Goal: Task Accomplishment & Management: Use online tool/utility

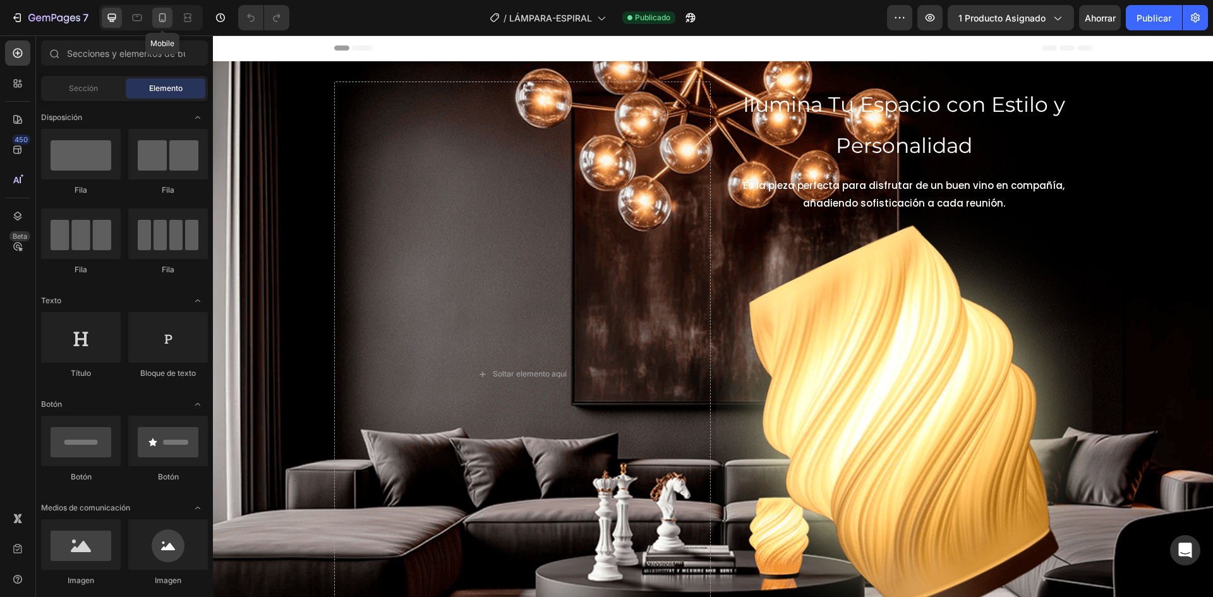
click at [164, 21] on icon at bounding box center [162, 17] width 13 height 13
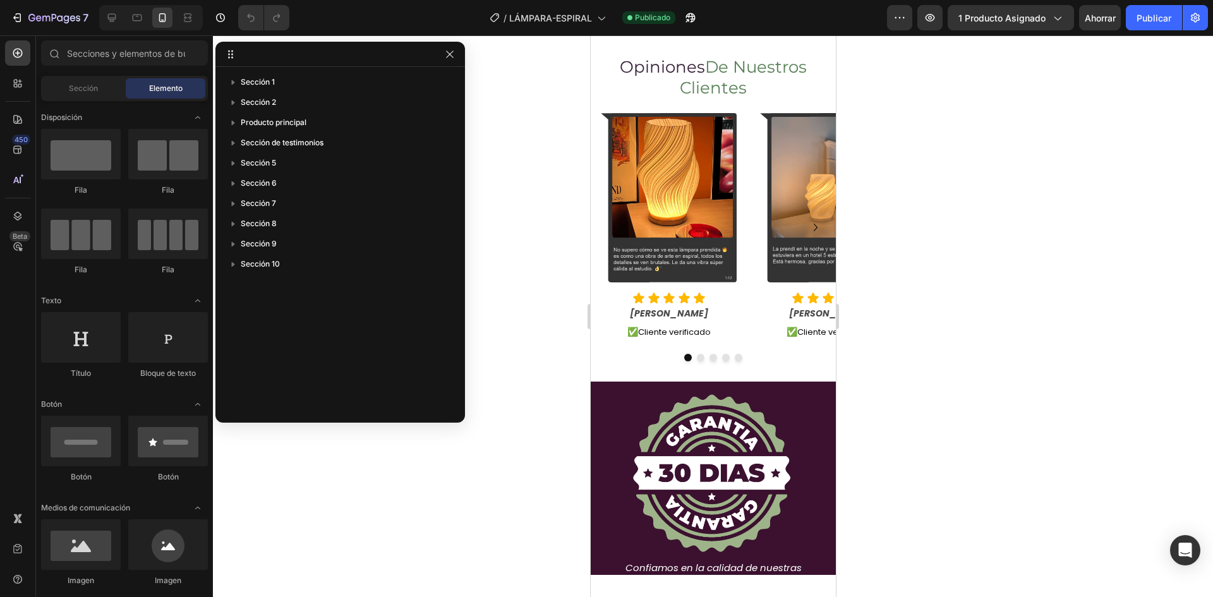
scroll to position [1516, 0]
click at [745, 246] on div "Image Icon Icon Icon Icon Icon Icon List Camila R. Text Block ✅ Cliente verific…" at bounding box center [668, 226] width 156 height 233
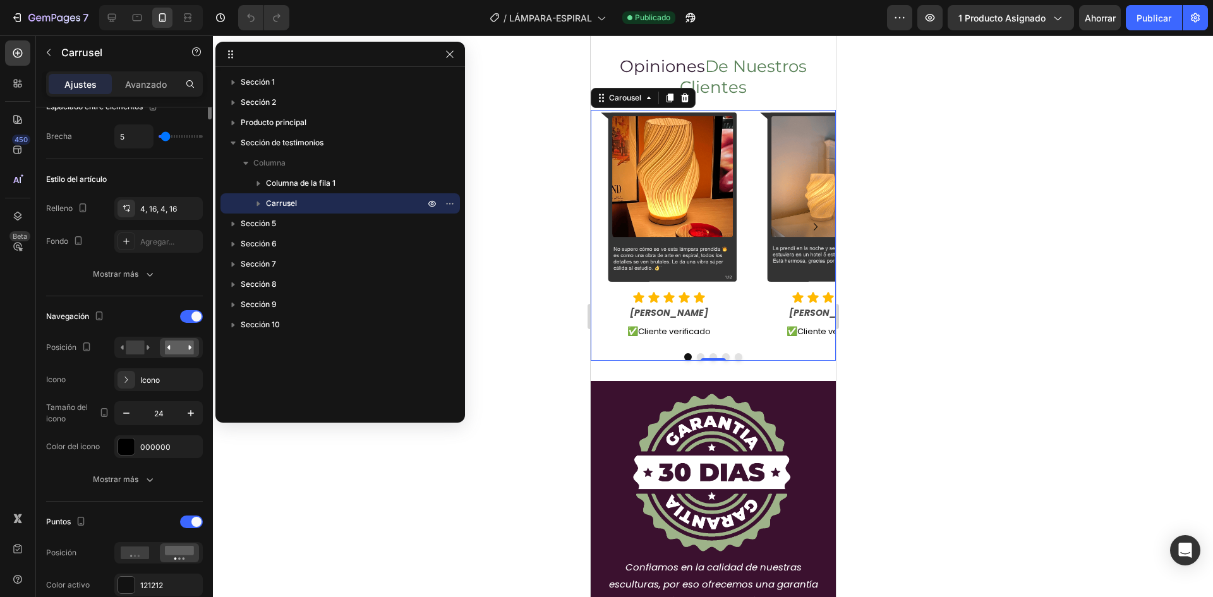
scroll to position [0, 0]
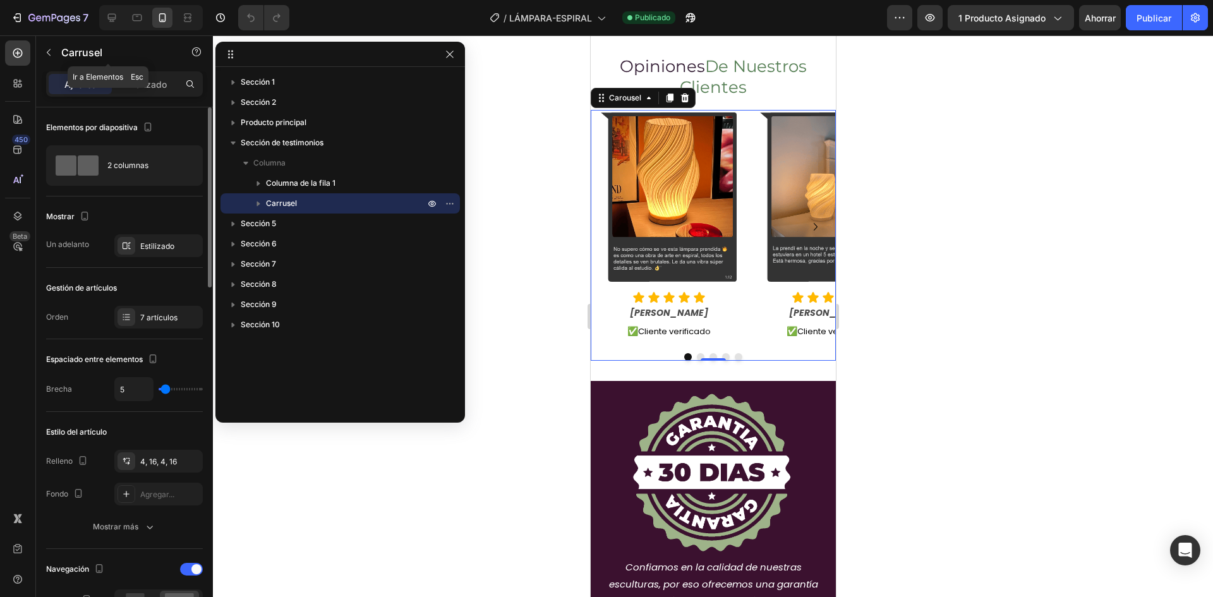
drag, startPoint x: 59, startPoint y: 47, endPoint x: 478, endPoint y: 179, distance: 439.3
click at [59, 47] on div "Carrusel" at bounding box center [108, 52] width 144 height 33
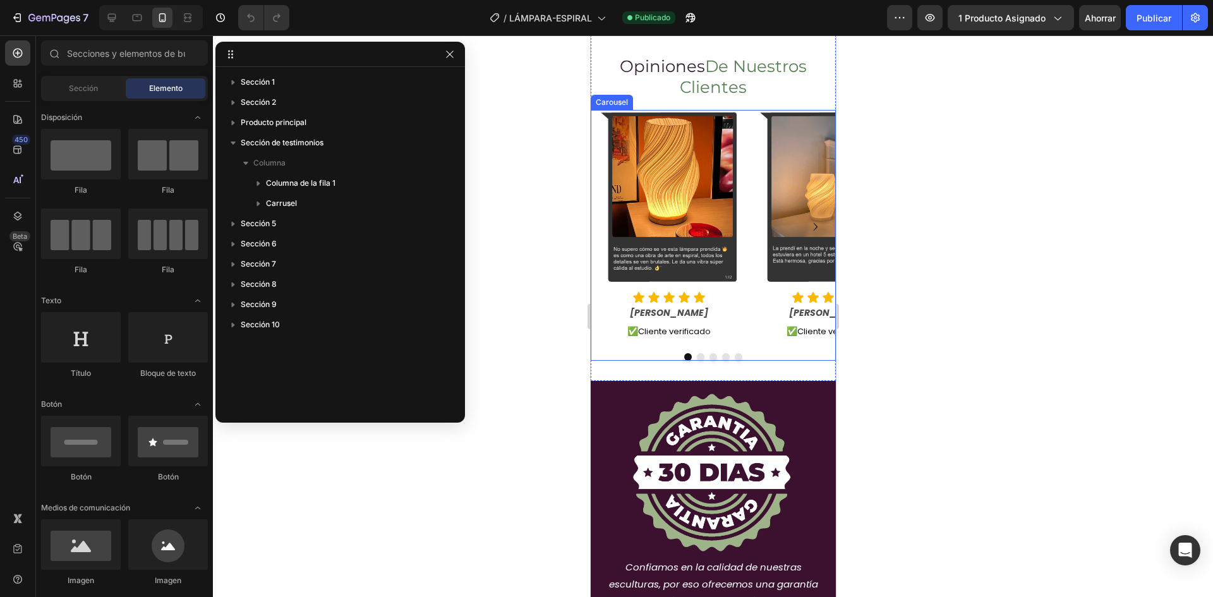
click at [600, 259] on img at bounding box center [668, 196] width 136 height 169
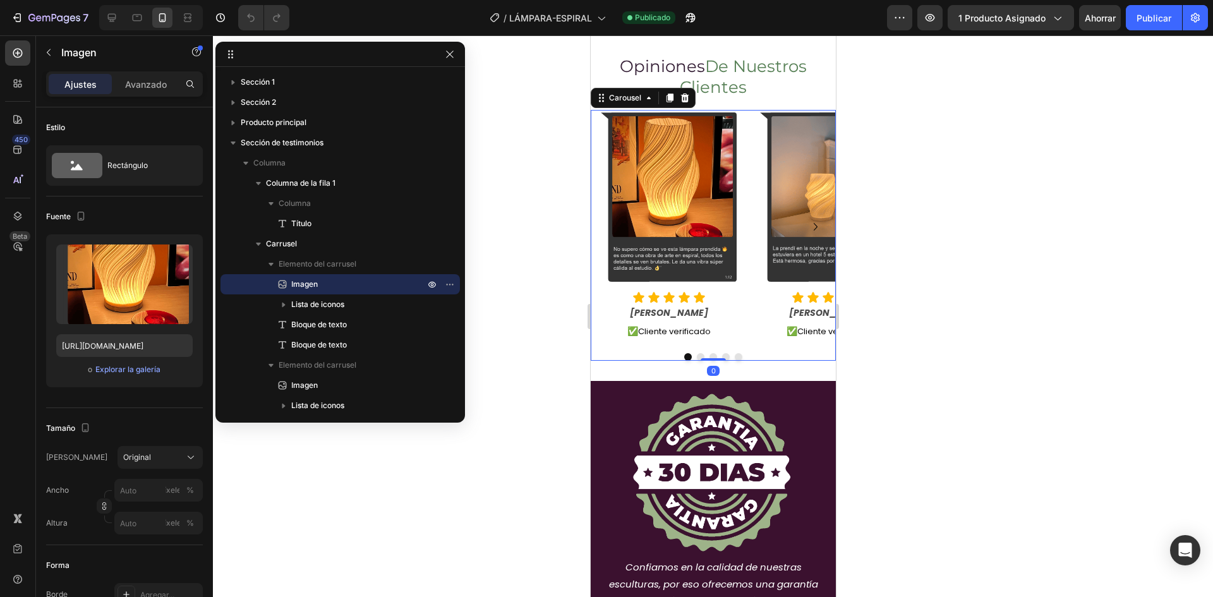
click at [596, 259] on div "Image Icon Icon Icon Icon Icon Icon List Camila R. Text Block ✅ Cliente verific…" at bounding box center [668, 226] width 156 height 233
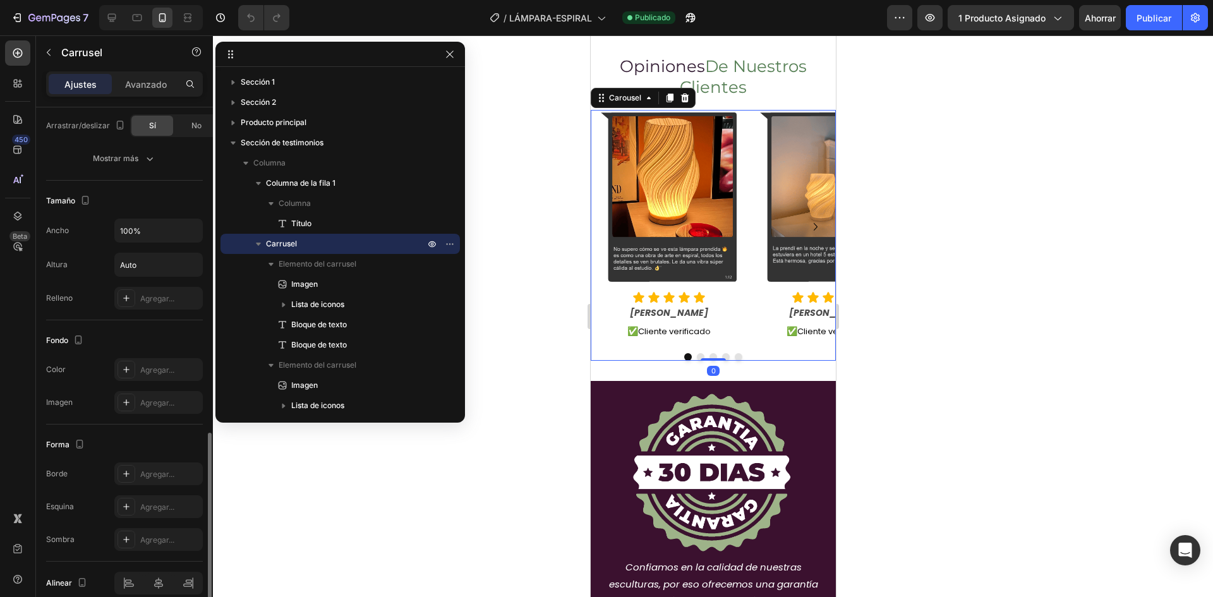
scroll to position [1006, 0]
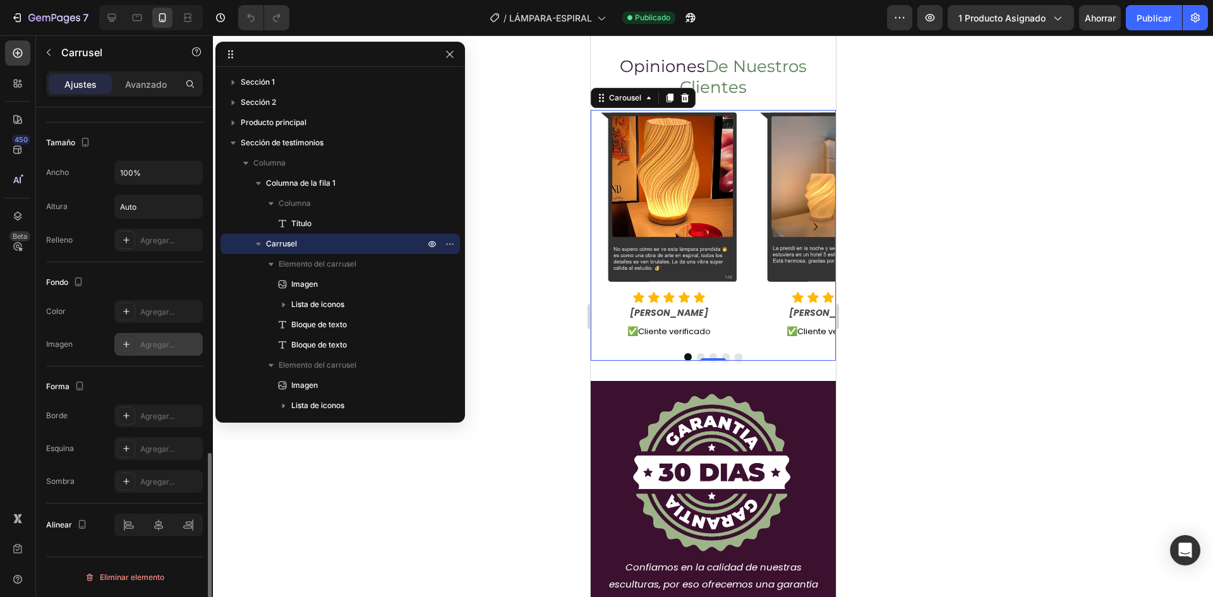
click at [159, 340] on font "Agregar..." at bounding box center [157, 344] width 34 height 9
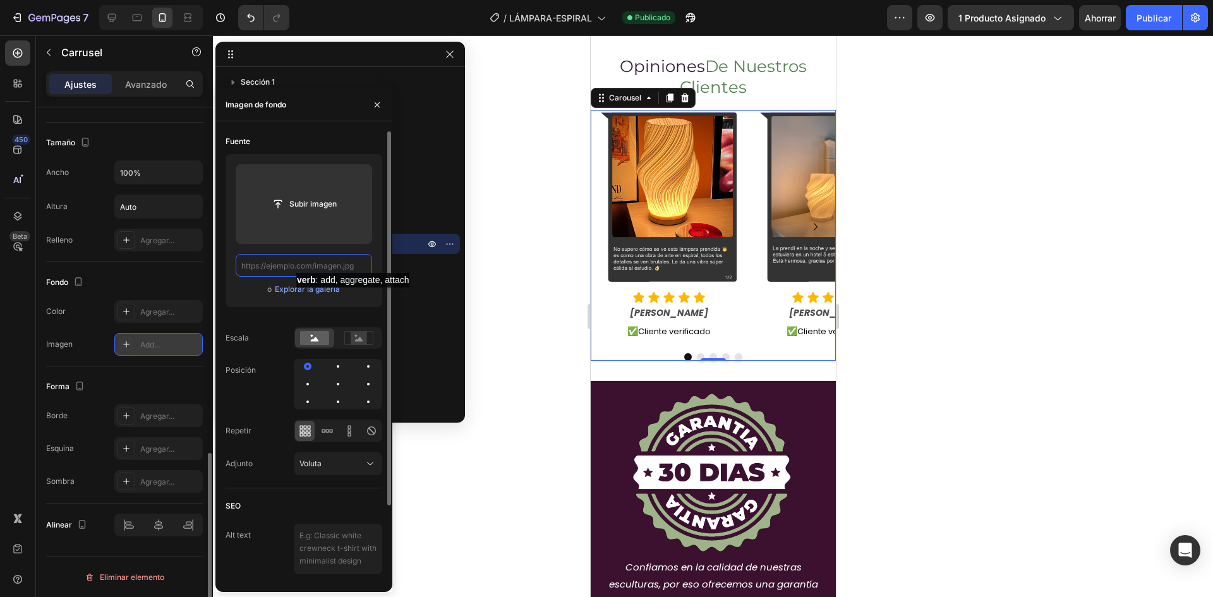
scroll to position [0, 0]
paste input "https://i.ibb.co/SFTGvS5/fondo1.png"
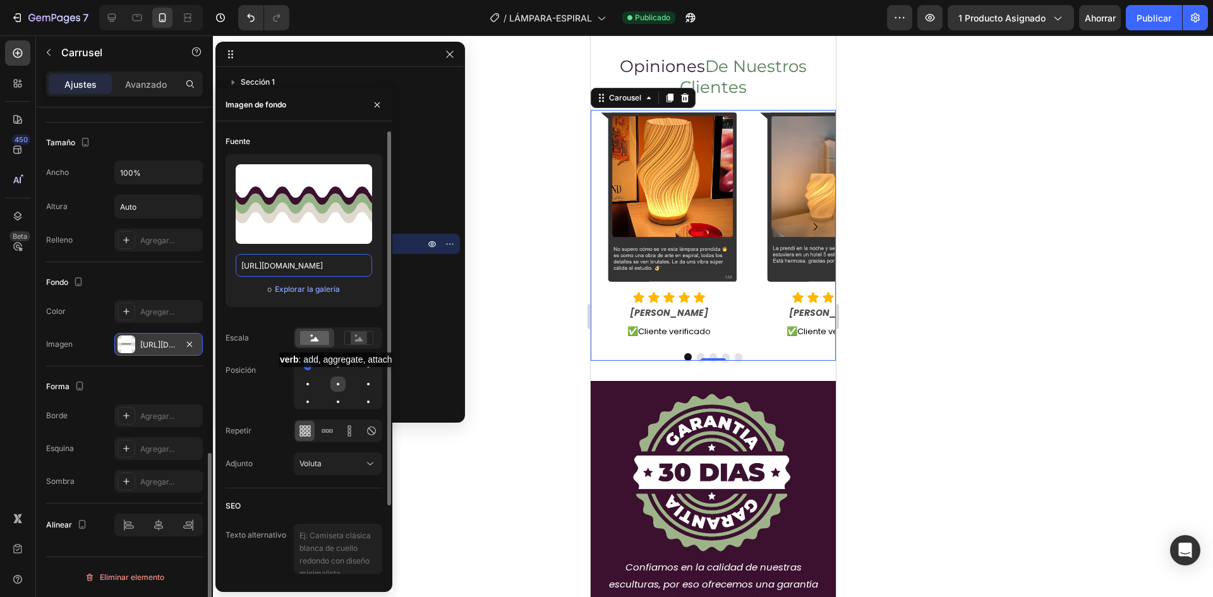
type input "https://i.ibb.co/SFTGvS5/fondo1.png"
click at [340, 380] on div at bounding box center [337, 383] width 15 height 15
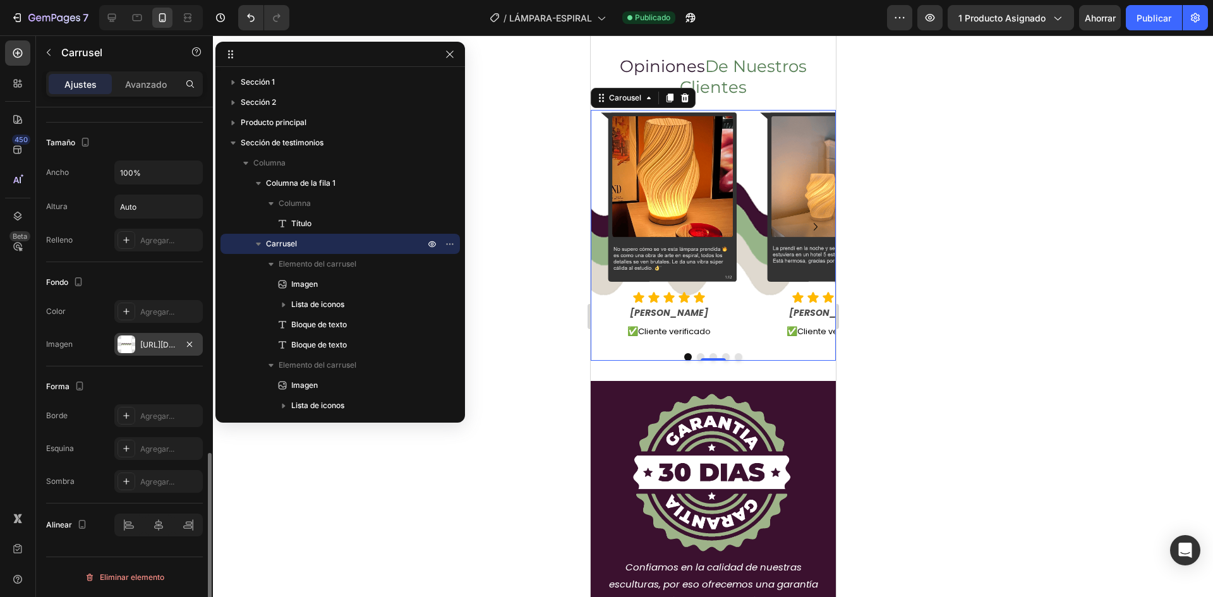
click at [479, 364] on div at bounding box center [713, 316] width 1000 height 562
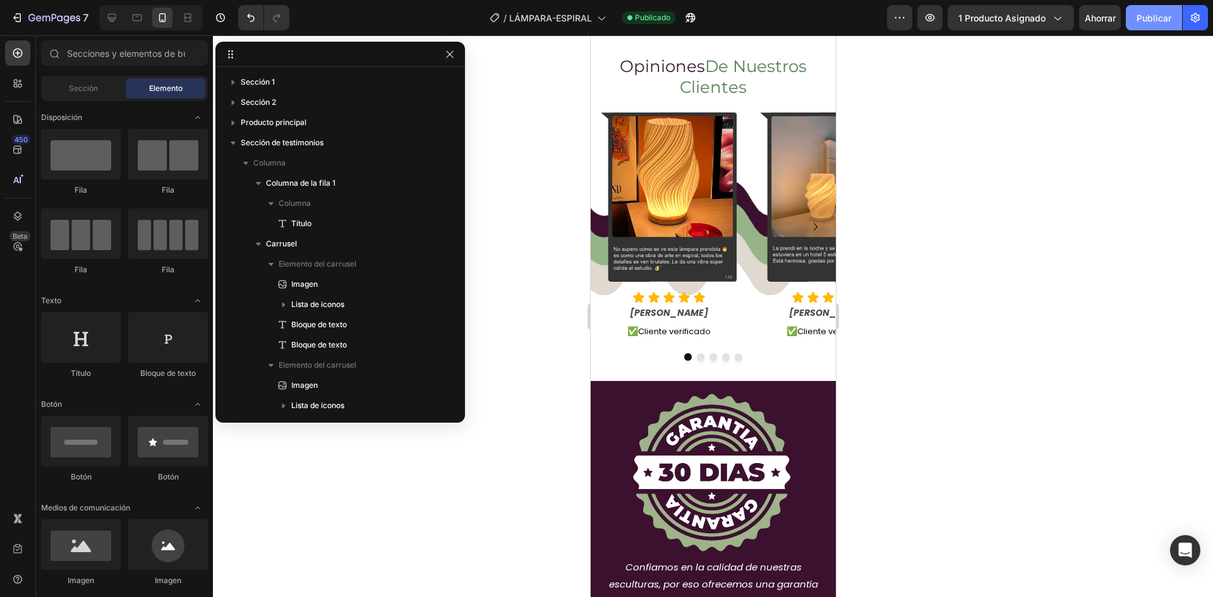
click at [1142, 24] on font "Publicar" at bounding box center [1153, 17] width 35 height 13
click at [1155, 21] on font "Publicar" at bounding box center [1153, 18] width 35 height 11
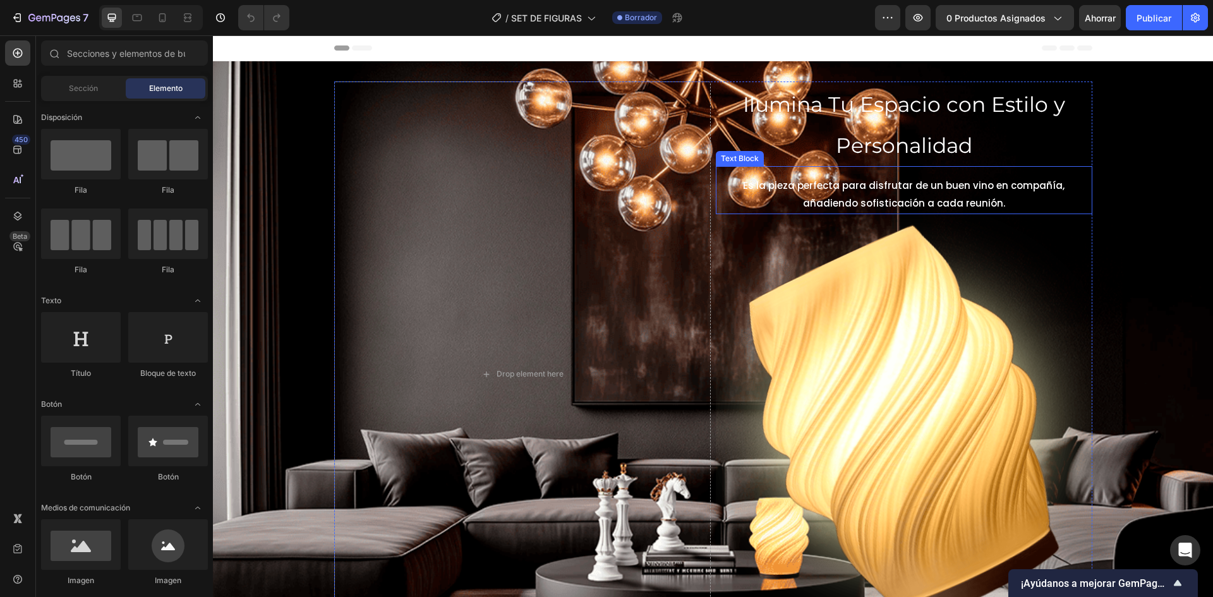
click at [895, 263] on img at bounding box center [904, 429] width 376 height 431
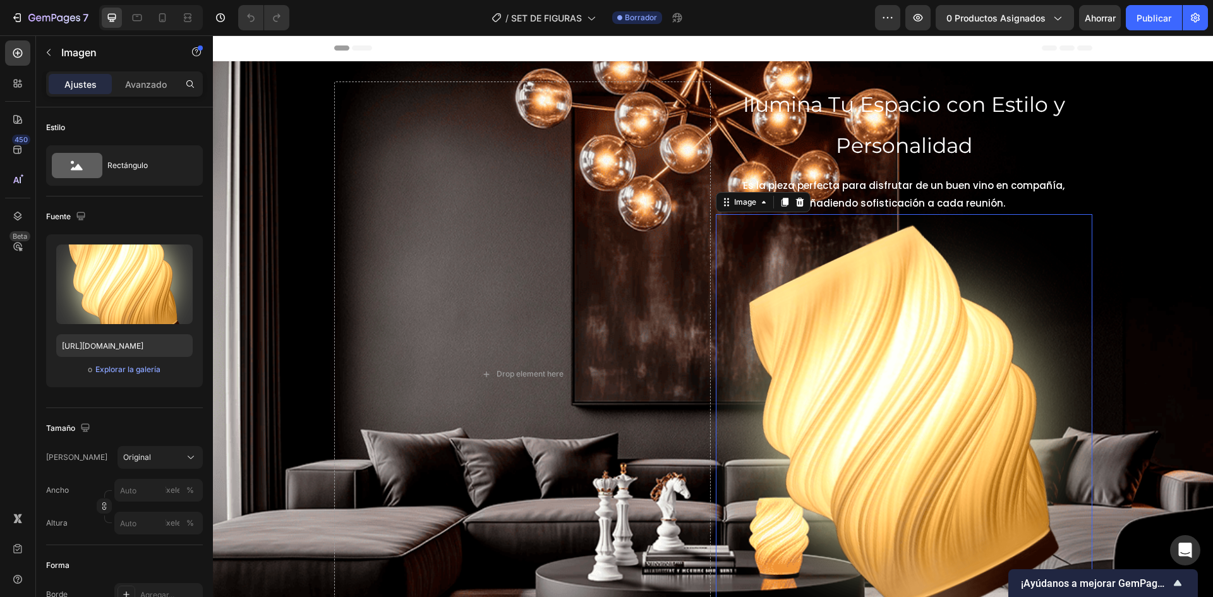
click at [834, 334] on img at bounding box center [904, 429] width 376 height 431
click at [140, 344] on input "https://i.ibb.co/WWJqNvBL/Imagen-flotante.png" at bounding box center [124, 345] width 136 height 23
paste input "NsSJxbZ/figurin"
type input "[URL][DOMAIN_NAME]"
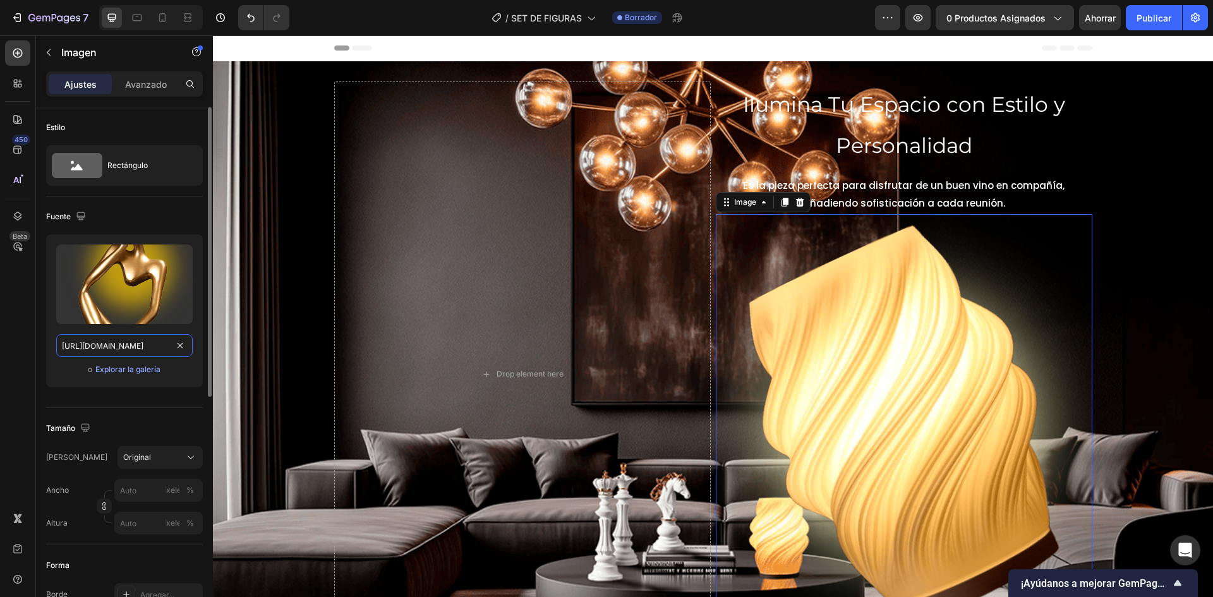
scroll to position [0, 23]
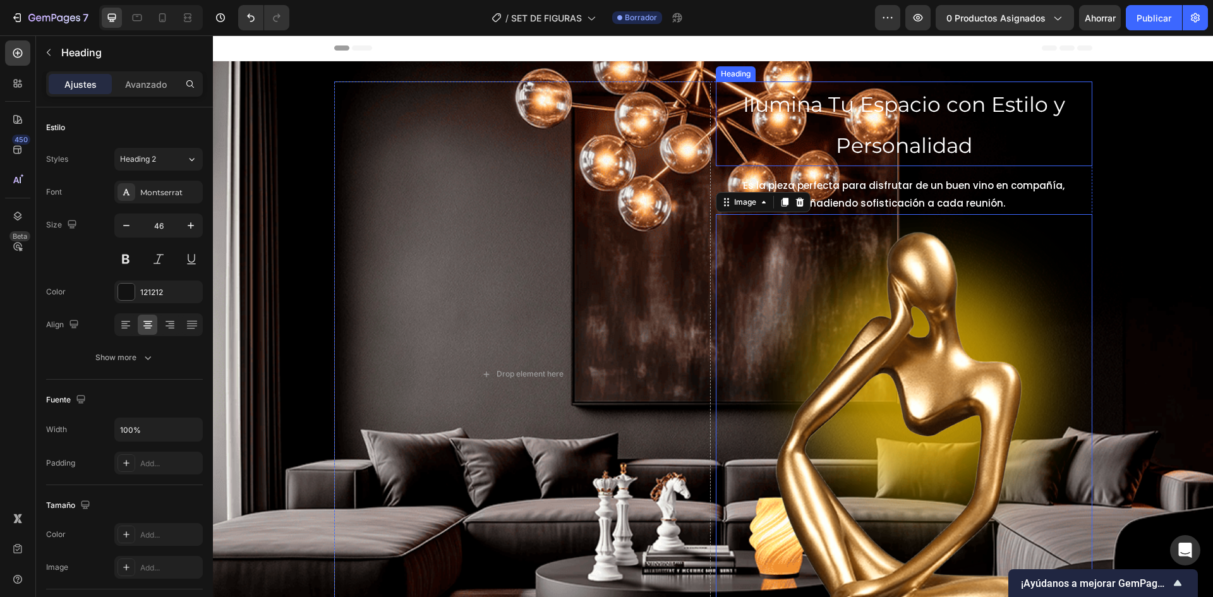
click at [892, 114] on span "Ilumina Tu Espacio con Estilo y Personalidad" at bounding box center [904, 125] width 322 height 66
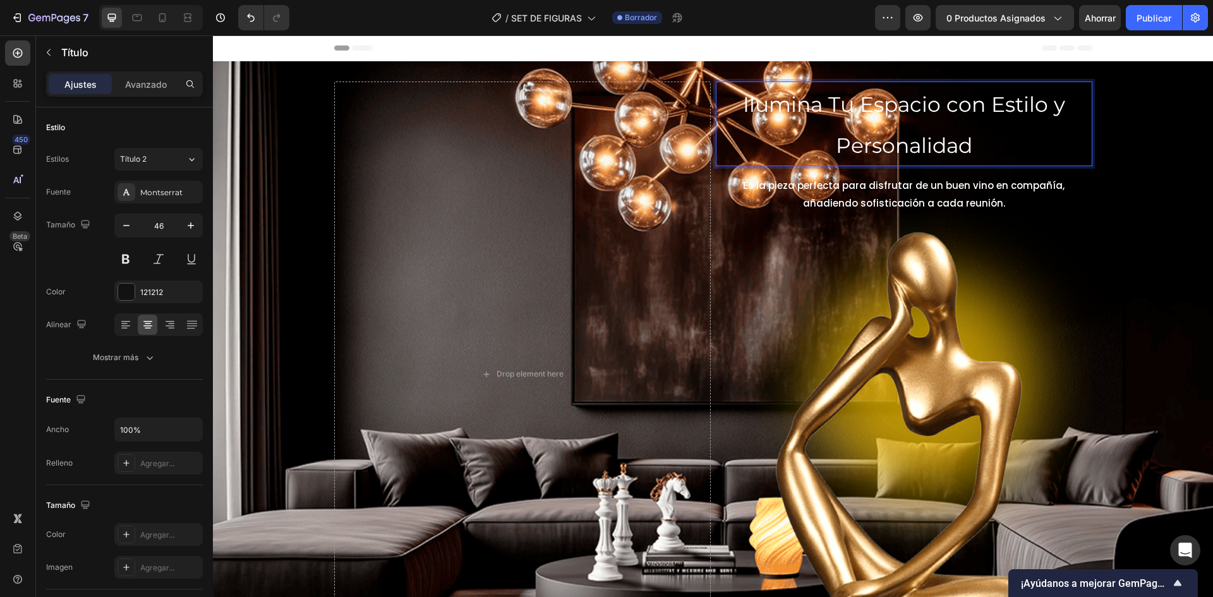
click at [988, 130] on p "Ilumina Tu Espacio con Estilo y Personalidad" at bounding box center [904, 124] width 374 height 82
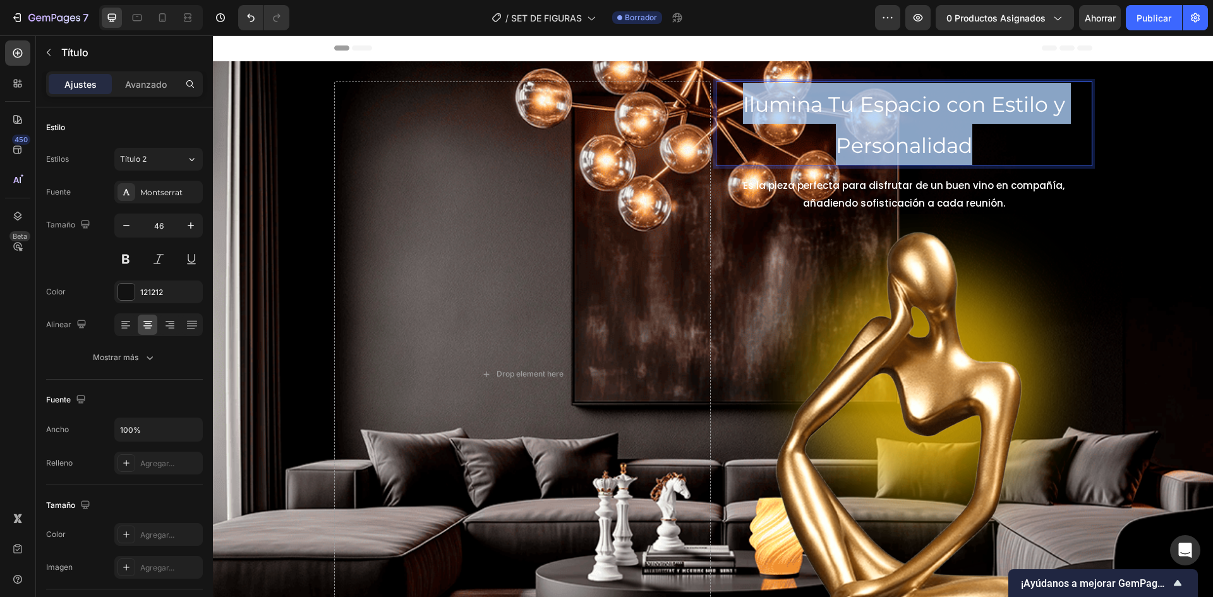
drag, startPoint x: 993, startPoint y: 145, endPoint x: 675, endPoint y: 80, distance: 324.9
click at [675, 80] on div "Drop element here Ilumina Tu Espacio con Estilo y Personalidad Heading 0 Es la …" at bounding box center [713, 373] width 1000 height 625
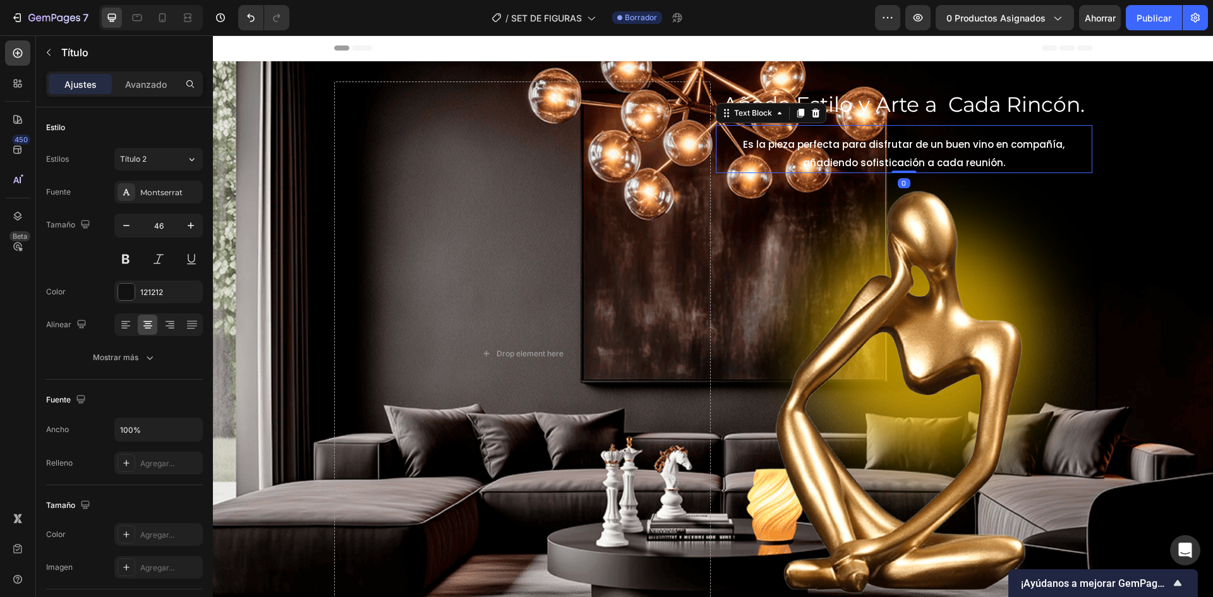
click at [893, 156] on span "Es la pieza perfecta para disfrutar de un buen vino en compañía, añadiendo sofi…" at bounding box center [904, 154] width 322 height 32
click at [950, 143] on span "Es la pieza perfecta para disfrutar de un buen vino en compañía, añadiendo sofi…" at bounding box center [904, 154] width 322 height 32
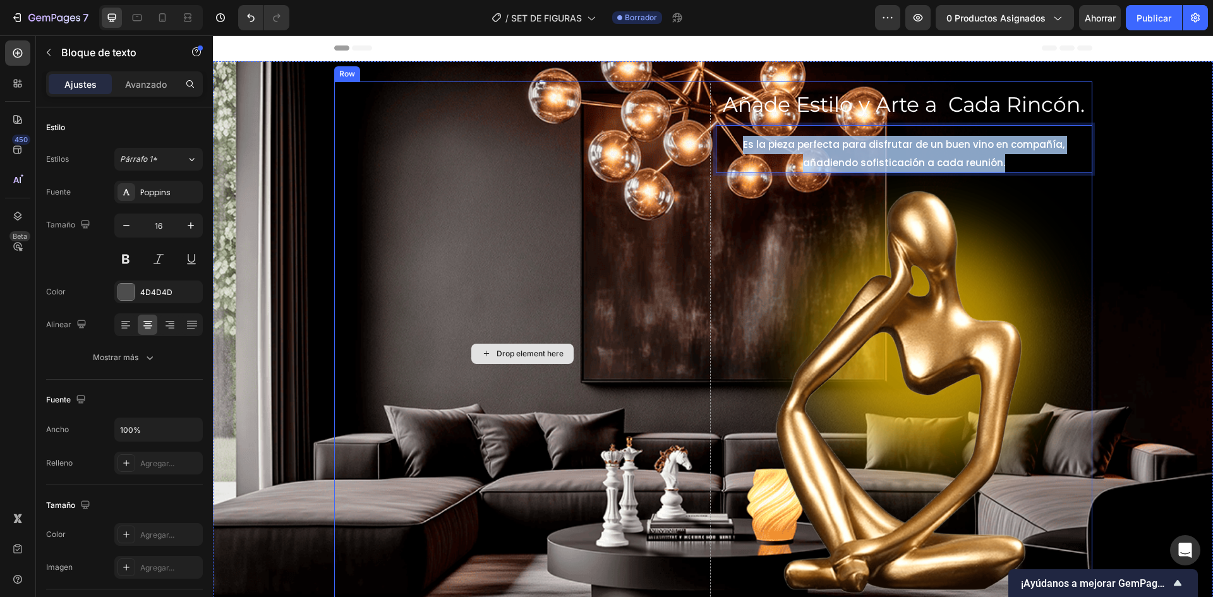
drag, startPoint x: 977, startPoint y: 158, endPoint x: 656, endPoint y: 124, distance: 322.7
click at [656, 124] on div "Drop element here ⁠⁠⁠⁠⁠⁠⁠ Añade Estilo y Arte a Cada Rincón. Heading Es la piez…" at bounding box center [713, 353] width 758 height 544
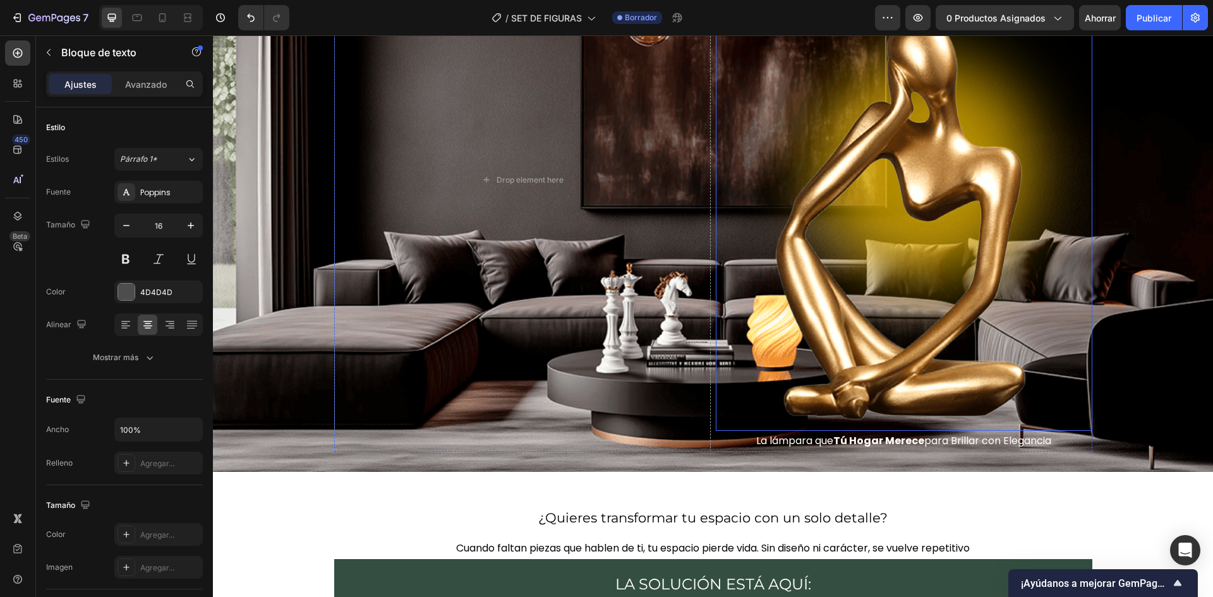
scroll to position [379, 0]
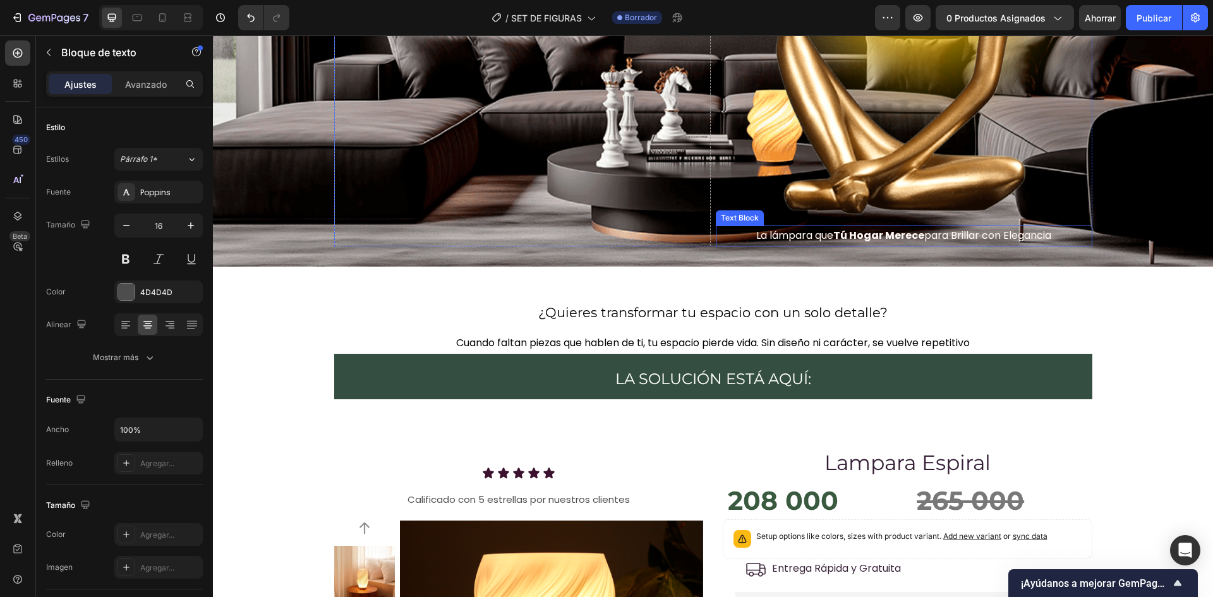
click at [1024, 241] on span "La lámpara que Tú Hogar Merece para Brillar con Elegancia" at bounding box center [903, 235] width 295 height 15
click at [1048, 242] on span "La lámpara que Tú Hogar Merece para Brillar con Elegancia" at bounding box center [903, 235] width 295 height 15
drag, startPoint x: 903, startPoint y: 225, endPoint x: 675, endPoint y: 217, distance: 228.2
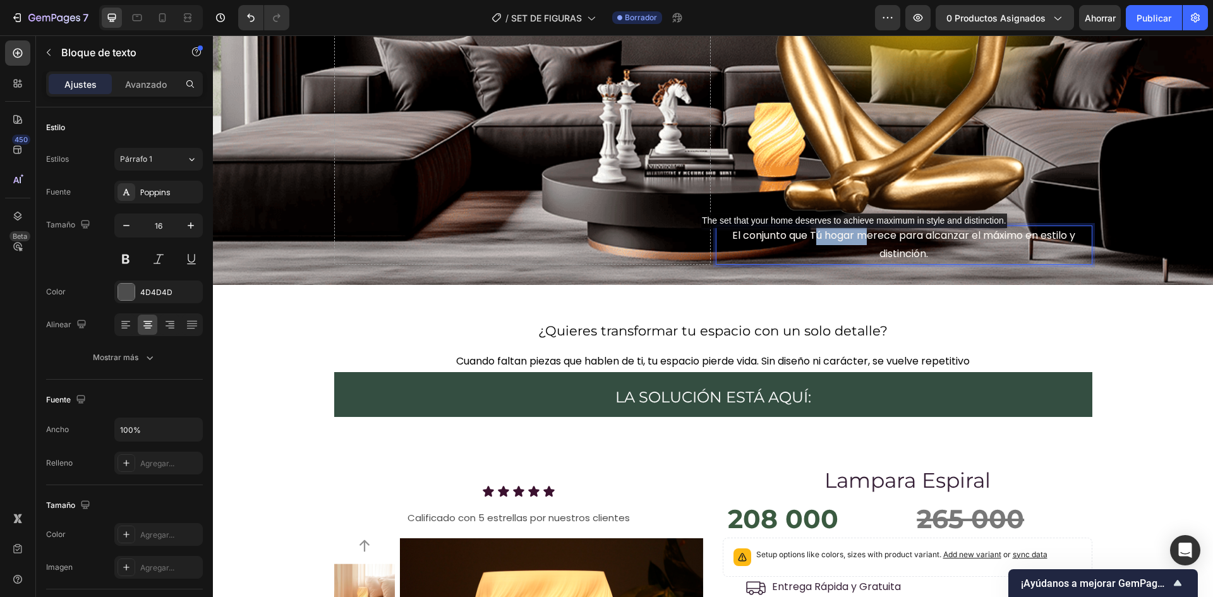
drag, startPoint x: 809, startPoint y: 238, endPoint x: 858, endPoint y: 241, distance: 50.0
click at [862, 241] on span "El conjunto que Tú hogar merece para alcanzar el máximo en estilo y distinción." at bounding box center [903, 244] width 343 height 33
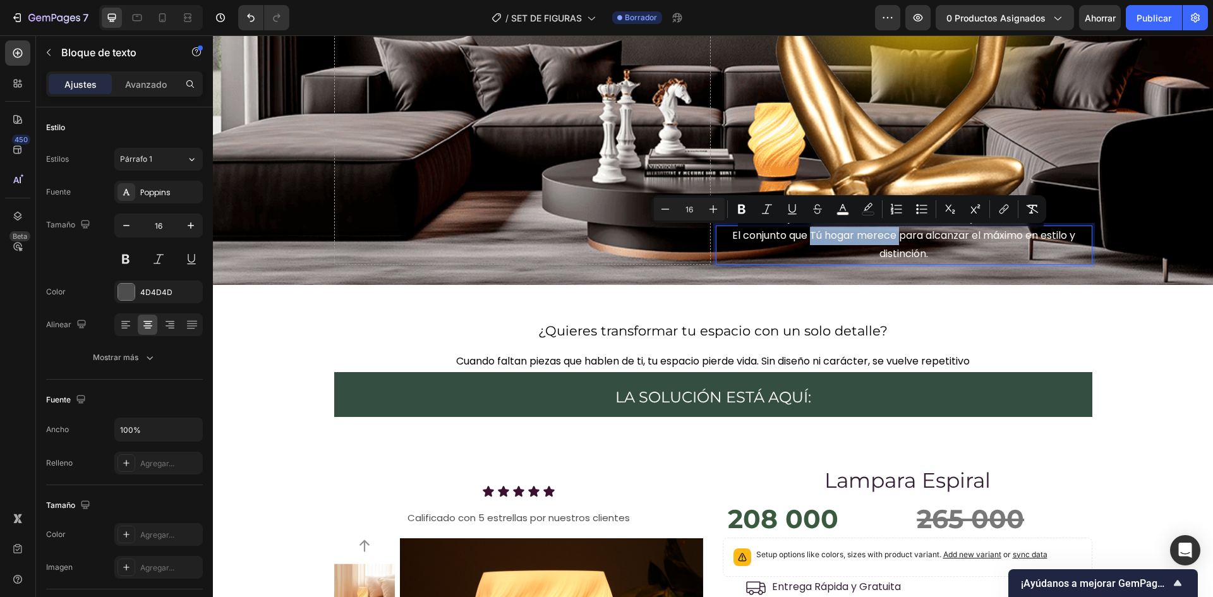
drag, startPoint x: 804, startPoint y: 238, endPoint x: 895, endPoint y: 239, distance: 91.0
click at [895, 239] on span "El conjunto que Tú hogar merece para alcanzar el máximo en estilo y distinción." at bounding box center [903, 244] width 343 height 33
click at [749, 209] on button "Bold" at bounding box center [741, 209] width 23 height 23
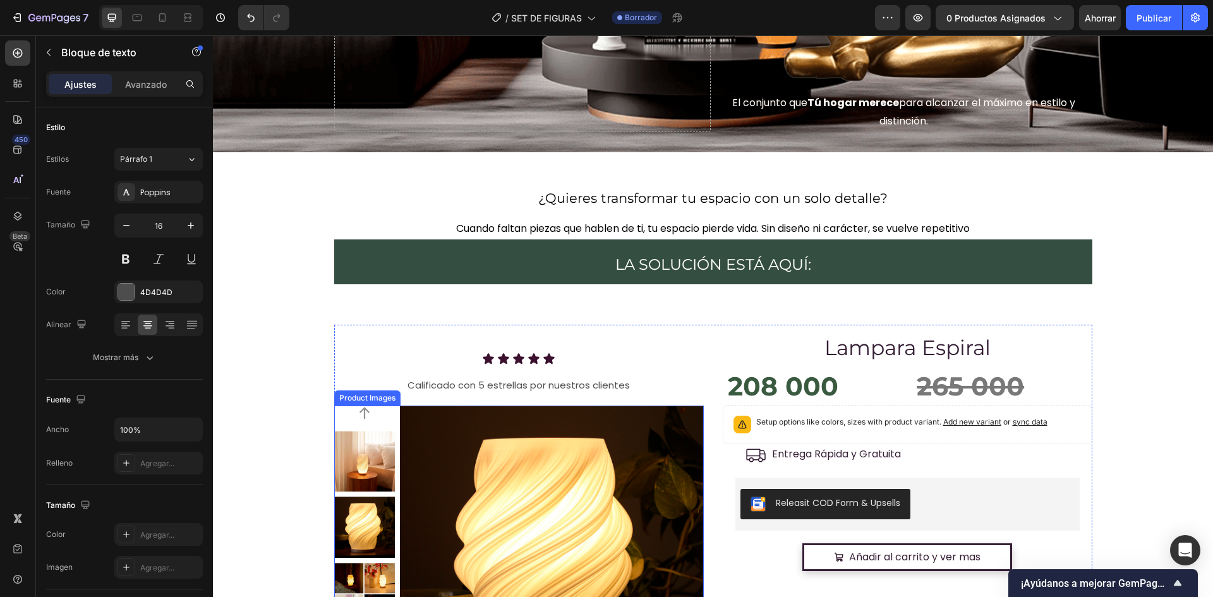
scroll to position [569, 0]
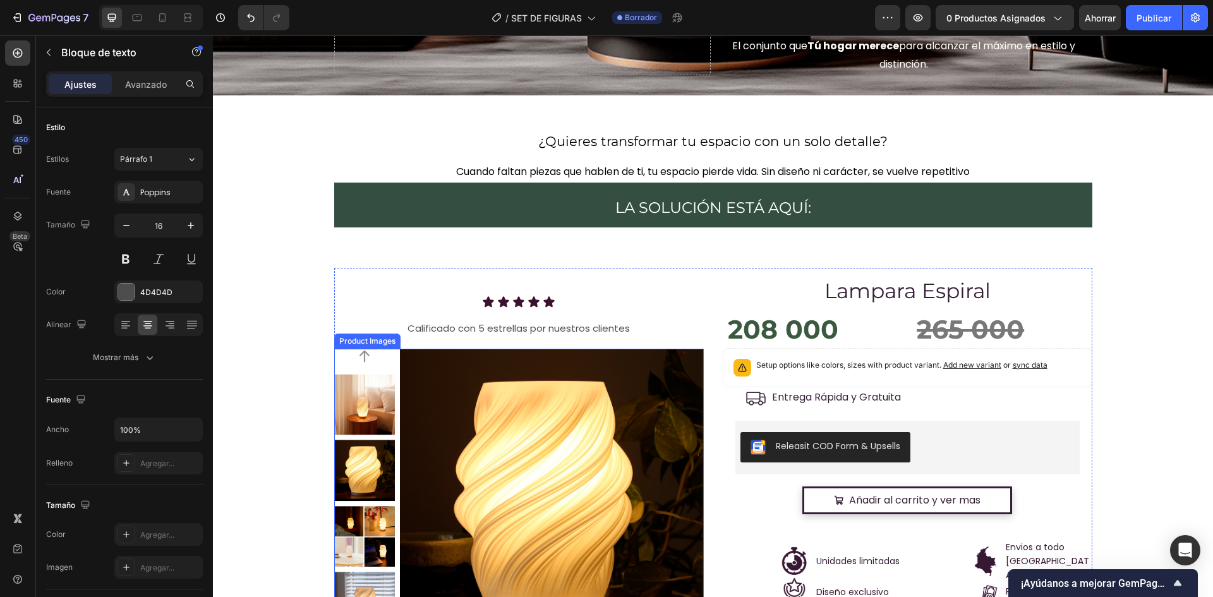
click at [591, 364] on img at bounding box center [552, 501] width 304 height 304
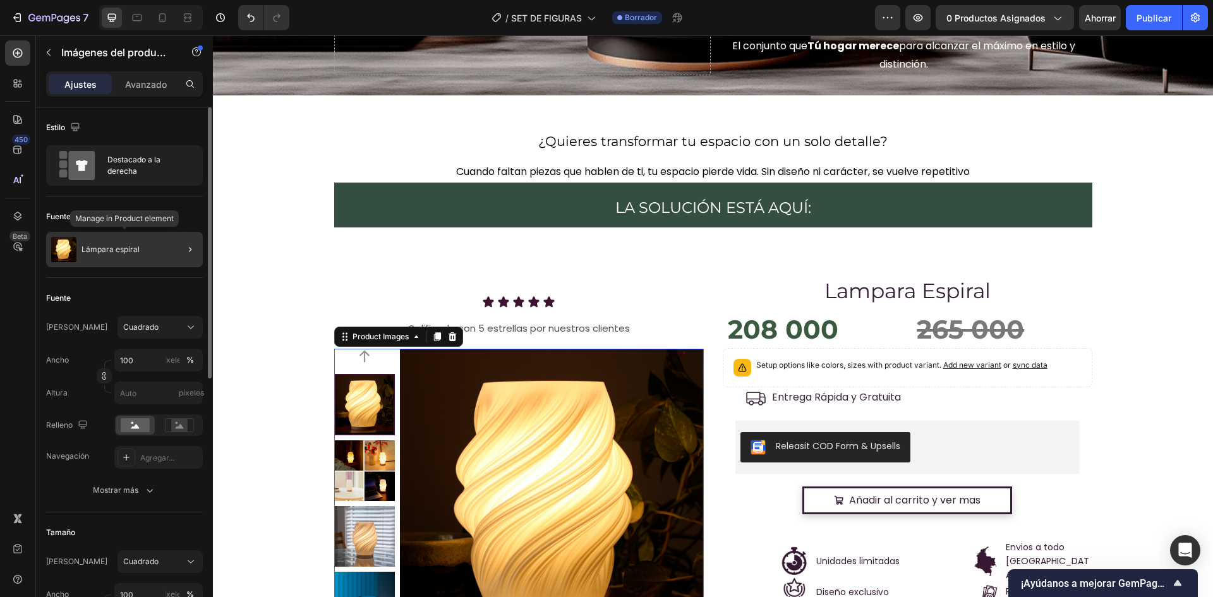
click at [154, 258] on div "Lámpara espiral" at bounding box center [124, 249] width 157 height 35
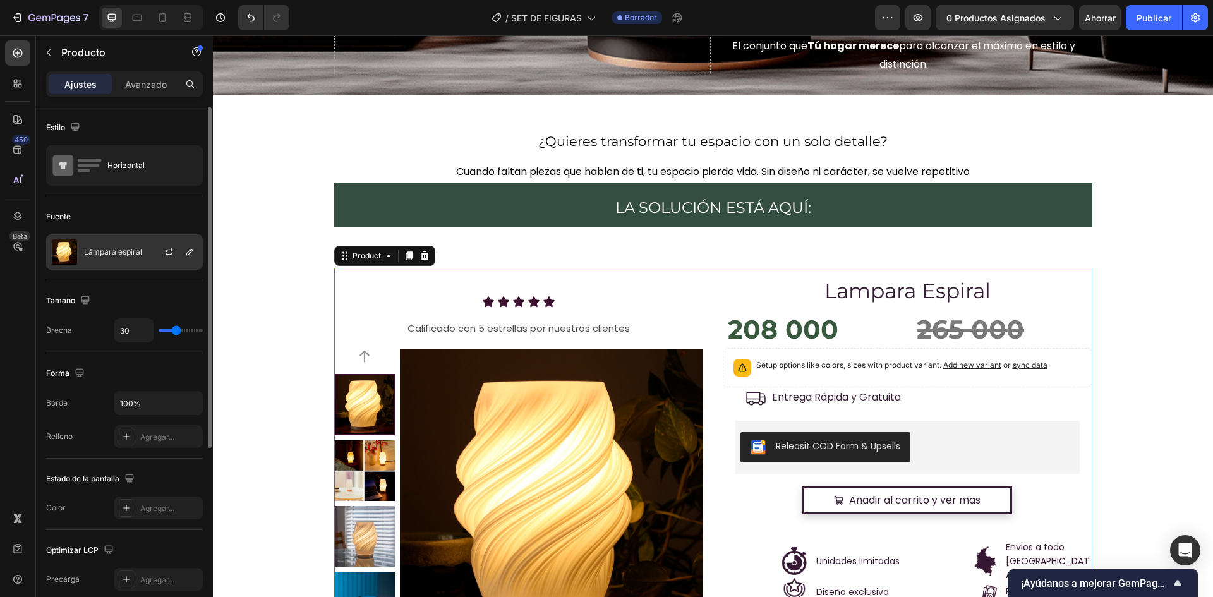
click at [148, 242] on div at bounding box center [175, 252] width 56 height 34
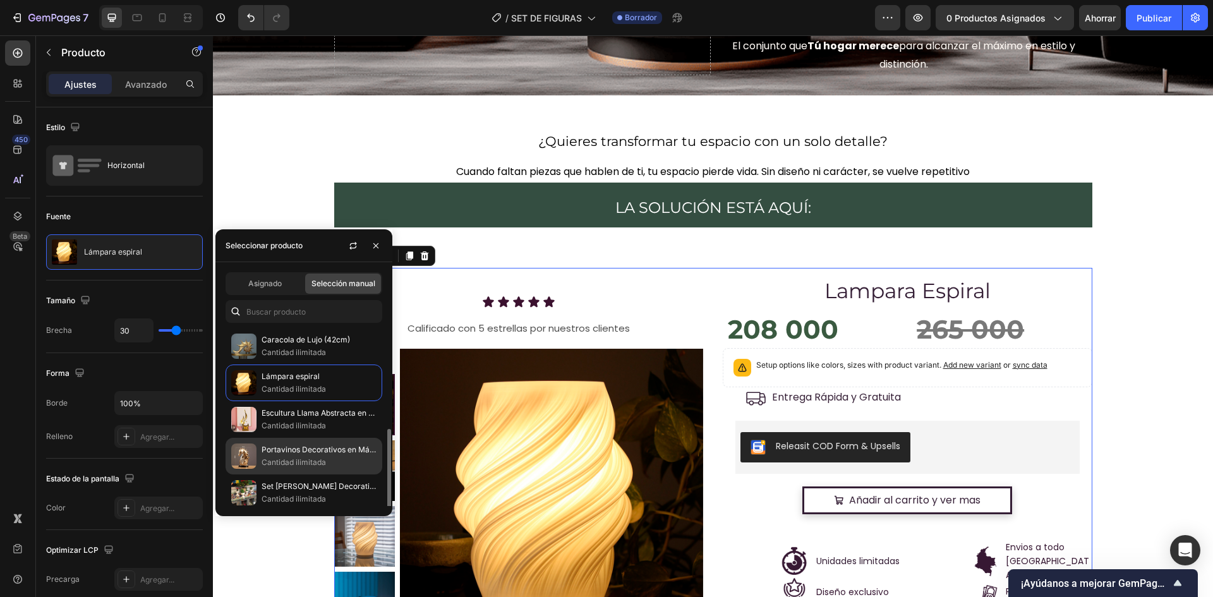
scroll to position [115, 0]
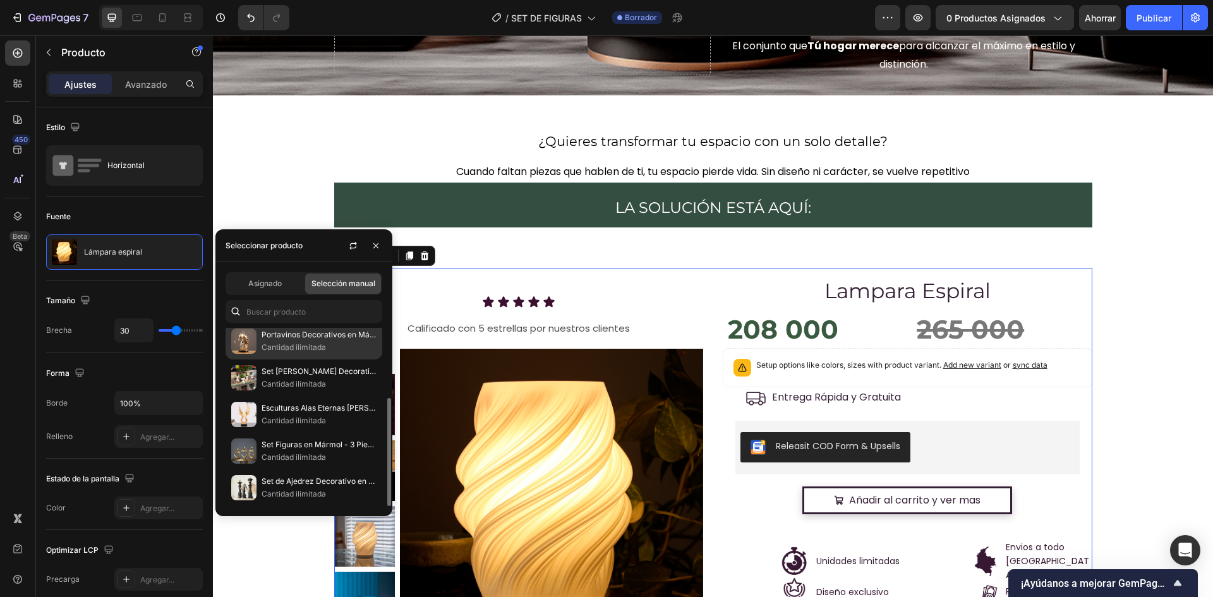
click at [330, 461] on p "Cantidad ilimitada" at bounding box center [319, 457] width 115 height 13
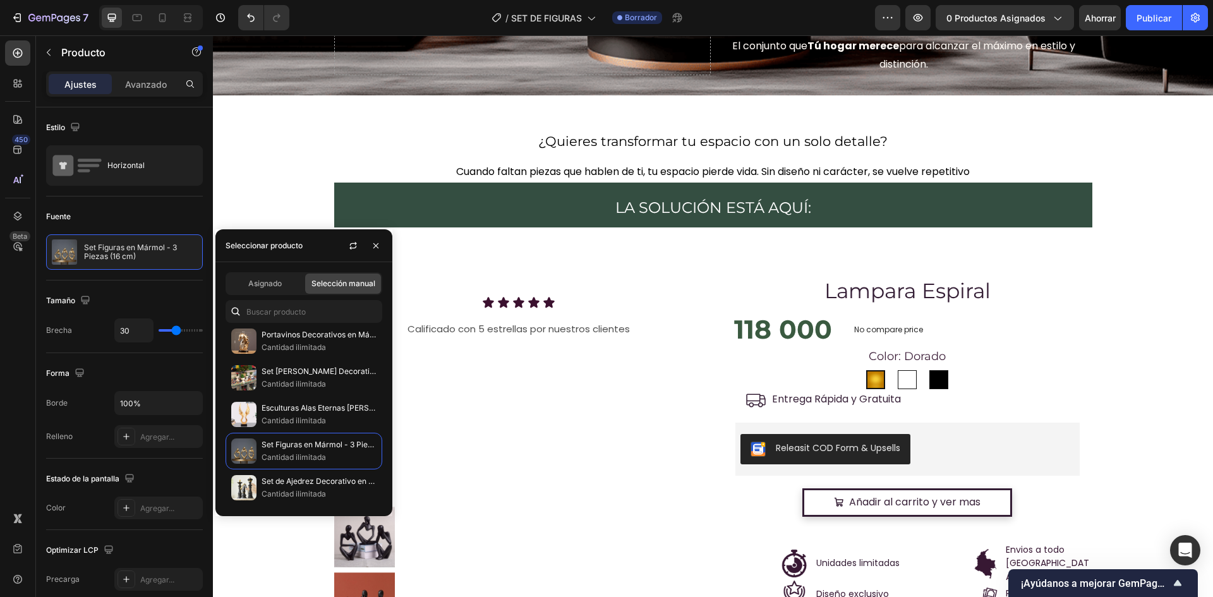
click at [772, 360] on div "Color: Dorado Dorado Dorado Blanco Blanco Negro Negro" at bounding box center [908, 368] width 370 height 41
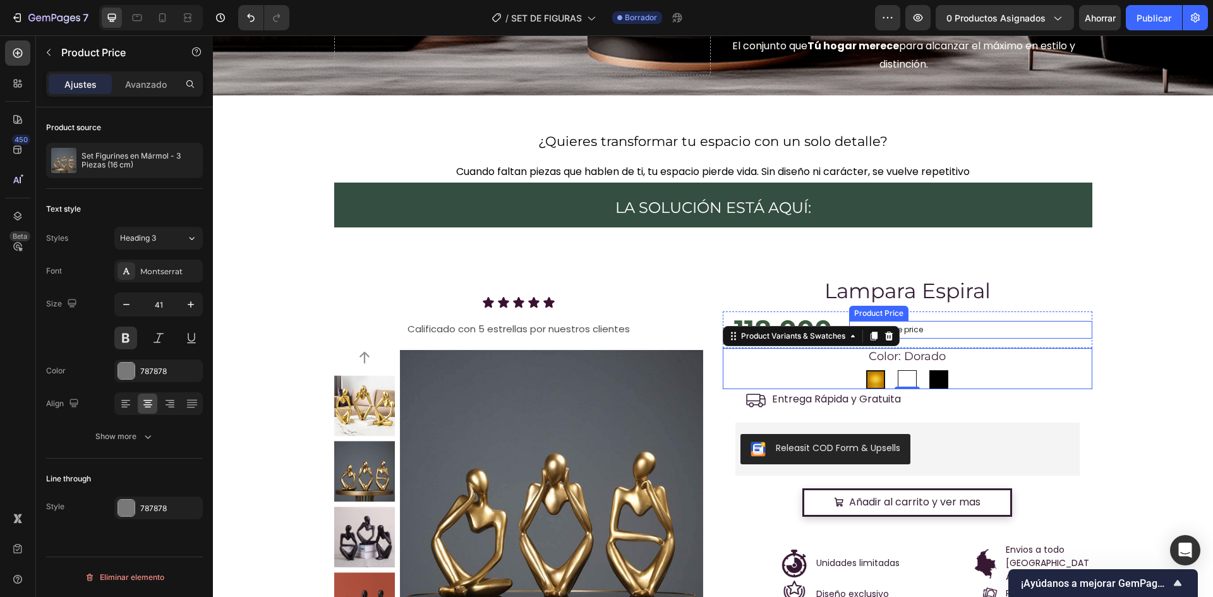
click at [974, 328] on p "No compare price" at bounding box center [970, 330] width 233 height 8
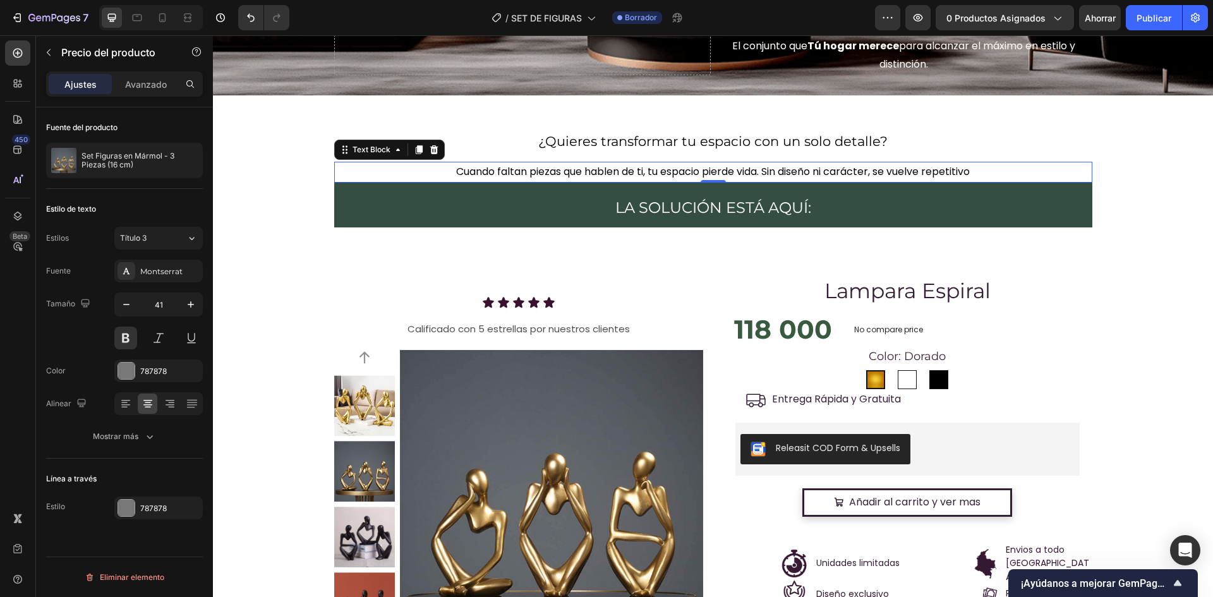
drag, startPoint x: 880, startPoint y: 174, endPoint x: 985, endPoint y: 168, distance: 105.6
click at [884, 173] on span "Cuando faltan piezas que hablen de ti, tu espacio pierde vida. Sin diseño ni ca…" at bounding box center [713, 171] width 514 height 15
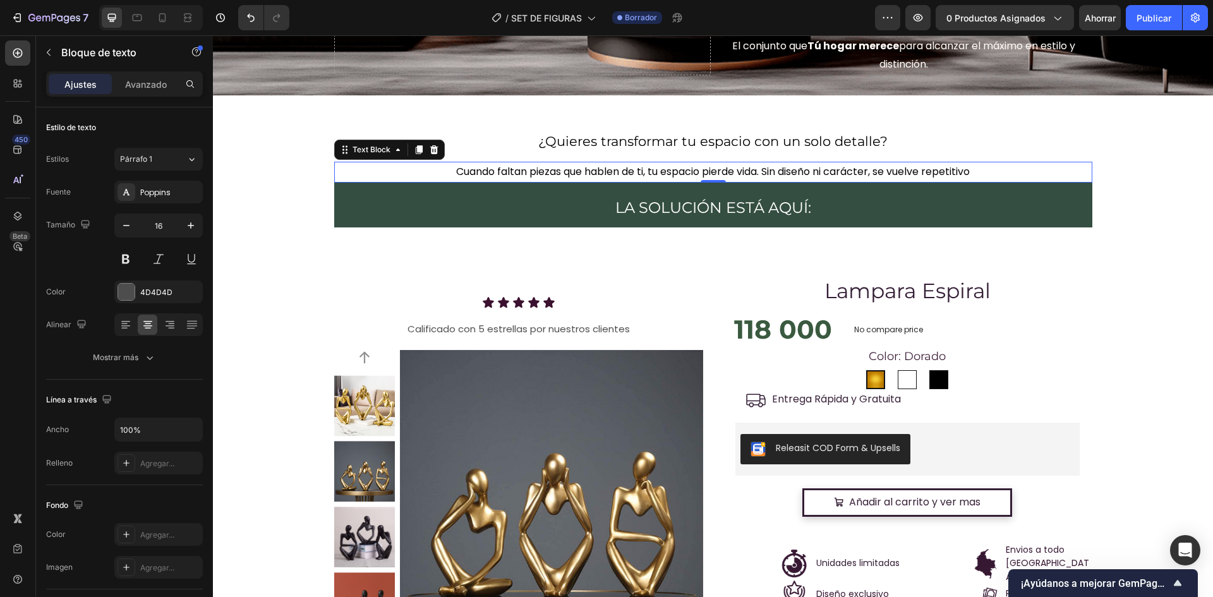
click at [990, 168] on p "Cuando faltan piezas que hablen de ti, tu espacio pierde vida. Sin diseño ni ca…" at bounding box center [712, 172] width 755 height 18
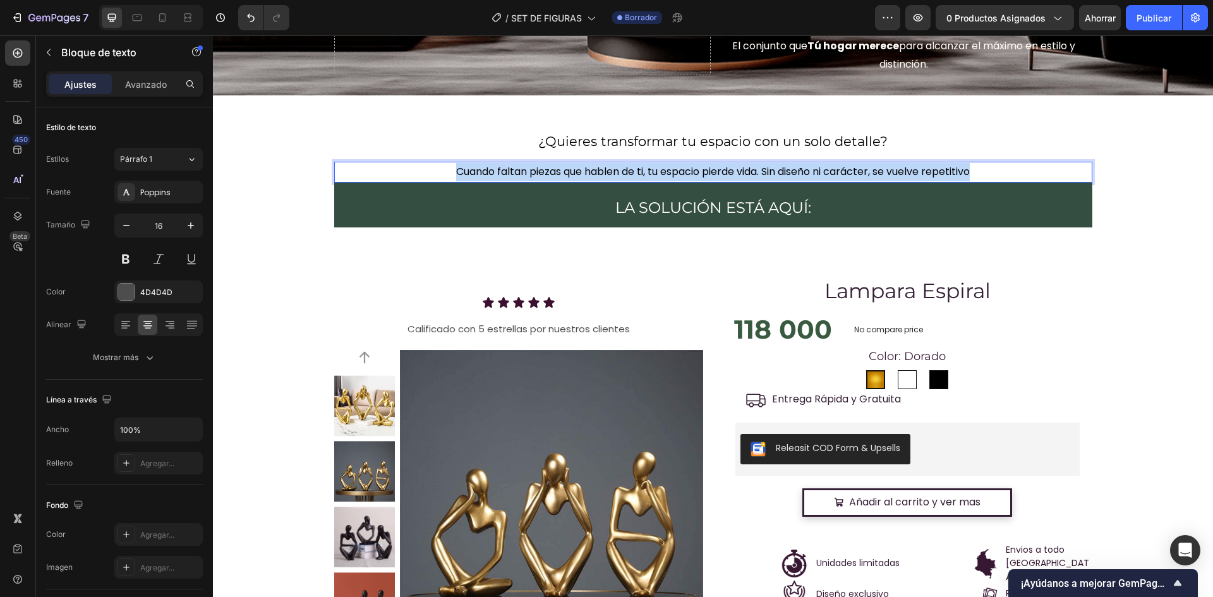
drag, startPoint x: 996, startPoint y: 170, endPoint x: 410, endPoint y: 166, distance: 585.6
click at [410, 166] on p "Cuando faltan piezas que hablen de ti, tu espacio pierde vida. Sin diseño ni ca…" at bounding box center [712, 172] width 755 height 18
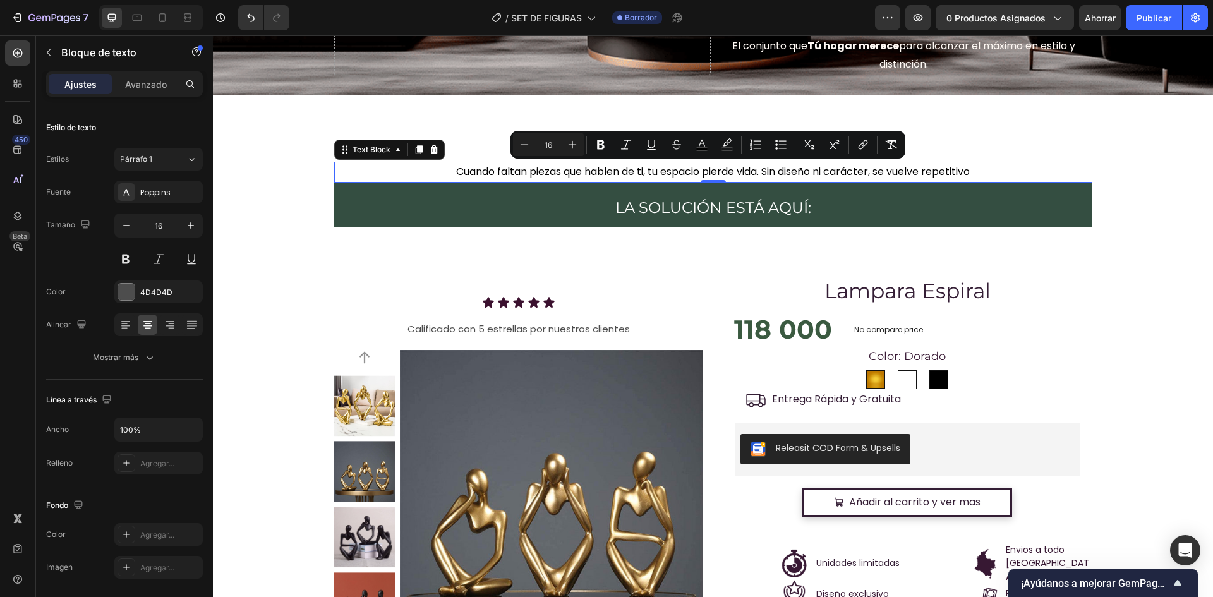
click at [1000, 172] on p "Cuando faltan piezas que hablen de ti, tu espacio pierde vida. Sin diseño ni ca…" at bounding box center [712, 172] width 755 height 18
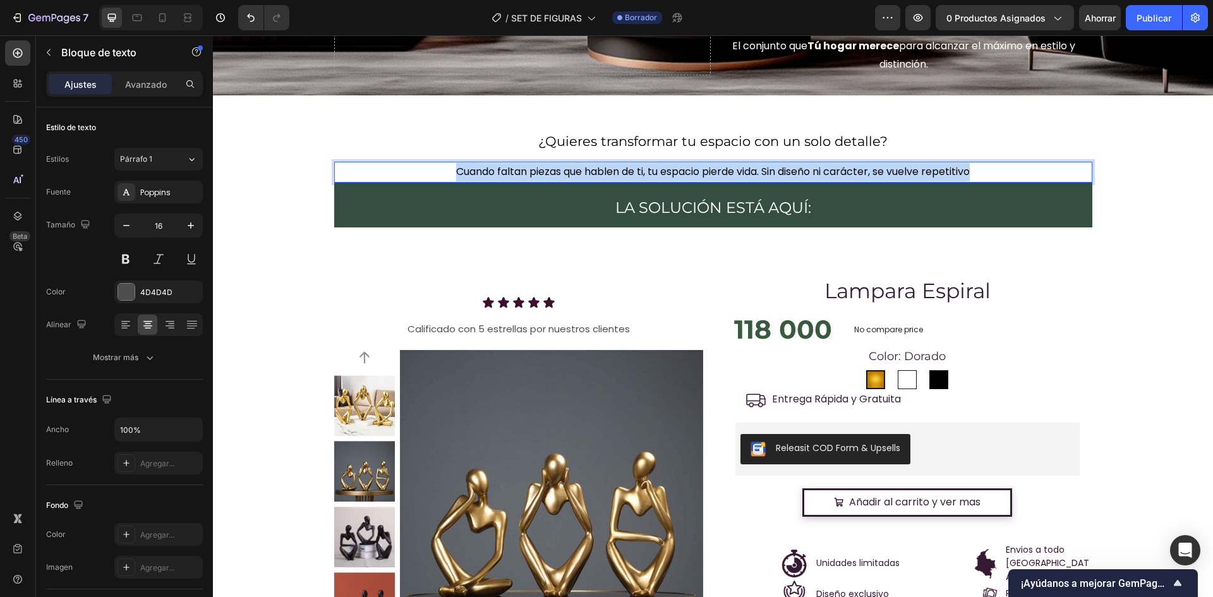
drag, startPoint x: 1011, startPoint y: 174, endPoint x: 426, endPoint y: 168, distance: 585.6
click at [426, 168] on p "Cuando faltan piezas que hablen de ti, tu espacio pierde vida. Sin diseño ni ca…" at bounding box center [712, 172] width 755 height 18
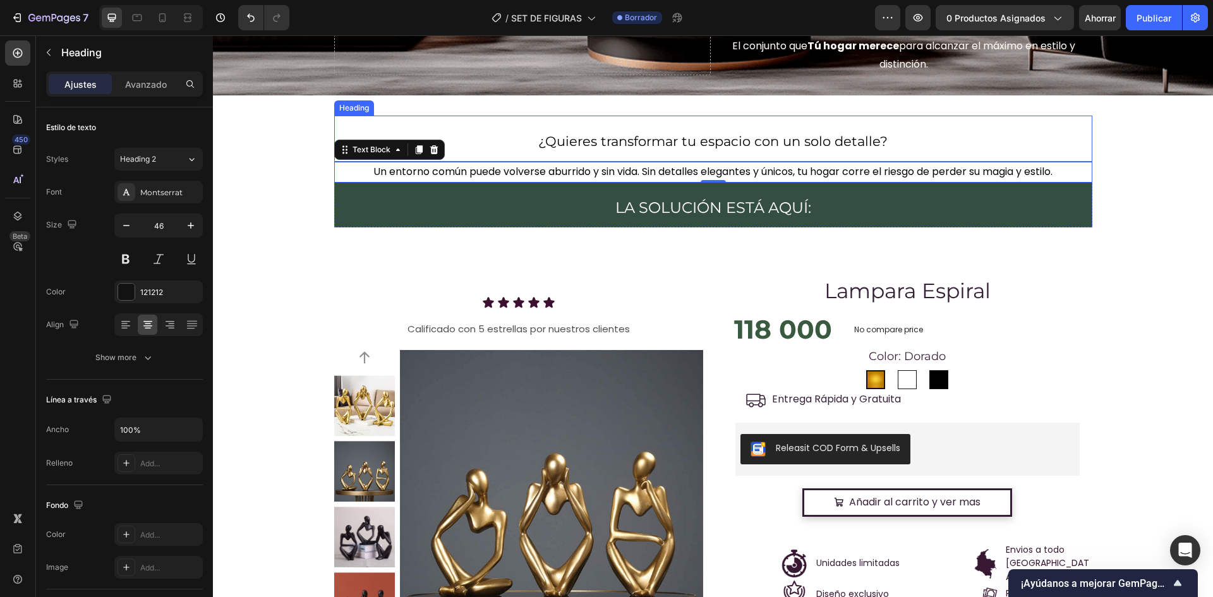
drag, startPoint x: 867, startPoint y: 134, endPoint x: 890, endPoint y: 136, distance: 23.4
click at [867, 134] on span "¿Quieres transformar tu espacio con un solo detalle?" at bounding box center [712, 141] width 349 height 16
click at [906, 137] on h2 "¿Quieres transformar tu espacio con un solo detalle?" at bounding box center [713, 139] width 758 height 46
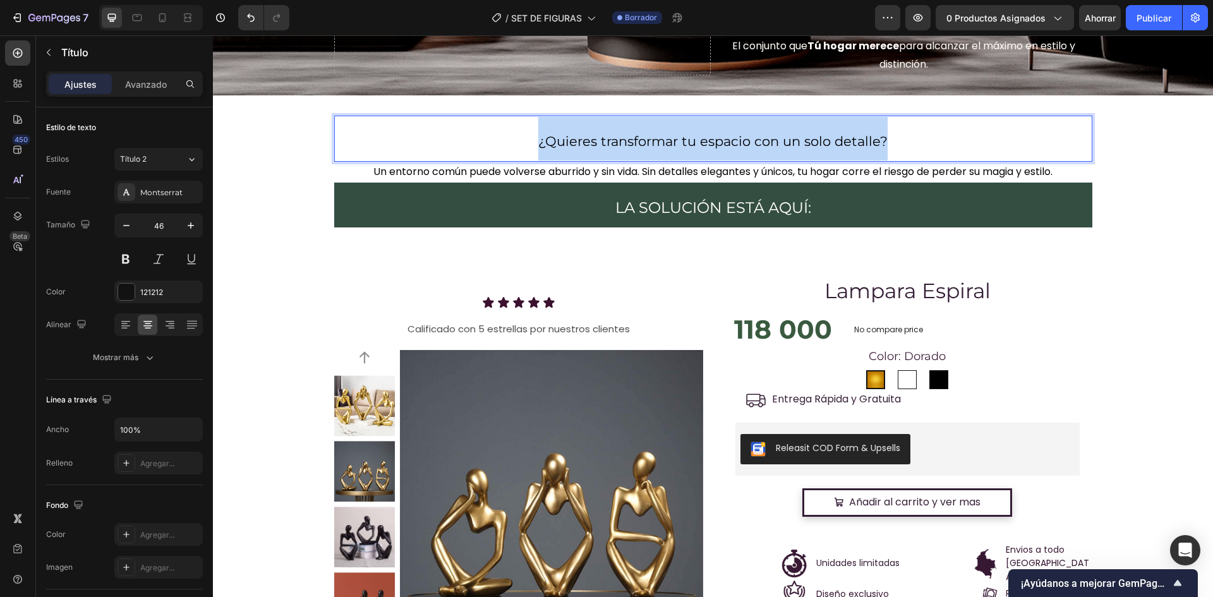
drag, startPoint x: 905, startPoint y: 140, endPoint x: 509, endPoint y: 120, distance: 396.5
click at [509, 120] on p "¿Quieres transformar tu espacio con un solo detalle?" at bounding box center [712, 139] width 755 height 44
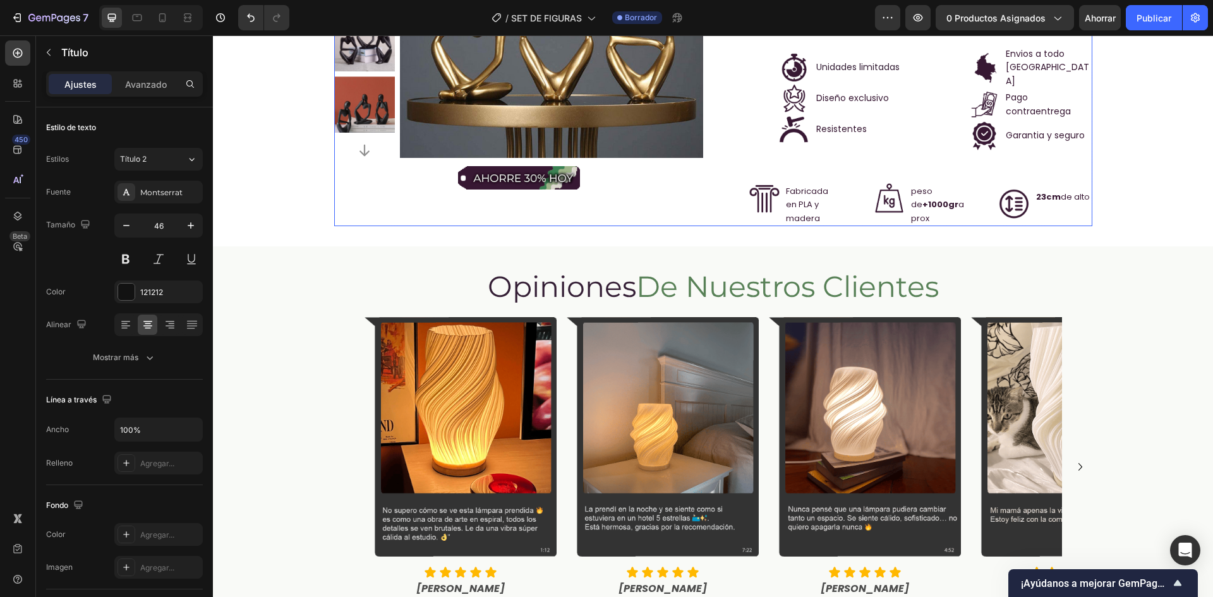
scroll to position [1263, 0]
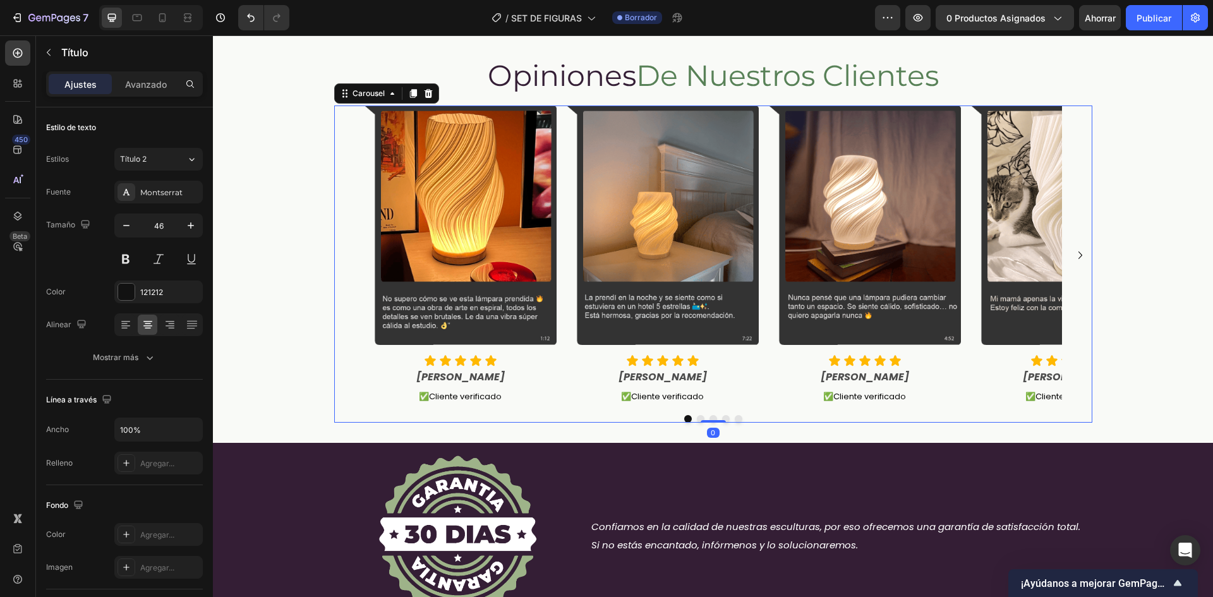
click at [759, 198] on div "Image Icon Icon Icon Icon Icon Icon List Camila R. Text Block ✅ Cliente verific…" at bounding box center [712, 254] width 697 height 299
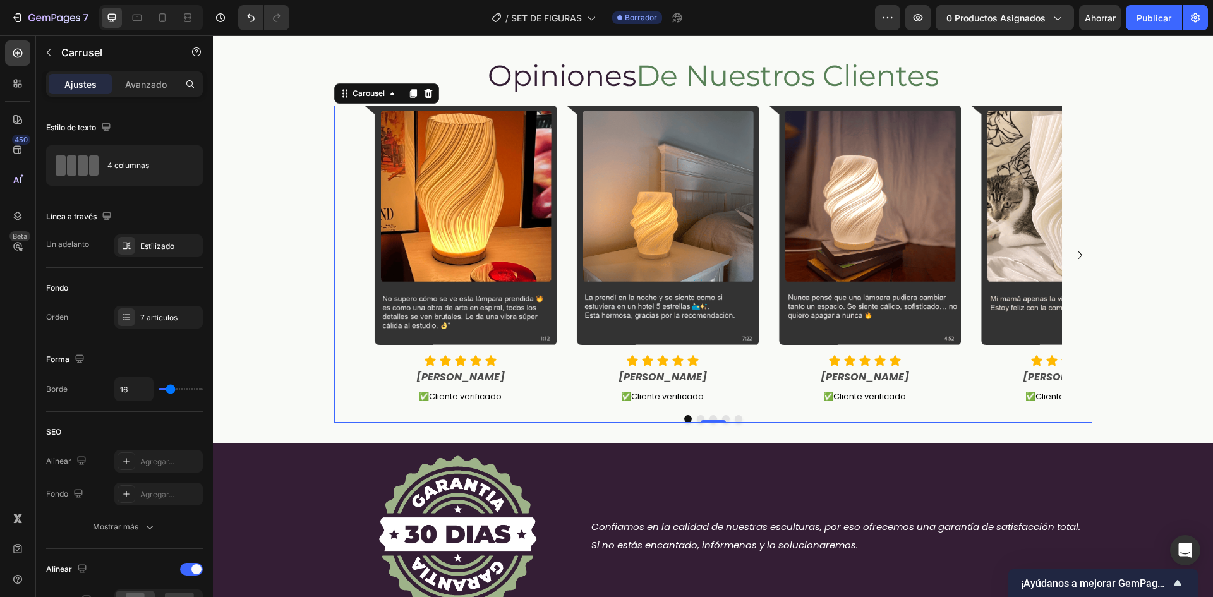
click at [559, 183] on div "Image Icon Icon Icon Icon Icon Icon List Camila R. Text Block ✅ Cliente verific…" at bounding box center [712, 254] width 697 height 299
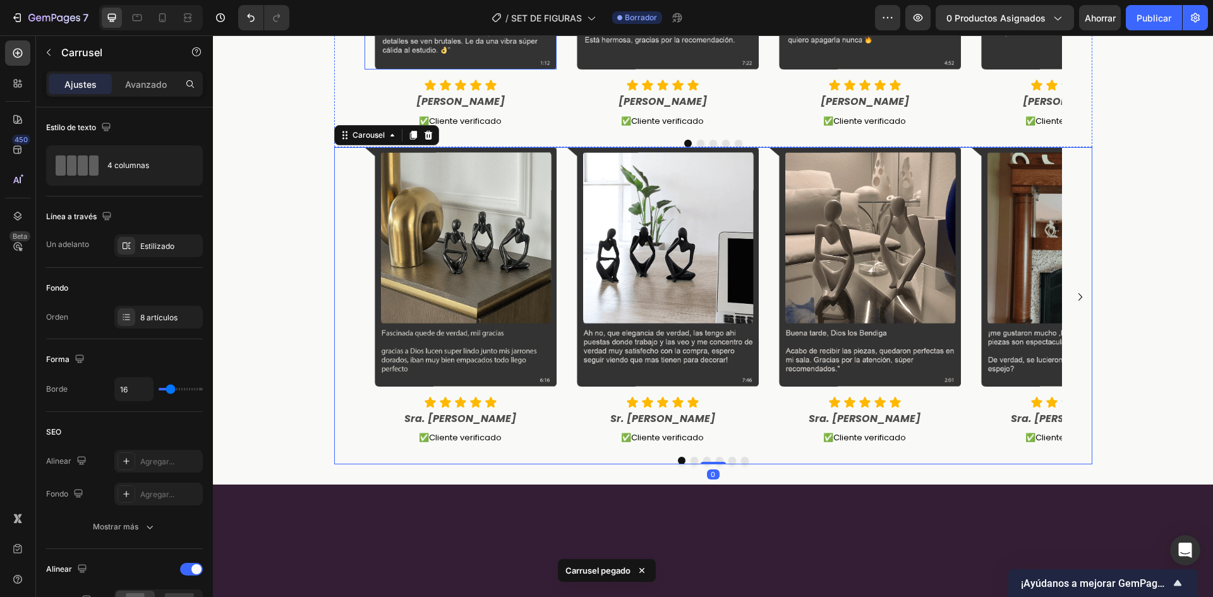
scroll to position [1291, 0]
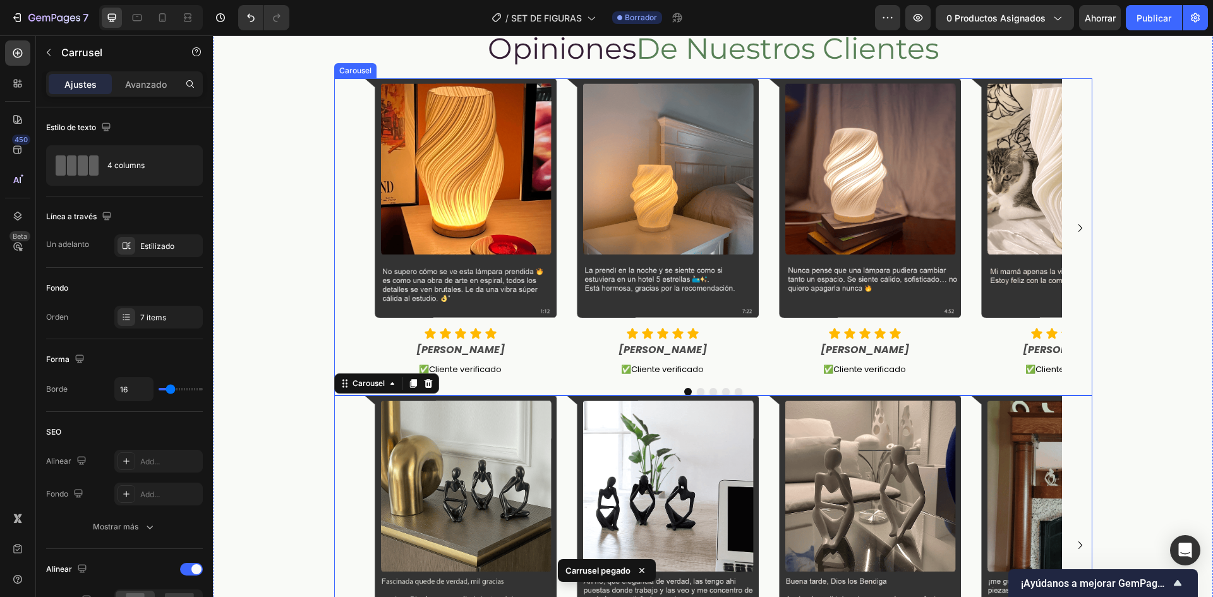
click at [561, 190] on div "Image Icon Icon Icon Icon Icon Icon List Camila R. Text Block ✅ Cliente verific…" at bounding box center [712, 227] width 697 height 299
click at [424, 66] on icon at bounding box center [428, 66] width 10 height 10
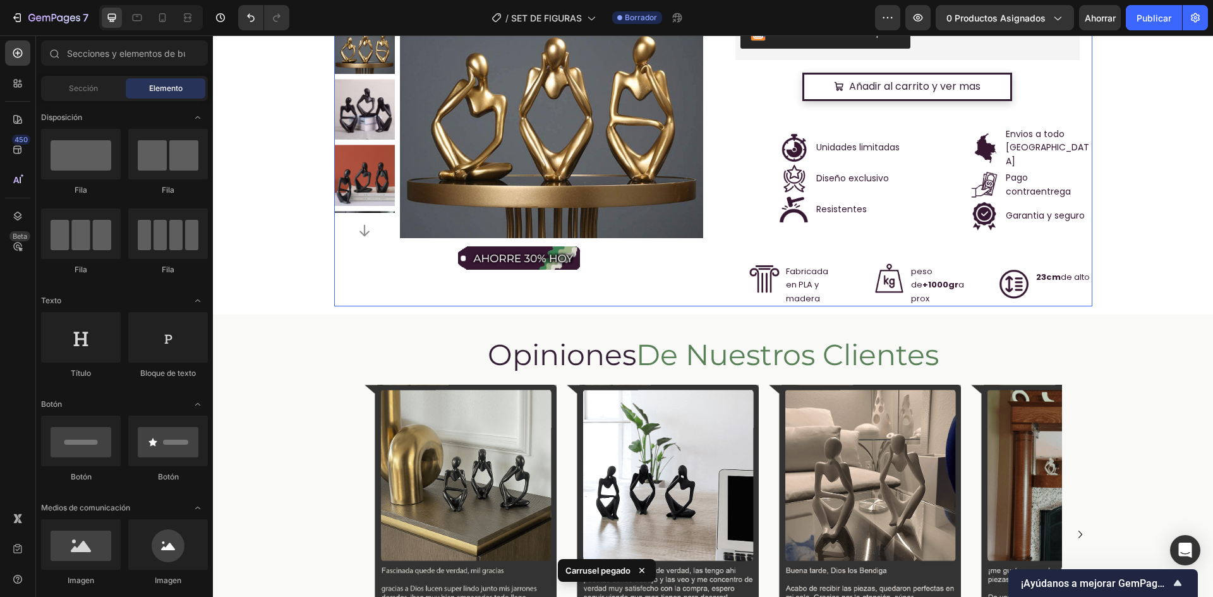
scroll to position [912, 0]
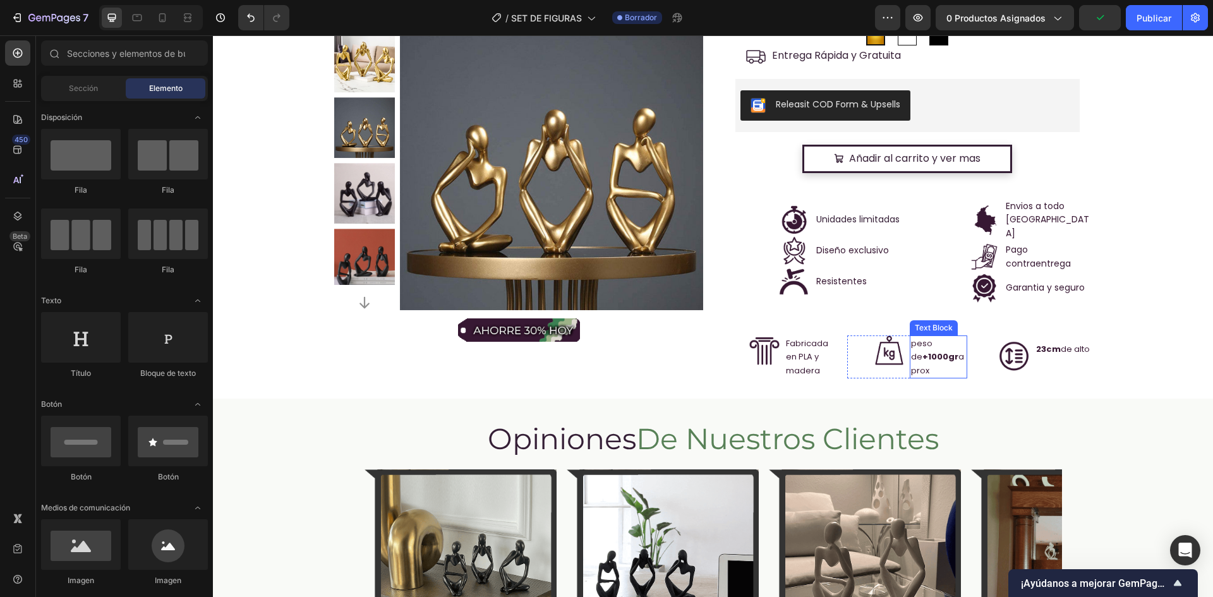
click at [922, 351] on strong "+1000gr" at bounding box center [940, 357] width 36 height 12
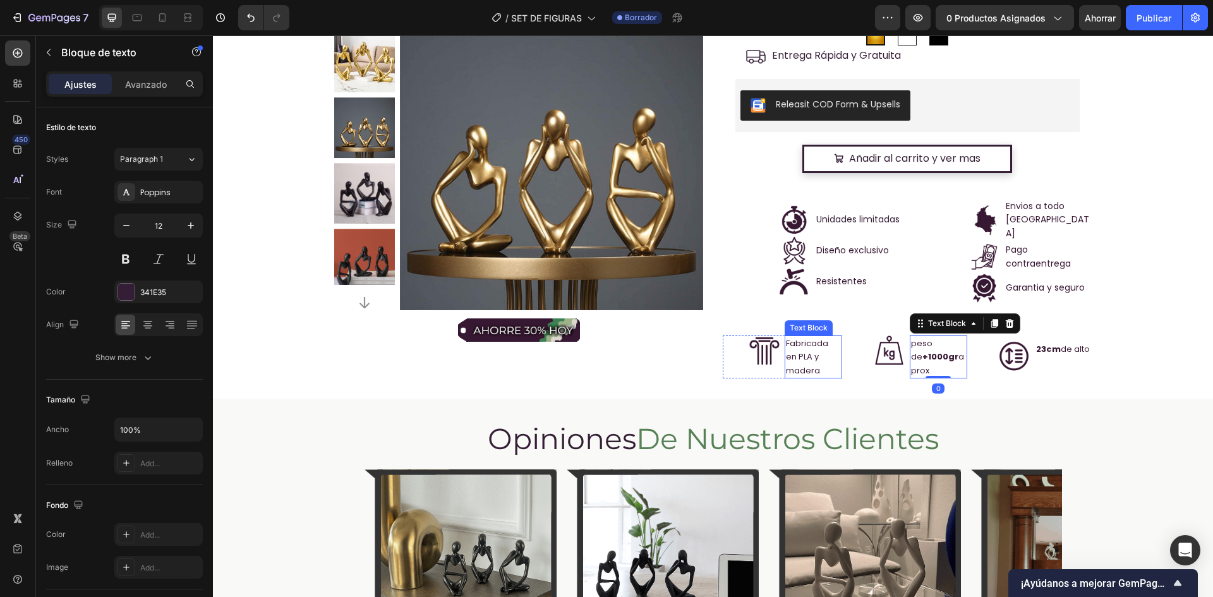
click at [803, 341] on p "Fabricada en PLA y madera" at bounding box center [813, 357] width 55 height 41
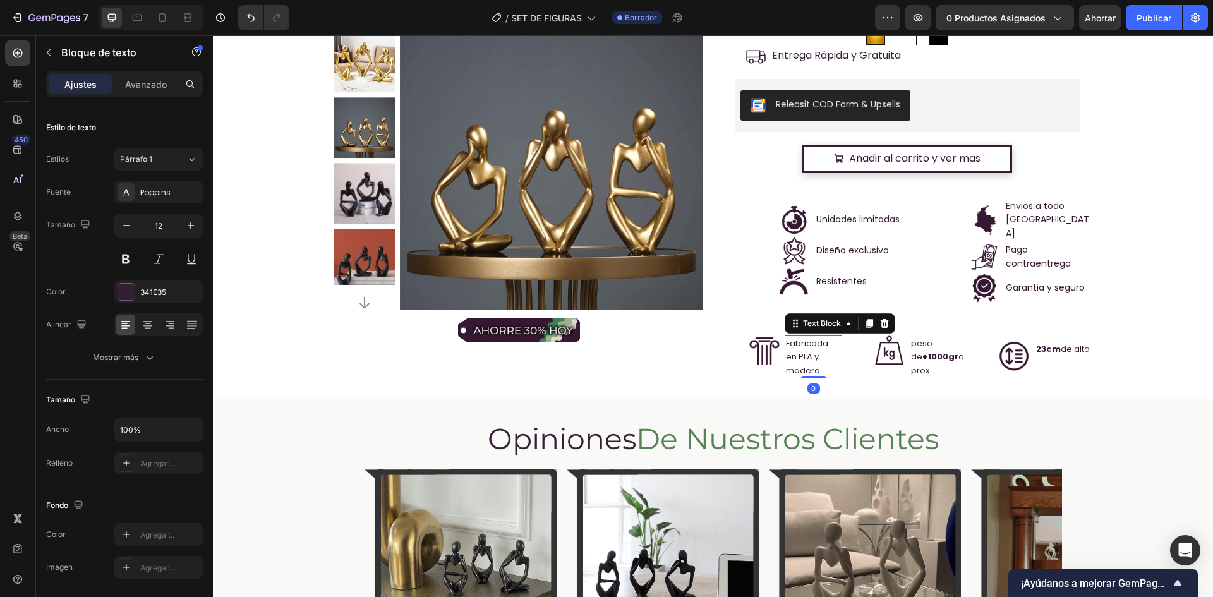
click at [807, 348] on p "Fabricada en PLA y madera" at bounding box center [813, 357] width 55 height 41
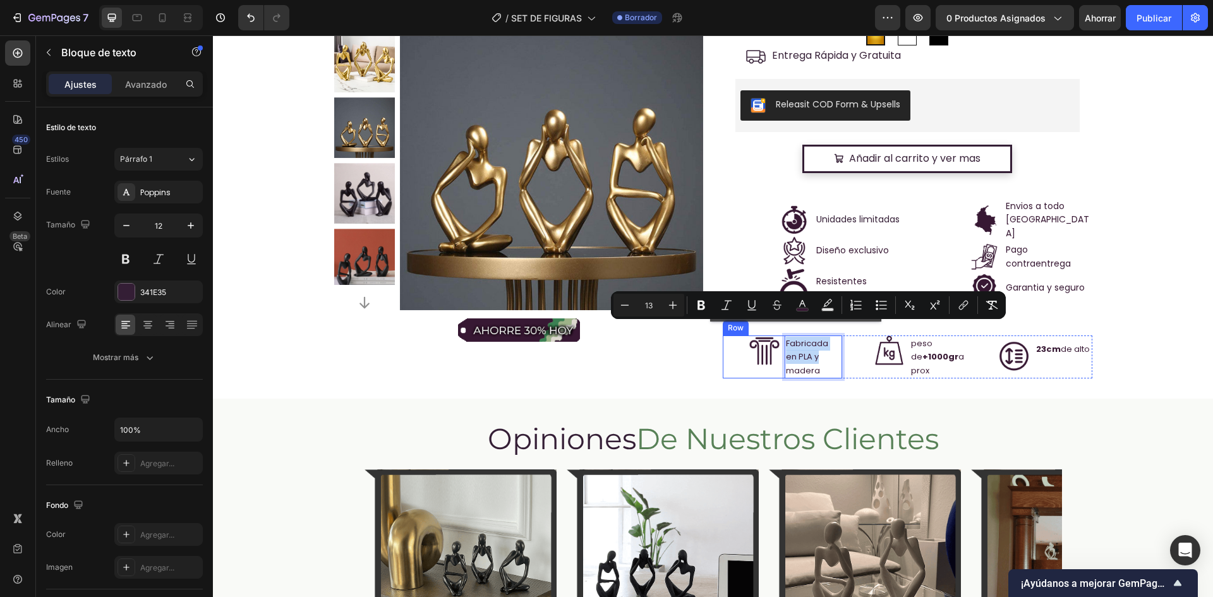
drag, startPoint x: 809, startPoint y: 348, endPoint x: 776, endPoint y: 334, distance: 35.7
click at [776, 335] on div "Image Fabricada en PLA y madera Text Block 0 Row" at bounding box center [783, 357] width 120 height 44
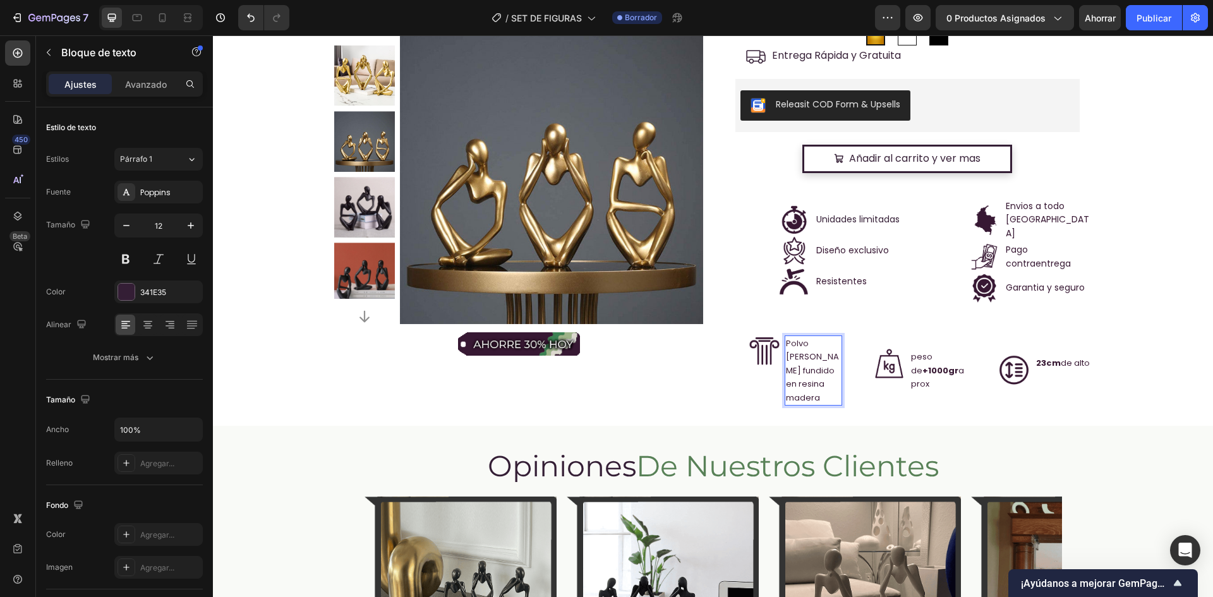
click at [833, 387] on p "Polvo de marmol fundido en resina madera" at bounding box center [813, 371] width 55 height 68
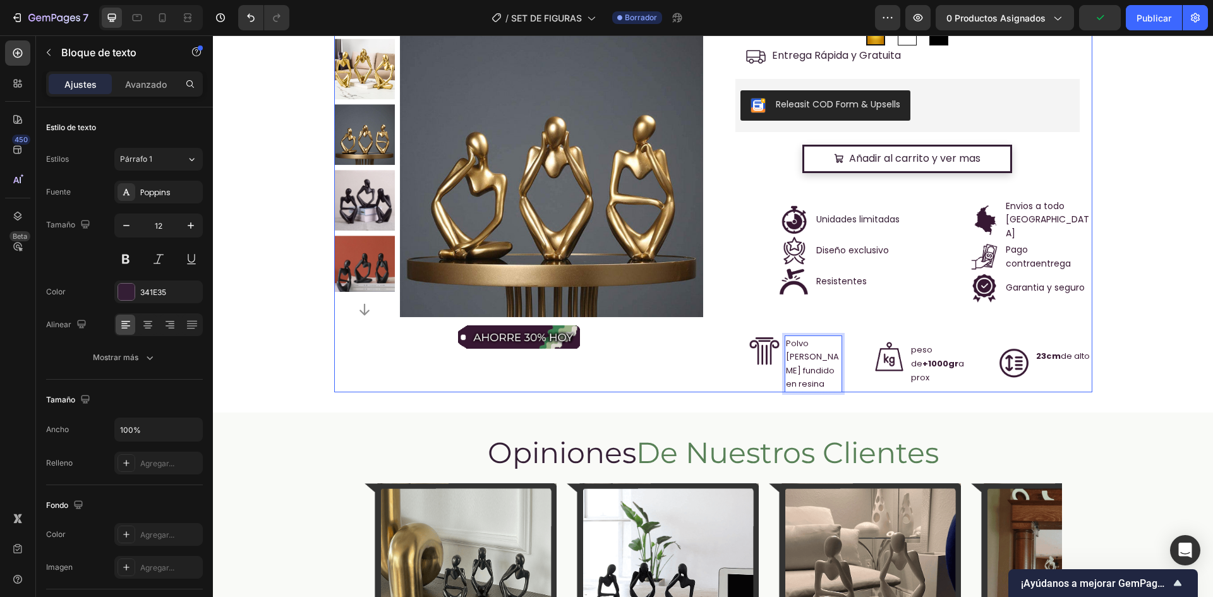
click at [928, 314] on div "Lampara Espiral Heading 118 000 Product Price Product Price No compare price Pr…" at bounding box center [908, 157] width 370 height 467
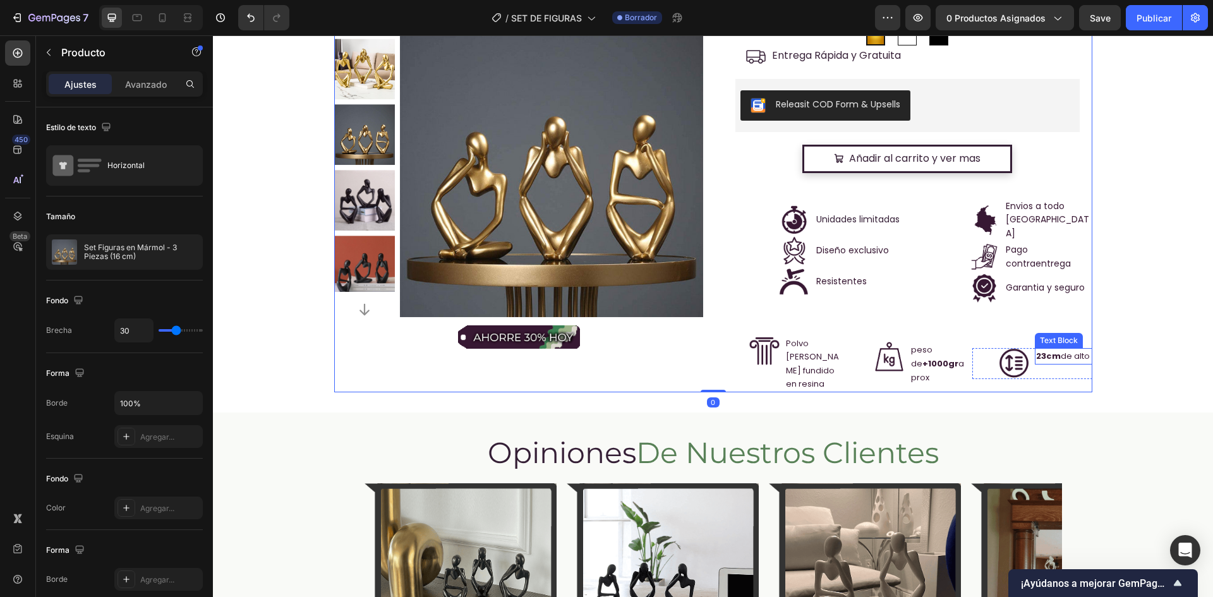
click at [1056, 350] on span "23cm de alto" at bounding box center [1063, 356] width 54 height 12
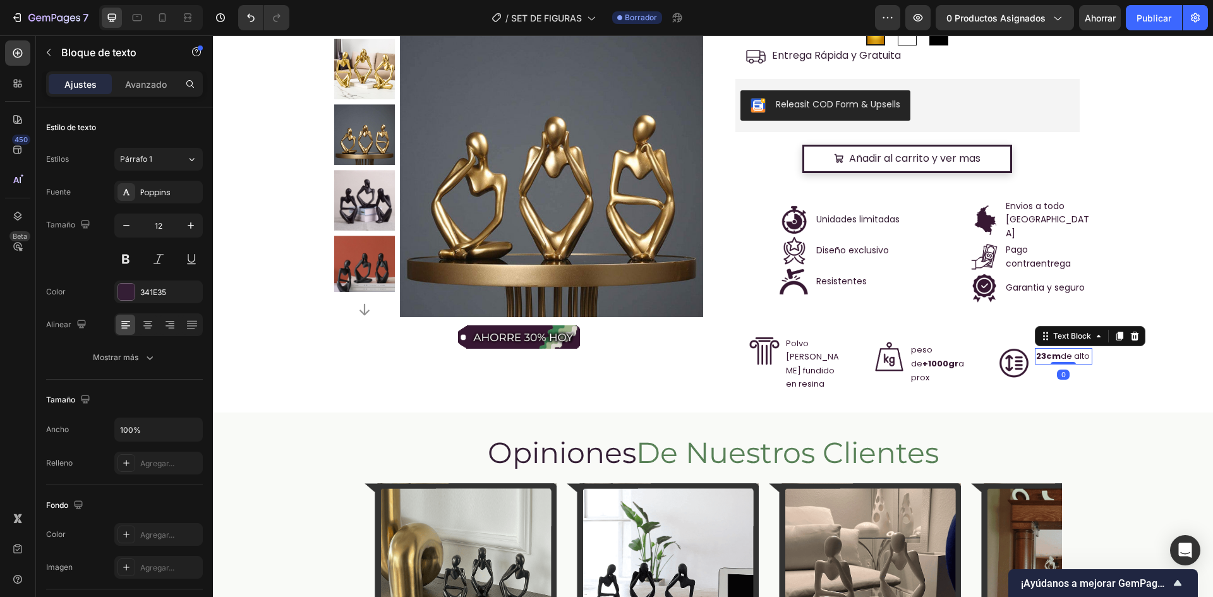
click at [1041, 350] on strong "23cm" at bounding box center [1048, 356] width 25 height 12
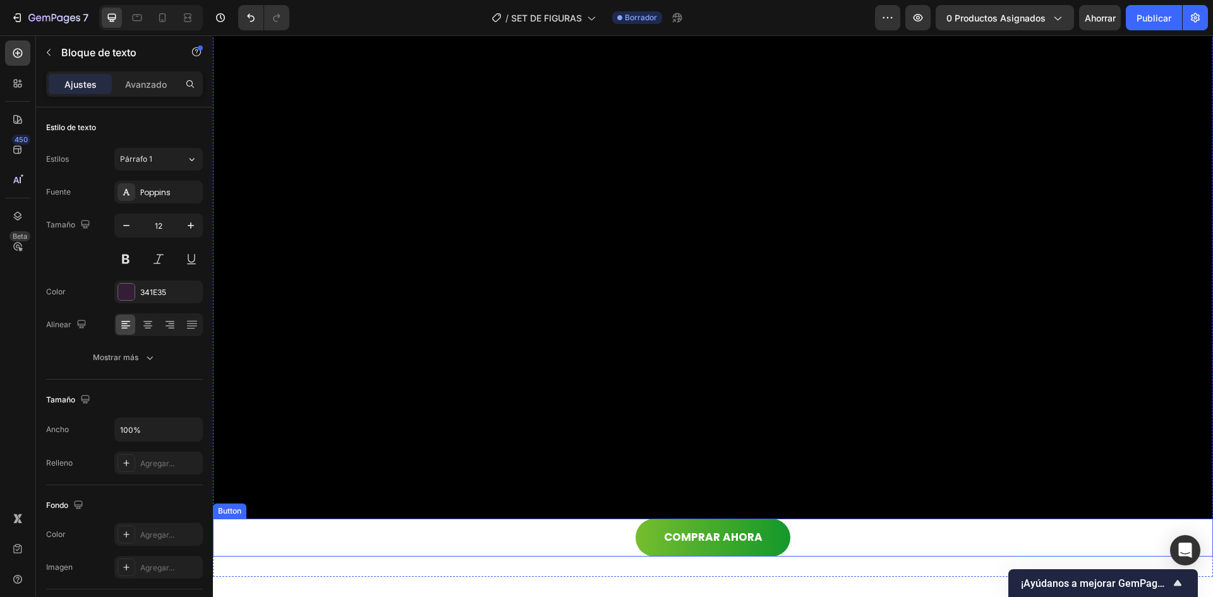
scroll to position [1860, 0]
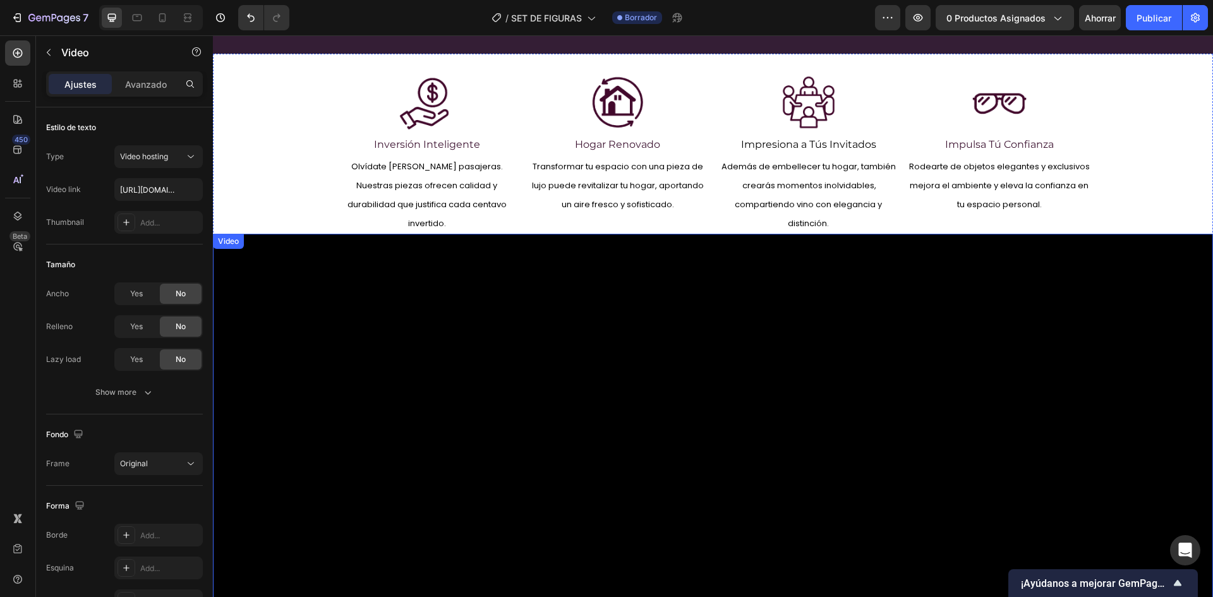
click at [874, 280] on video at bounding box center [713, 484] width 1000 height 500
click at [608, 296] on video at bounding box center [713, 484] width 1000 height 500
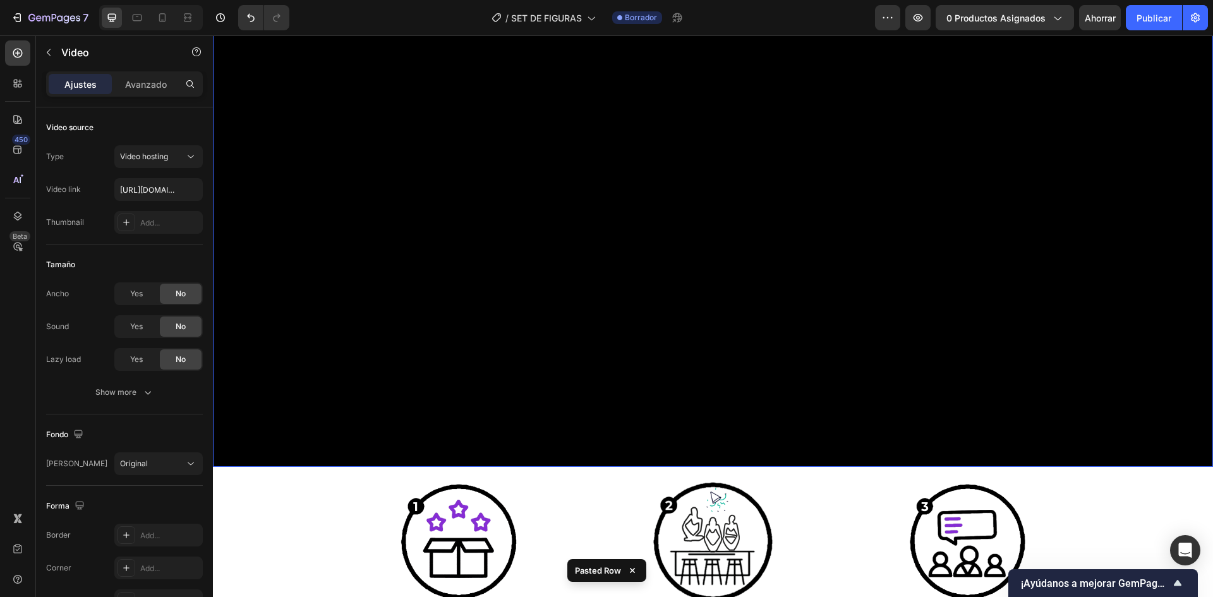
click at [617, 179] on div "Image Inversión Inteligente Heading Olvídate de decoraciones pasajeras. Nuestra…" at bounding box center [713, 243] width 1000 height 872
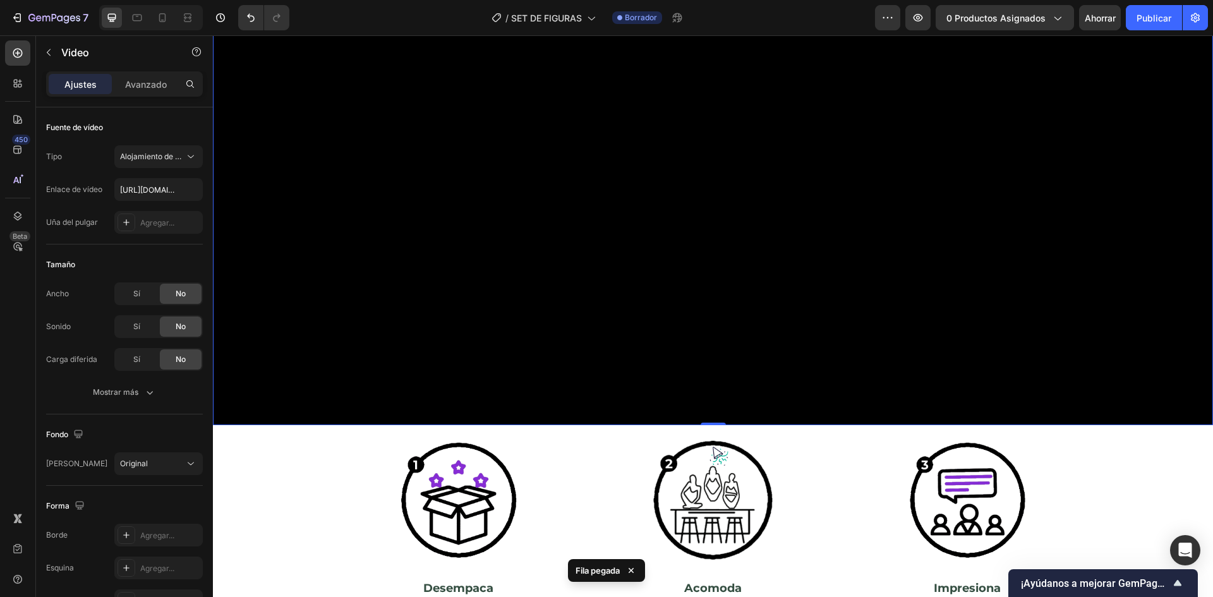
scroll to position [1949, 0]
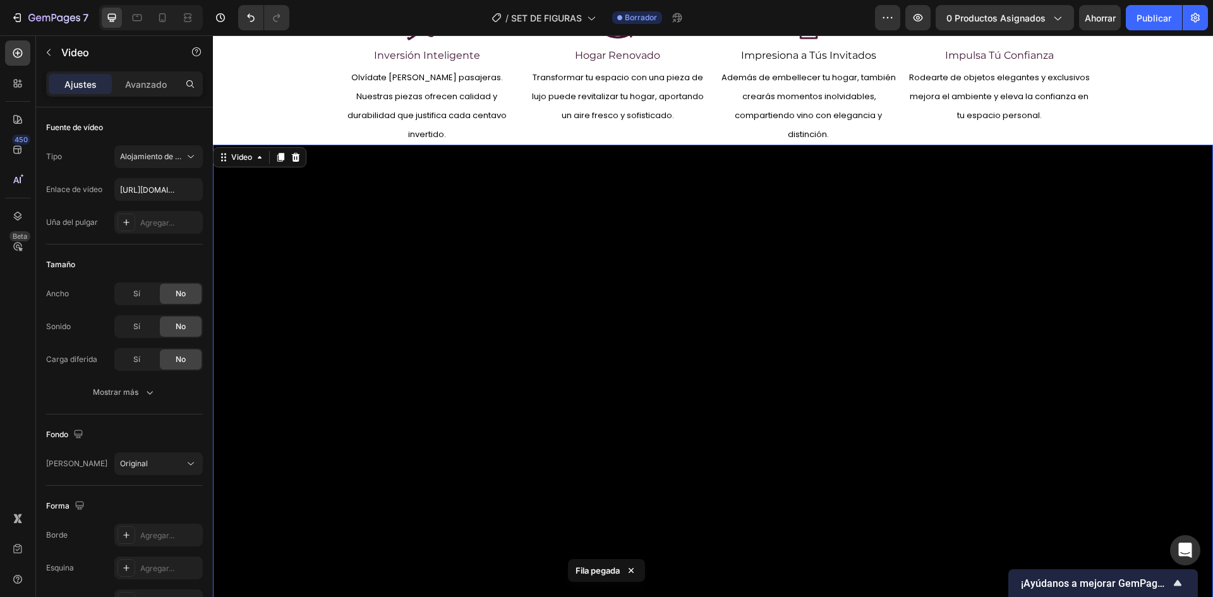
click at [520, 267] on video at bounding box center [713, 395] width 1000 height 500
click at [292, 160] on icon at bounding box center [296, 157] width 10 height 10
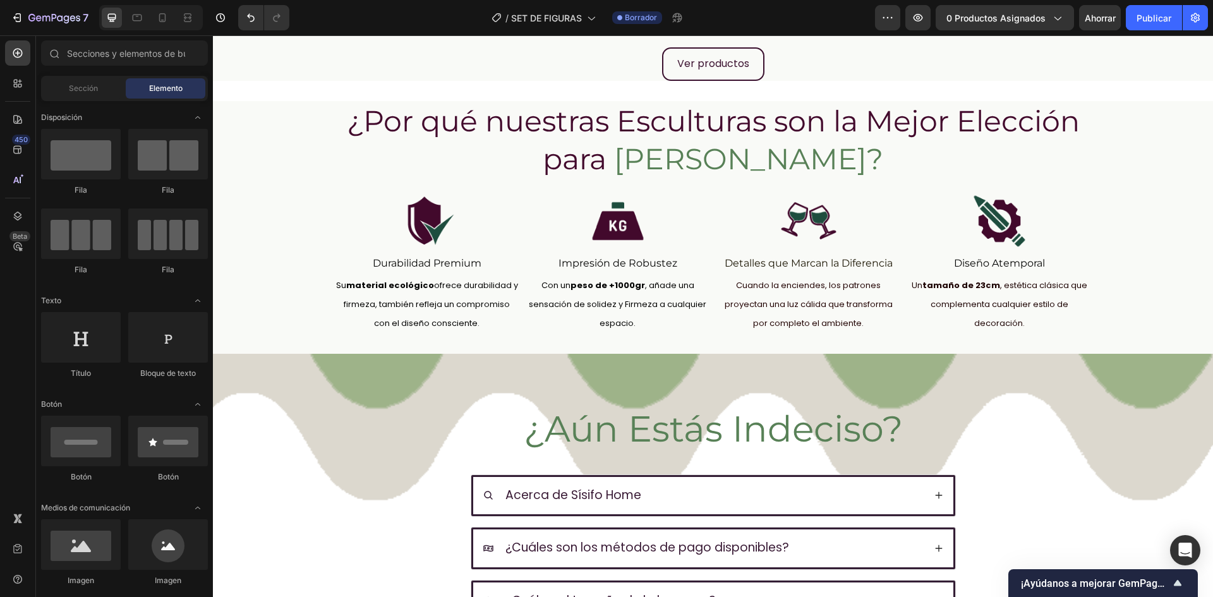
scroll to position [2822, 0]
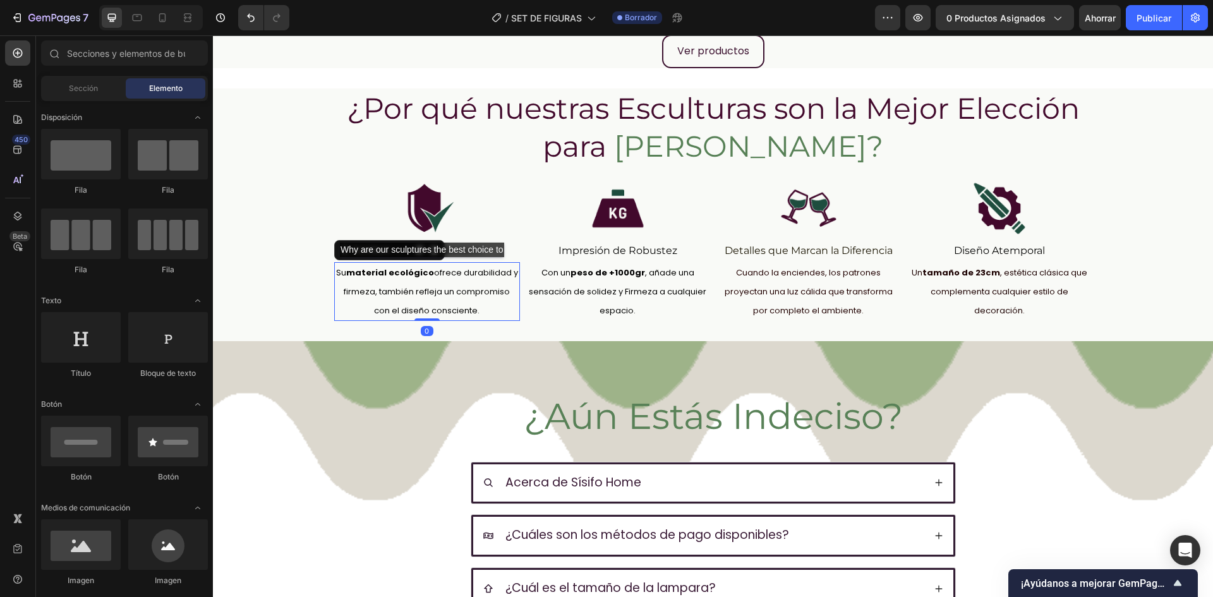
click at [427, 270] on span "Su material ecológico ofrece durabilidad y firmeza, también refleja un compromi…" at bounding box center [427, 292] width 182 height 50
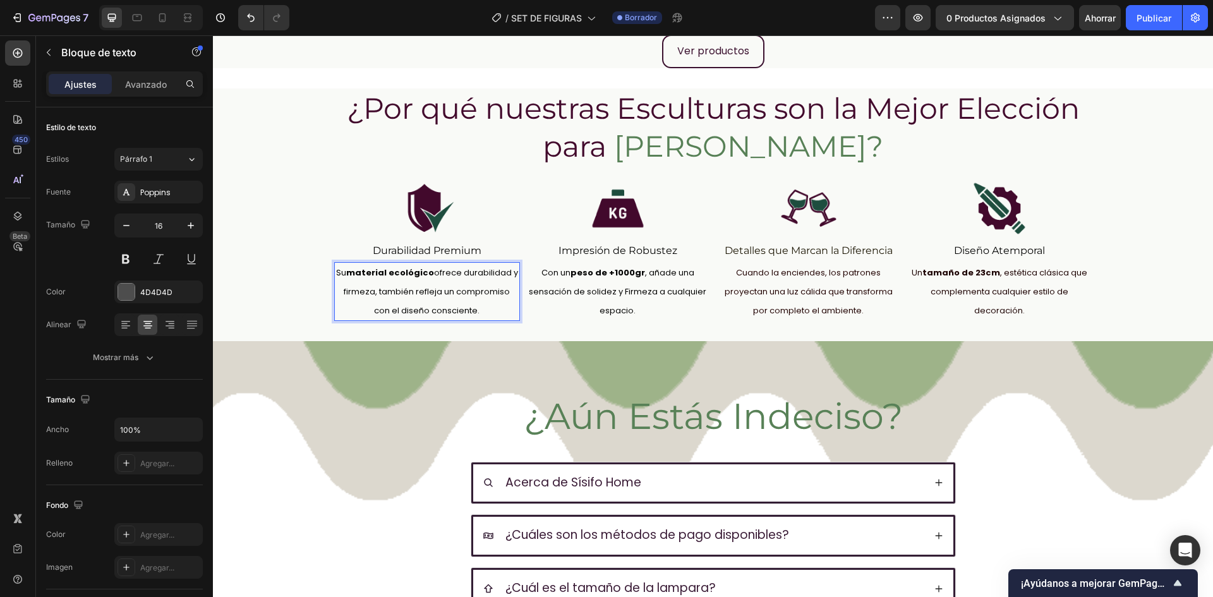
click at [425, 272] on span "Su material ecológico ofrece durabilidad y firmeza, también refleja un compromi…" at bounding box center [427, 292] width 182 height 50
click at [467, 309] on p "Su material ecológico ofrece durabilidad y firmeza, también refleja un compromi…" at bounding box center [426, 291] width 183 height 56
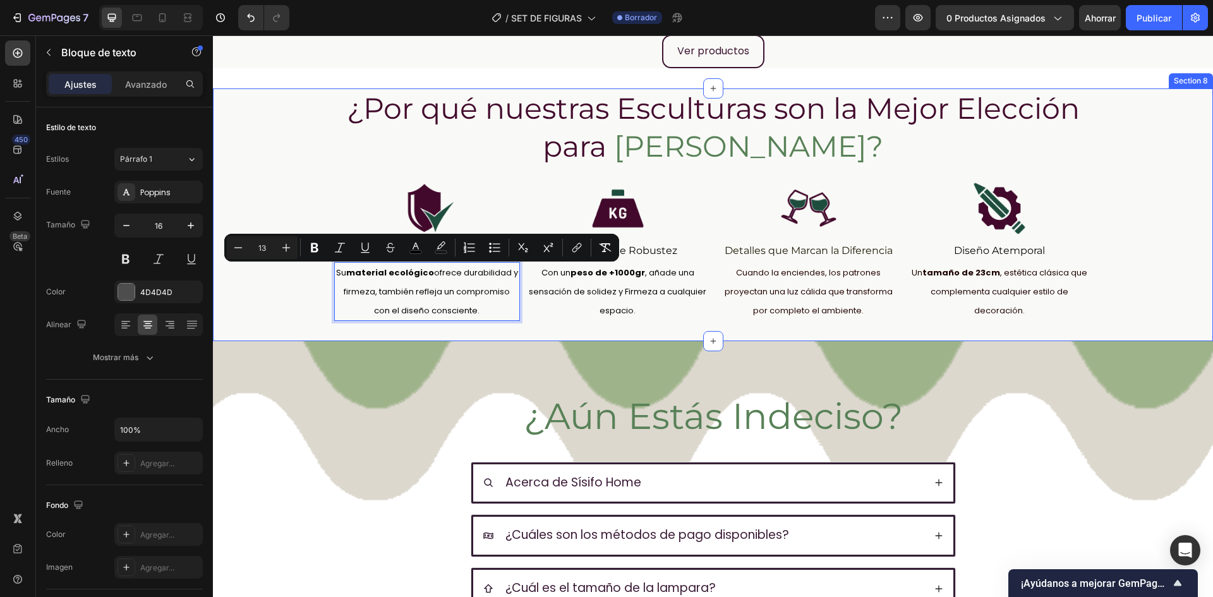
drag, startPoint x: 421, startPoint y: 304, endPoint x: 307, endPoint y: 270, distance: 119.5
click at [307, 270] on div "¿Por qué nuestras Esculturas son la Mejor Elección para Tú Hogar? Heading Image…" at bounding box center [713, 204] width 1000 height 232
click at [361, 277] on strong "material ecológico" at bounding box center [390, 273] width 88 height 12
drag, startPoint x: 383, startPoint y: 268, endPoint x: 499, endPoint y: 316, distance: 125.8
click at [499, 316] on p "Su material ecológico ofrece durabilidad y firmeza, también refleja un compromi…" at bounding box center [426, 291] width 183 height 56
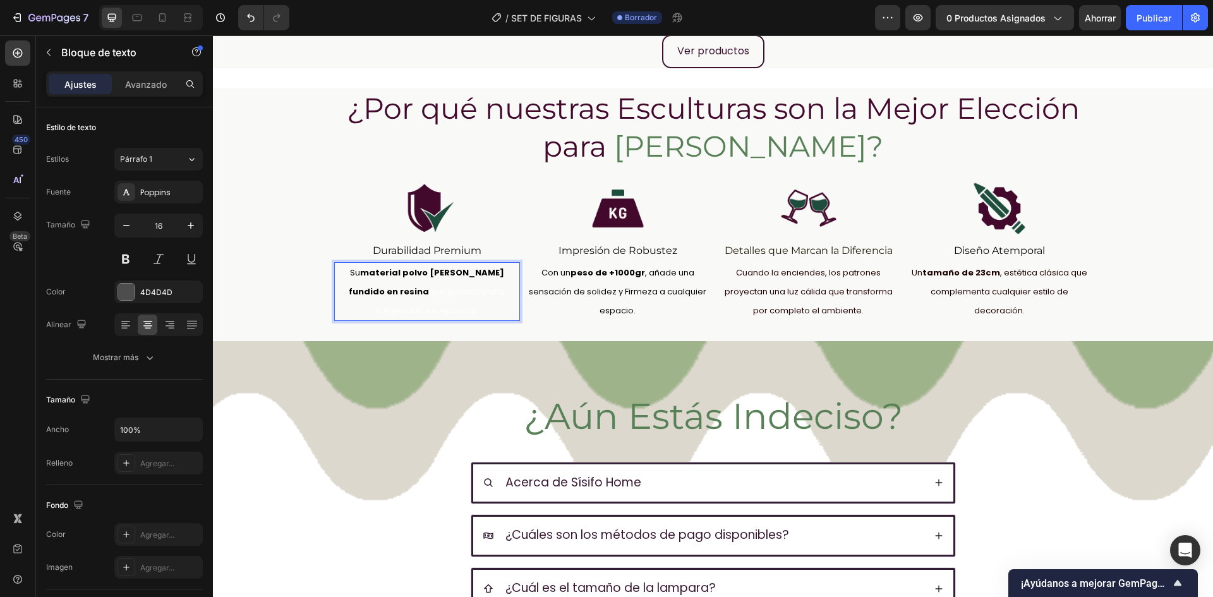
click at [472, 299] on p "Su material polvo de marmol fundido en resina que garantiza una longevidad exce…" at bounding box center [426, 291] width 183 height 56
click at [478, 286] on p "Su material polvo de marmol fundido en resina" at bounding box center [426, 282] width 183 height 38
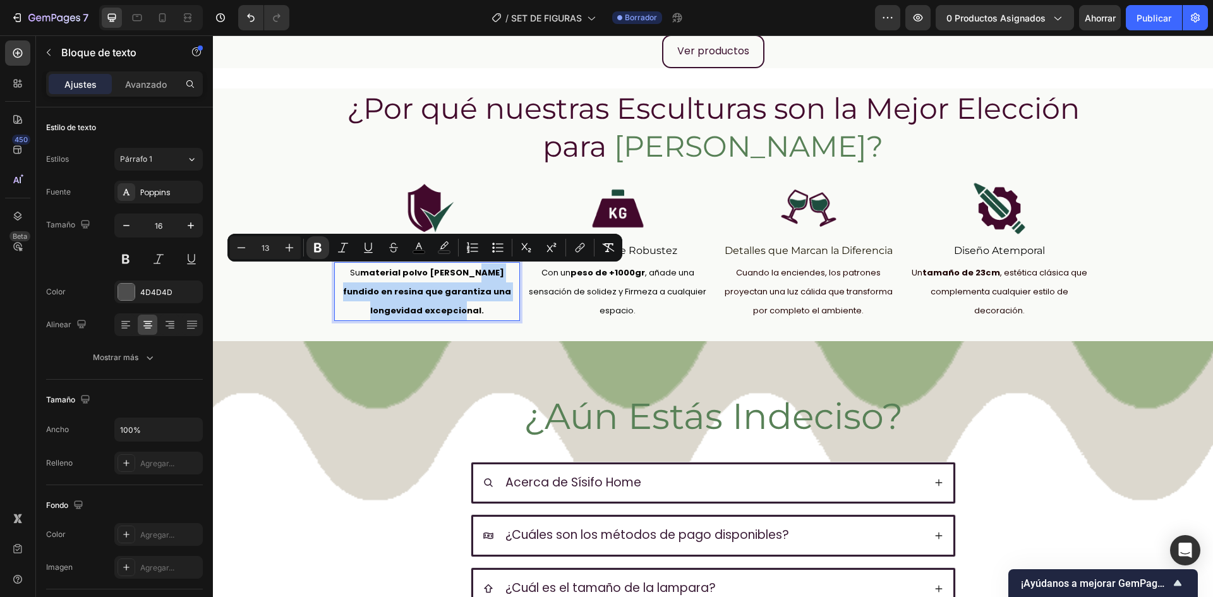
drag, startPoint x: 411, startPoint y: 298, endPoint x: 460, endPoint y: 272, distance: 55.9
click at [460, 272] on p "Su material polvo de marmol fundido en resina que garantiza una longevidad exce…" at bounding box center [426, 291] width 183 height 56
click at [416, 246] on icon "Editor contextual toolbar" at bounding box center [418, 247] width 13 height 13
type input "000000"
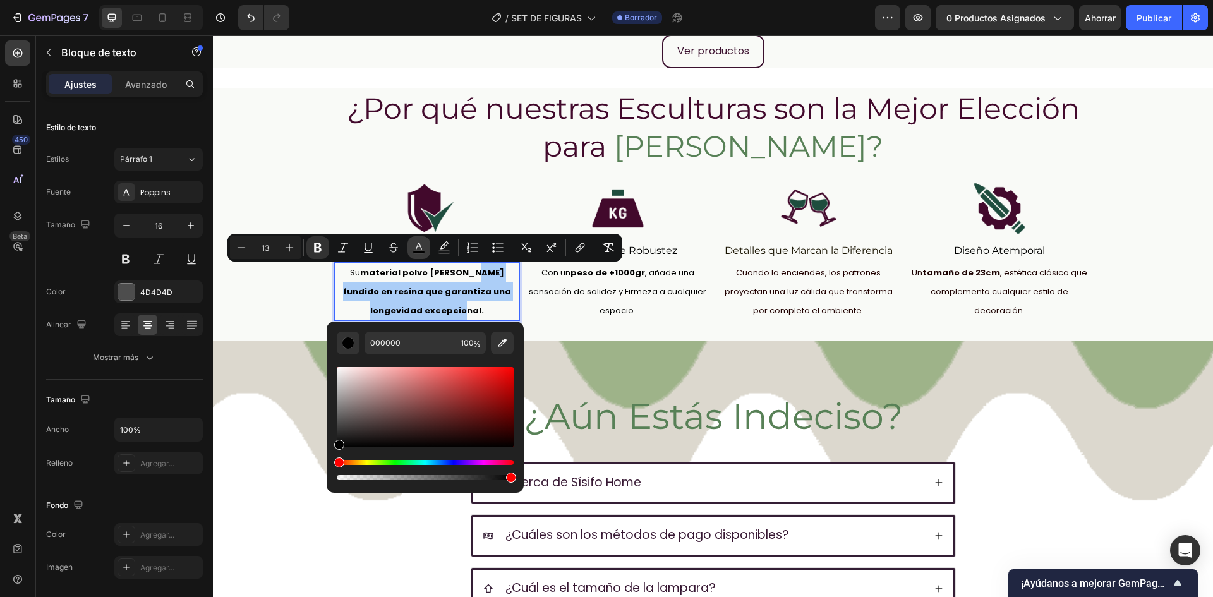
click at [416, 246] on icon "Editor contextual toolbar" at bounding box center [418, 247] width 13 height 13
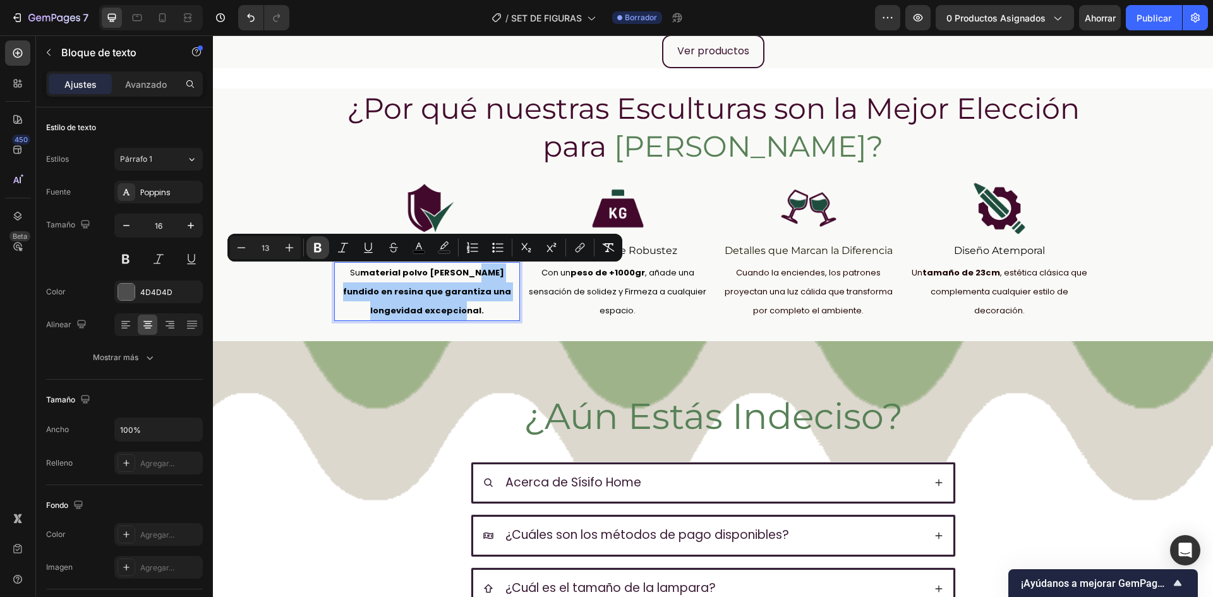
click at [317, 248] on icon "Editor contextual toolbar" at bounding box center [317, 247] width 13 height 13
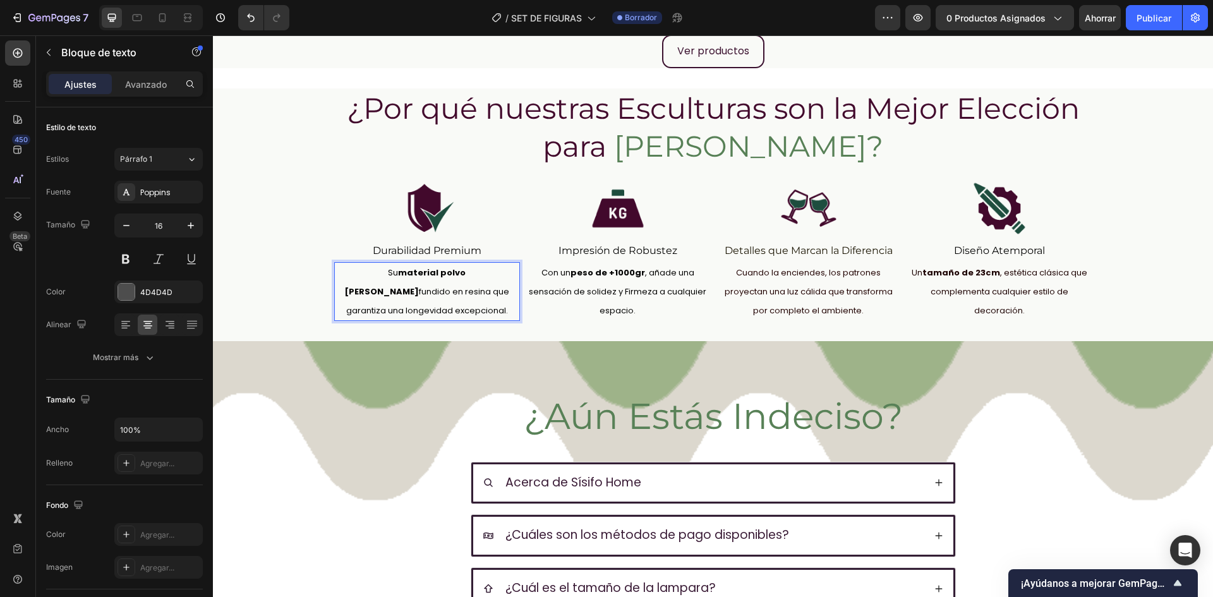
click at [420, 279] on p "Su material polvo de marmol fundido en resina que garantiza una longevidad exce…" at bounding box center [426, 291] width 183 height 56
drag, startPoint x: 390, startPoint y: 274, endPoint x: 350, endPoint y: 274, distance: 39.8
click at [350, 274] on strong "material polvo de marmol" at bounding box center [404, 282] width 121 height 31
click at [399, 275] on strong "material polvo de marmol" at bounding box center [404, 282] width 121 height 31
drag, startPoint x: 388, startPoint y: 275, endPoint x: 461, endPoint y: 272, distance: 72.7
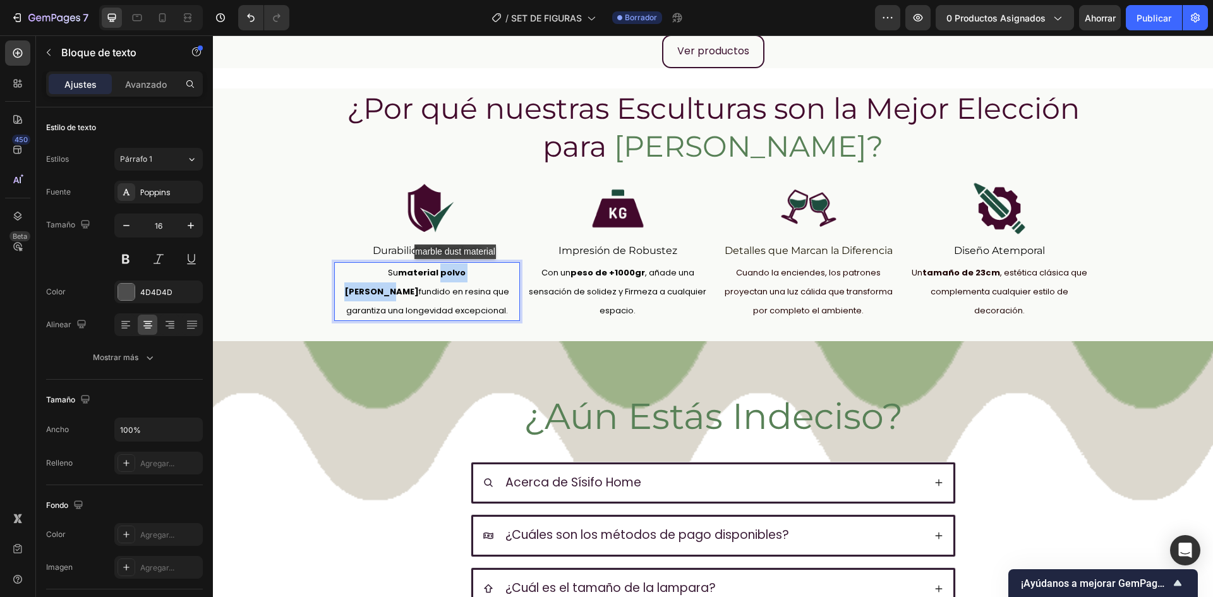
click at [461, 272] on span "Su material polvo de marmol fundido en resina que garantiza una longevidad exce…" at bounding box center [426, 292] width 165 height 50
drag, startPoint x: 438, startPoint y: 269, endPoint x: 404, endPoint y: 277, distance: 35.6
click at [404, 277] on strong "material polvo de marmol" at bounding box center [404, 282] width 121 height 31
click at [456, 278] on strong "material polvo de marmol" at bounding box center [404, 282] width 121 height 31
drag, startPoint x: 390, startPoint y: 273, endPoint x: 370, endPoint y: 292, distance: 27.7
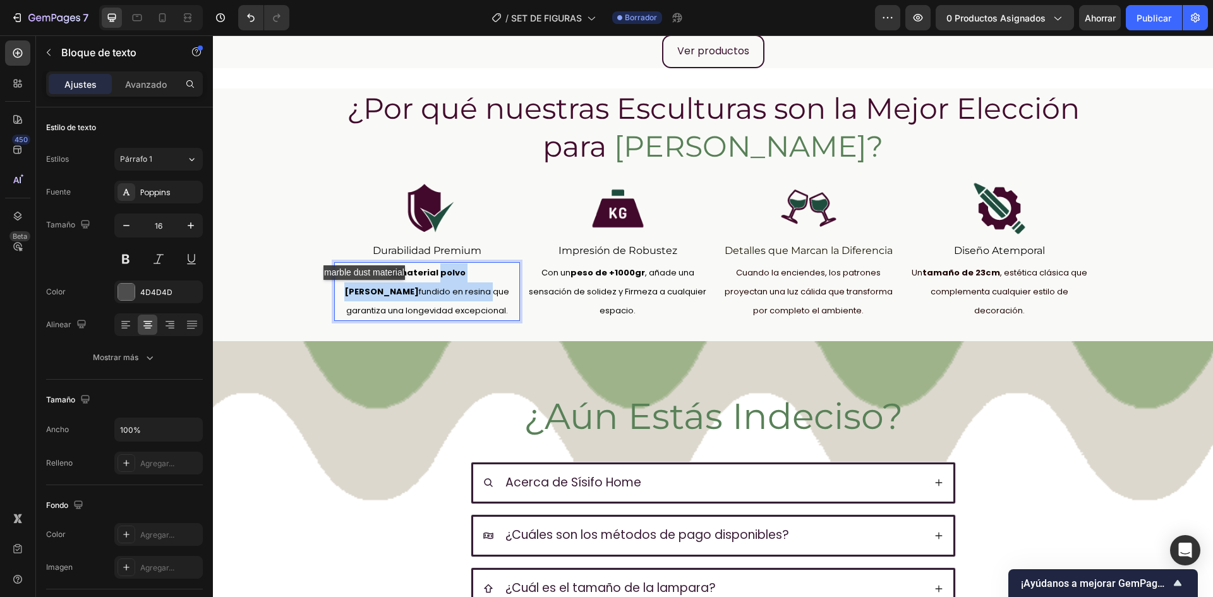
click at [370, 292] on span "Su material polvo de marmol fundido en resina que garantiza una longevidad exce…" at bounding box center [426, 292] width 165 height 50
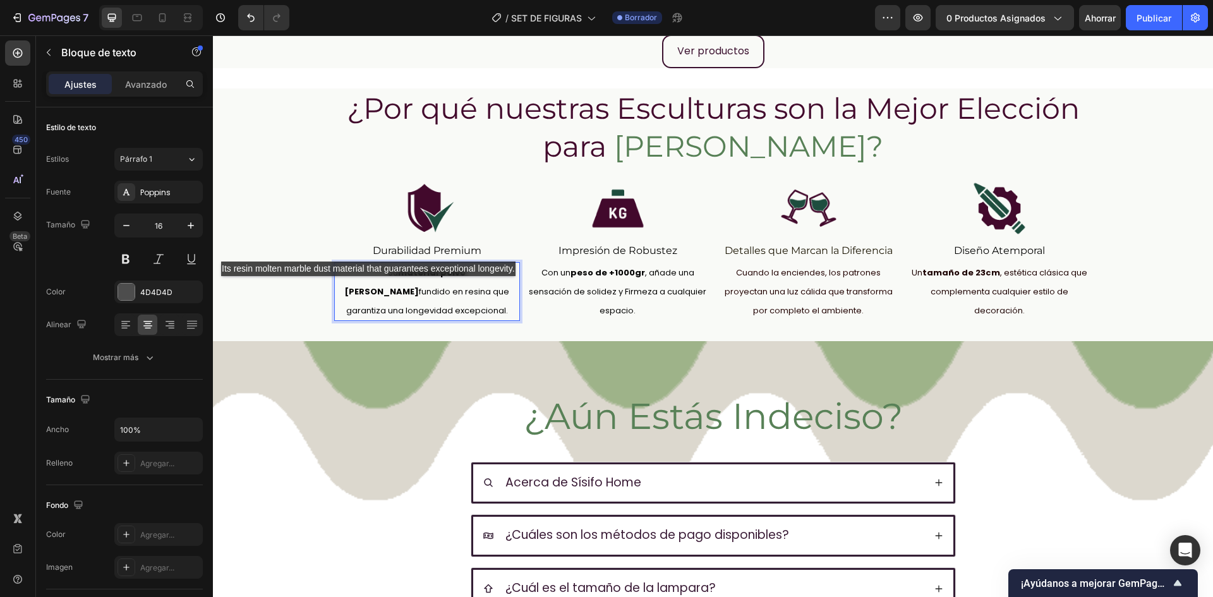
drag, startPoint x: 375, startPoint y: 289, endPoint x: 399, endPoint y: 292, distance: 24.8
click at [400, 291] on span "Su material polvo de marmol fundido en resina que garantiza una longevidad exce…" at bounding box center [426, 292] width 165 height 50
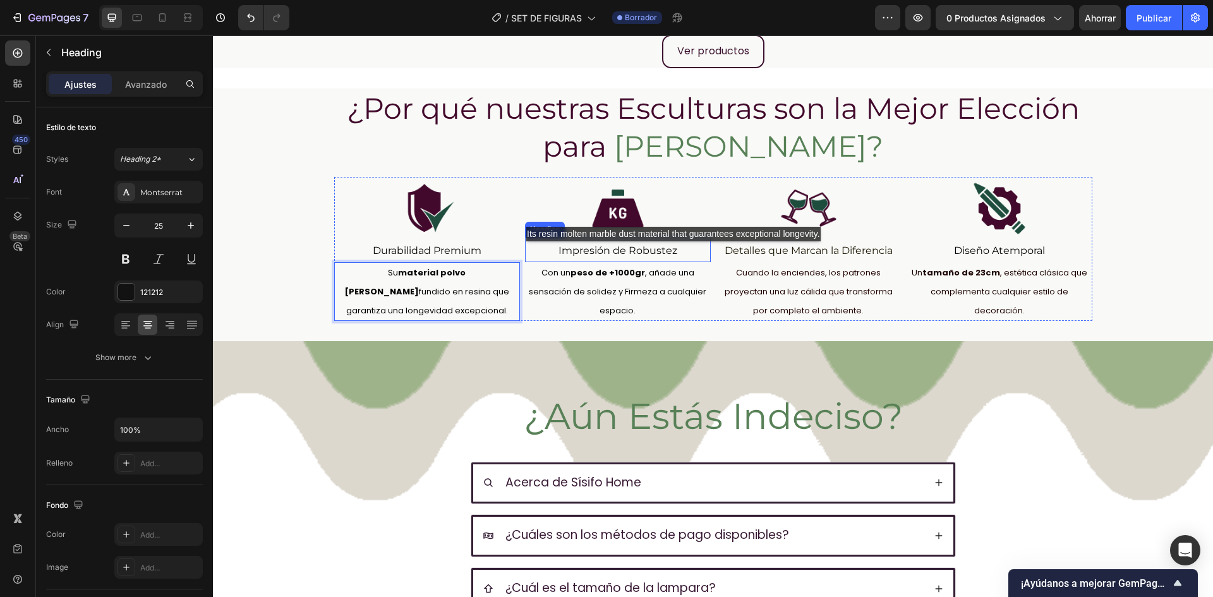
click at [725, 251] on span "Detalles que Marcan la Diferencia" at bounding box center [809, 250] width 168 height 12
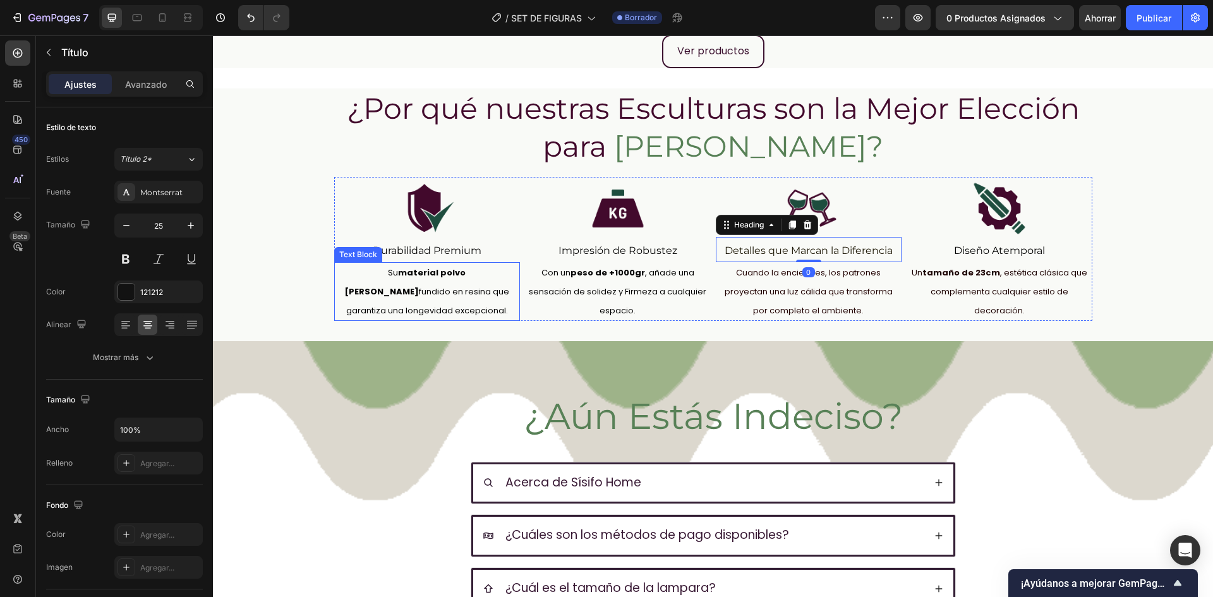
click at [435, 275] on strong "material polvo de marmol" at bounding box center [404, 282] width 121 height 31
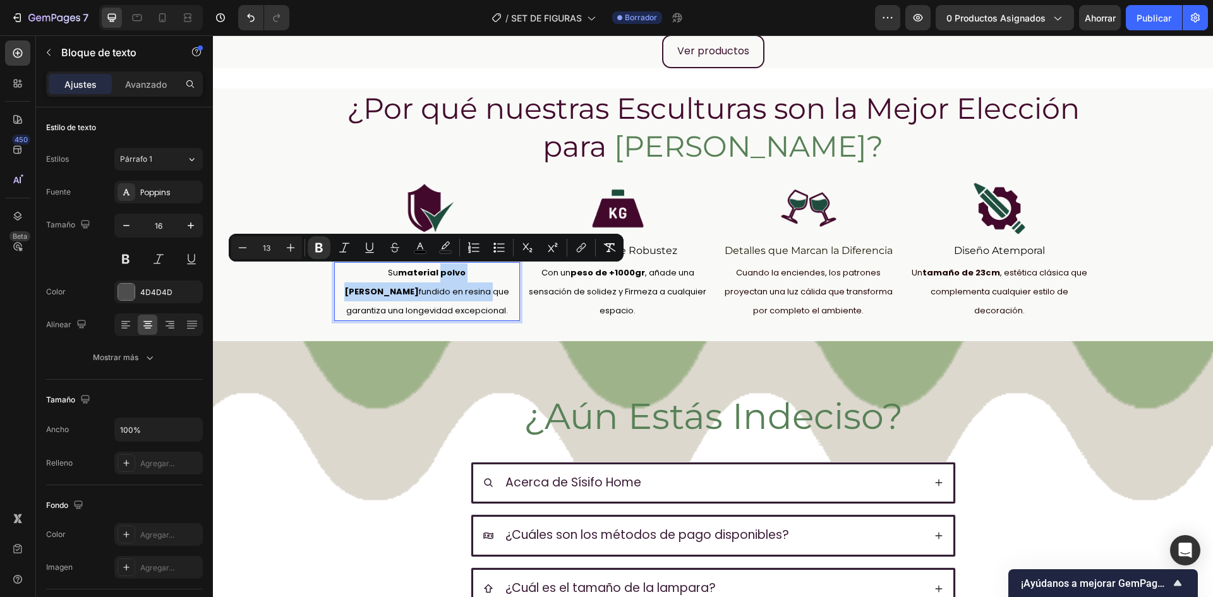
drag, startPoint x: 388, startPoint y: 274, endPoint x: 369, endPoint y: 292, distance: 26.4
click at [316, 248] on icon "Editor contextual toolbar" at bounding box center [319, 247] width 8 height 9
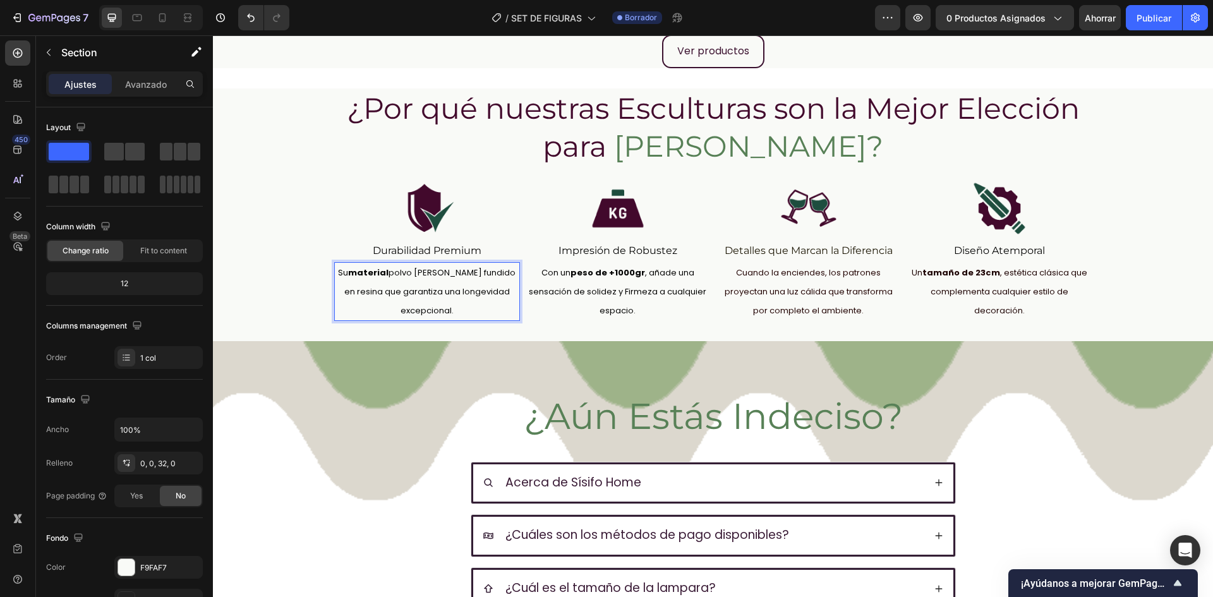
click at [316, 248] on div "¿Por qué nuestras Esculturas son la Mejor Elección para Tú Hogar? Heading Image…" at bounding box center [713, 204] width 1000 height 232
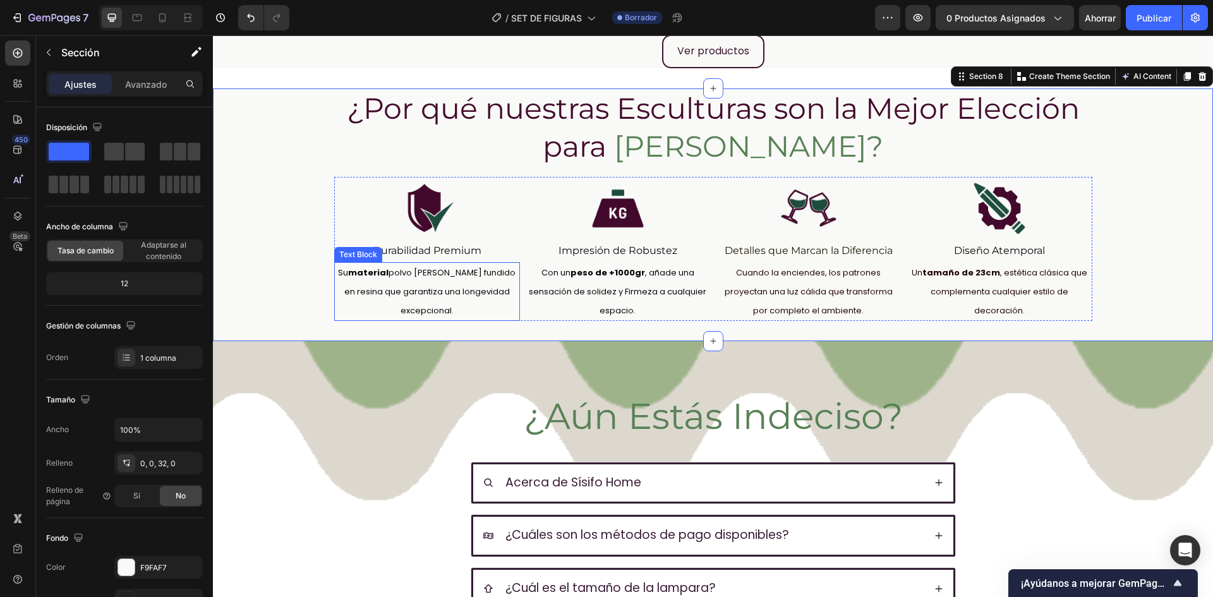
click at [392, 297] on span "Su material polvo de marmol fundido en resina que garantiza una longevidad exce…" at bounding box center [426, 292] width 177 height 50
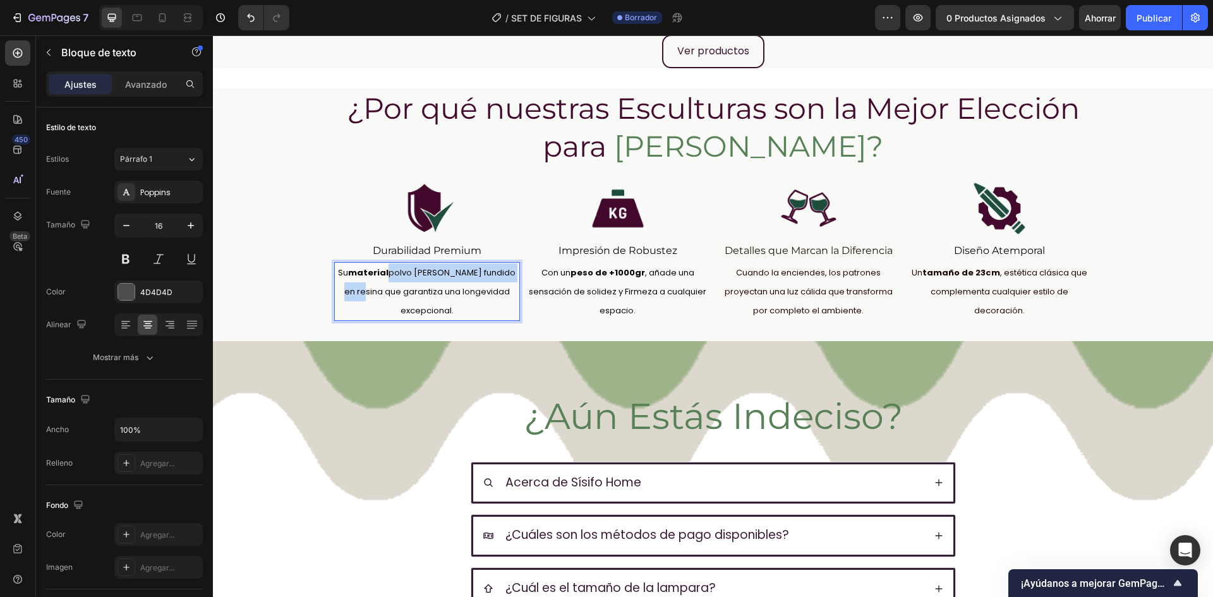
drag, startPoint x: 370, startPoint y: 294, endPoint x: 391, endPoint y: 274, distance: 29.1
click at [391, 274] on span "Su material polvo de marmol fundido en resina que garantiza una longevidad exce…" at bounding box center [426, 292] width 177 height 50
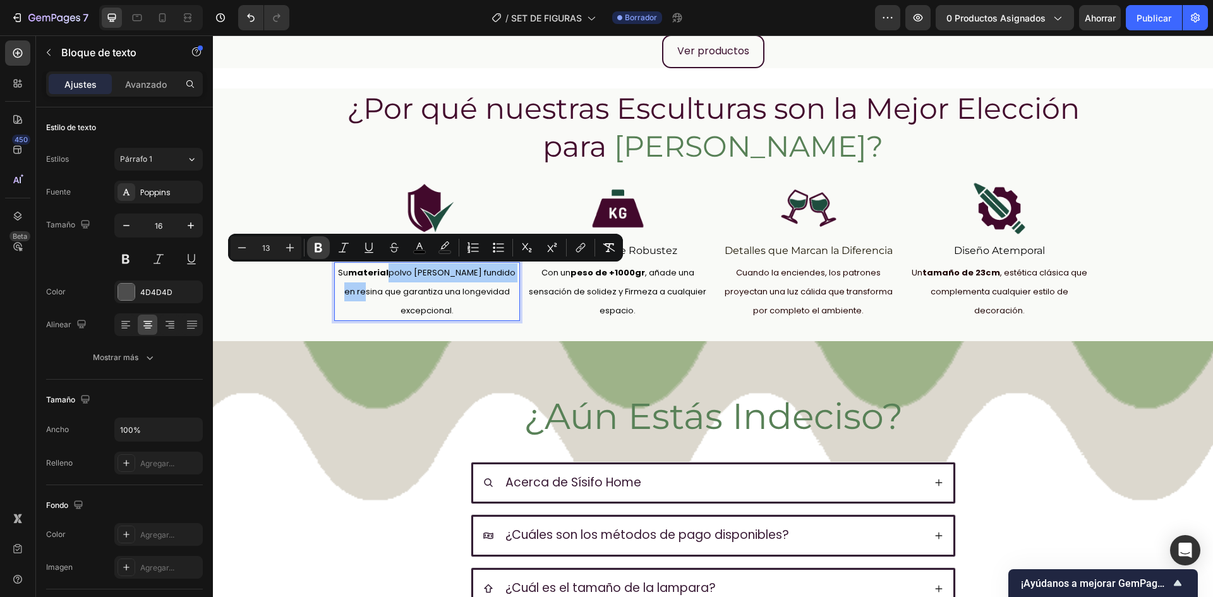
click at [319, 250] on icon "Editor contextual toolbar" at bounding box center [318, 247] width 13 height 13
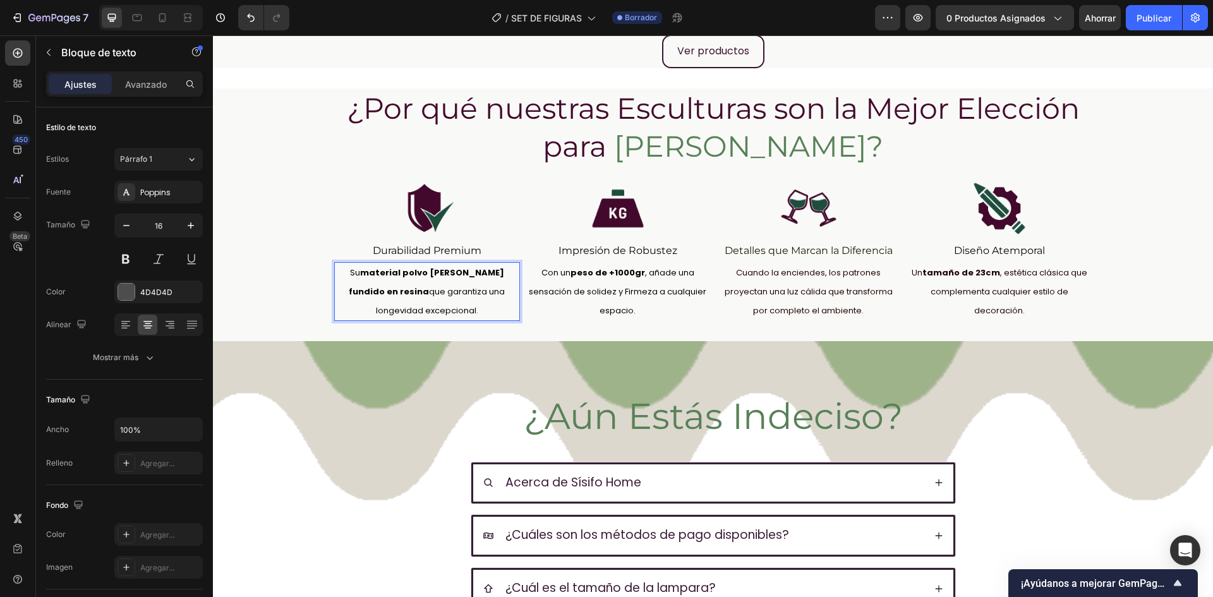
click at [409, 293] on span "Su material polvo de marmol fundido en resina que garantiza una longevidad exce…" at bounding box center [427, 292] width 156 height 50
click at [376, 272] on strong "material polvo de marmol fundido en resina" at bounding box center [426, 282] width 155 height 31
drag, startPoint x: 387, startPoint y: 273, endPoint x: 351, endPoint y: 272, distance: 36.0
click at [351, 272] on strong "material polvo de marmol fundido en resina" at bounding box center [426, 282] width 155 height 31
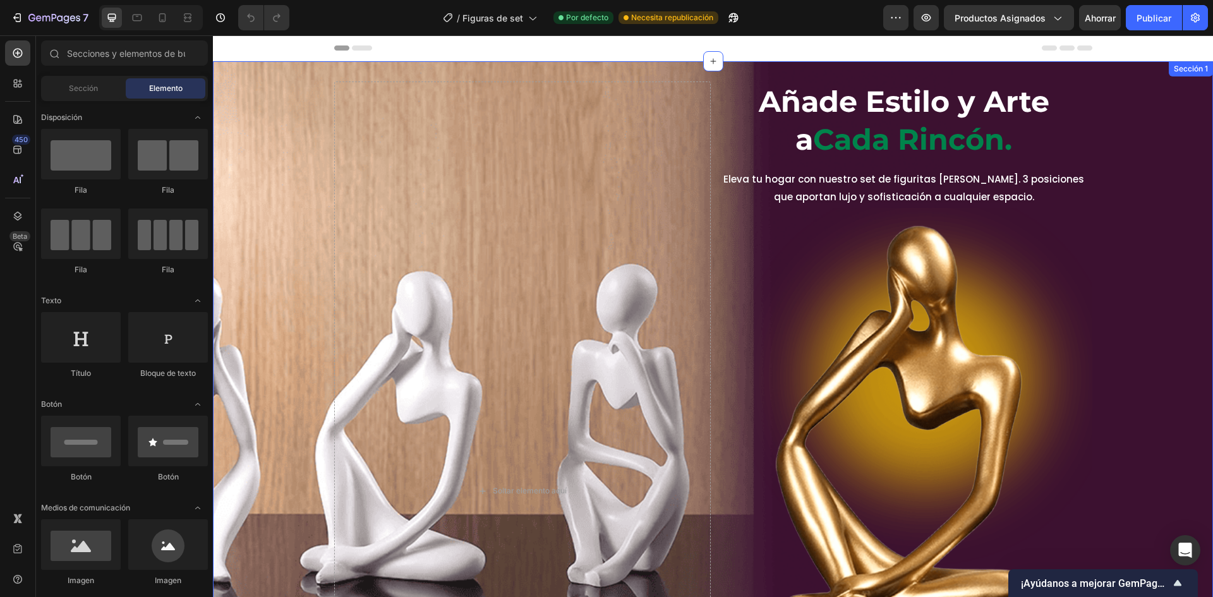
drag, startPoint x: 254, startPoint y: 219, endPoint x: 213, endPoint y: 216, distance: 41.2
click at [254, 219] on div "Soltar elemento aquí Añade Estilo y Arte a Cada Rincón. Título Eleva tu hogar c…" at bounding box center [713, 490] width 1000 height 819
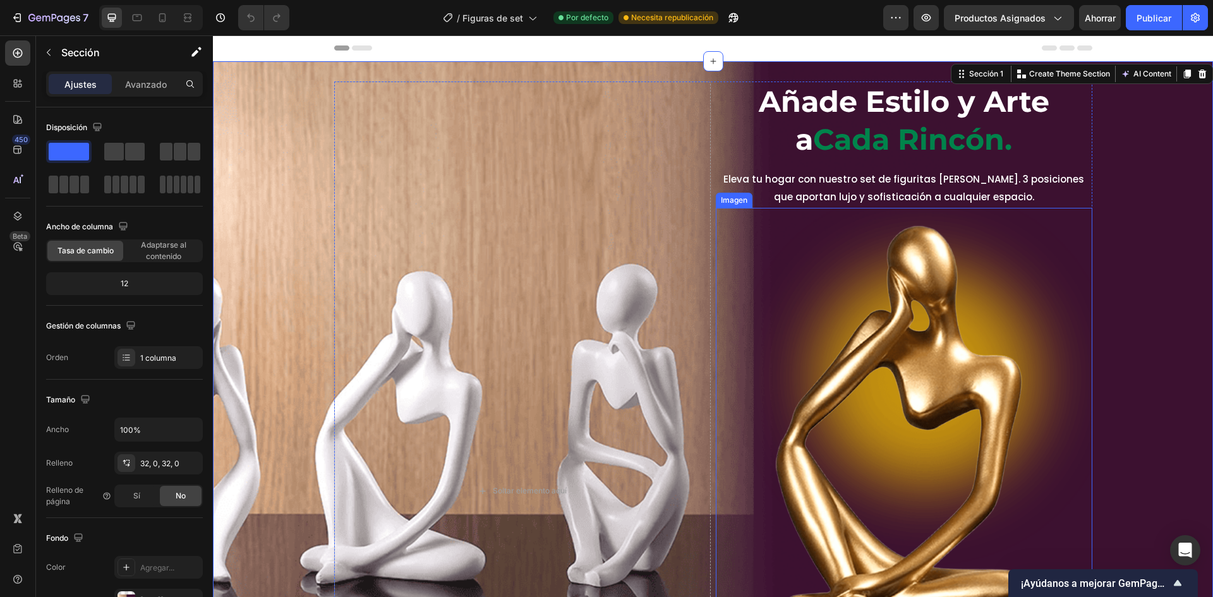
click at [922, 310] on img at bounding box center [904, 423] width 376 height 431
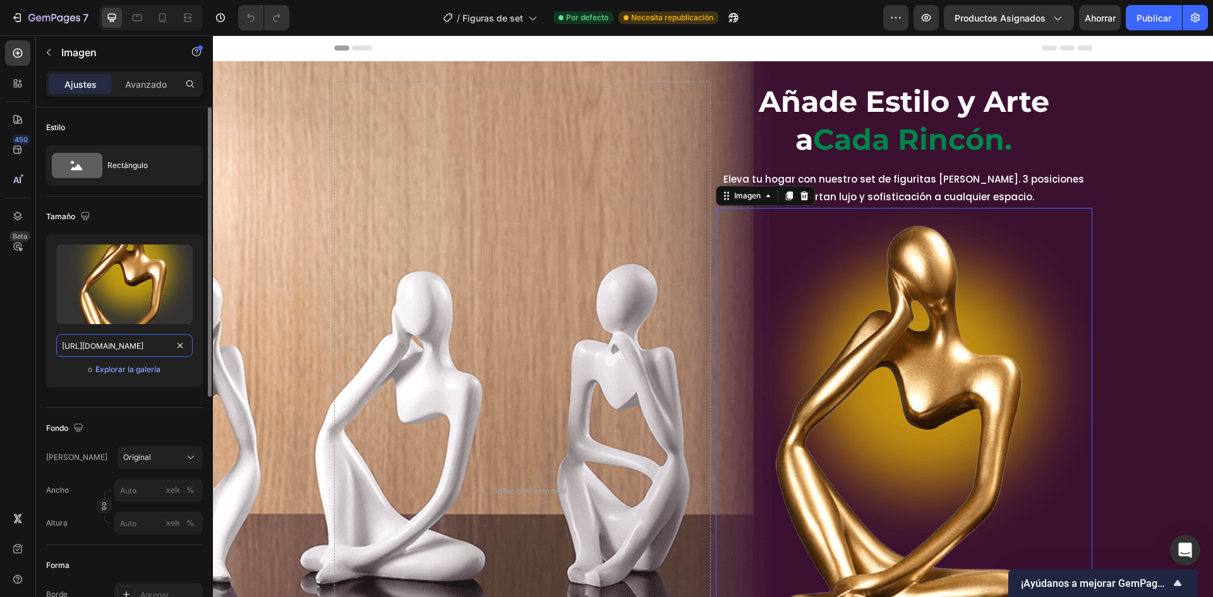
click at [157, 340] on input "[URL][DOMAIN_NAME]" at bounding box center [124, 345] width 136 height 23
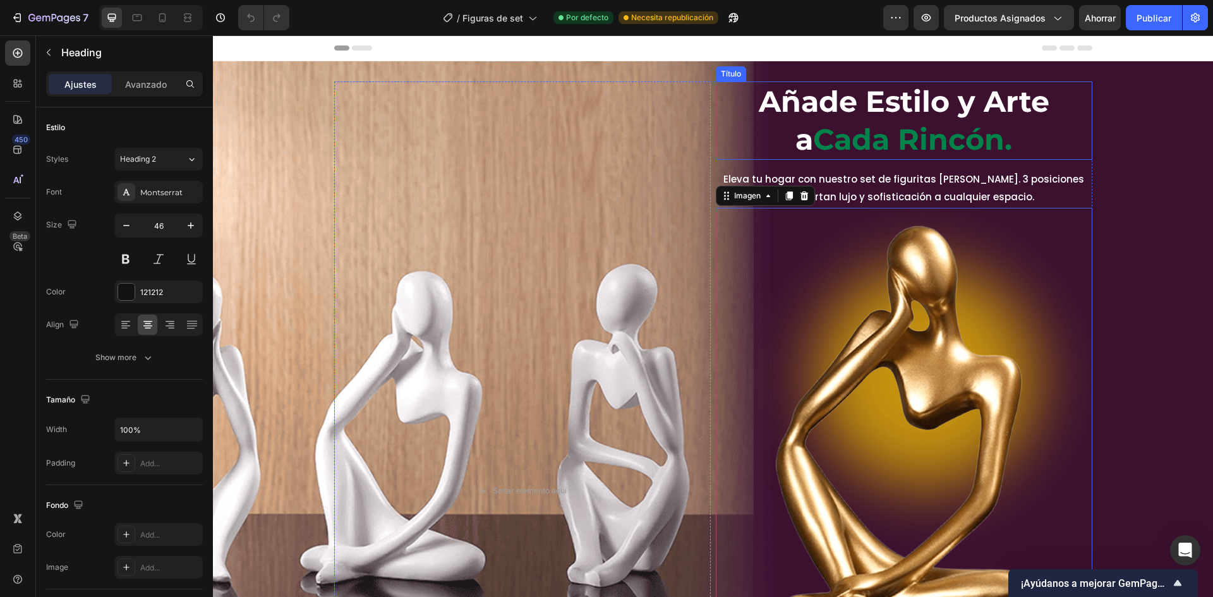
click at [887, 119] on font "Añade Estilo y Arte a" at bounding box center [904, 120] width 291 height 74
click at [1019, 145] on h2 "Añade Estilo y Arte a Cada Rincón." at bounding box center [904, 120] width 376 height 78
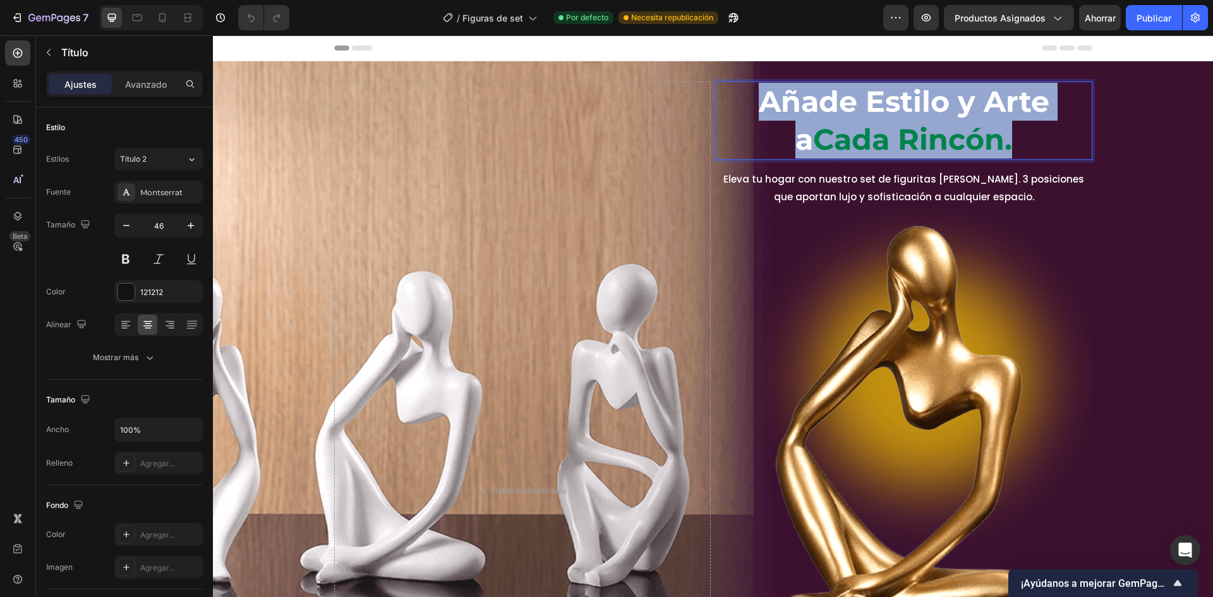
drag, startPoint x: 1043, startPoint y: 141, endPoint x: 694, endPoint y: 76, distance: 355.3
click at [723, 82] on h2 "Añade Estilo y Arte a Cada Rincón." at bounding box center [904, 120] width 376 height 78
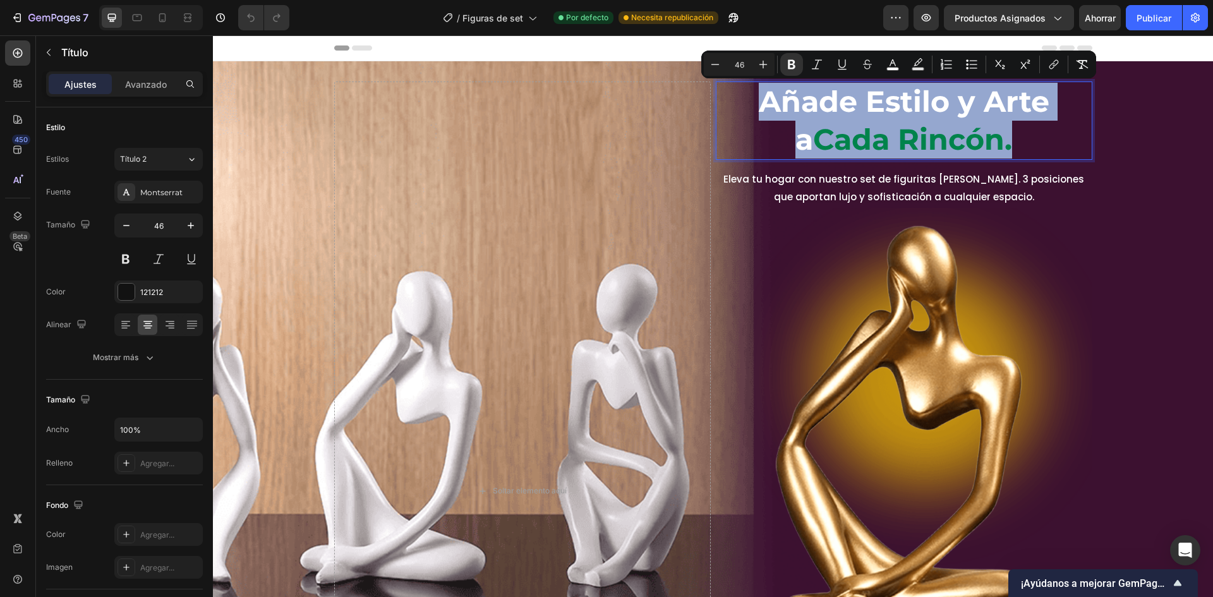
copy p "Añade Estilo y Arte a Cada Rincón."
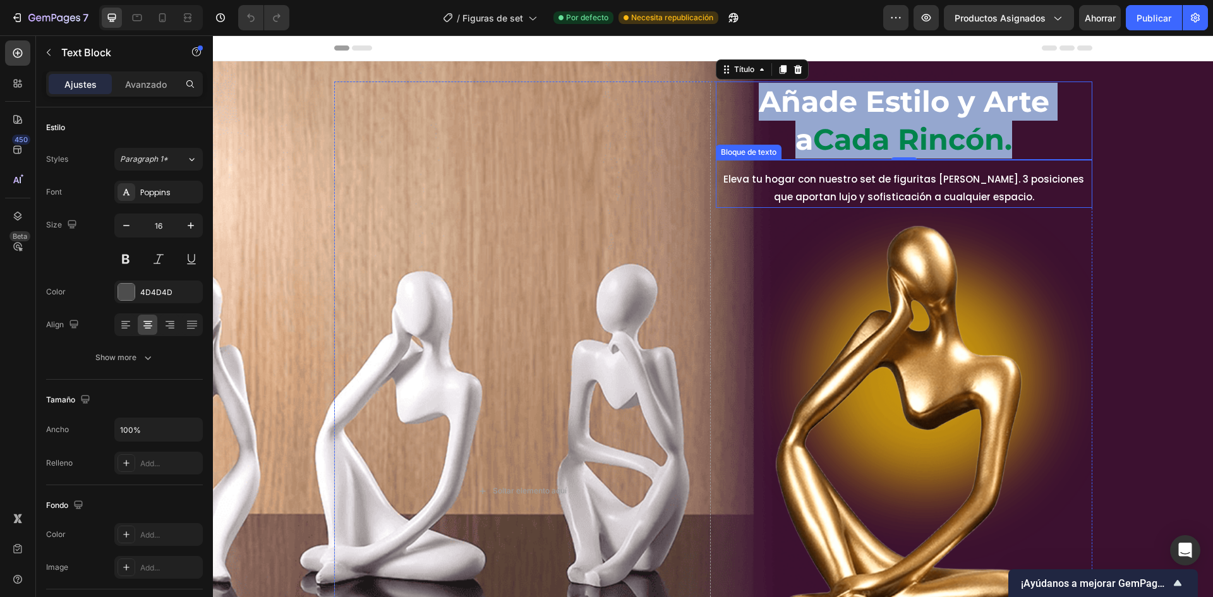
click at [848, 180] on font "Eleva tu hogar con nuestro set de figuritas [PERSON_NAME]. 3 posiciones que apo…" at bounding box center [903, 188] width 361 height 32
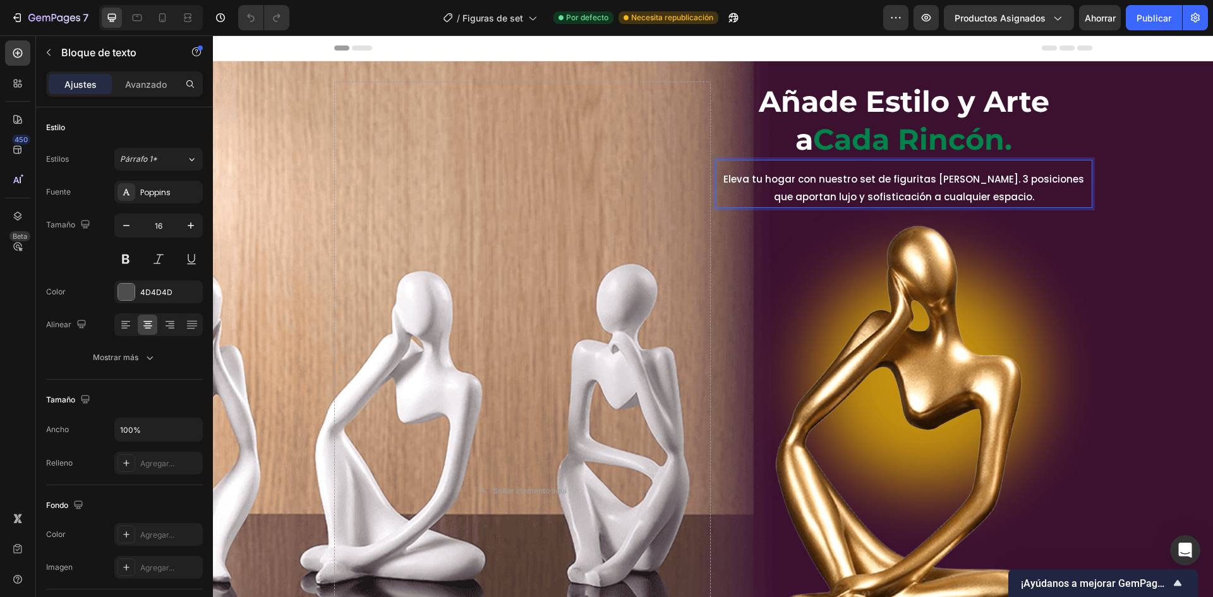
click at [1040, 194] on p "Eleva tu hogar con nuestro set de figuritas [PERSON_NAME]. 3 posiciones que apo…" at bounding box center [904, 189] width 374 height 37
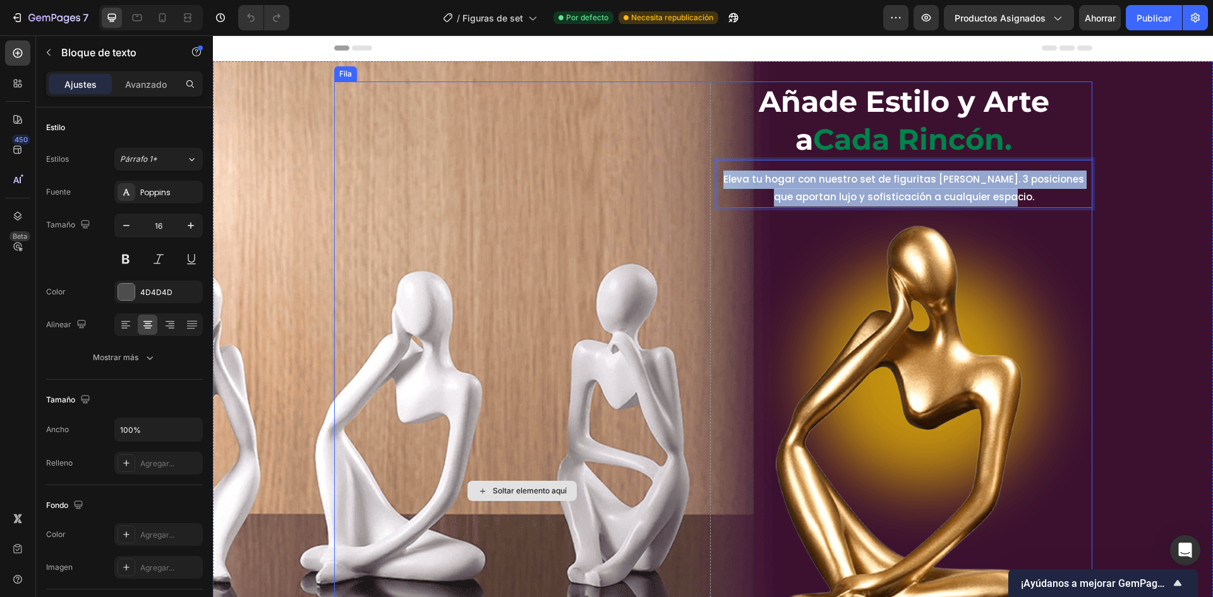
drag, startPoint x: 1047, startPoint y: 200, endPoint x: 698, endPoint y: 169, distance: 350.0
click at [698, 169] on div "Soltar elemento aquí ⁠⁠⁠⁠⁠⁠⁠ Añade Estilo y Arte a Cada Rincón. Título Eleva tu…" at bounding box center [713, 490] width 758 height 819
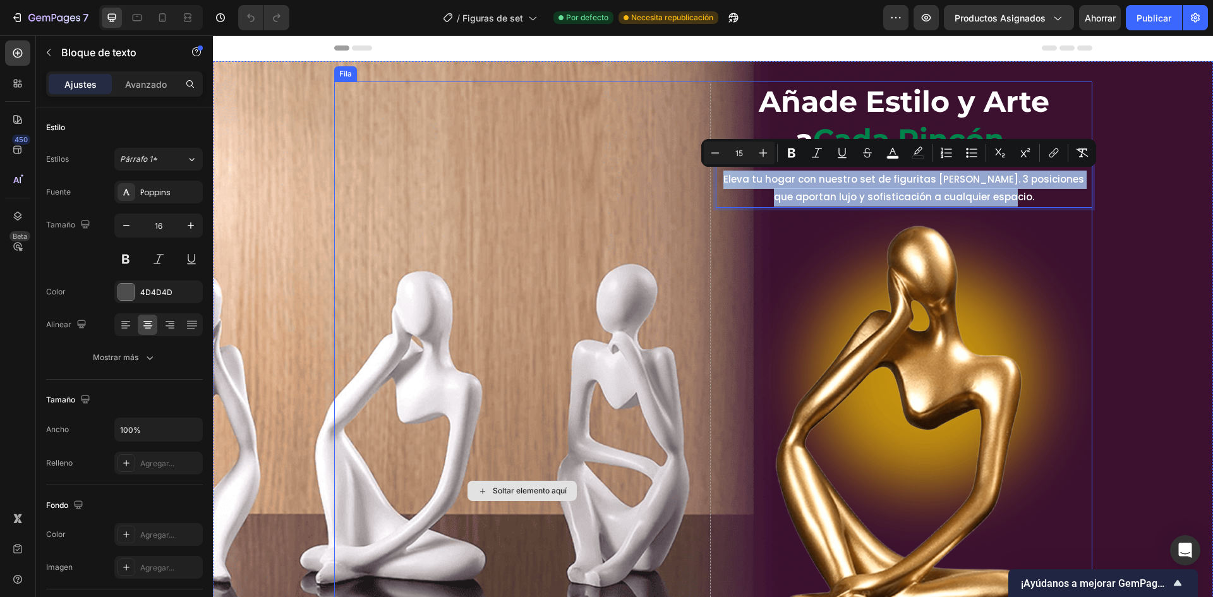
copy span "Eleva tu hogar con nuestro set de figuritas [PERSON_NAME]. 3 posiciones que apo…"
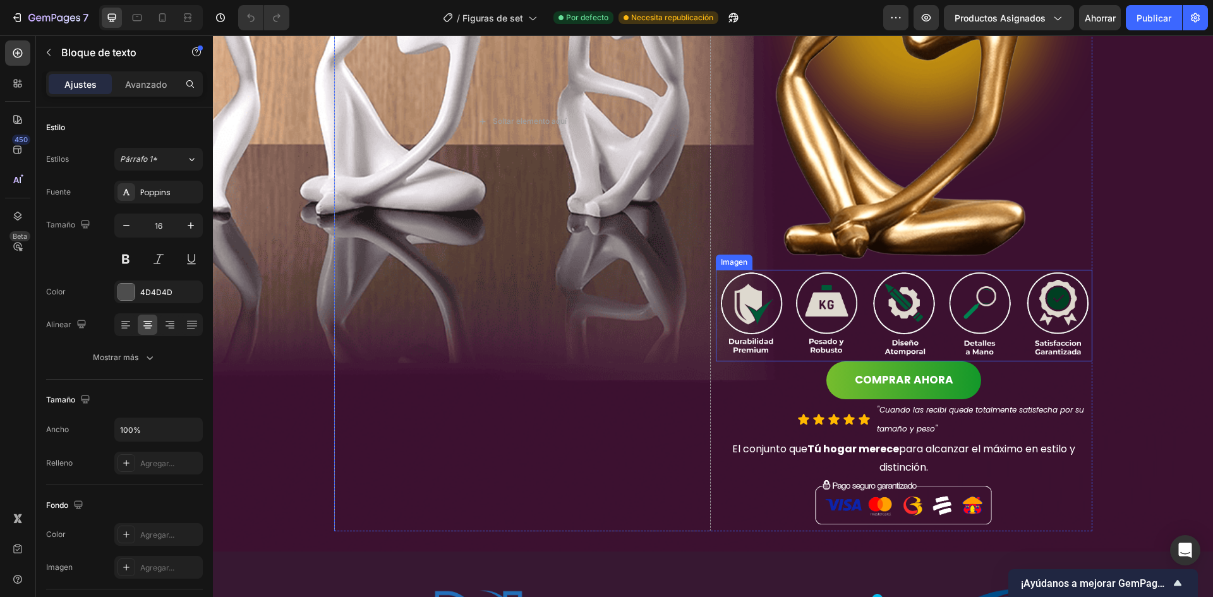
scroll to position [379, 0]
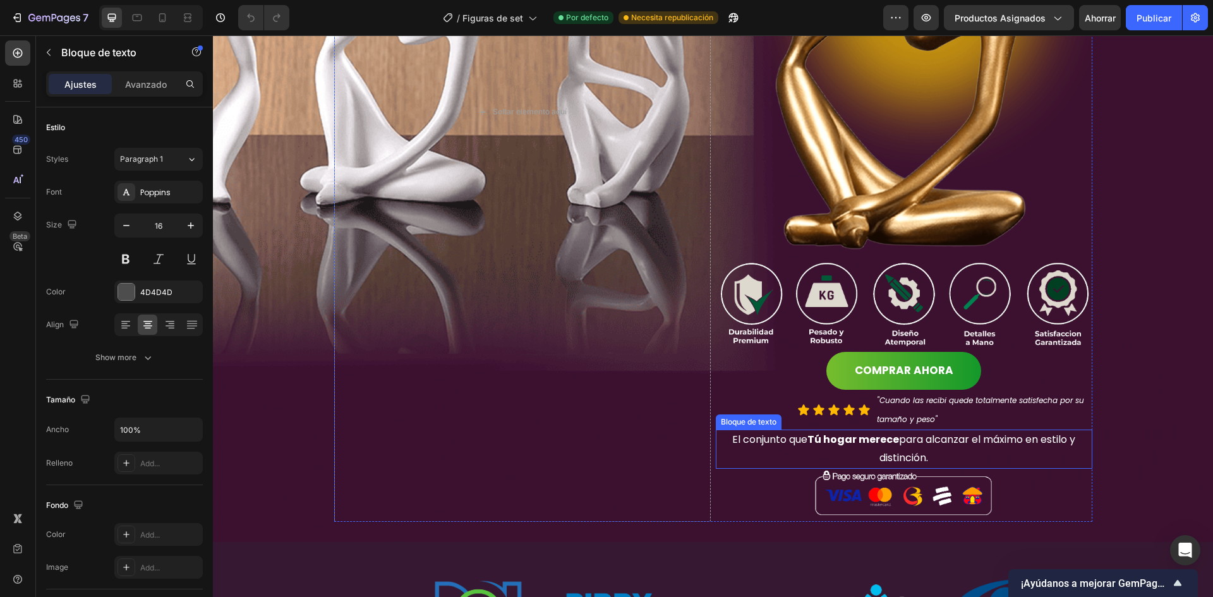
click at [948, 438] on font "para alcanzar el máximo en estilo y distinción." at bounding box center [977, 448] width 196 height 33
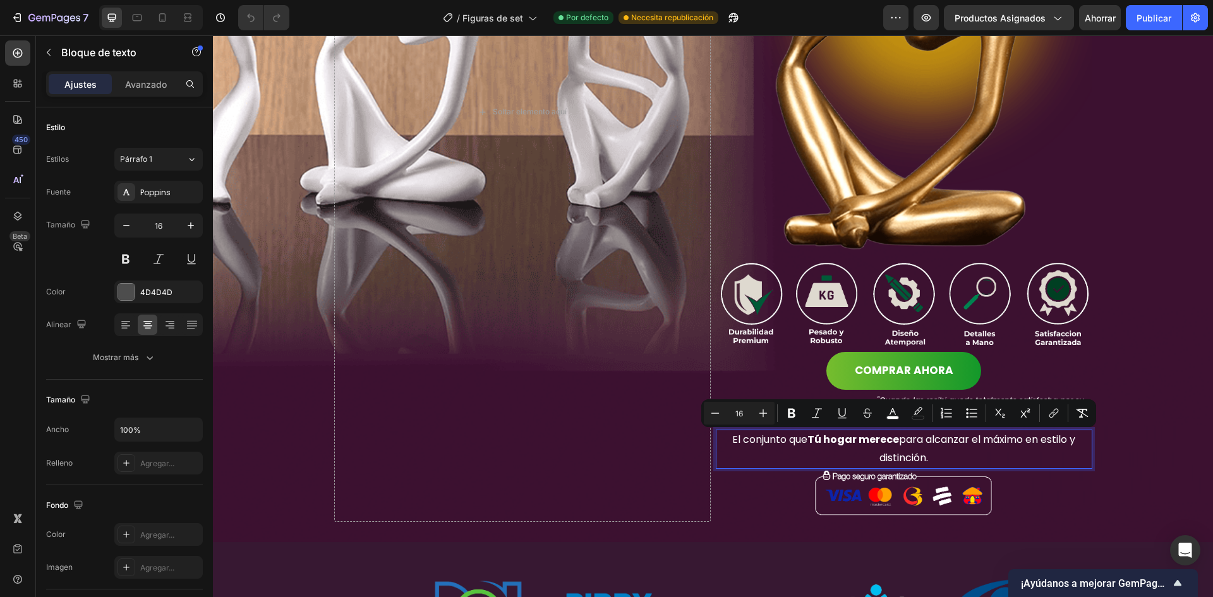
drag, startPoint x: 956, startPoint y: 453, endPoint x: 716, endPoint y: 437, distance: 241.2
click at [717, 437] on p "El conjunto que Tú hogar merece para alcanzar el máximo en estilo y distinción." at bounding box center [904, 449] width 374 height 37
copy span "El conjunto que Tú hogar merece para alcanzar el máximo en estilo y distinción."
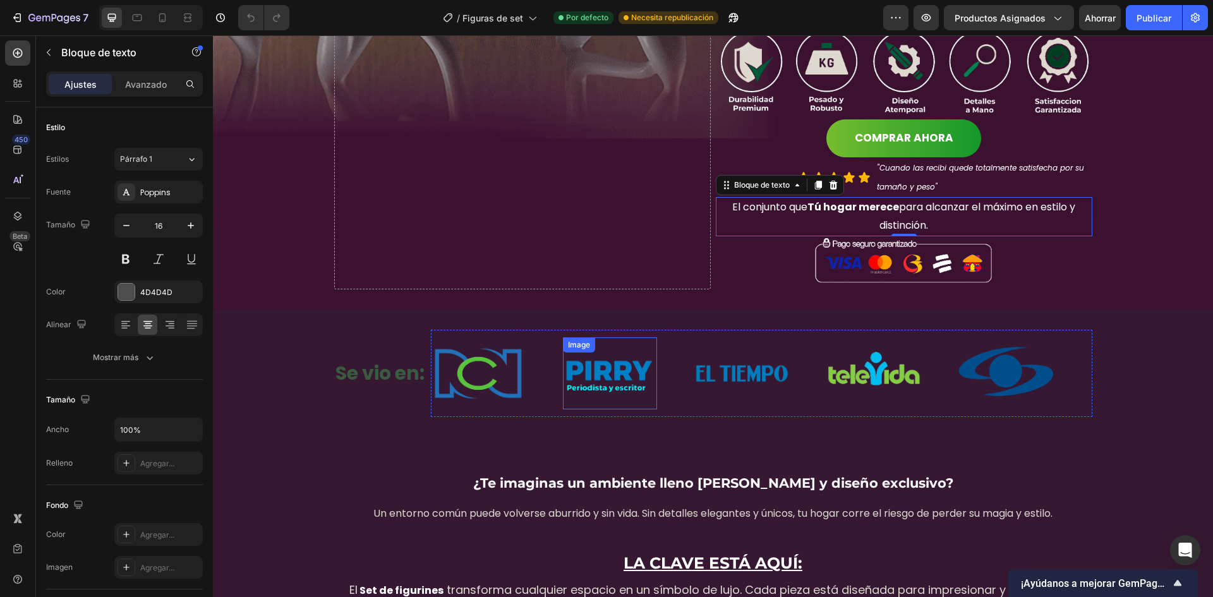
scroll to position [695, 0]
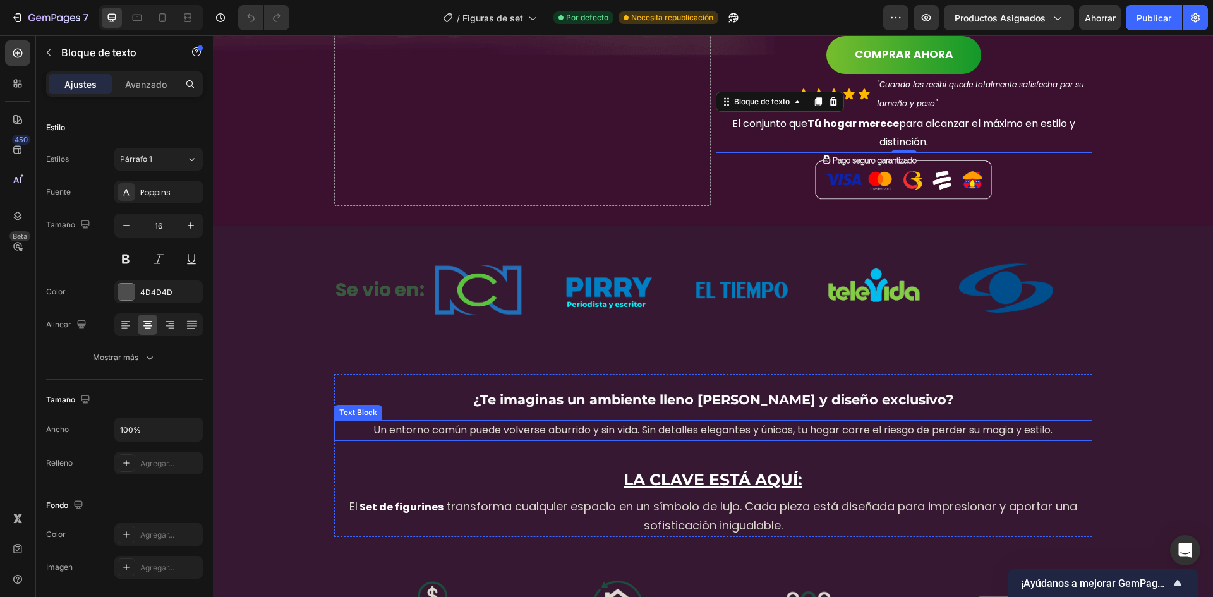
click at [552, 438] on p "Un entorno común puede volverse aburrido y sin vida. Sin detalles elegantes y ú…" at bounding box center [712, 430] width 755 height 18
drag, startPoint x: 1002, startPoint y: 430, endPoint x: 1030, endPoint y: 431, distance: 27.2
click at [1004, 430] on span "Un entorno común puede volverse aburrido y sin vida. Sin detalles elegantes y ú…" at bounding box center [712, 430] width 679 height 15
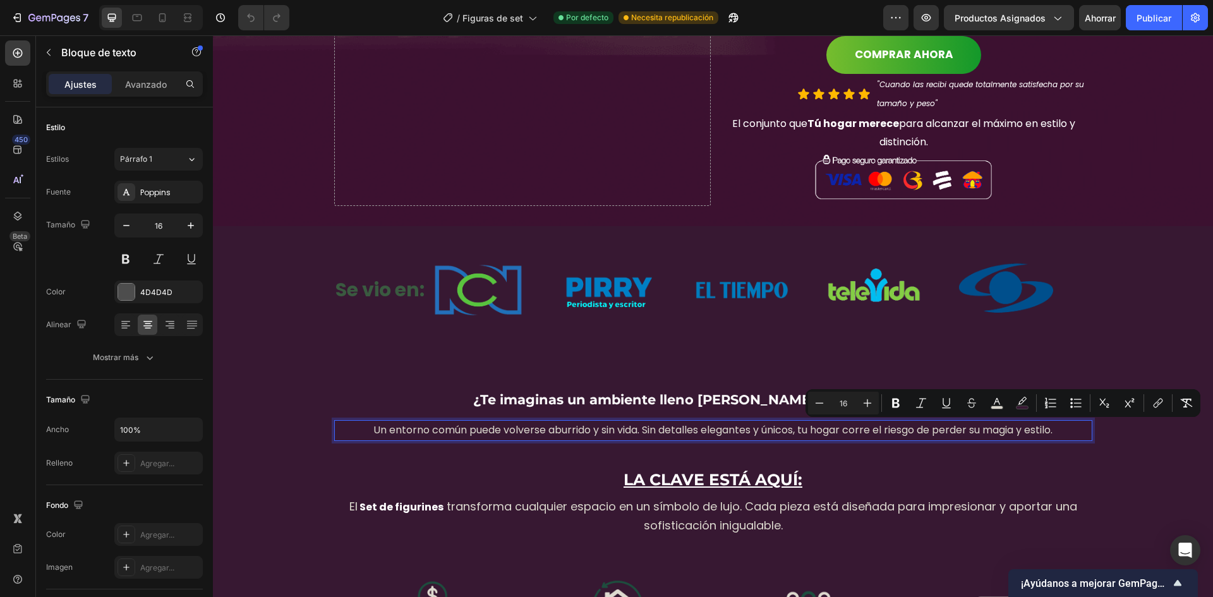
click at [1061, 429] on p "Un entorno común puede volverse aburrido y sin vida. Sin detalles elegantes y ú…" at bounding box center [712, 430] width 755 height 18
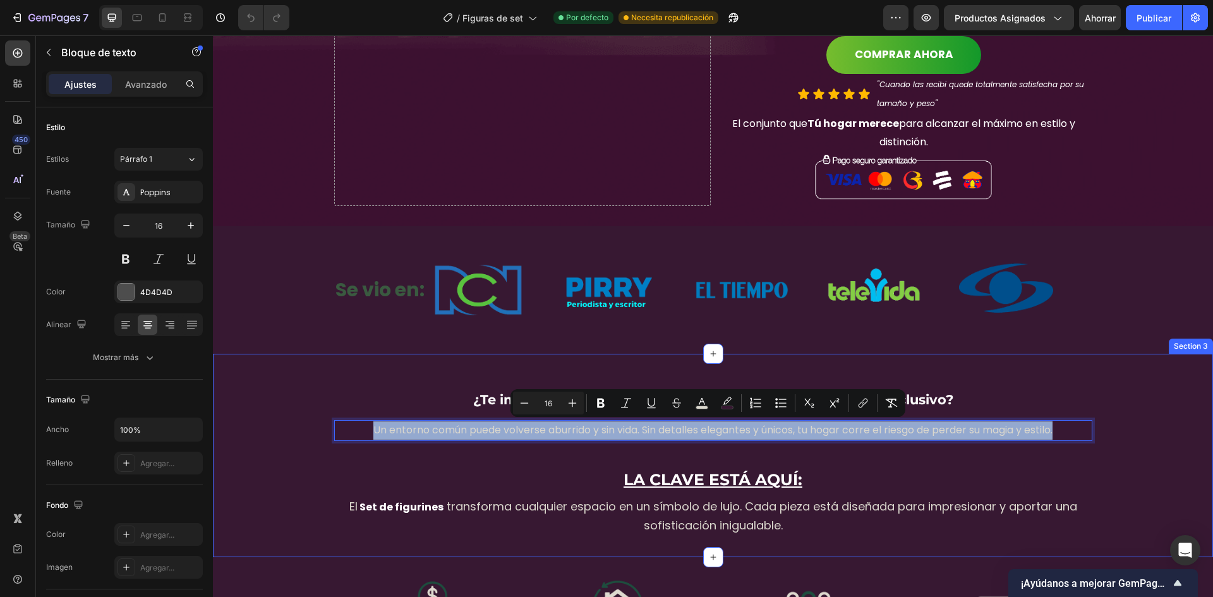
drag, startPoint x: 1050, startPoint y: 430, endPoint x: 257, endPoint y: 430, distance: 793.4
click at [257, 430] on div "¿Te imaginas un ambiente lleno de paz y diseño exclusivo? Heading Un entorno co…" at bounding box center [713, 455] width 1000 height 163
copy span "Un entorno común puede volverse aburrido y sin vida. Sin detalles elegantes y ú…"
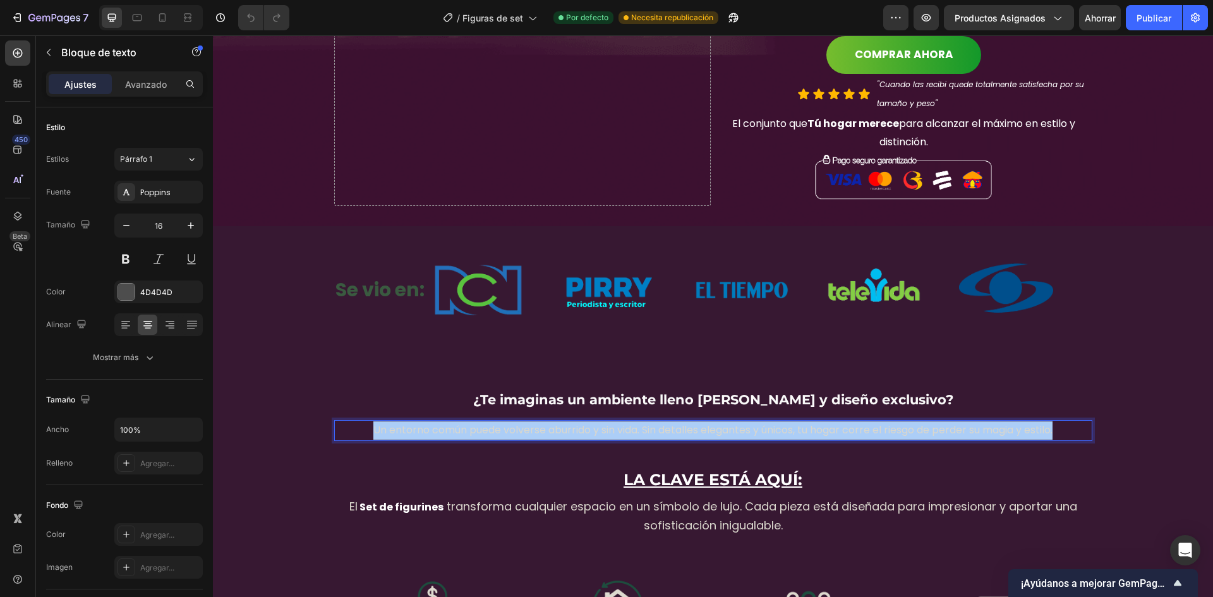
type input "371832"
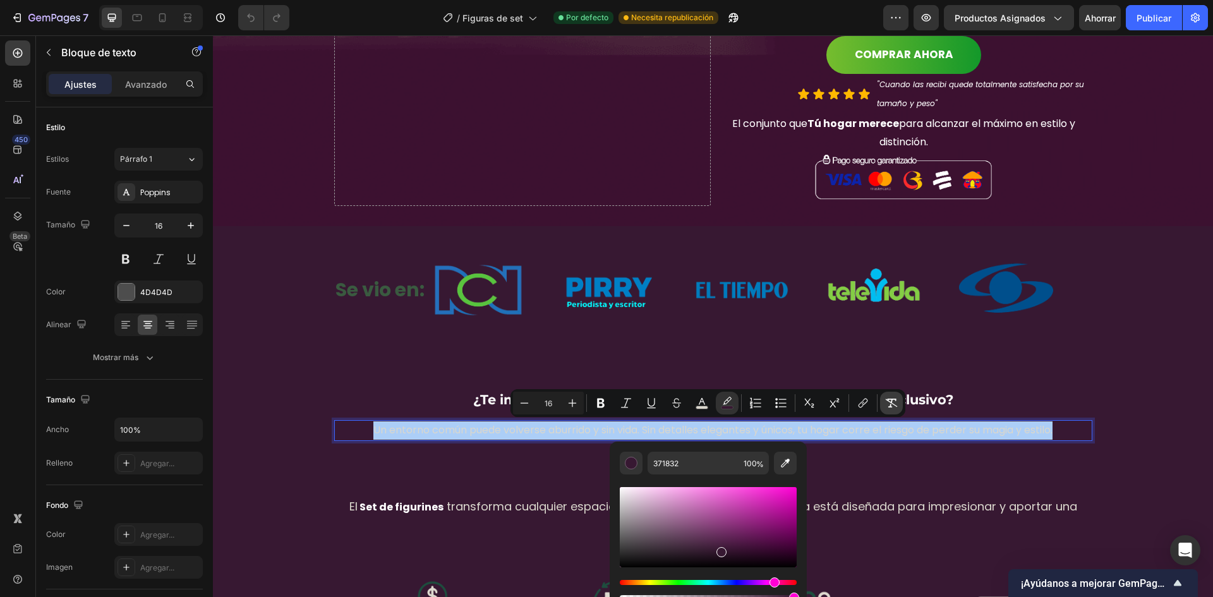
click at [881, 400] on button "Remove Format" at bounding box center [891, 403] width 23 height 23
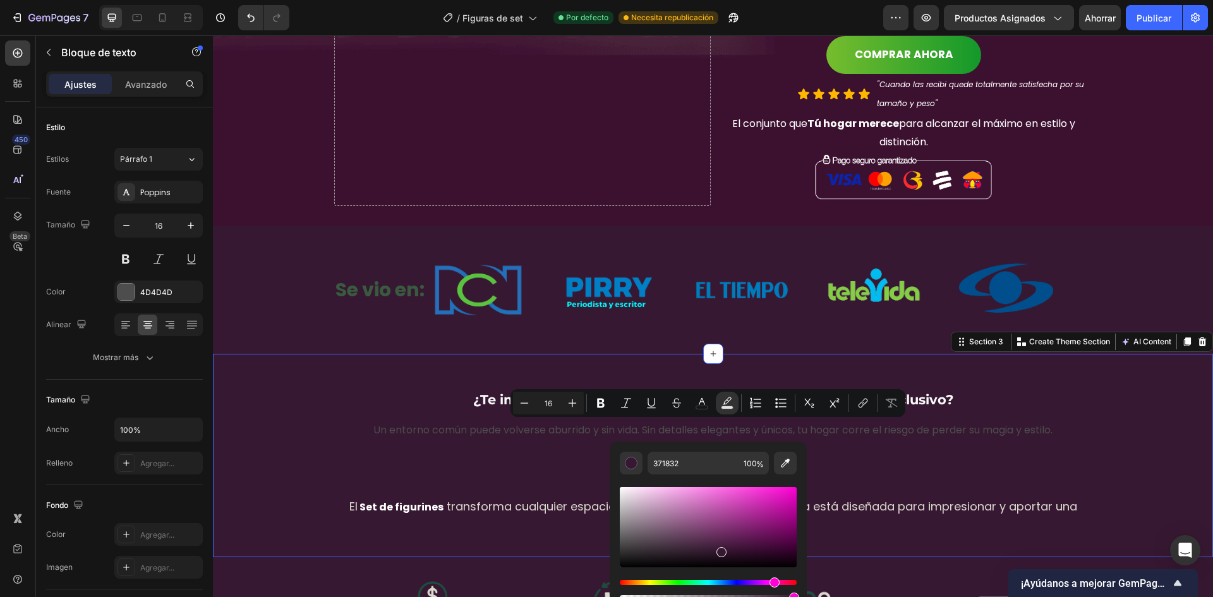
click at [788, 355] on div "¿Te imaginas un ambiente lleno de paz y diseño exclusivo? Heading Un entorno co…" at bounding box center [713, 455] width 1000 height 203
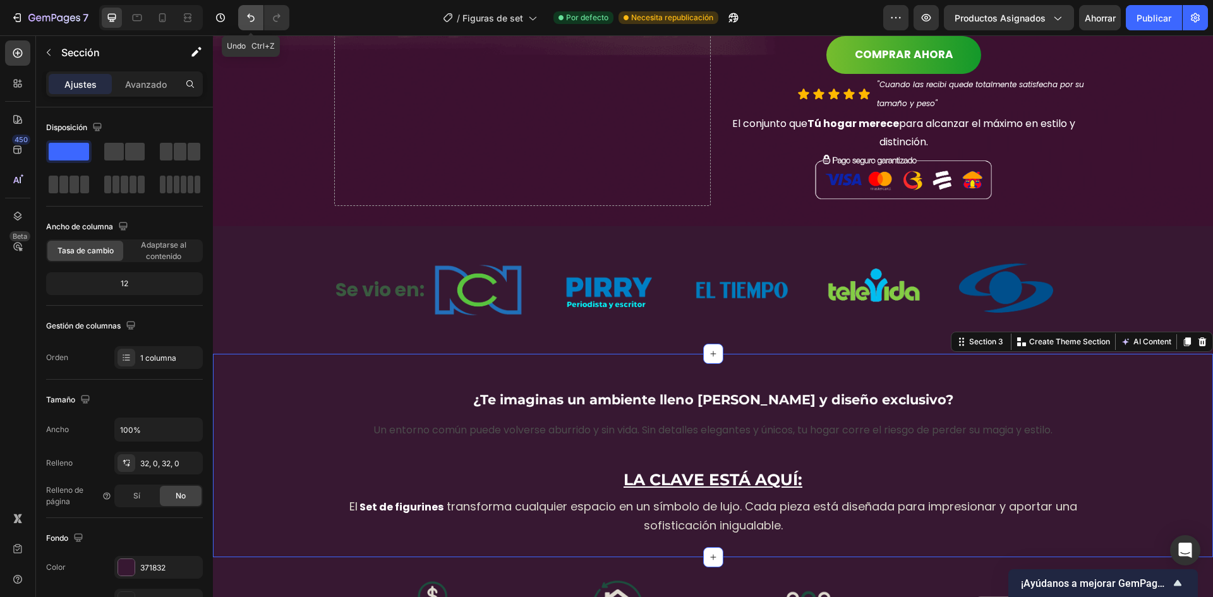
click at [260, 17] on button "Deshacer/Rehacer" at bounding box center [250, 17] width 25 height 25
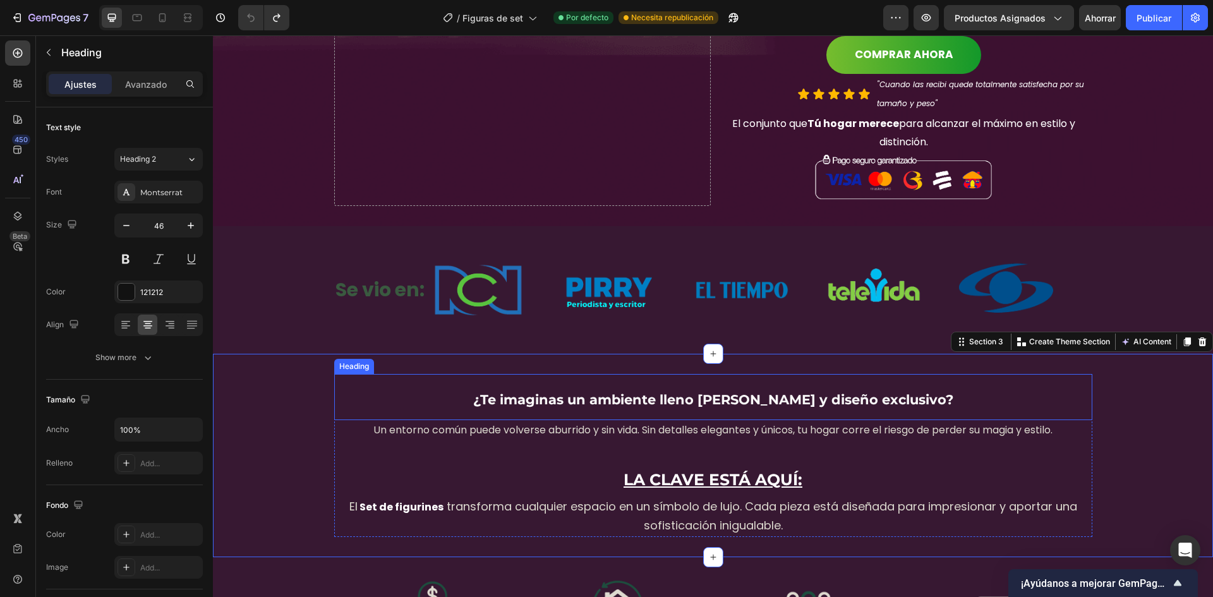
click at [899, 395] on strong "¿Te imaginas un ambiente lleno [PERSON_NAME] y diseño exclusivo?" at bounding box center [713, 400] width 480 height 16
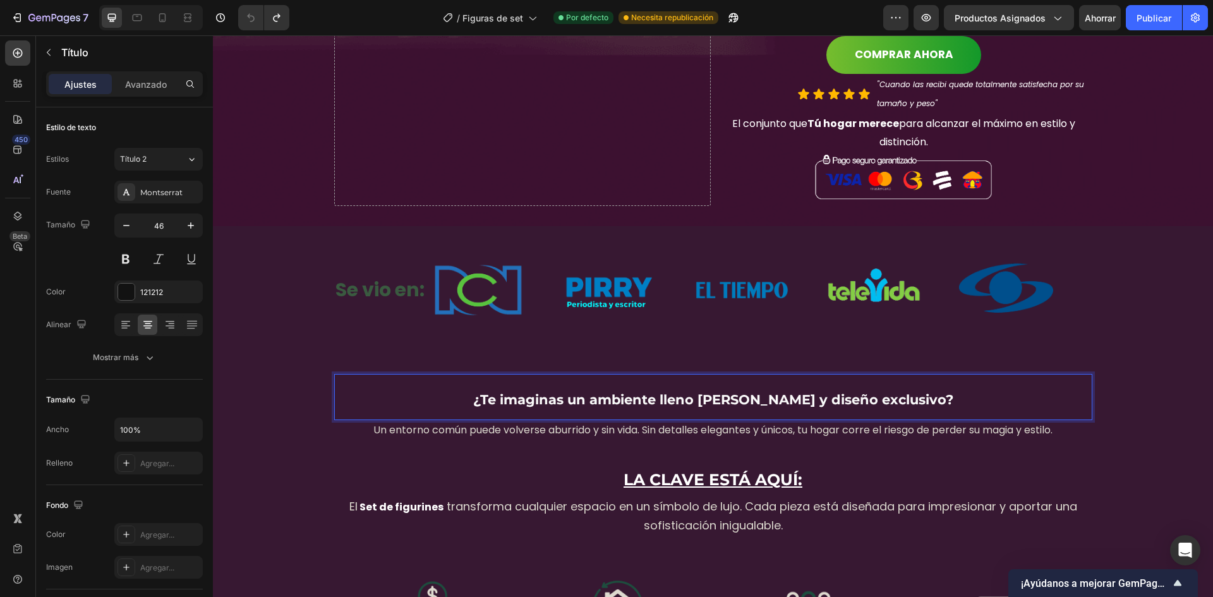
click at [914, 397] on h2 "¿Te imaginas un ambiente lleno [PERSON_NAME] y diseño exclusivo?" at bounding box center [713, 397] width 758 height 46
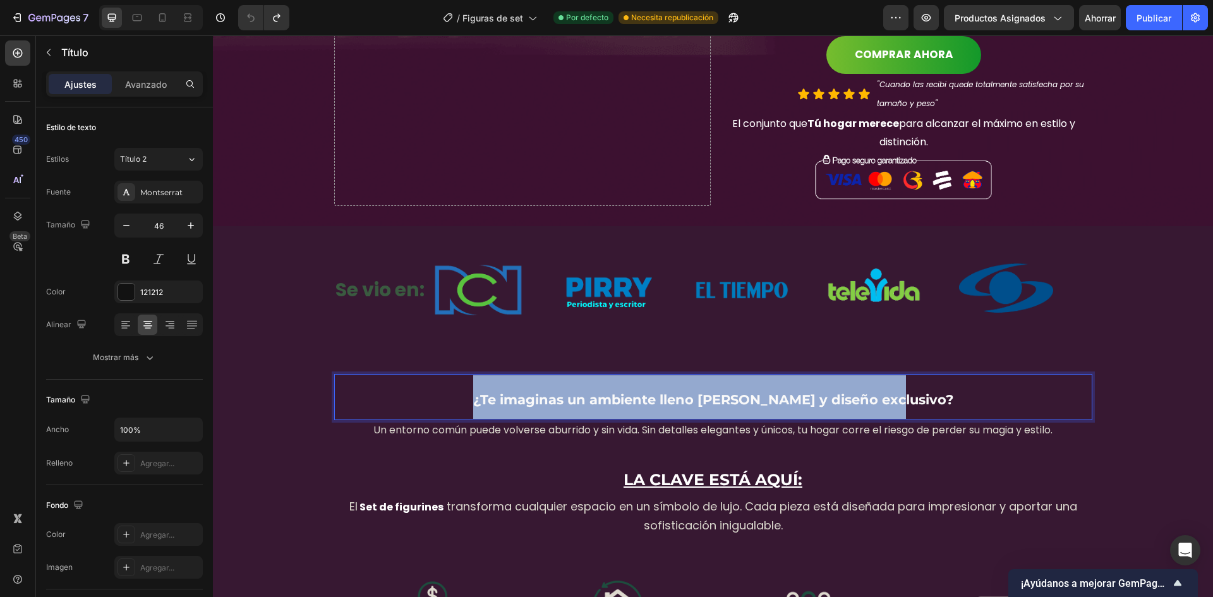
drag, startPoint x: 916, startPoint y: 397, endPoint x: 457, endPoint y: 397, distance: 458.6
click at [457, 397] on p "¿Te imaginas un ambiente lleno [PERSON_NAME] y diseño exclusivo?" at bounding box center [712, 397] width 755 height 44
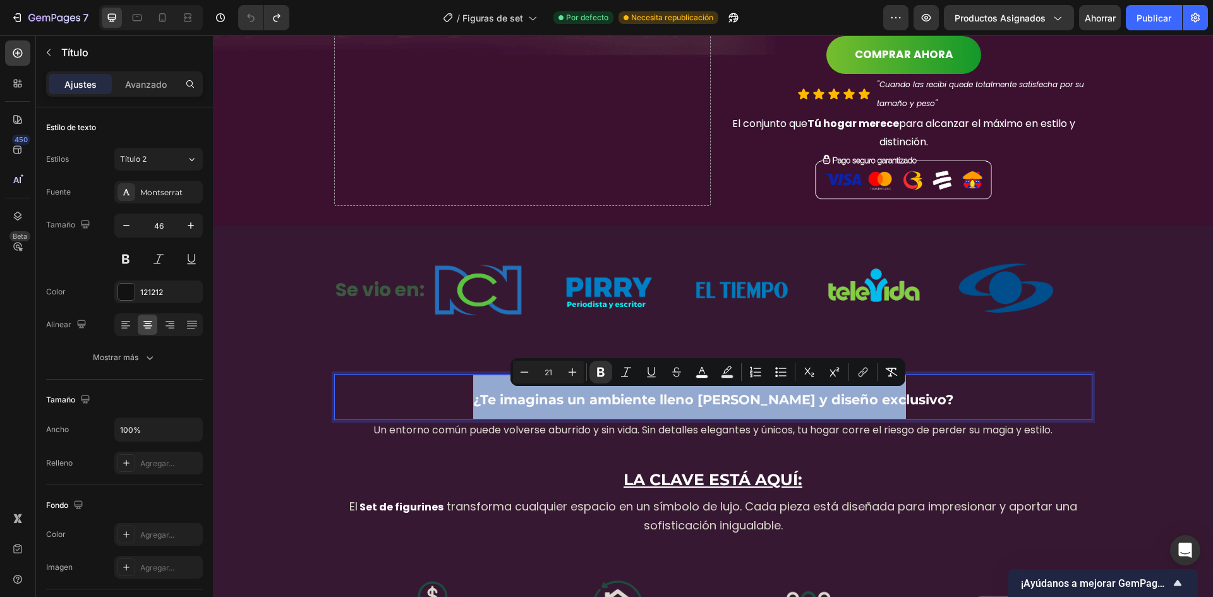
copy strong "¿Te imaginas un ambiente lleno [PERSON_NAME] y diseño exclusivo?"
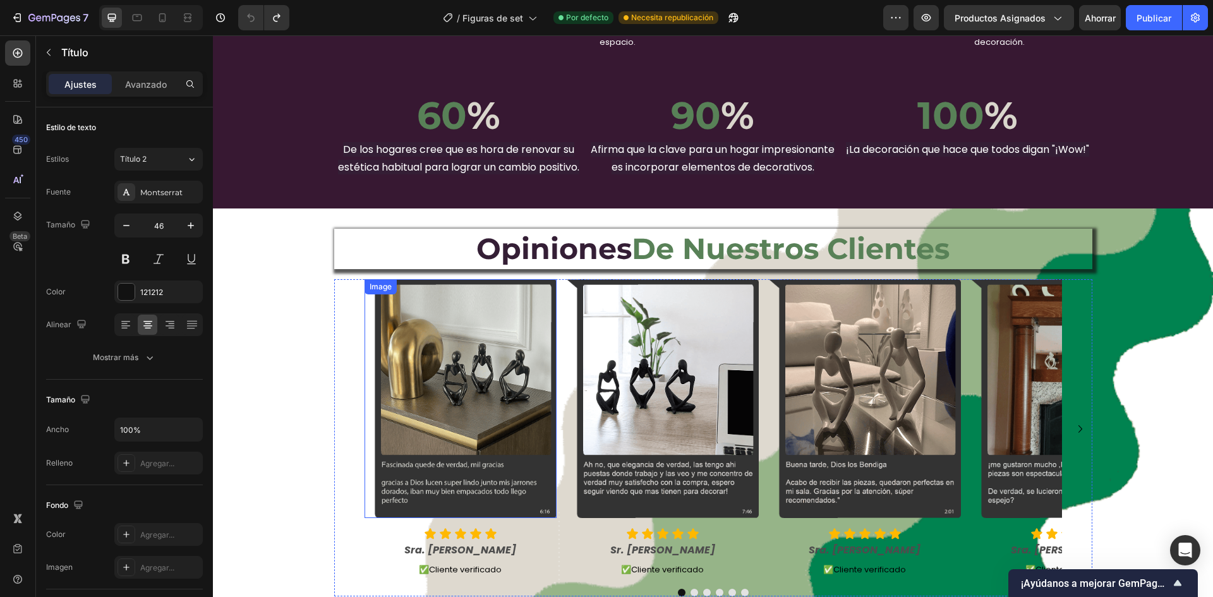
scroll to position [1958, 0]
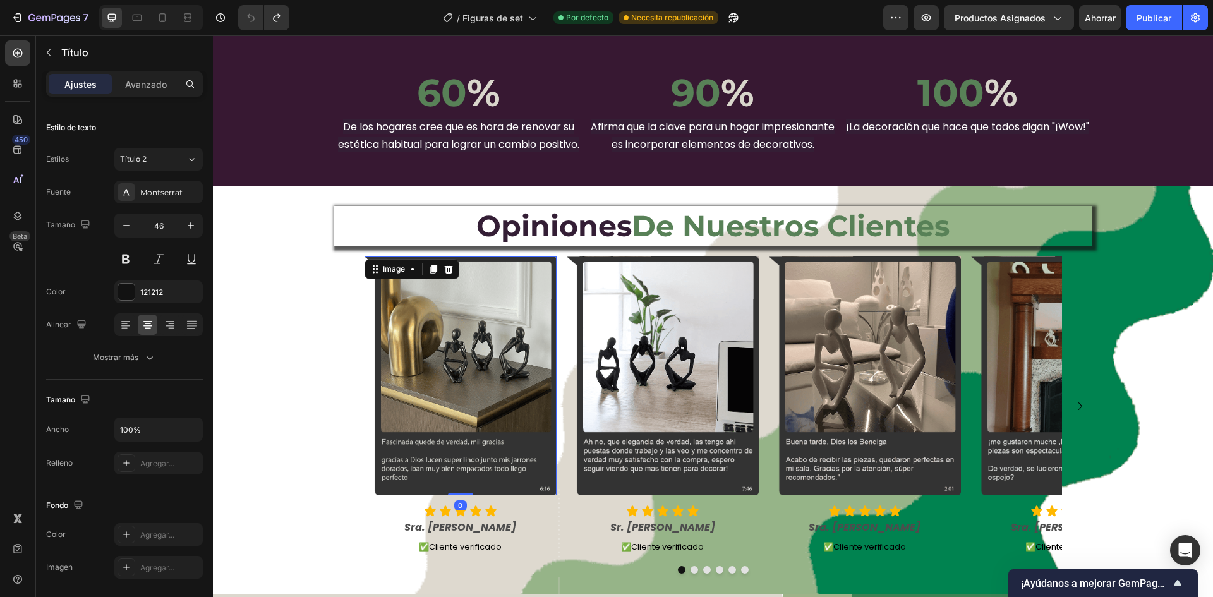
click at [364, 346] on img at bounding box center [460, 375] width 192 height 239
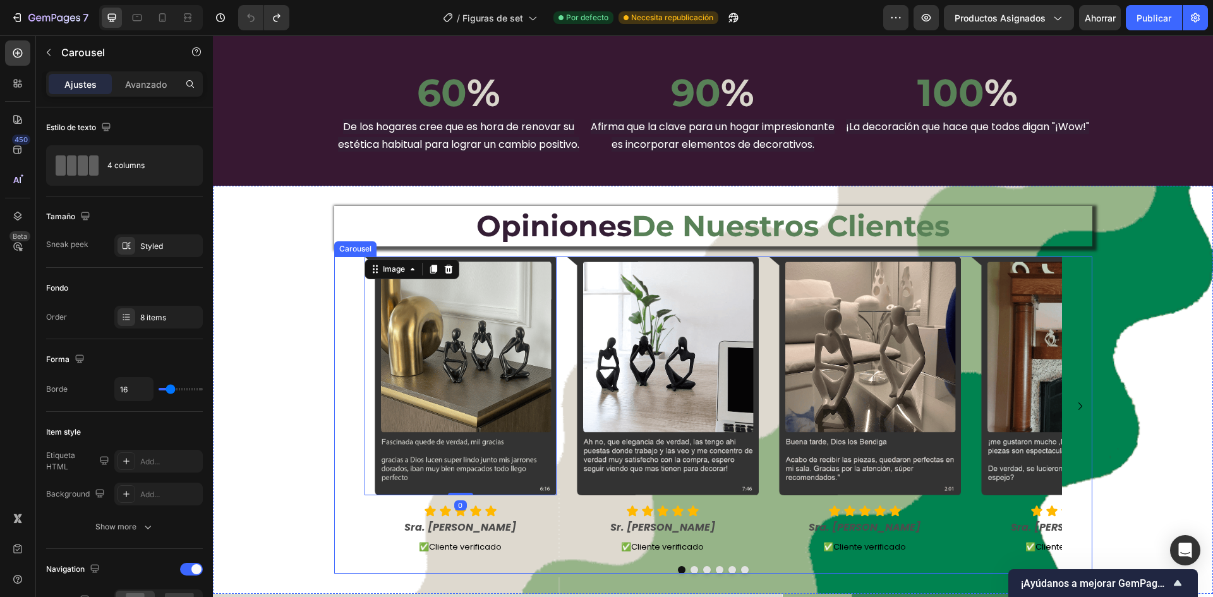
click at [560, 379] on div "Image 0 Icon Icon Icon Icon Icon Icon List Sra. Adriana Text Block ✅ Cliente ve…" at bounding box center [712, 405] width 697 height 299
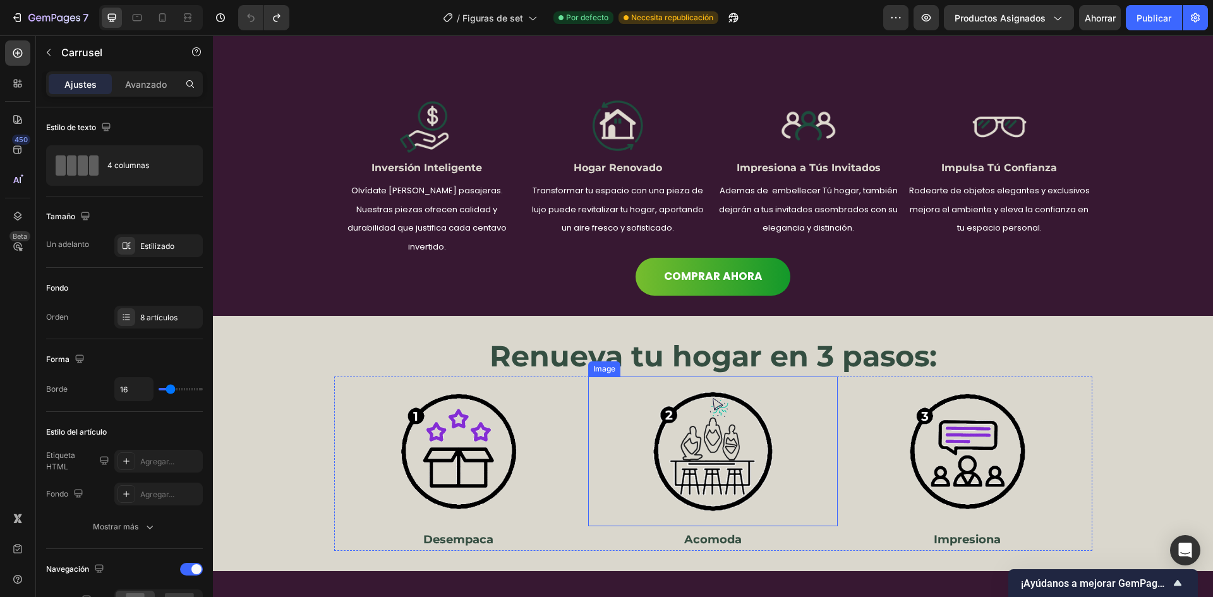
scroll to position [1137, 0]
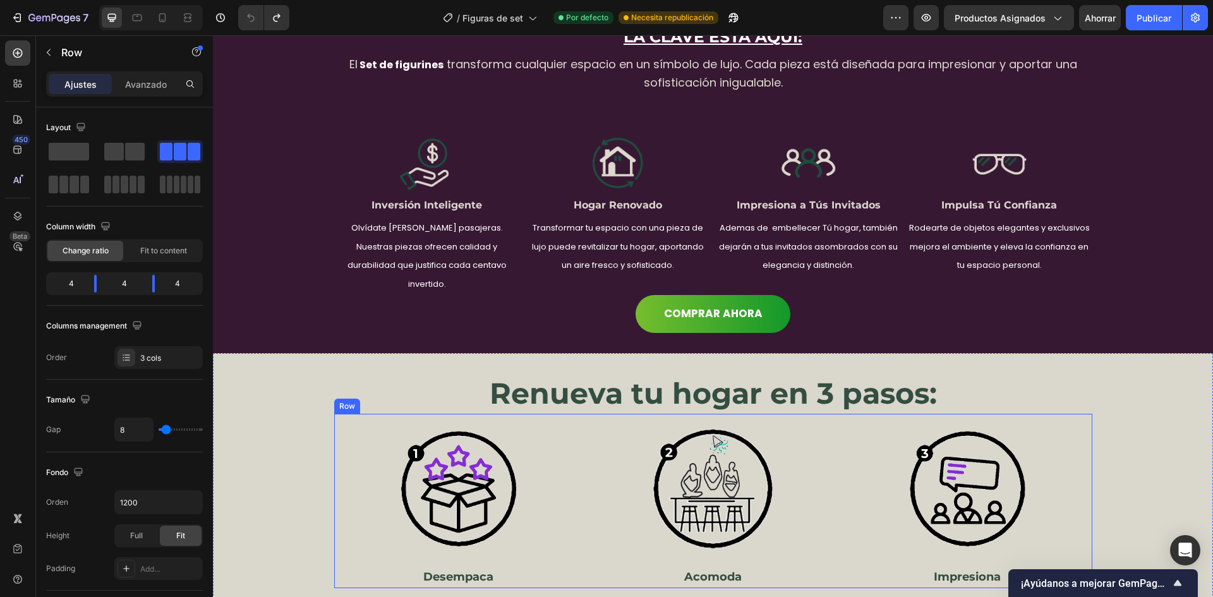
click at [581, 446] on div "Image Desempaca Heading Image Acomoda Heading Image Impresiona Heading Row" at bounding box center [713, 501] width 758 height 174
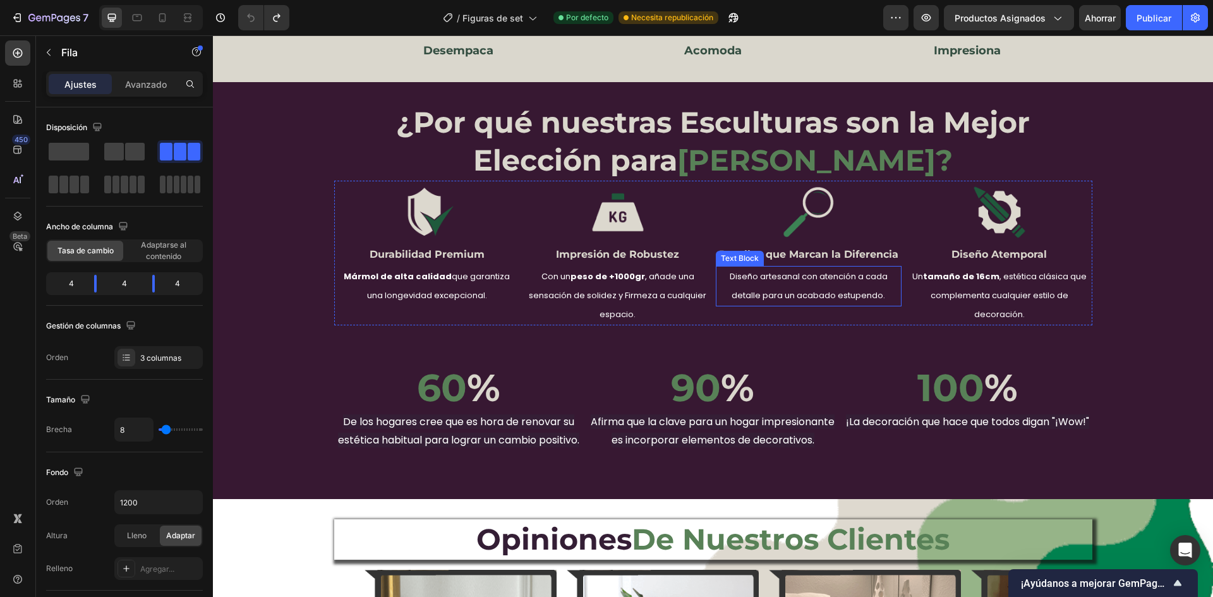
scroll to position [1642, 0]
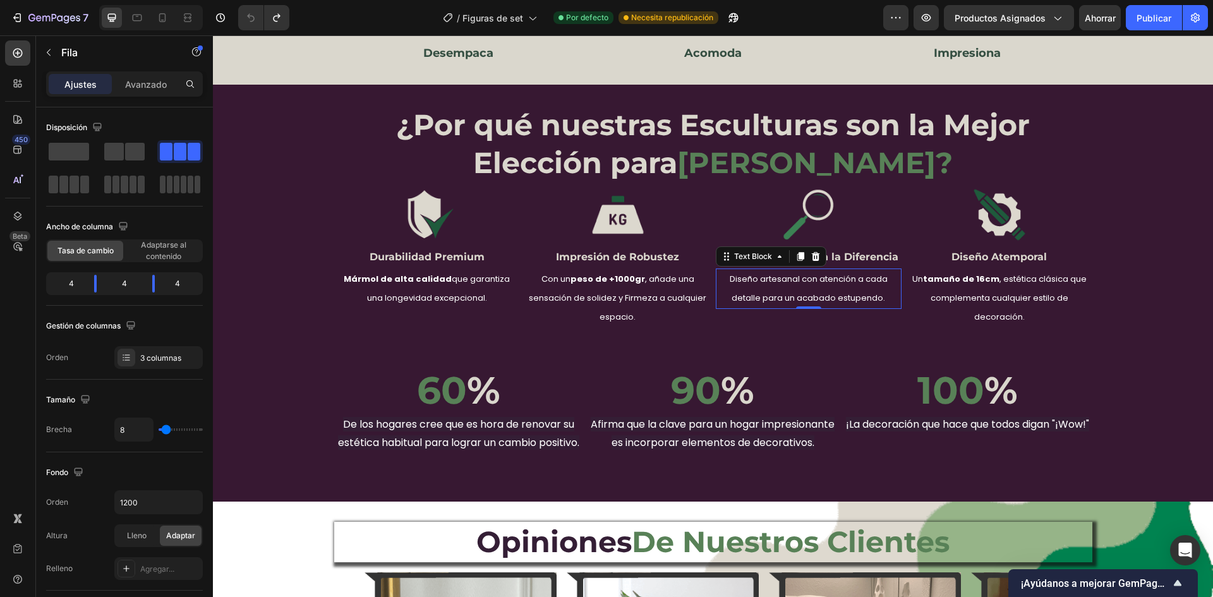
click at [728, 286] on p "Diseño artesanal con atención a cada detalle para un acabado estupendo." at bounding box center [808, 289] width 183 height 38
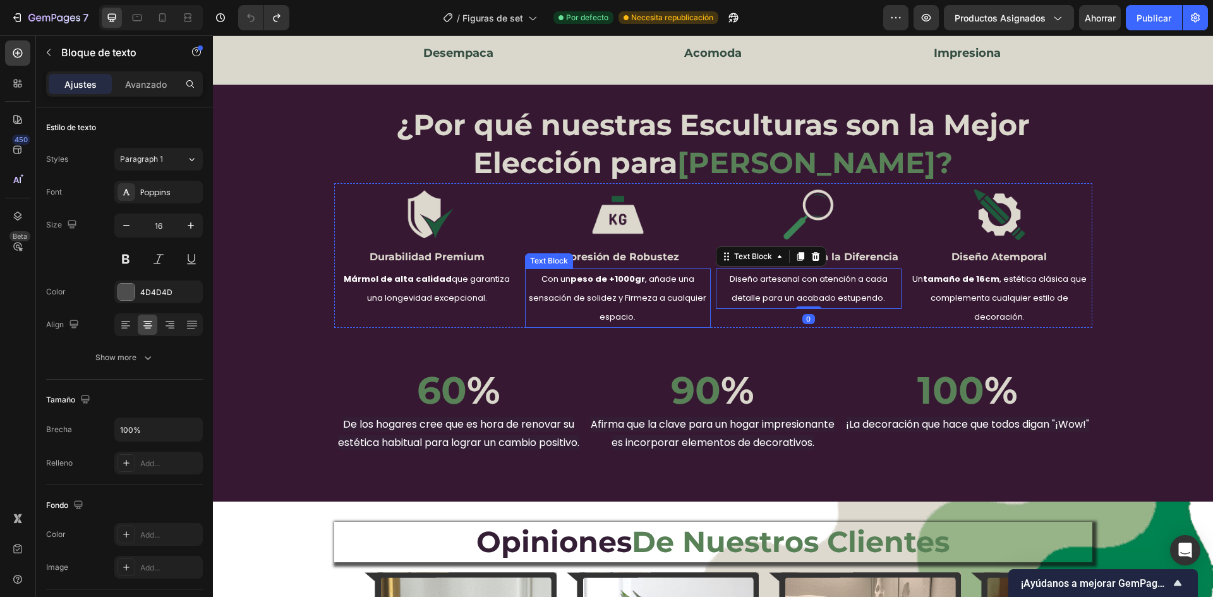
click at [673, 302] on span "Con un peso de +1000gr , añade una sensación de solidez y Firmeza a cualquier e…" at bounding box center [617, 298] width 177 height 50
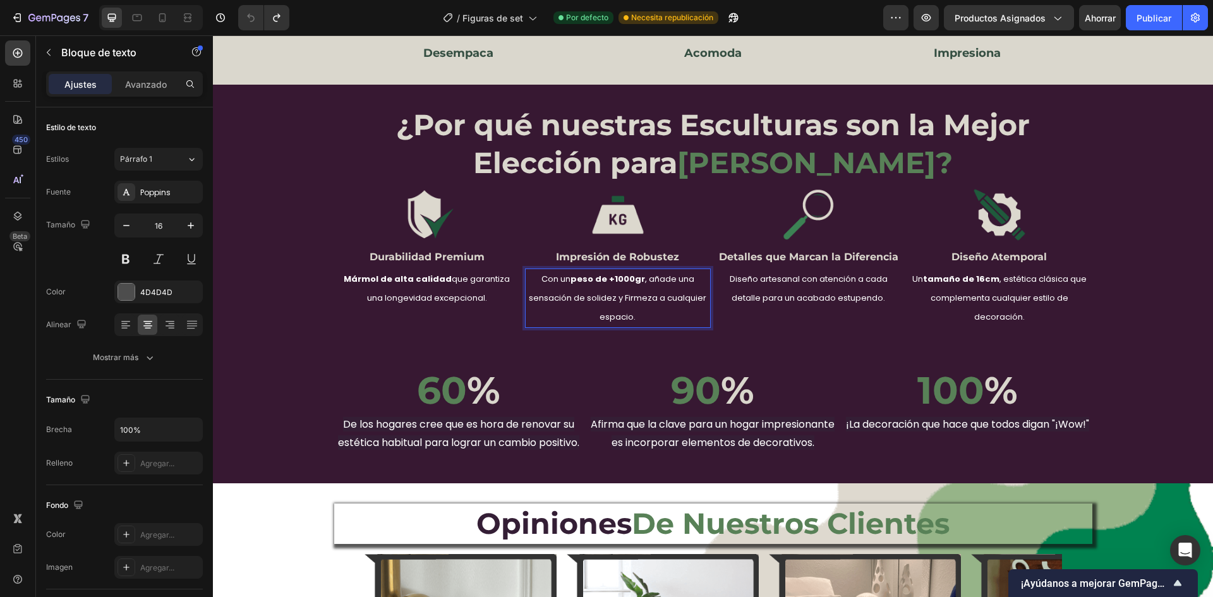
click at [654, 316] on p "Con un peso de +1000gr , añade una sensación de solidez y Firmeza a cualquier e…" at bounding box center [617, 298] width 183 height 56
click at [482, 293] on p "Mármol de alta calidad que garantiza una longevidad excepcional." at bounding box center [426, 289] width 183 height 38
click at [491, 300] on p "Mármol de alta calidad que garantiza una longevidad excepcional." at bounding box center [426, 289] width 183 height 38
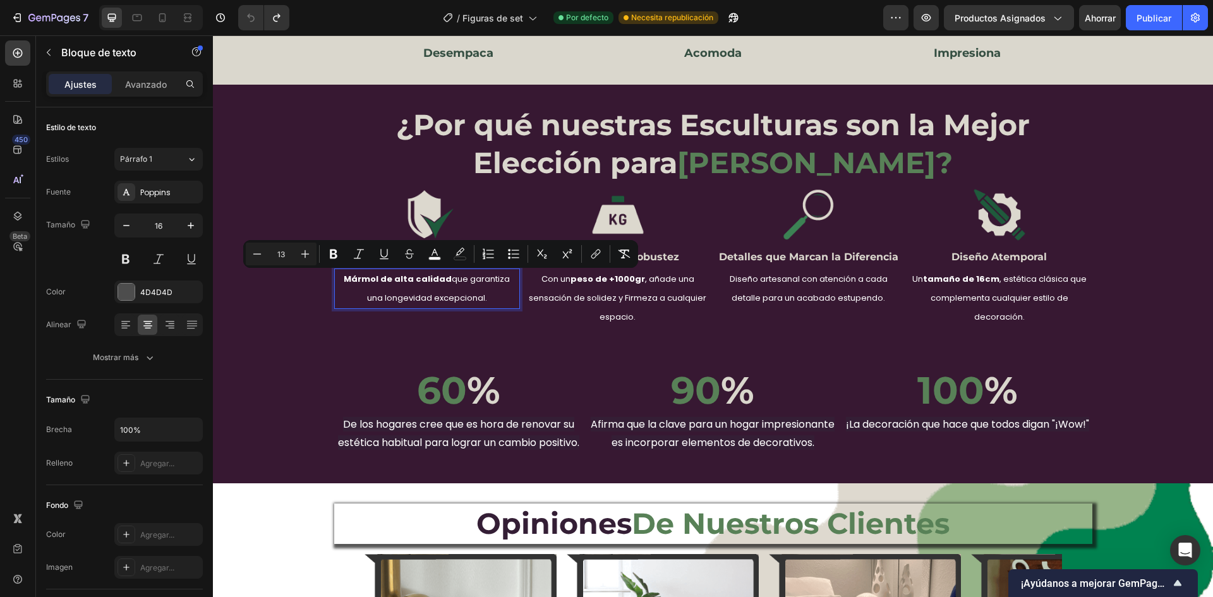
drag, startPoint x: 493, startPoint y: 295, endPoint x: 438, endPoint y: 286, distance: 55.8
click at [438, 286] on p "Mármol de alta calidad que garantiza una longevidad excepcional." at bounding box center [426, 289] width 183 height 38
click at [473, 296] on p "Mármol de alta calidad que garantiza una longevidad excepcional." at bounding box center [426, 289] width 183 height 38
click at [481, 298] on p "Mármol de alta calidad que garantiza una longevidad excepcional." at bounding box center [426, 289] width 183 height 38
drag, startPoint x: 486, startPoint y: 303, endPoint x: 433, endPoint y: 280, distance: 57.7
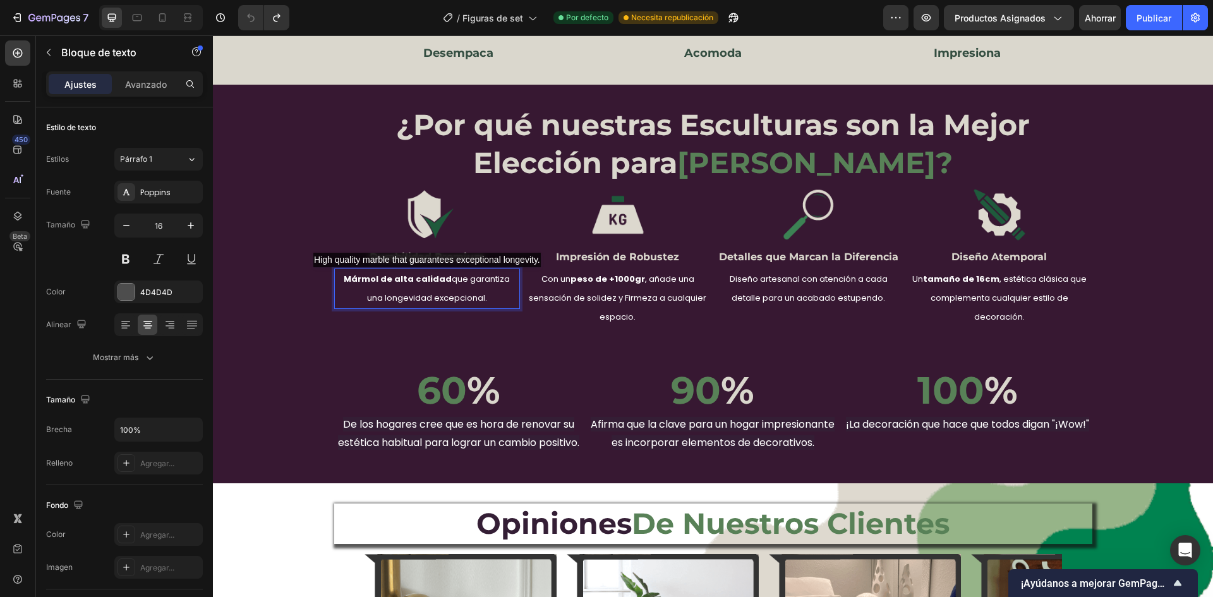
click at [433, 280] on p "Mármol de alta calidad que garantiza una longevidad excepcional." at bounding box center [426, 289] width 183 height 38
copy span "que garantiza una longevidad excepcional."
click at [805, 292] on span "Diseño artesanal con atención a cada detalle para un acabado estupendo." at bounding box center [809, 288] width 158 height 31
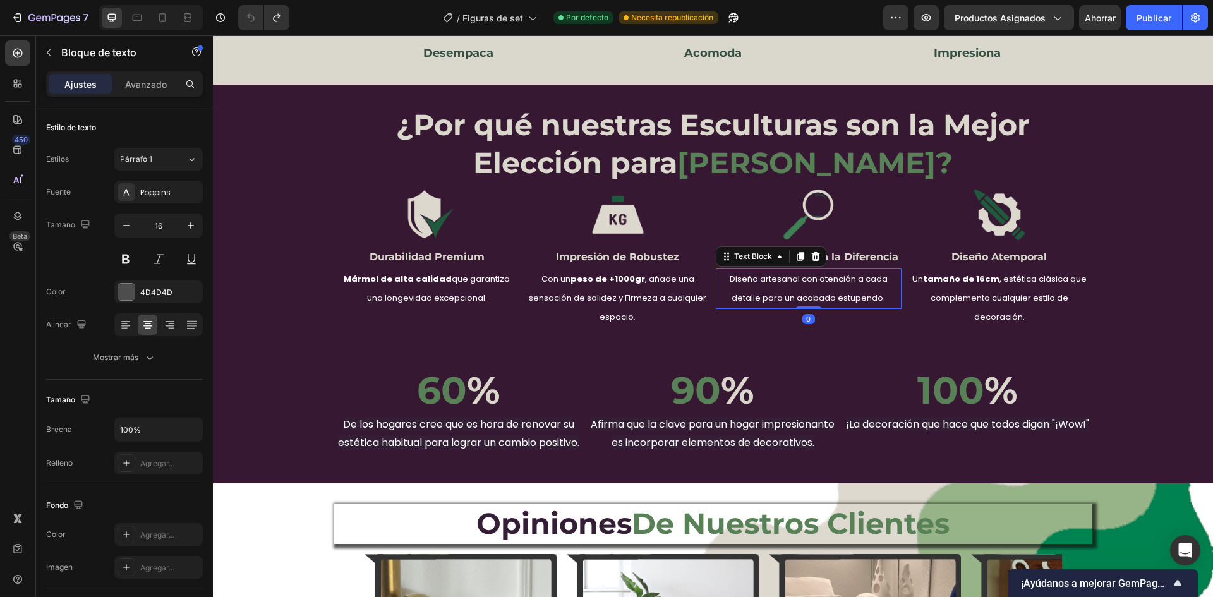
click at [873, 298] on span "Diseño artesanal con atención a cada detalle para un acabado estupendo." at bounding box center [809, 288] width 158 height 31
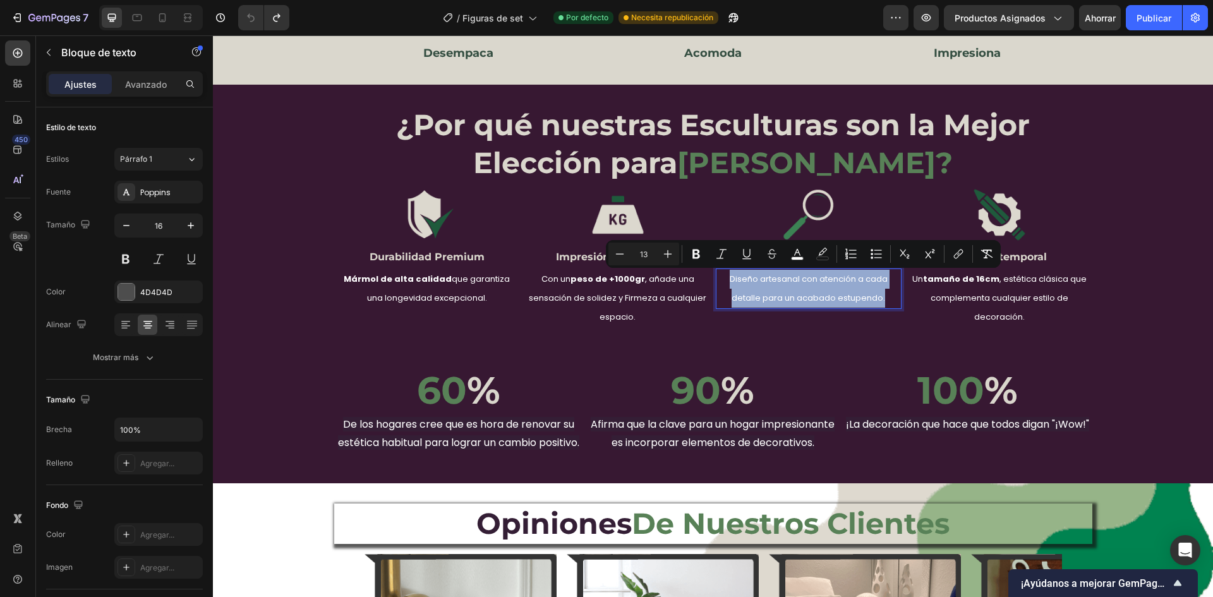
drag, startPoint x: 882, startPoint y: 298, endPoint x: 713, endPoint y: 277, distance: 169.9
click at [717, 277] on p "Diseño artesanal con atención a cada detalle para un acabado estupendo." at bounding box center [808, 289] width 183 height 38
copy span "Diseño artesanal con atención a cada detalle para un acabado estupendo."
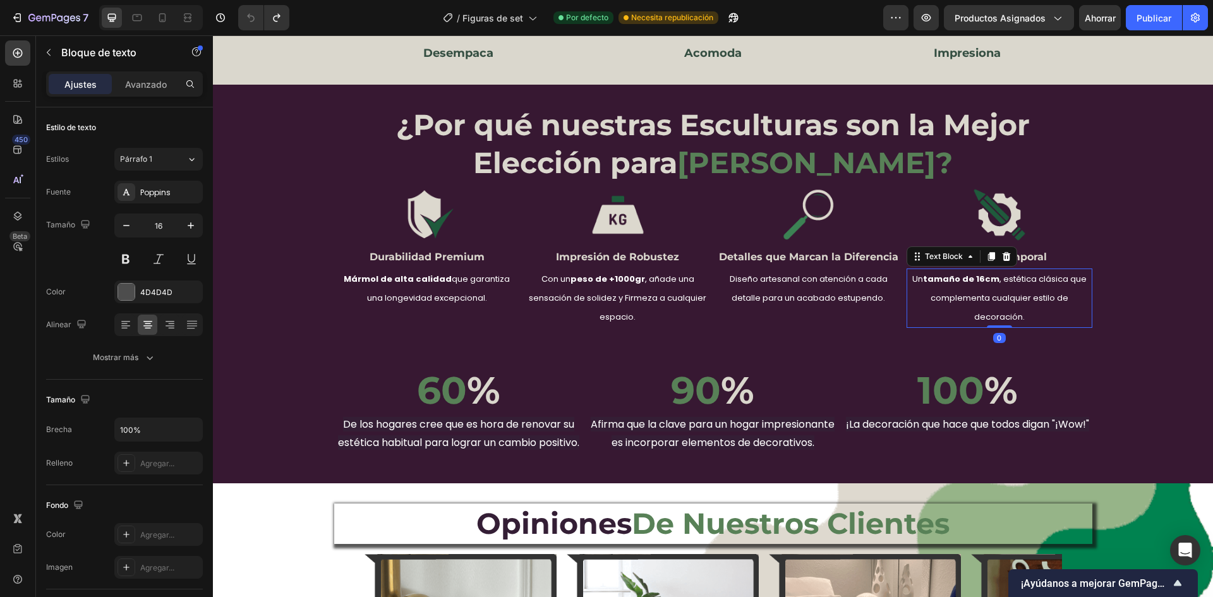
click at [1004, 302] on span "Un tamaño de 16cm , estética clásica que complementa cualquier estilo de decora…" at bounding box center [999, 298] width 174 height 50
click at [1033, 304] on span "Un tamaño de 16cm , estética clásica que complementa cualquier estilo de decora…" at bounding box center [999, 298] width 174 height 50
click at [1043, 317] on p "Un tamaño de 16cm , estética clásica que complementa cualquier estilo de decora…" at bounding box center [999, 298] width 183 height 56
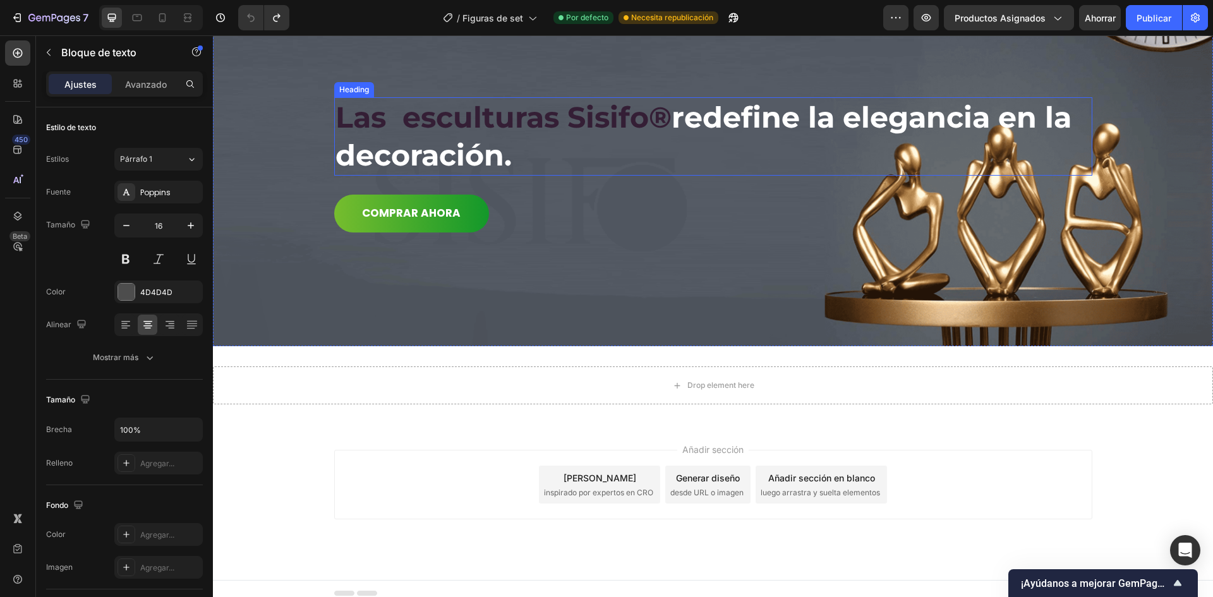
scroll to position [4401, 0]
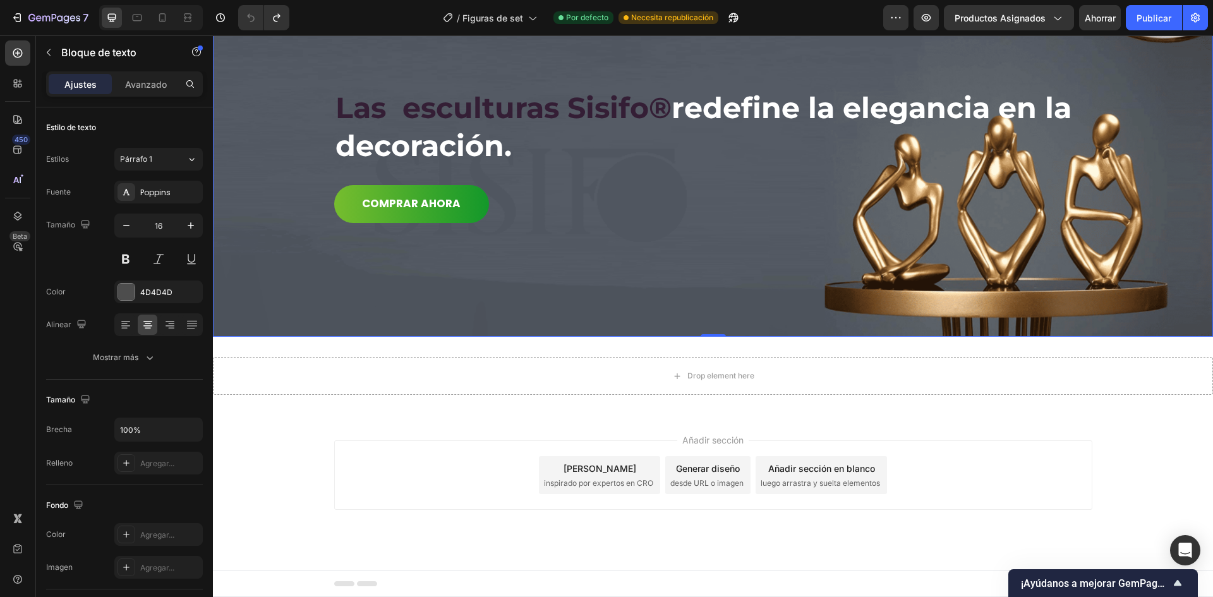
click at [245, 254] on div "Background Image" at bounding box center [713, 165] width 1000 height 344
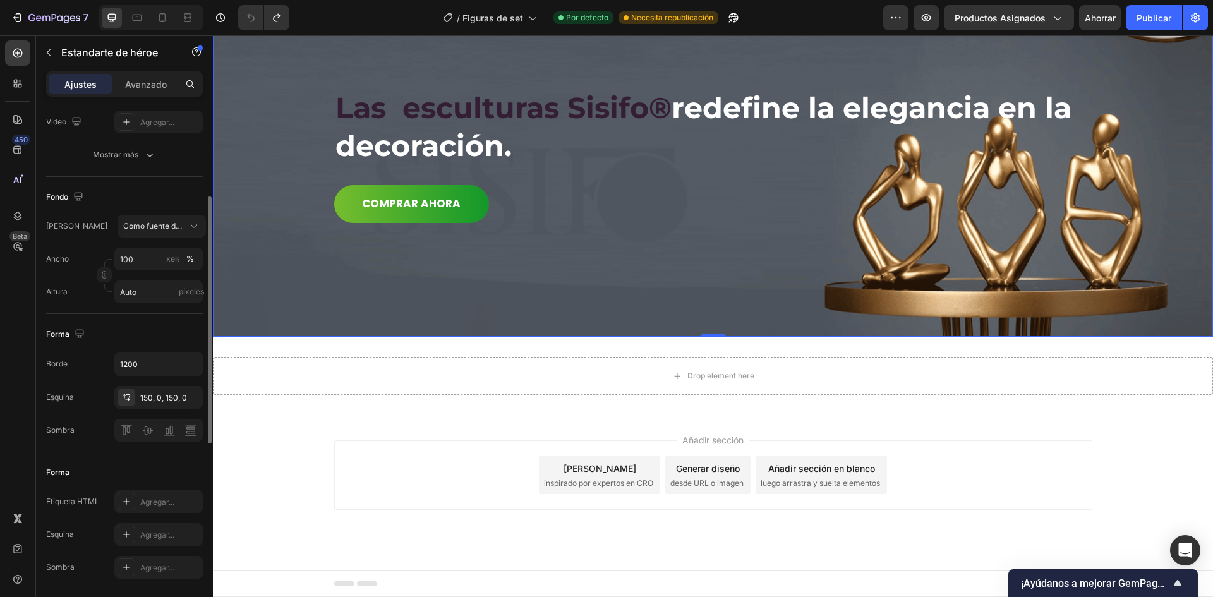
scroll to position [0, 0]
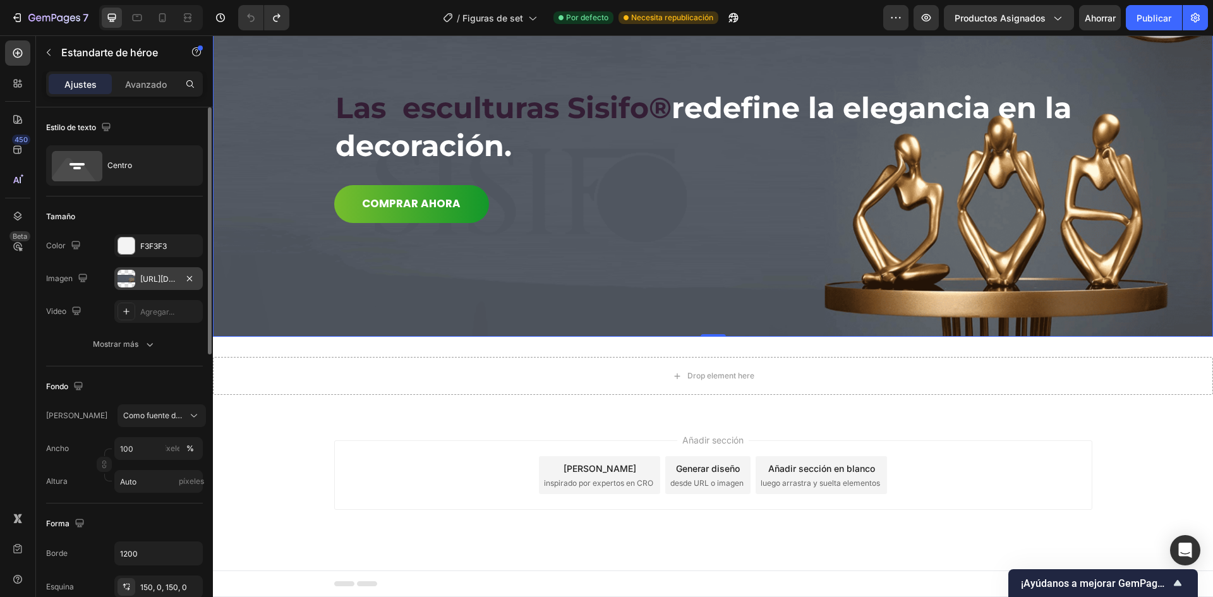
click at [142, 277] on font "https://i.ibb.co/8b7Mpx1/final-web.png" at bounding box center [180, 278] width 81 height 9
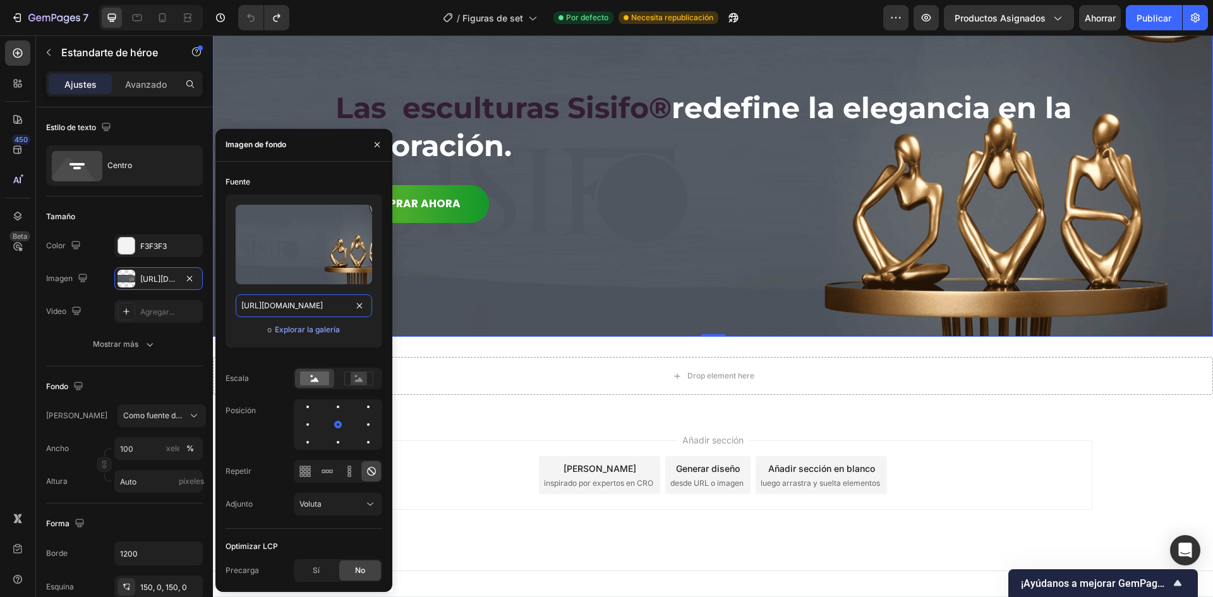
click at [317, 307] on input "https://i.ibb.co/8b7Mpx1/final-web.png" at bounding box center [304, 305] width 136 height 23
click at [167, 23] on icon at bounding box center [162, 17] width 13 height 13
type input "100%"
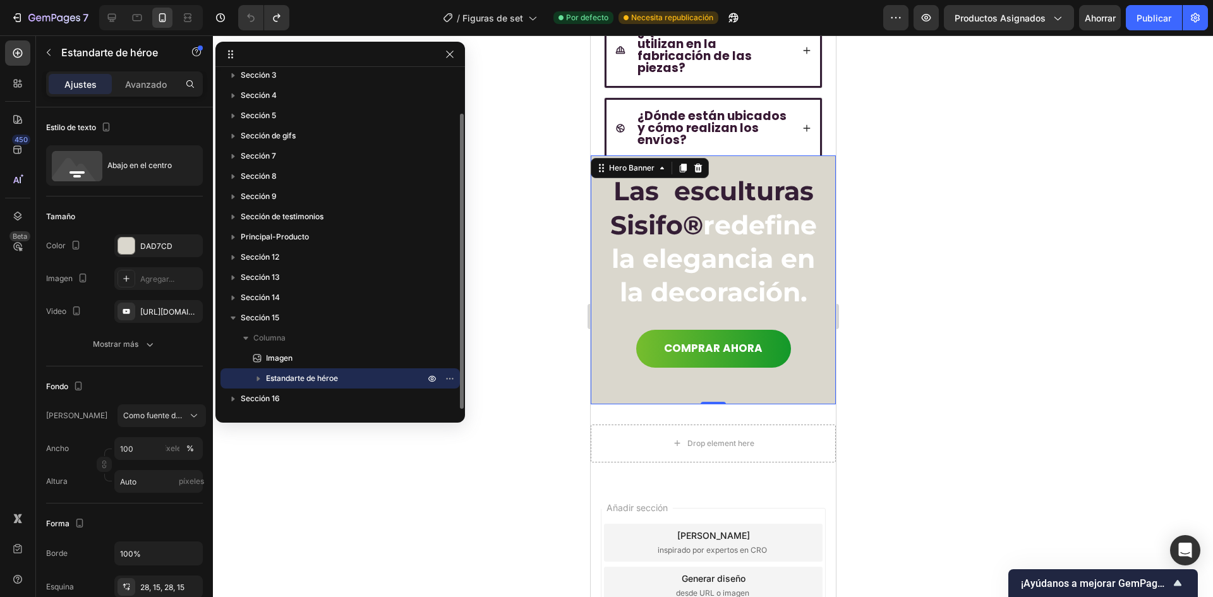
scroll to position [4334, 0]
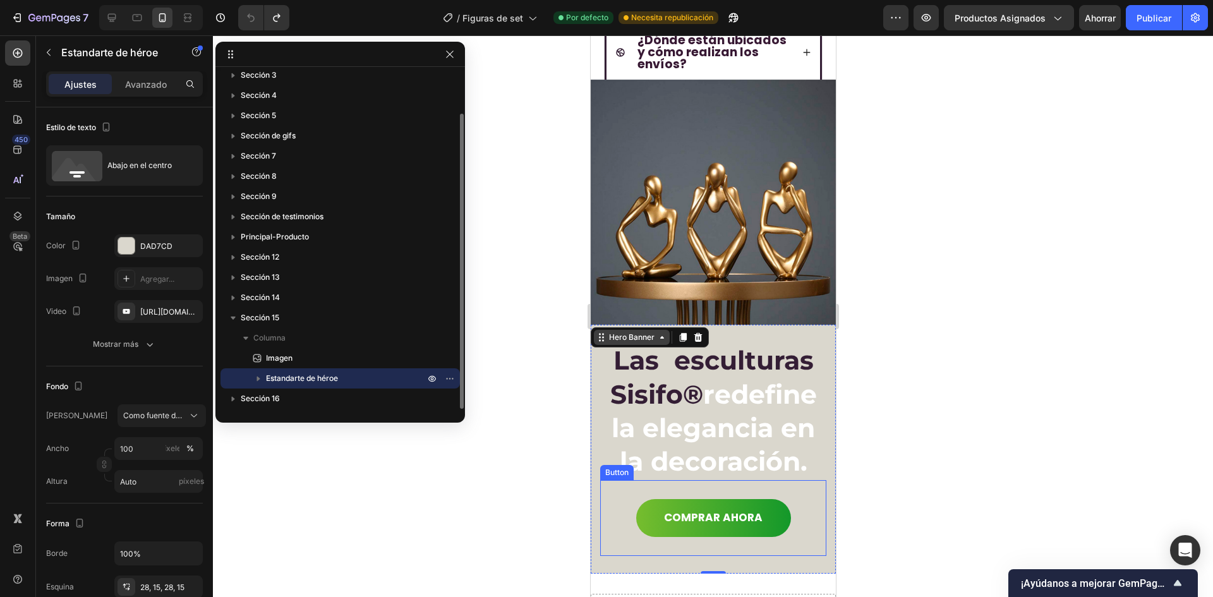
click at [608, 332] on div "Hero Banner" at bounding box center [631, 337] width 51 height 11
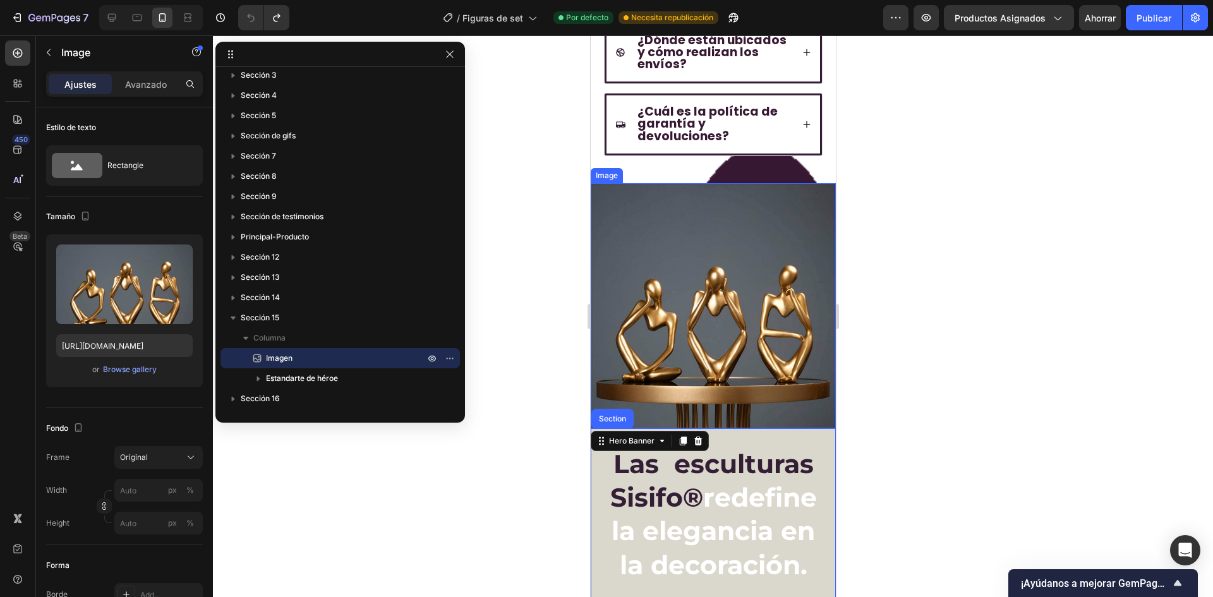
click at [695, 287] on img at bounding box center [712, 305] width 245 height 245
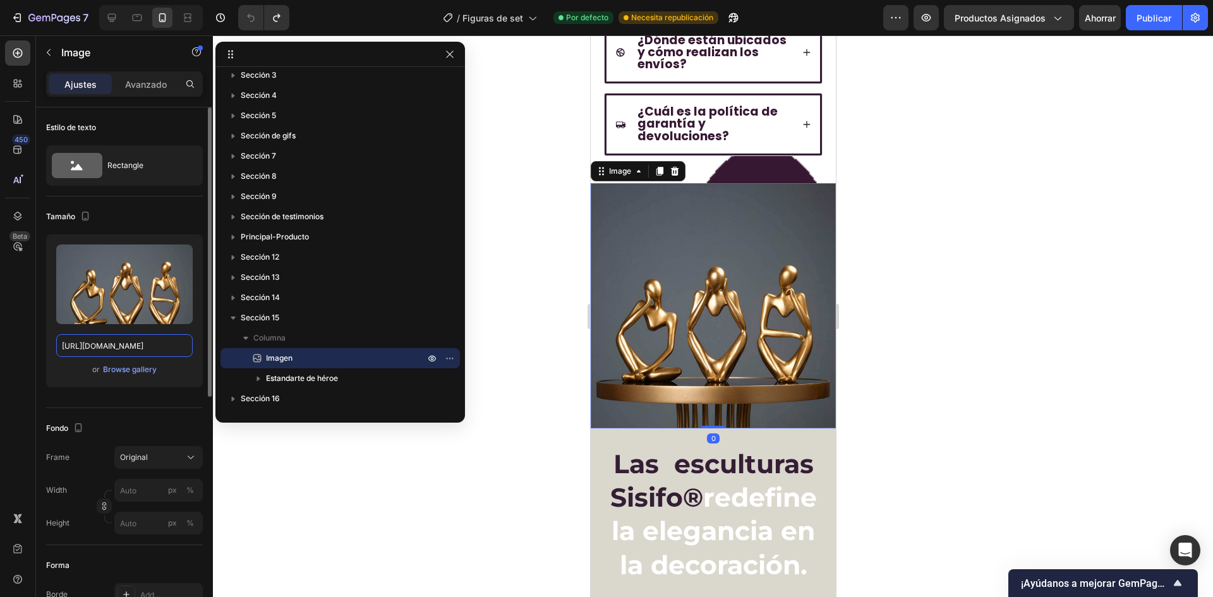
click at [112, 349] on input "[URL][DOMAIN_NAME]" at bounding box center [124, 345] width 136 height 23
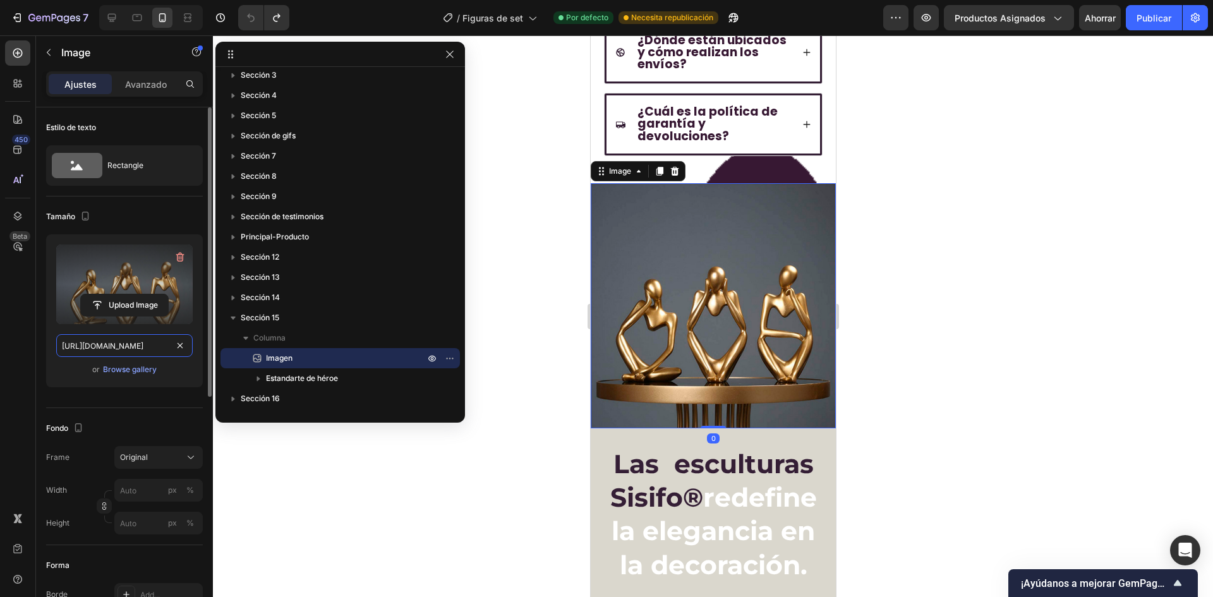
click at [142, 346] on input "[URL][DOMAIN_NAME]" at bounding box center [124, 345] width 136 height 23
click at [165, 292] on label at bounding box center [124, 284] width 136 height 80
click at [165, 294] on input "file" at bounding box center [124, 304] width 85 height 21
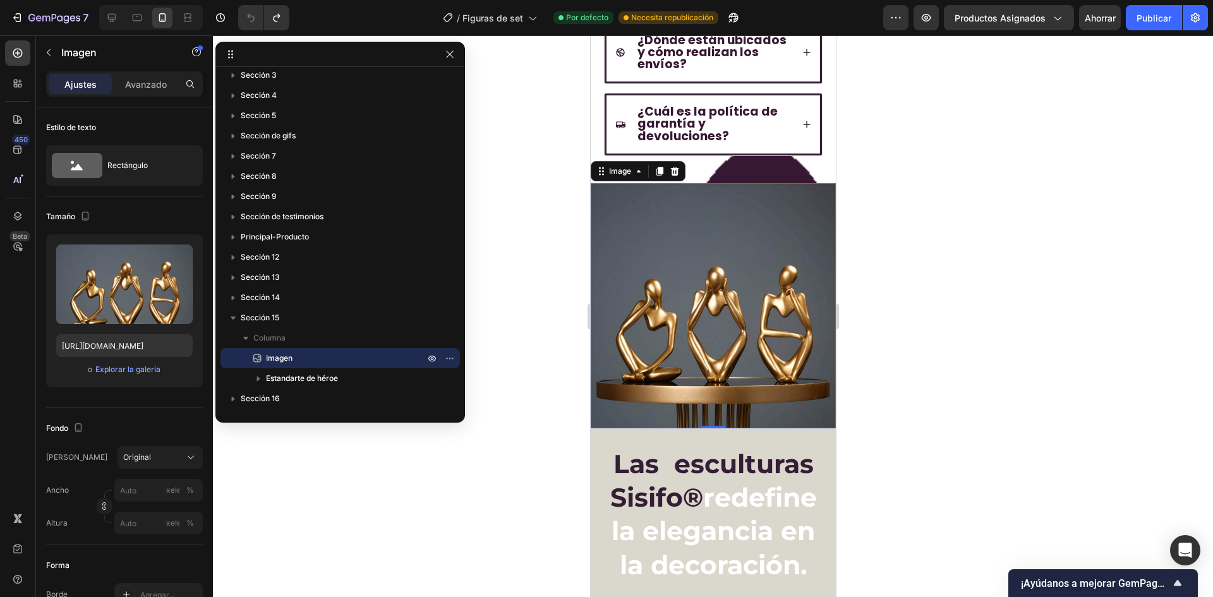
click at [718, 305] on img at bounding box center [712, 305] width 245 height 245
click at [730, 114] on strong "¿Cuál es la política de garantía y devoluciones?" at bounding box center [707, 123] width 140 height 41
click at [713, 80] on div "¿Dónde están ubicados y cómo realizan los envíos?" at bounding box center [712, 53] width 217 height 62
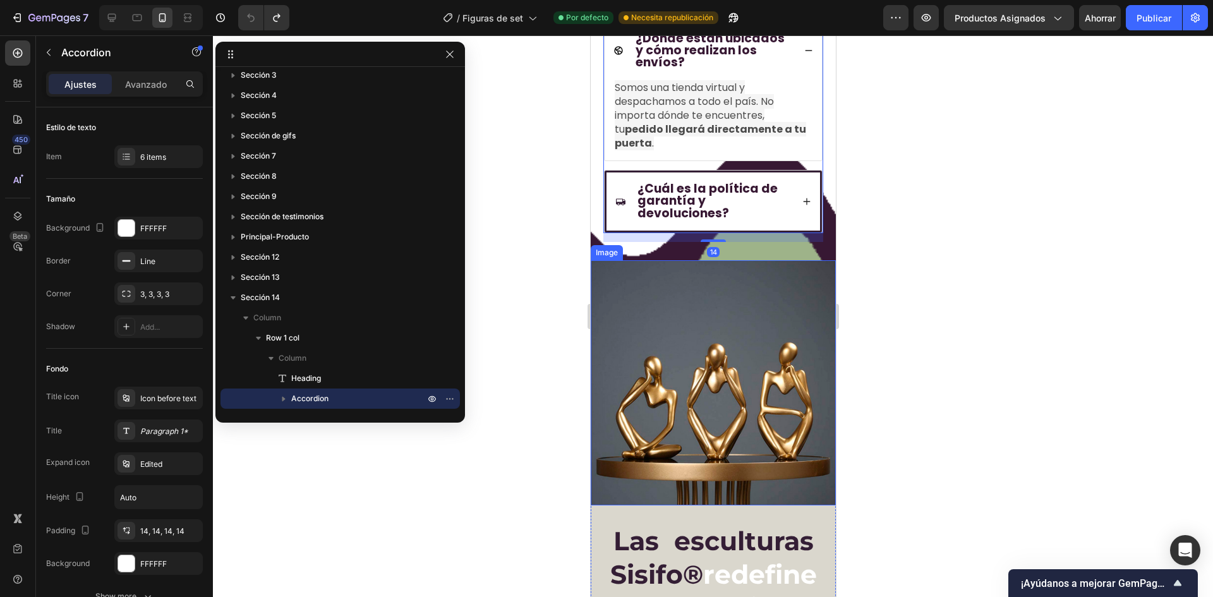
scroll to position [4395, 0]
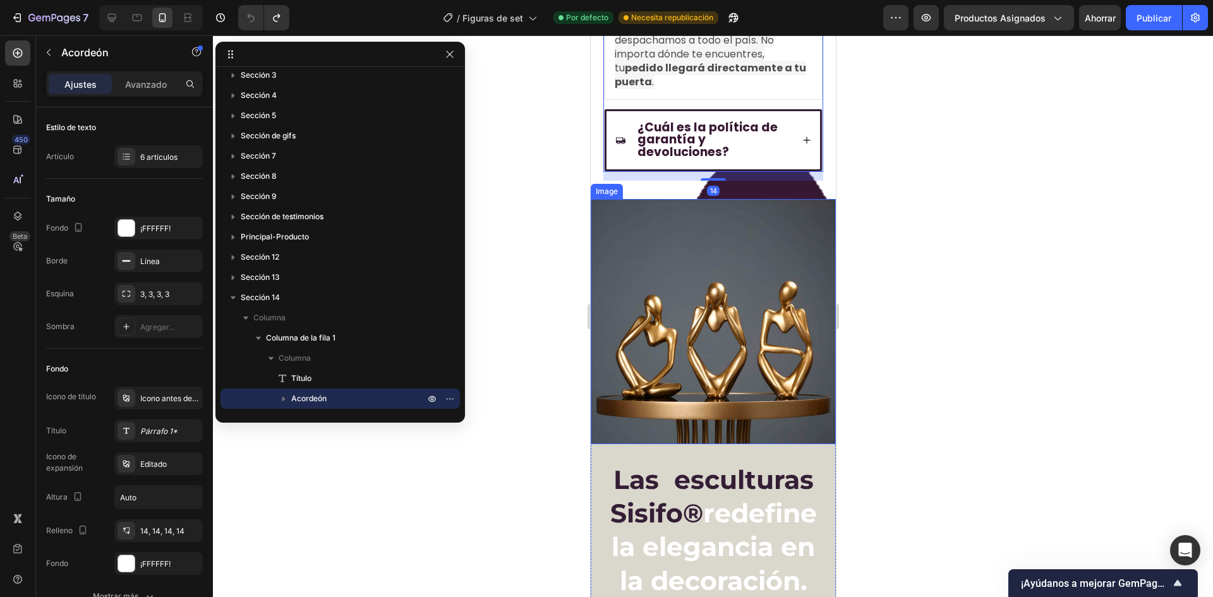
click at [704, 290] on img at bounding box center [712, 321] width 245 height 245
click at [713, 497] on strong "redefine la elegancia en la decoración." at bounding box center [713, 546] width 205 height 99
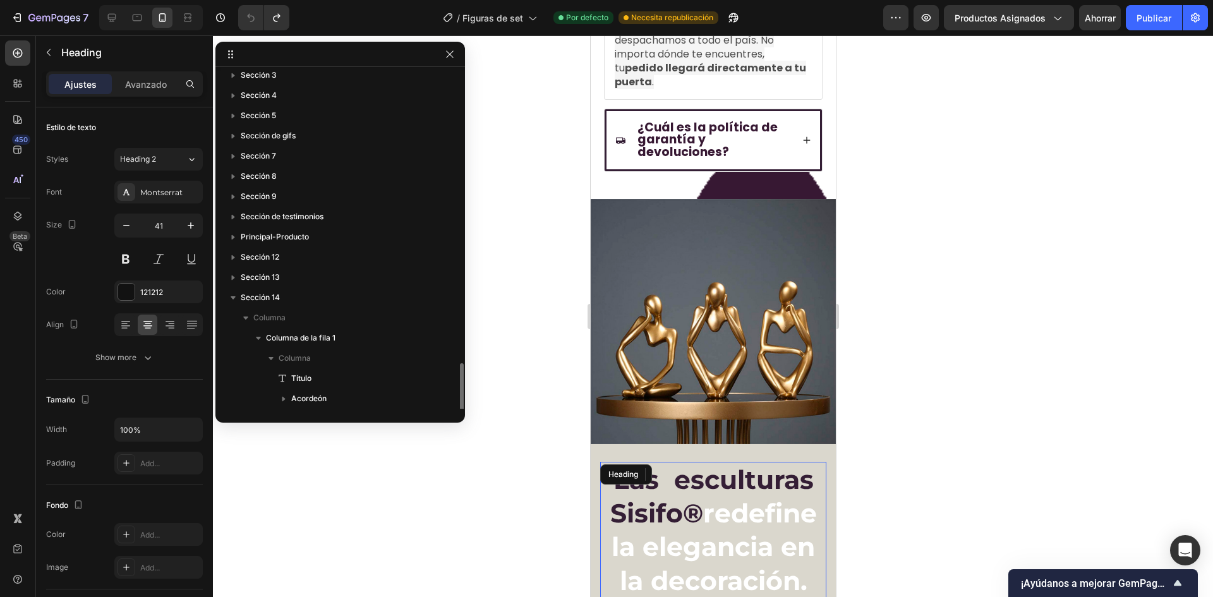
scroll to position [209, 0]
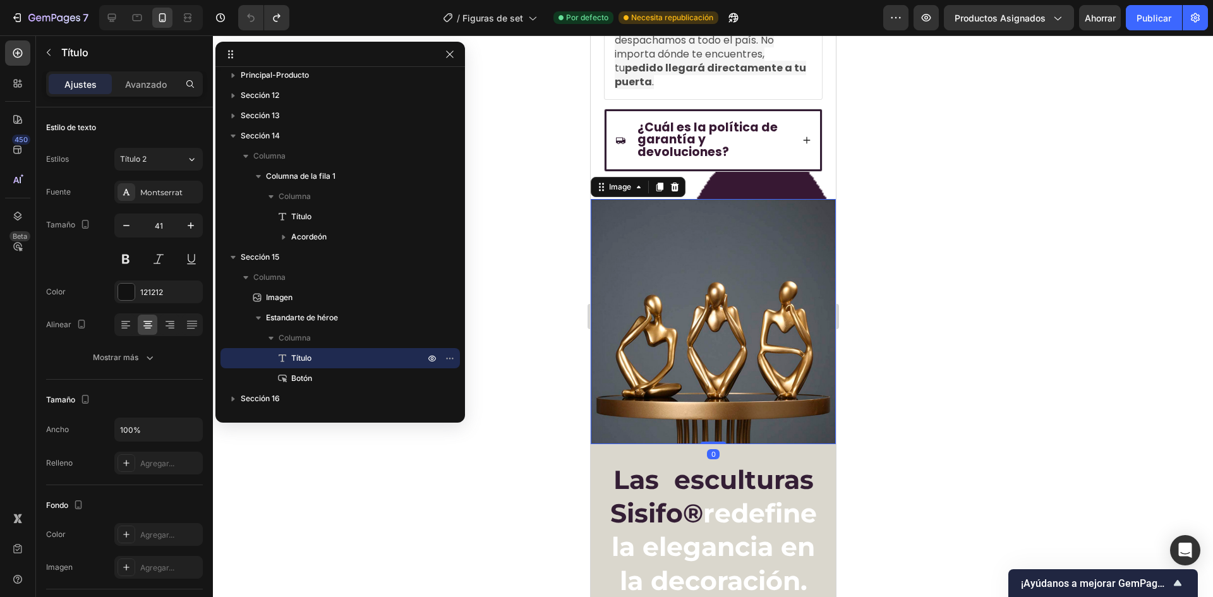
click at [666, 341] on img at bounding box center [712, 321] width 245 height 245
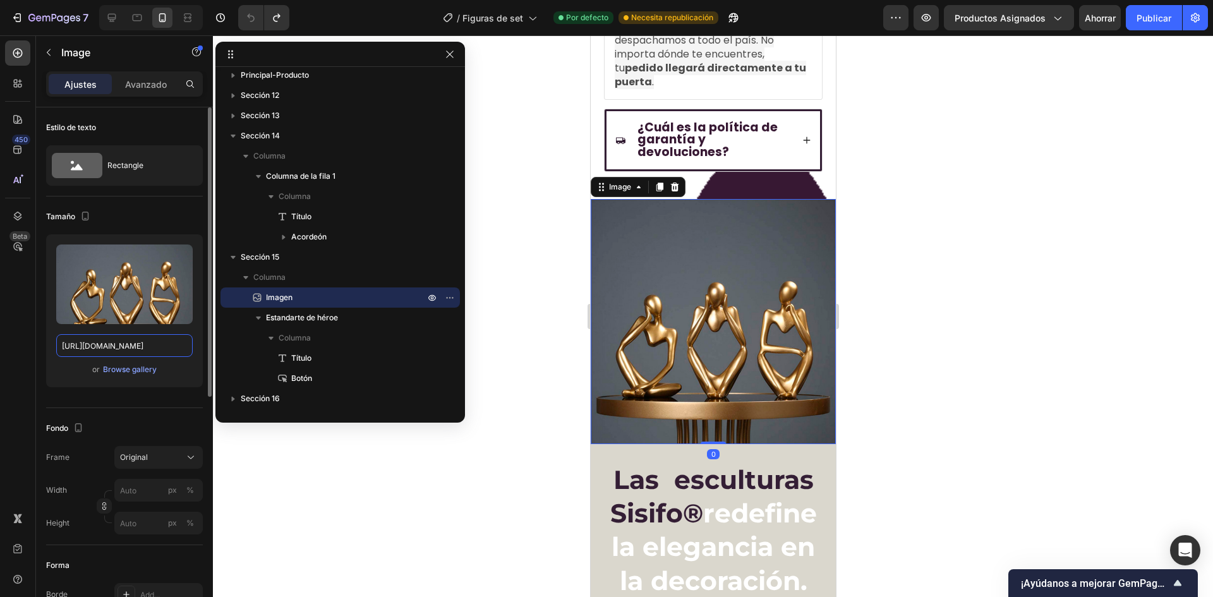
click at [143, 342] on input "[URL][DOMAIN_NAME]" at bounding box center [124, 345] width 136 height 23
click at [138, 345] on input "[URL][DOMAIN_NAME]" at bounding box center [124, 345] width 136 height 23
click at [151, 345] on input "[URL][DOMAIN_NAME]" at bounding box center [124, 345] width 136 height 23
click at [160, 347] on input "[URL][DOMAIN_NAME]" at bounding box center [124, 345] width 136 height 23
click at [100, 346] on input "[URL][DOMAIN_NAME]" at bounding box center [124, 345] width 136 height 23
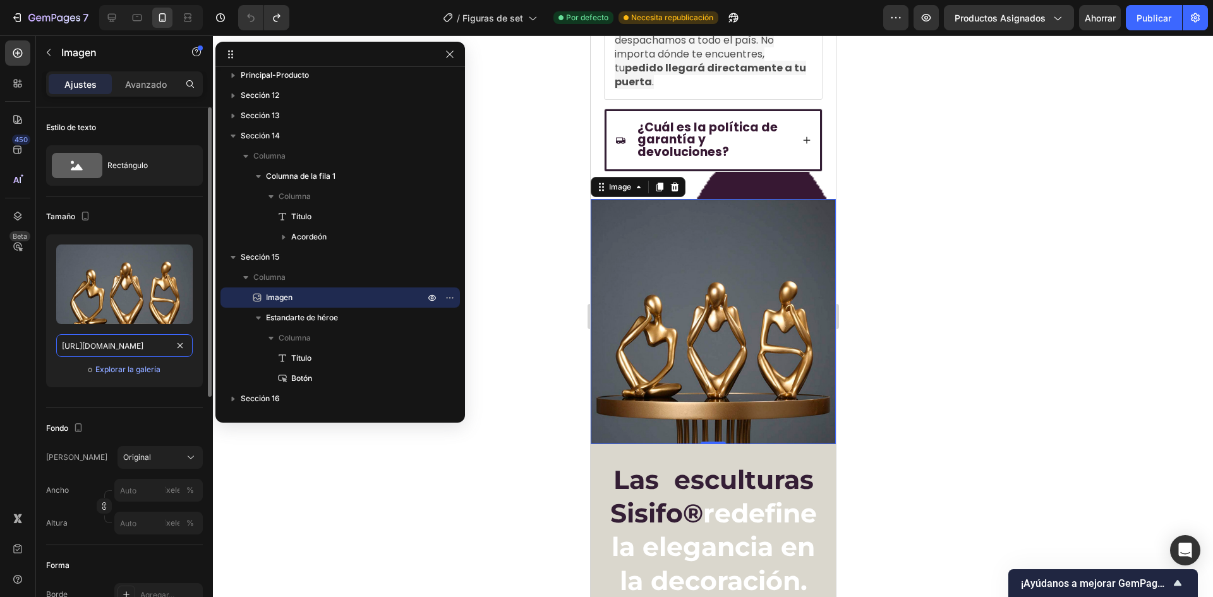
click at [100, 346] on input "[URL][DOMAIN_NAME]" at bounding box center [124, 345] width 136 height 23
click at [61, 350] on input "[URL][DOMAIN_NAME]" at bounding box center [124, 345] width 136 height 23
click at [63, 346] on input "[URL][DOMAIN_NAME]" at bounding box center [124, 345] width 136 height 23
drag, startPoint x: 59, startPoint y: 347, endPoint x: 172, endPoint y: 342, distance: 112.6
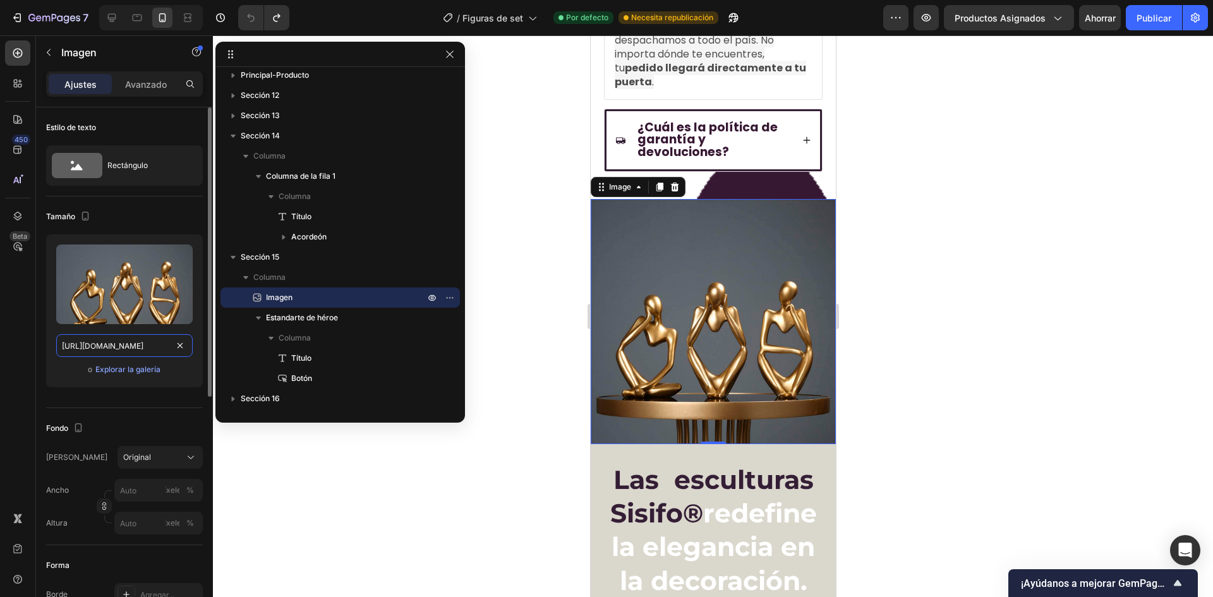
click at [172, 342] on input "[URL][DOMAIN_NAME]" at bounding box center [124, 345] width 136 height 23
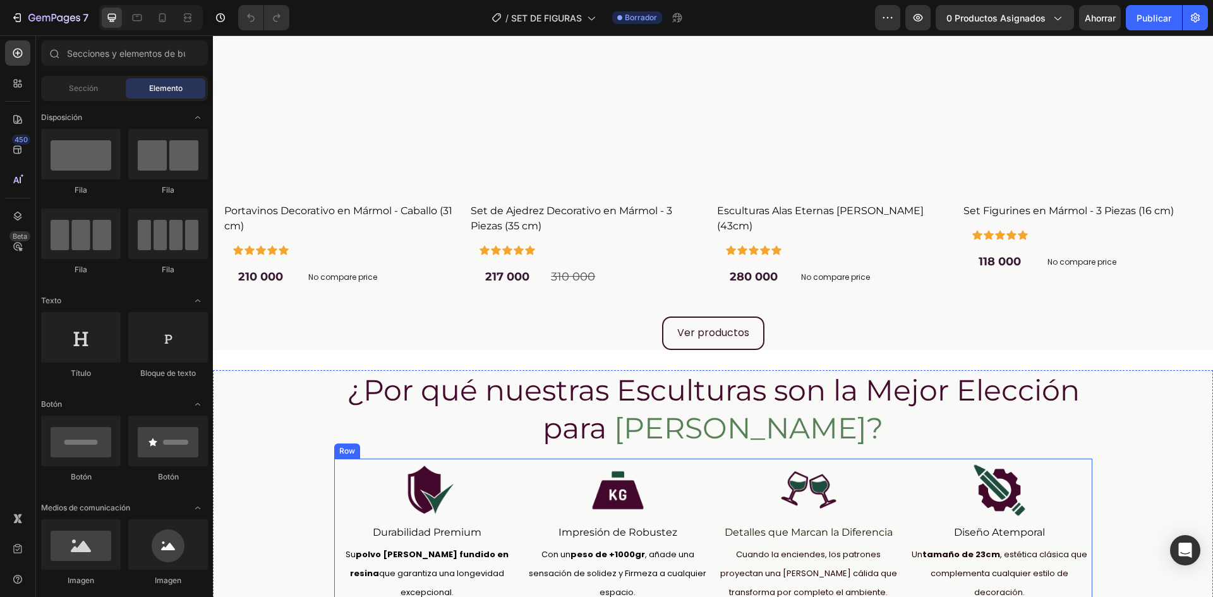
scroll to position [2694, 0]
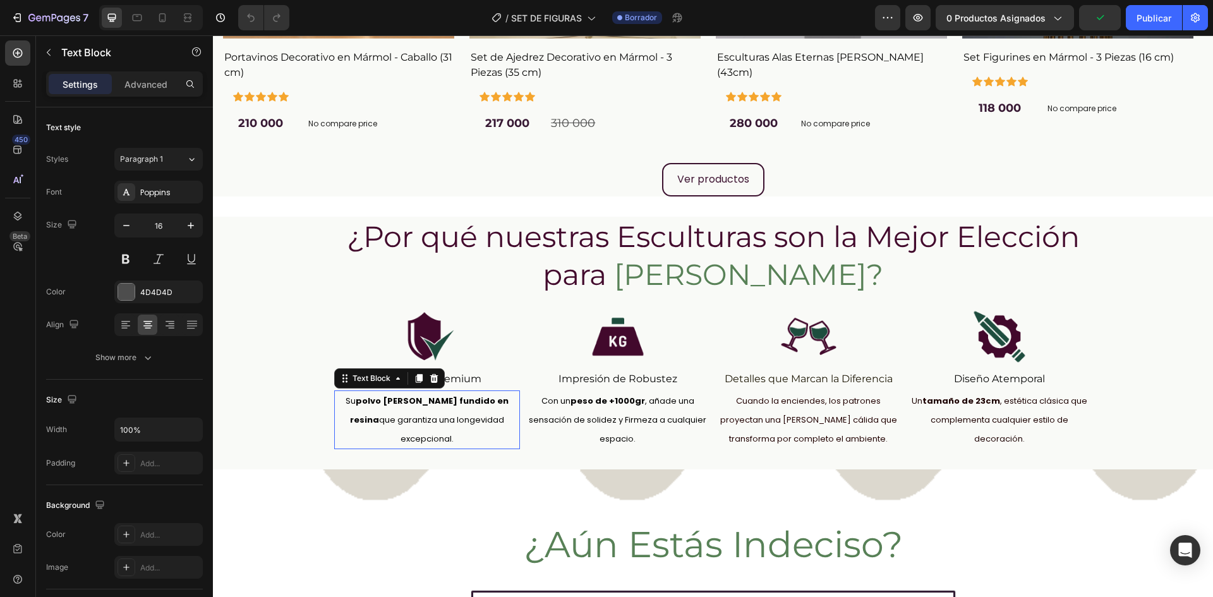
click at [385, 406] on strong "polvo [PERSON_NAME] fundido en resina" at bounding box center [429, 410] width 159 height 31
click at [370, 404] on strong "polvo [PERSON_NAME] fundido en resina" at bounding box center [429, 410] width 159 height 31
click at [350, 402] on strong "polvo [PERSON_NAME] fundido en resina" at bounding box center [429, 410] width 159 height 31
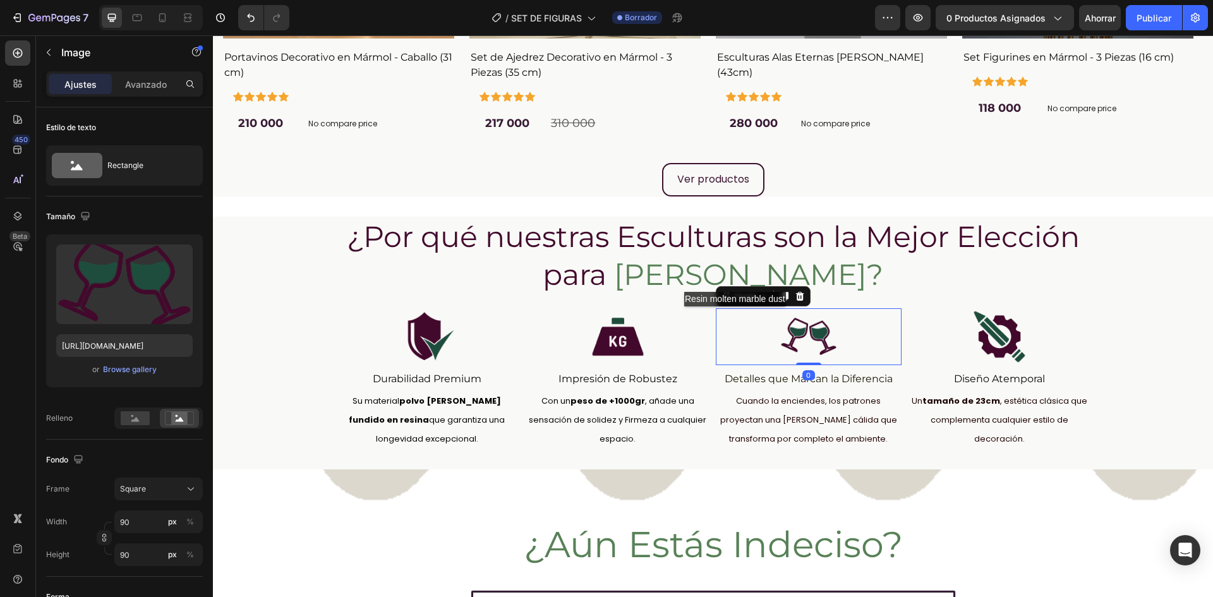
click at [740, 319] on div at bounding box center [809, 336] width 186 height 57
click at [818, 414] on span "Cuando la enciendes, los patrones proyectan una [PERSON_NAME] cálida que transf…" at bounding box center [808, 420] width 177 height 50
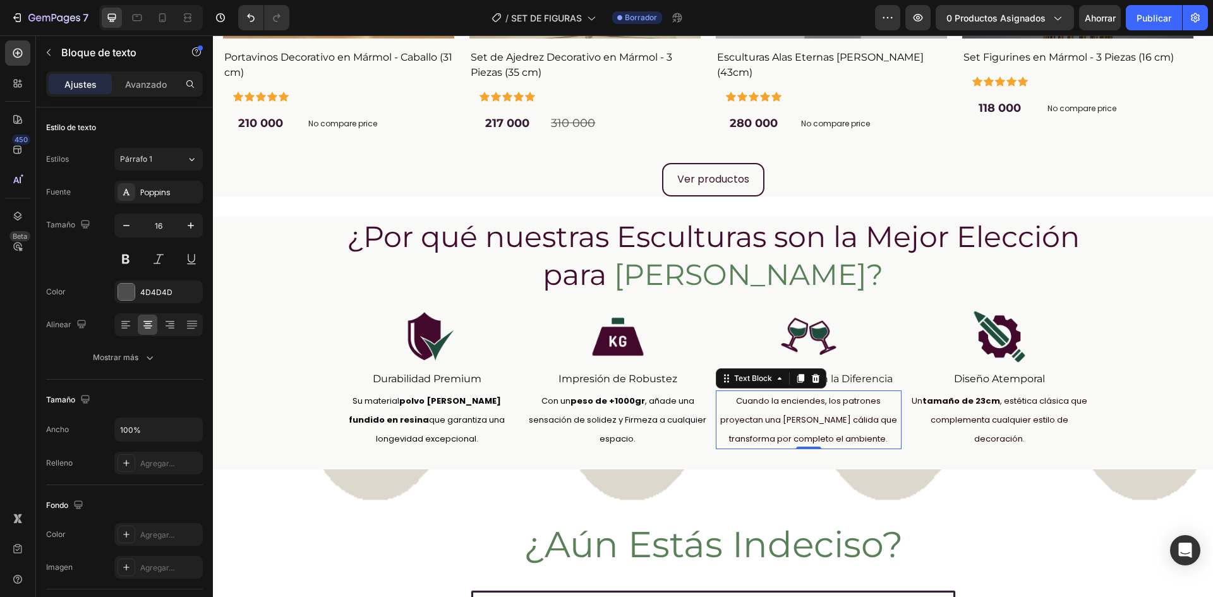
click at [781, 416] on span "Cuando la enciendes, los patrones proyectan una [PERSON_NAME] cálida que transf…" at bounding box center [808, 420] width 177 height 50
click at [881, 444] on p "Cuando la enciendes, los patrones proyectan una [PERSON_NAME] cálida que transf…" at bounding box center [808, 420] width 183 height 56
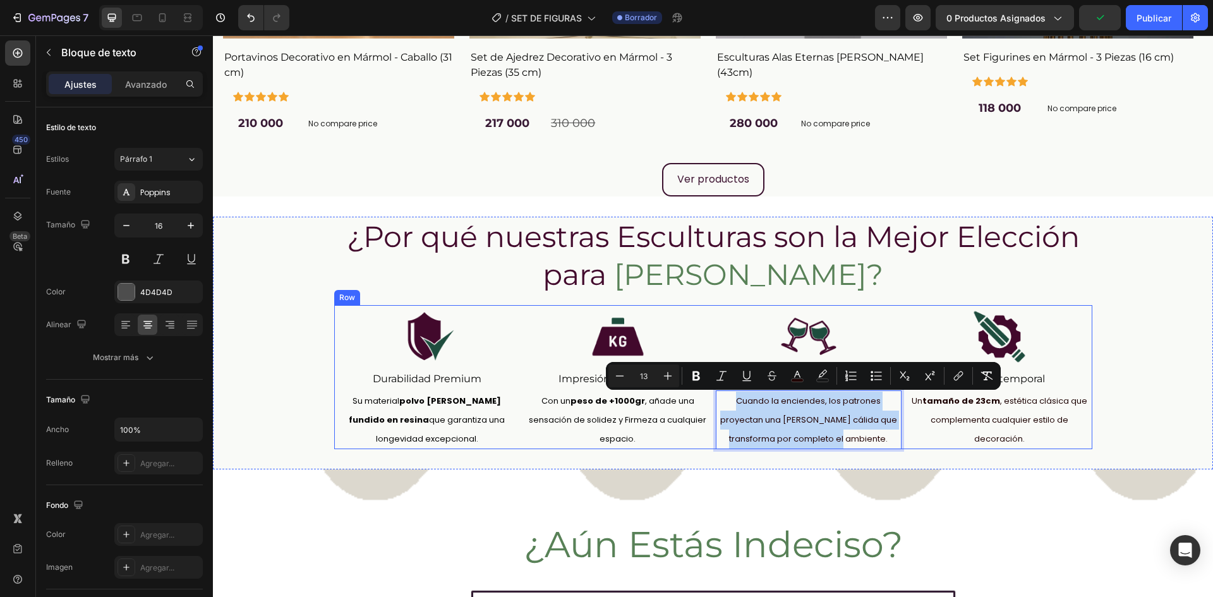
drag, startPoint x: 747, startPoint y: 410, endPoint x: 708, endPoint y: 398, distance: 40.4
click at [708, 398] on div "Image Durabilidad Premium Heading Su material polvo [PERSON_NAME] fundido en re…" at bounding box center [713, 377] width 758 height 145
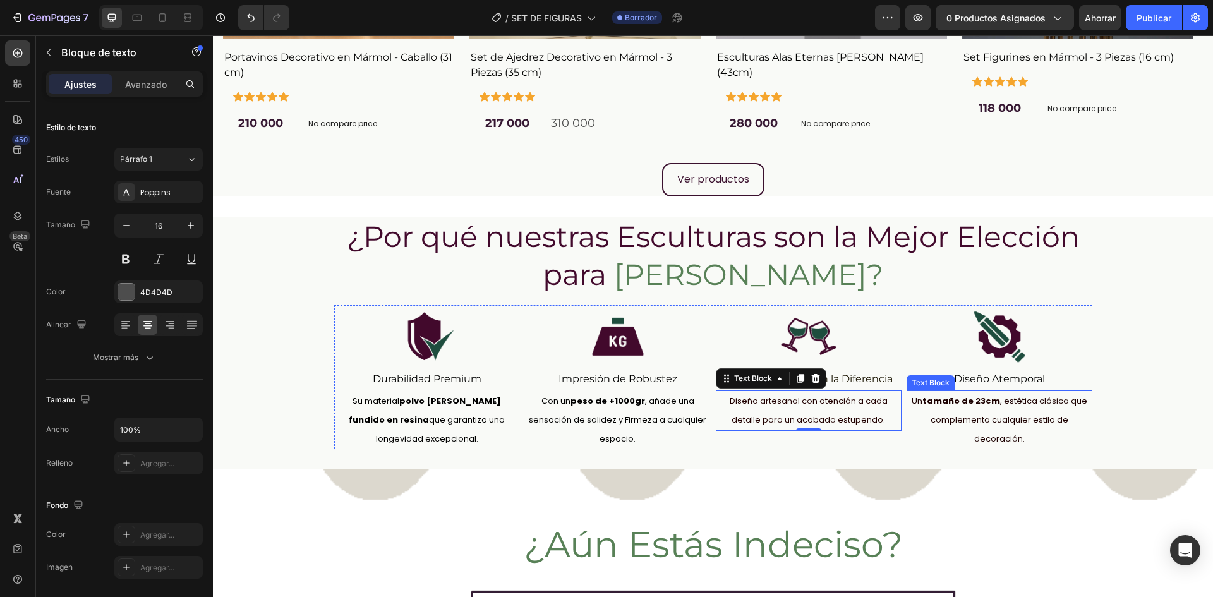
click at [977, 402] on strong "tamaño de 23cm" at bounding box center [961, 401] width 78 height 12
click at [977, 401] on strong "tamaño de 23cm" at bounding box center [961, 401] width 78 height 12
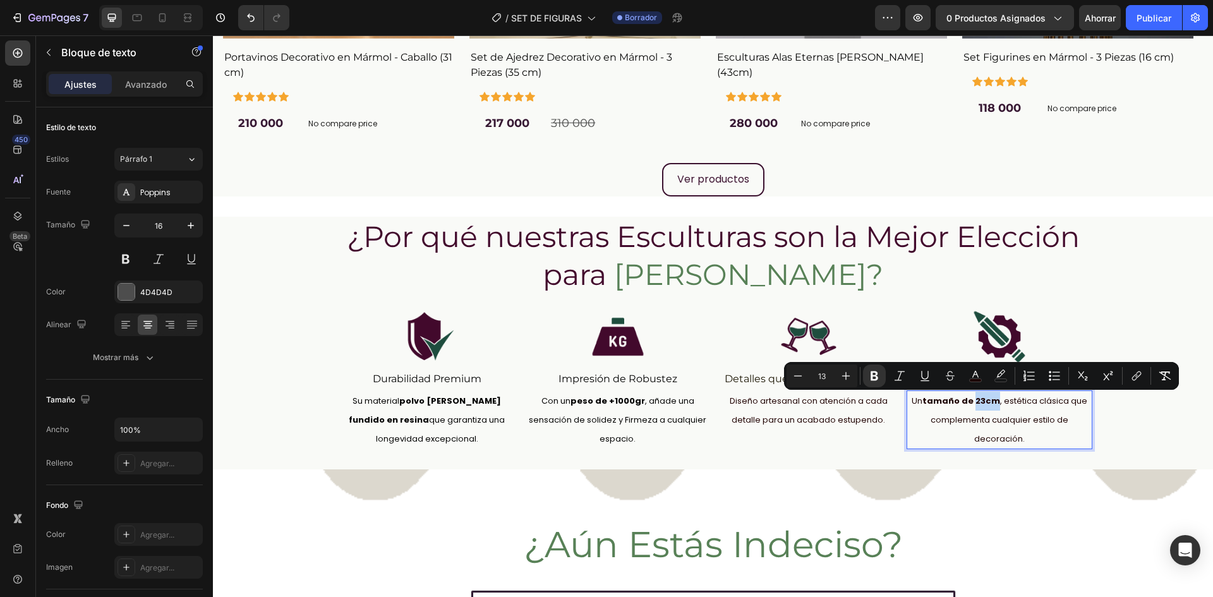
click at [979, 403] on strong "tamaño de 23cm" at bounding box center [961, 401] width 78 height 12
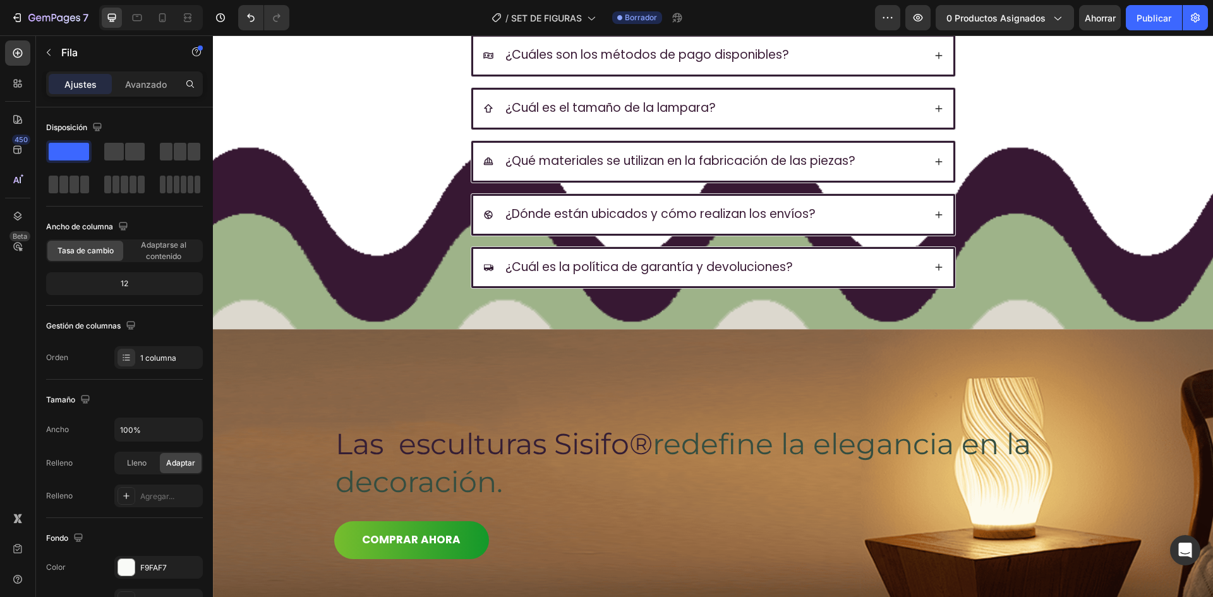
scroll to position [3304, 0]
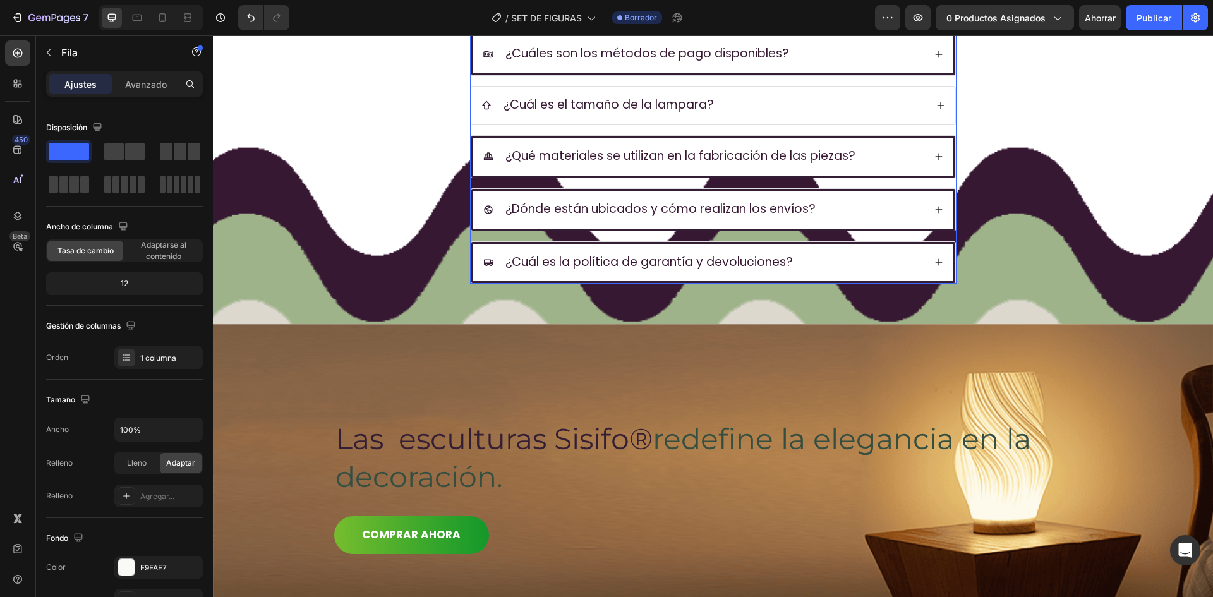
click at [850, 101] on div "¿Cuál es el tamaño de la lampara?" at bounding box center [703, 106] width 445 height 18
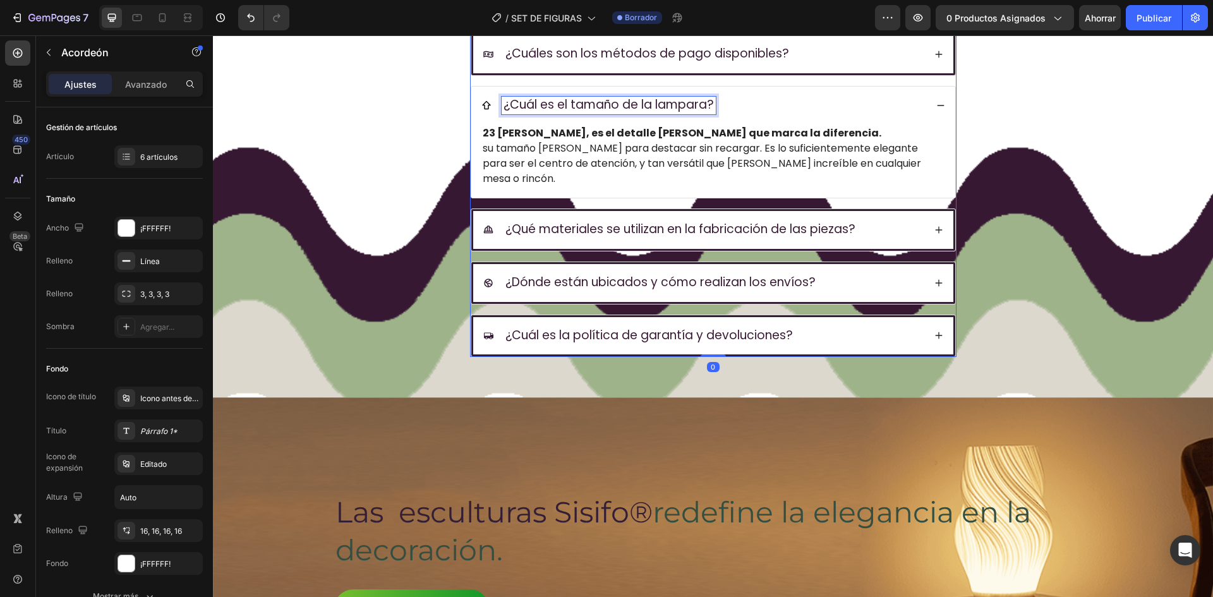
click at [677, 107] on span "¿Cuál es el tamaño de la lampara?" at bounding box center [608, 104] width 210 height 17
click at [632, 109] on span "¿Cuál es el tamaño de la lampara?" at bounding box center [608, 104] width 210 height 17
drag, startPoint x: 639, startPoint y: 109, endPoint x: 701, endPoint y: 107, distance: 62.0
click at [701, 107] on span "¿Cuál es el tamaño de la lampara?" at bounding box center [608, 104] width 210 height 17
drag, startPoint x: 632, startPoint y: 105, endPoint x: 704, endPoint y: 102, distance: 72.1
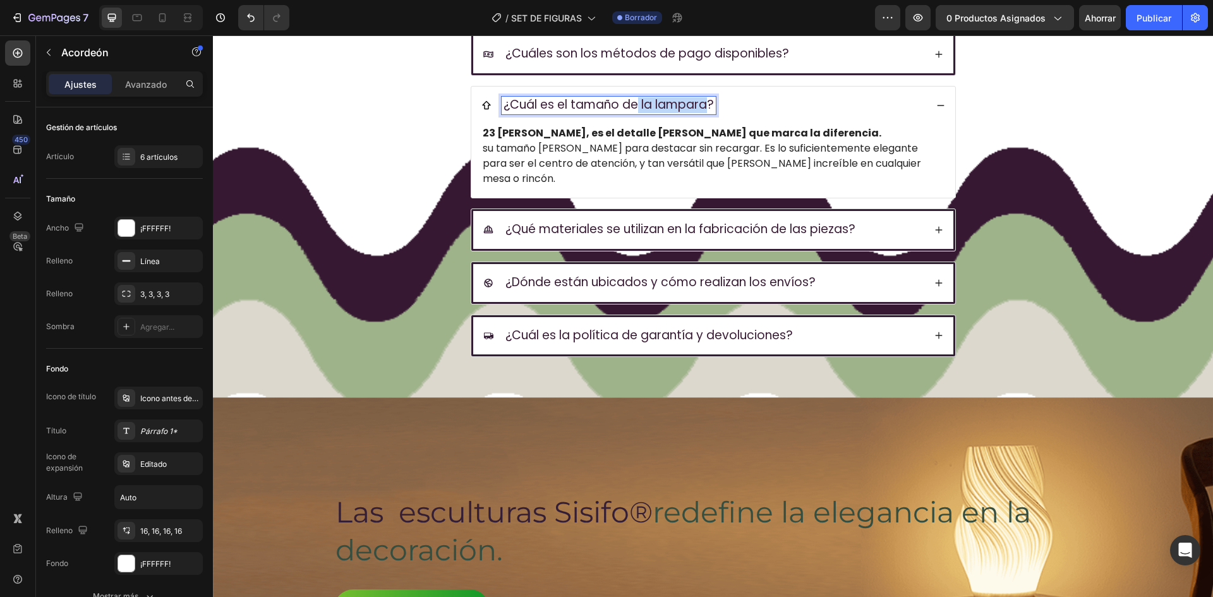
click at [704, 102] on span "¿Cuál es el tamaño de la lampara?" at bounding box center [608, 104] width 210 height 17
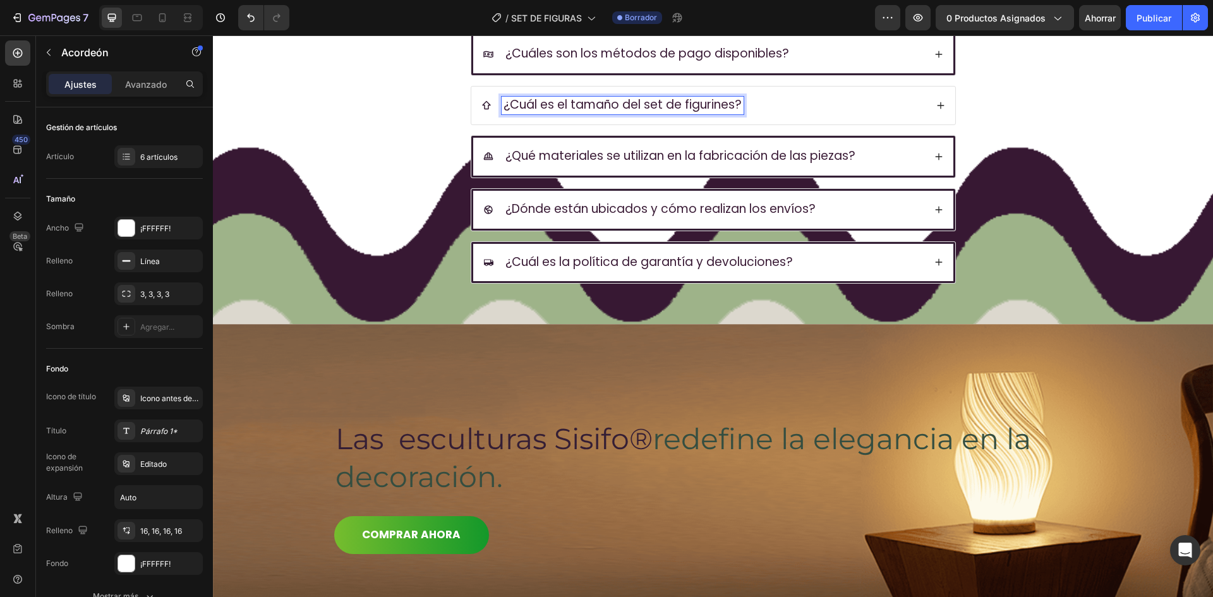
click at [831, 104] on div "¿Cuál es el tamaño del set de figurines?" at bounding box center [703, 106] width 445 height 18
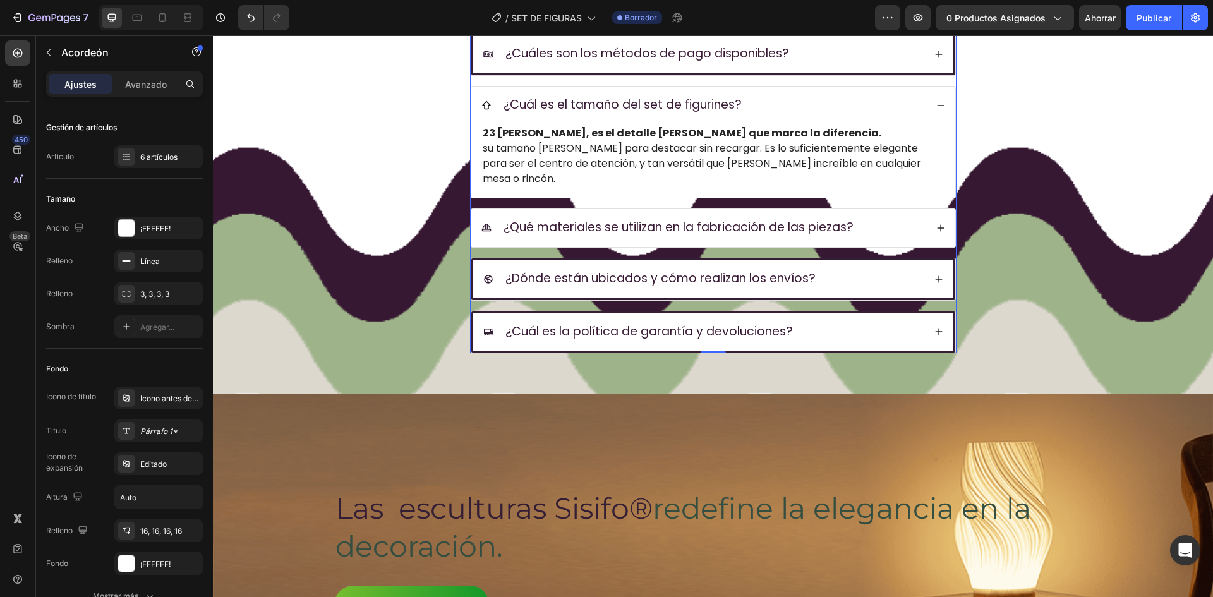
click at [897, 219] on div "¿Qué materiales se utilizan en la fabricación de las piezas?" at bounding box center [703, 228] width 445 height 18
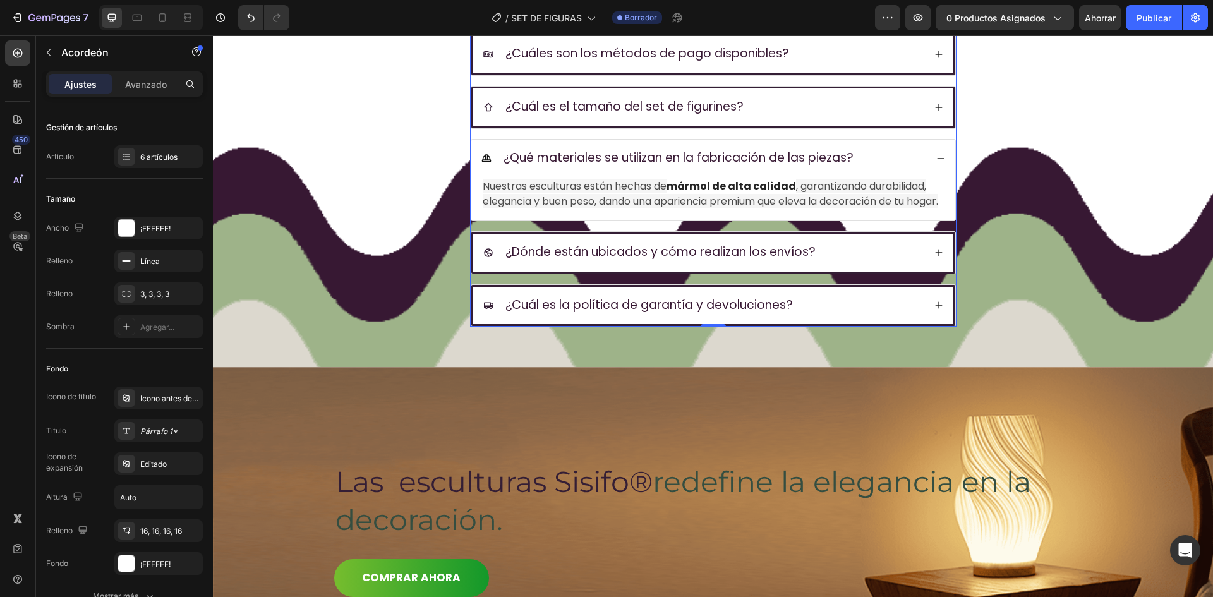
click at [904, 157] on div "¿Qué materiales se utilizan en la fabricación de las piezas?" at bounding box center [703, 159] width 445 height 18
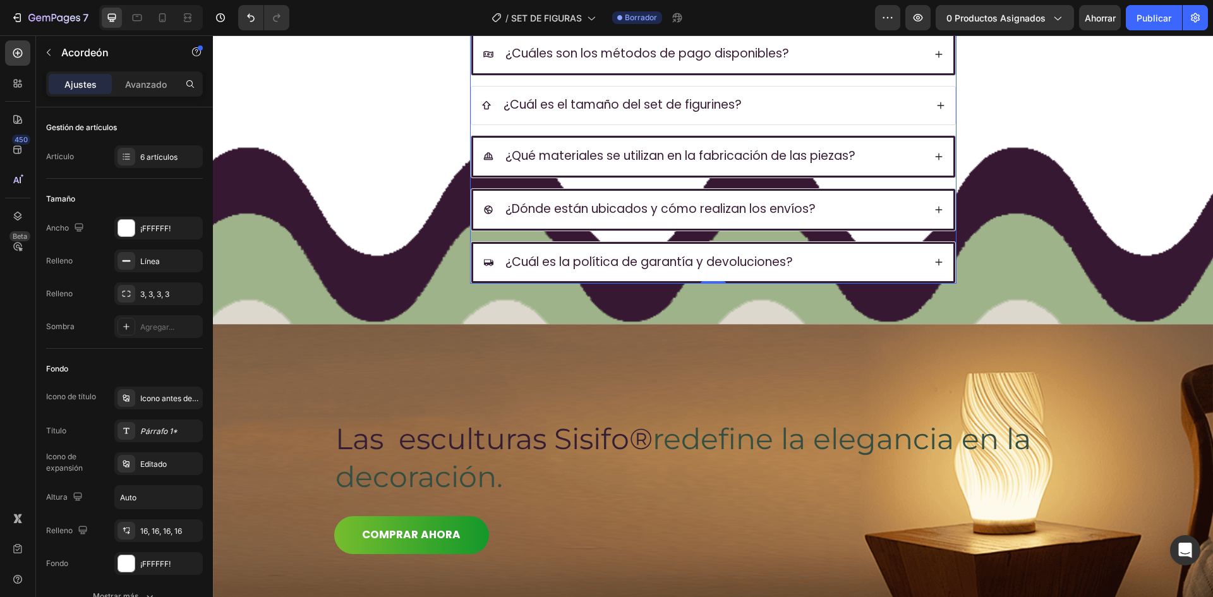
click at [851, 115] on div "¿Cuál es el tamaño del set de figurines?" at bounding box center [713, 106] width 484 height 38
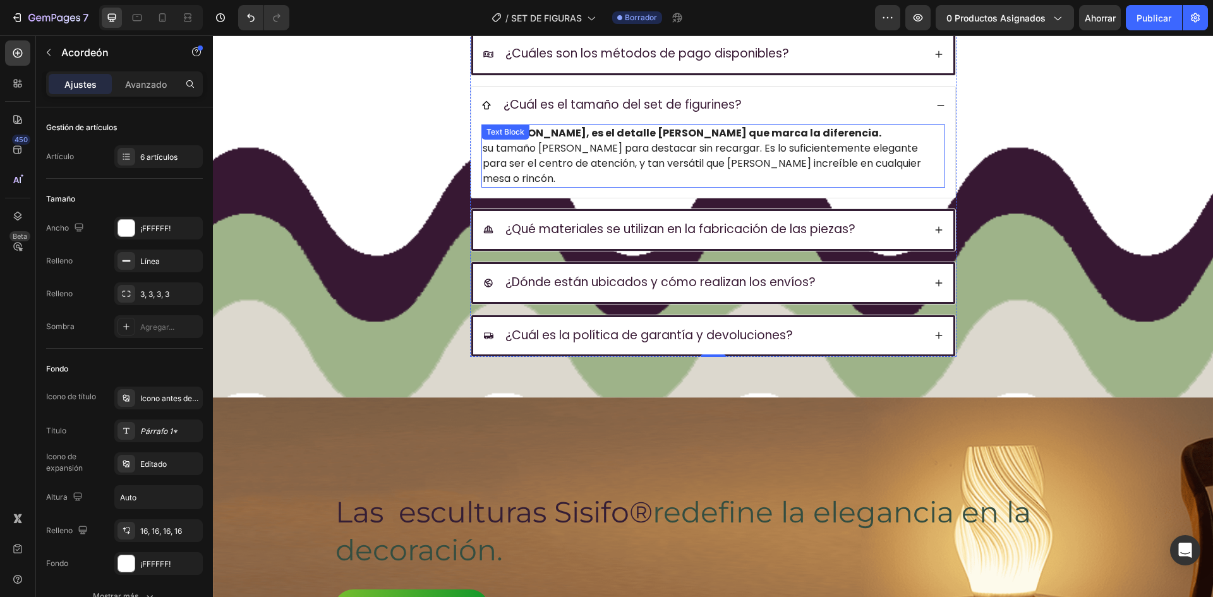
click at [512, 152] on span "su tamaño [PERSON_NAME] para destacar sin recargar. Es lo suficientemente elega…" at bounding box center [702, 163] width 438 height 45
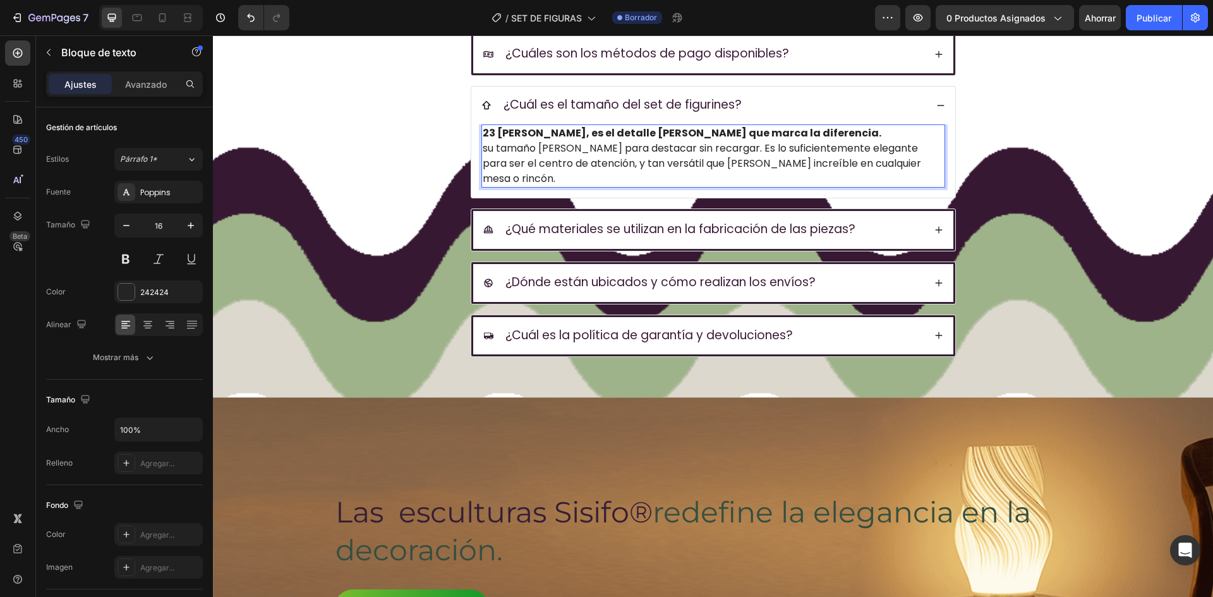
click at [599, 153] on span "su tamaño [PERSON_NAME] para destacar sin recargar. Es lo suficientemente elega…" at bounding box center [702, 163] width 438 height 45
click at [488, 134] on strong "23 [PERSON_NAME], es el detalle [PERSON_NAME] que marca la diferencia." at bounding box center [682, 133] width 399 height 15
click at [491, 134] on strong "23 [PERSON_NAME], es el detalle [PERSON_NAME] que marca la diferencia." at bounding box center [682, 133] width 399 height 15
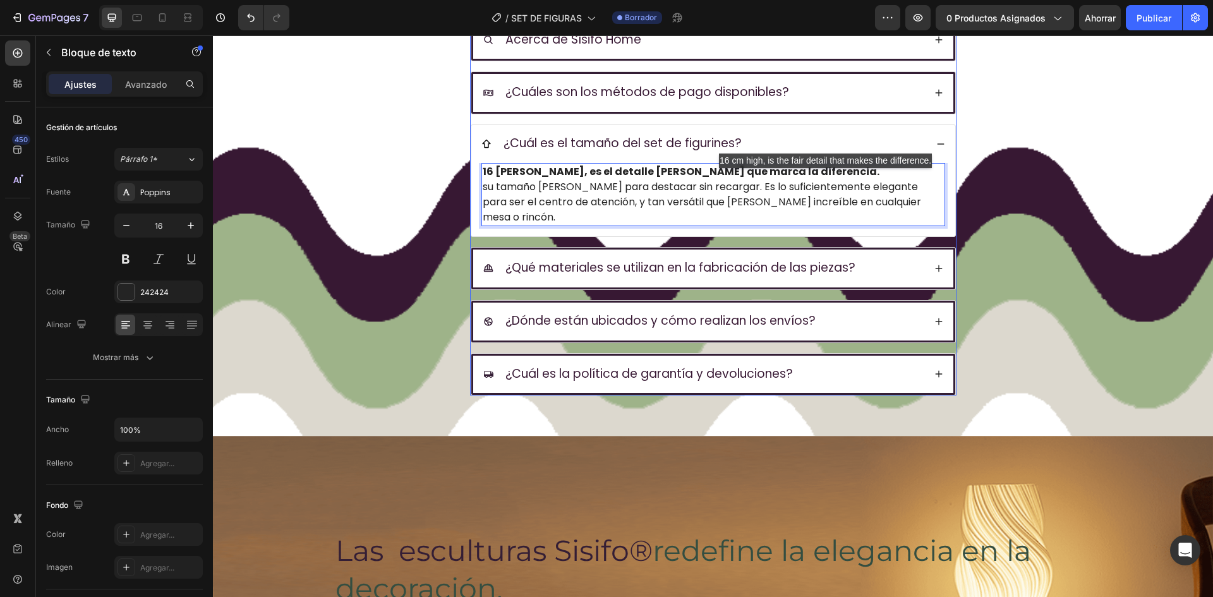
scroll to position [3458, 0]
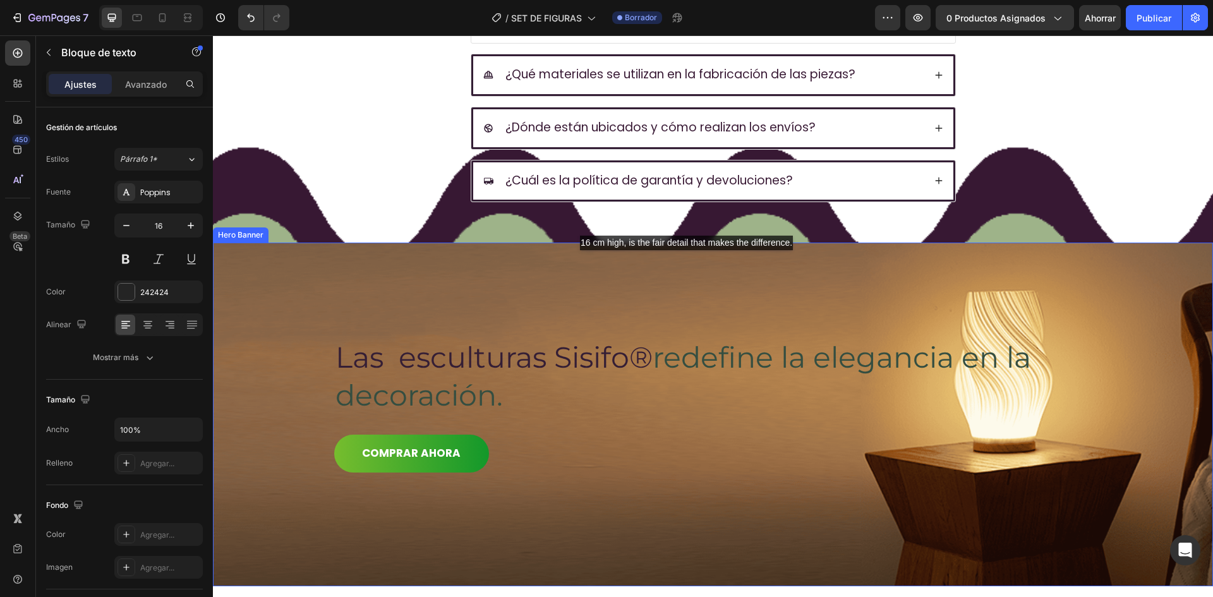
click at [690, 262] on div "Las esculturas Sisifo® redefine la elegancia en la decoración. Heading COMPRAR …" at bounding box center [713, 415] width 758 height 344
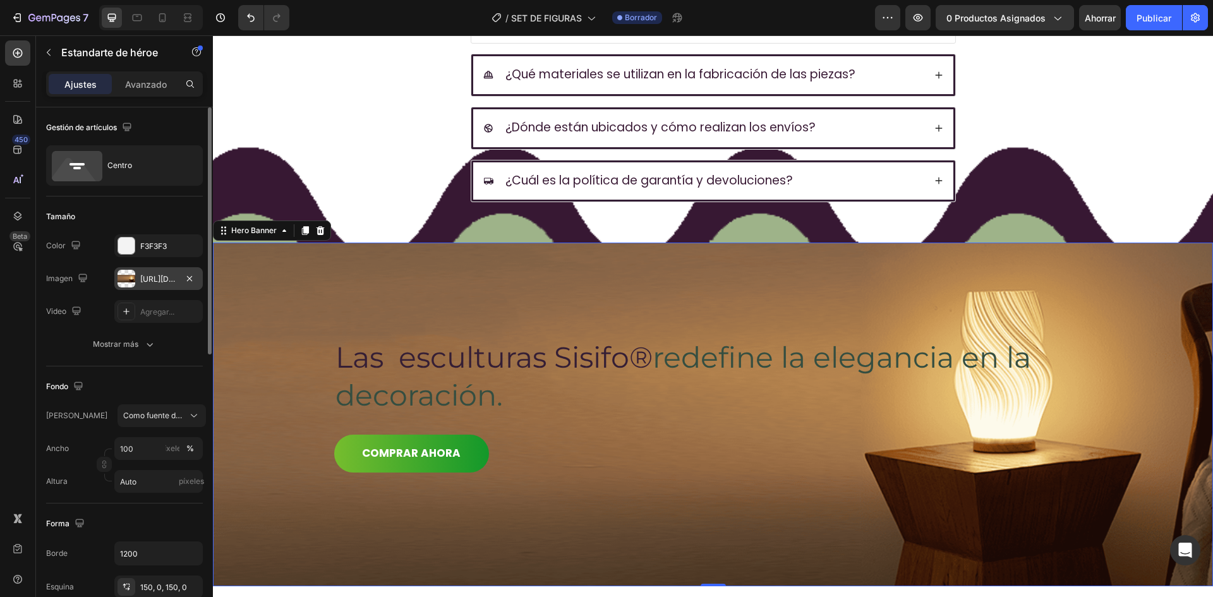
click at [167, 287] on div "[URL][DOMAIN_NAME]" at bounding box center [158, 278] width 88 height 23
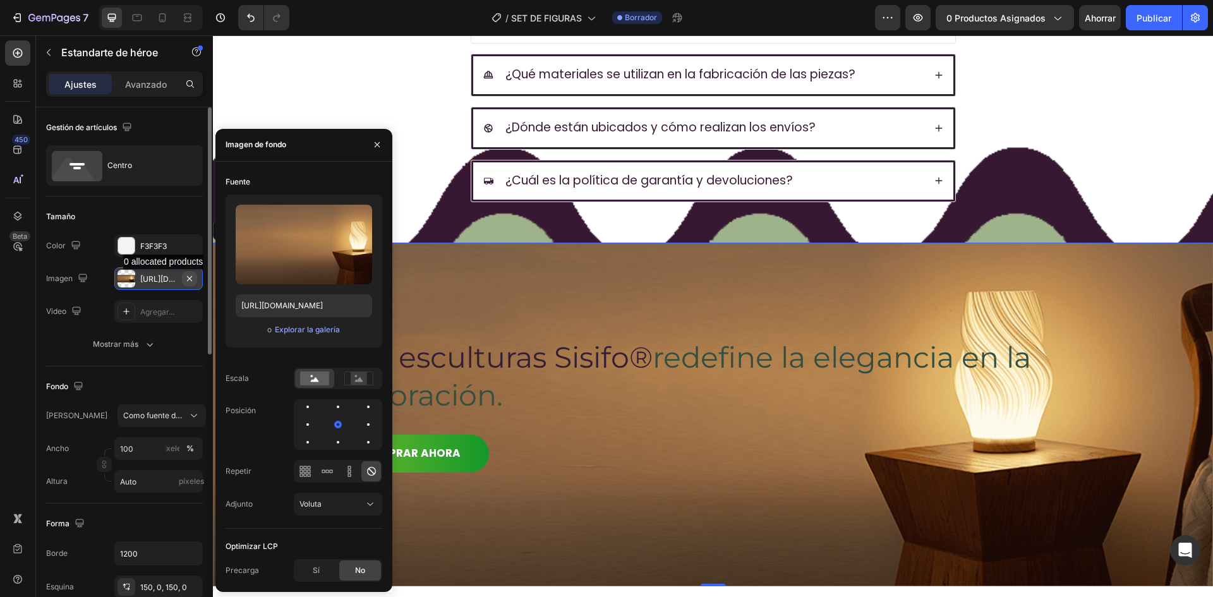
drag, startPoint x: 169, startPoint y: 282, endPoint x: 195, endPoint y: 285, distance: 25.5
click at [170, 282] on font "[URL][DOMAIN_NAME]" at bounding box center [180, 278] width 81 height 9
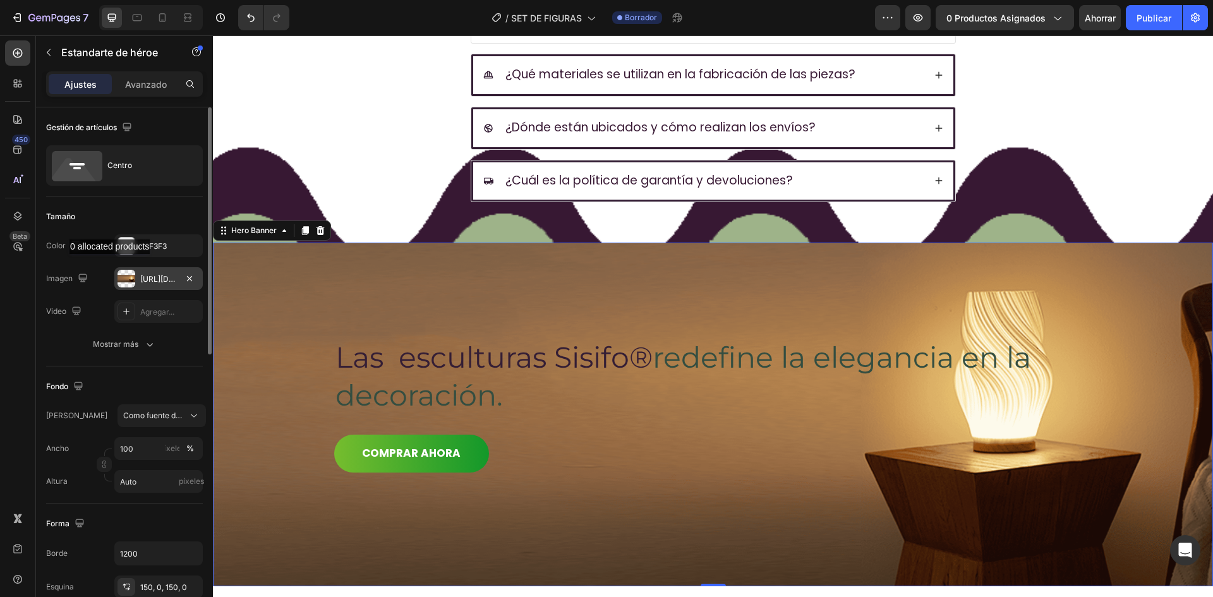
drag, startPoint x: 114, startPoint y: 265, endPoint x: 135, endPoint y: 278, distance: 24.4
click at [119, 270] on div "Los cambios pueden quedar ocultos por la imagen y el vídeo. Color F3F3F3 Imagen…" at bounding box center [124, 278] width 157 height 88
click at [135, 278] on div "[URL][DOMAIN_NAME]" at bounding box center [158, 278] width 88 height 23
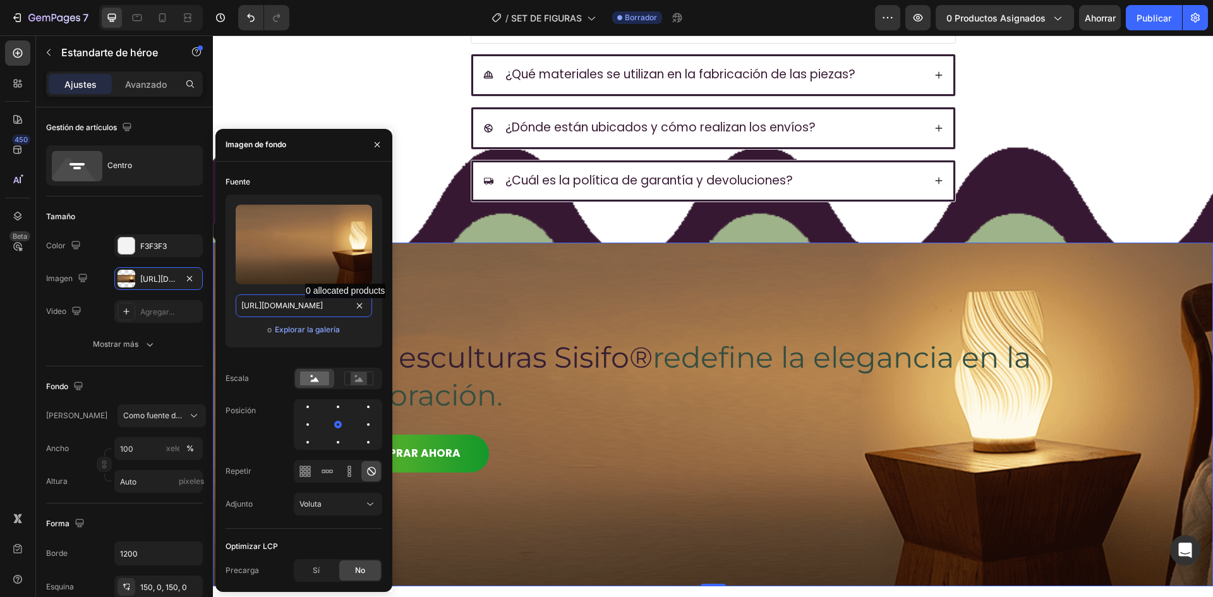
click at [351, 311] on input "[URL][DOMAIN_NAME]" at bounding box center [304, 305] width 136 height 23
paste input "8b7Mpx1/final-web"
type input "[URL][DOMAIN_NAME]"
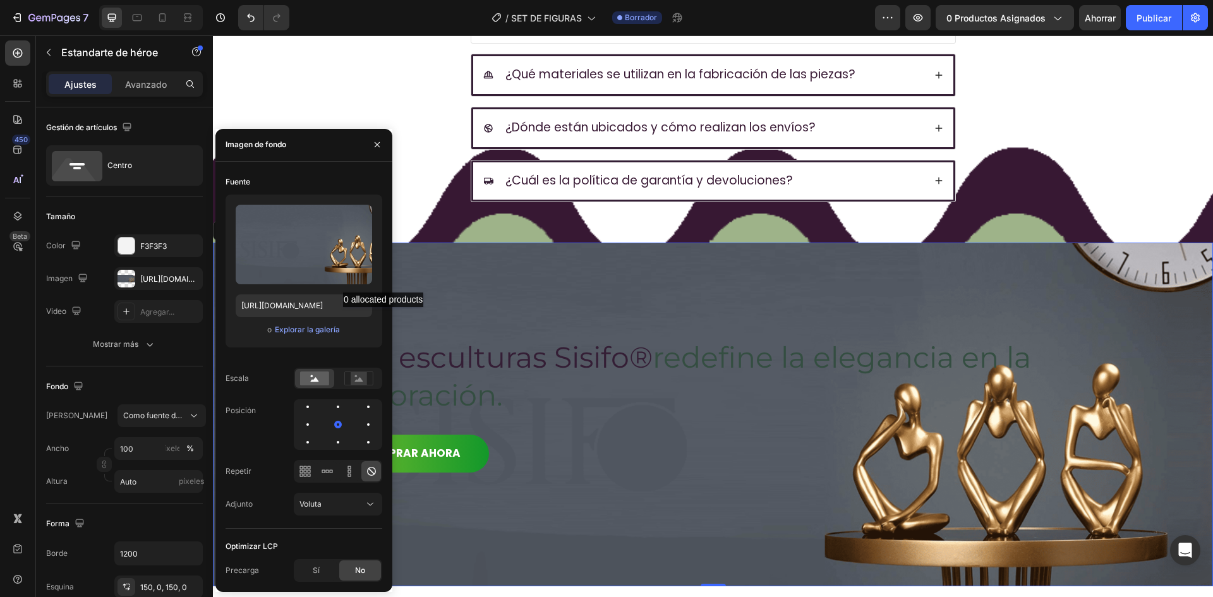
scroll to position [0, 0]
click at [576, 273] on div "Las esculturas Sisifo® redefine la elegancia en la decoración. Heading COMPRAR …" at bounding box center [713, 415] width 758 height 344
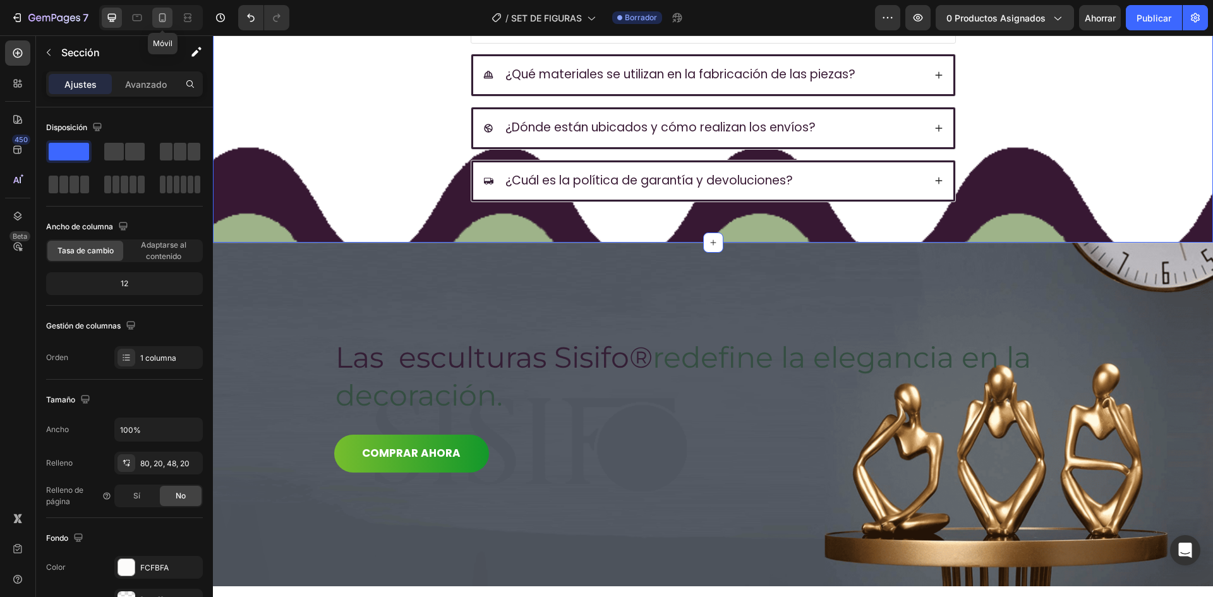
click at [166, 16] on icon at bounding box center [162, 17] width 13 height 13
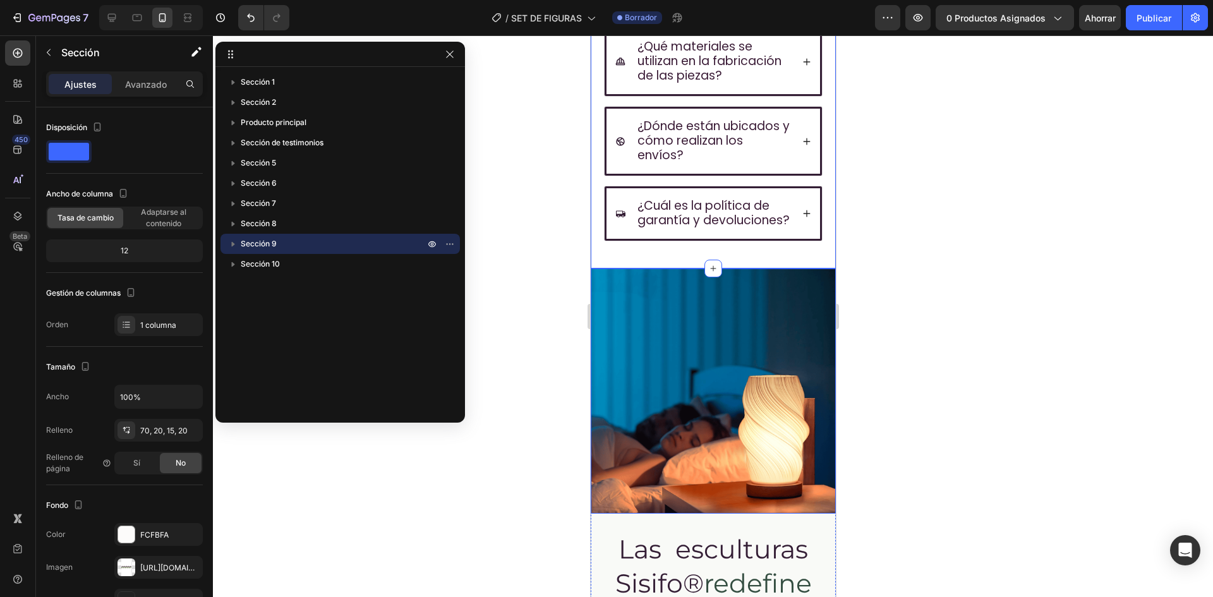
scroll to position [3715, 0]
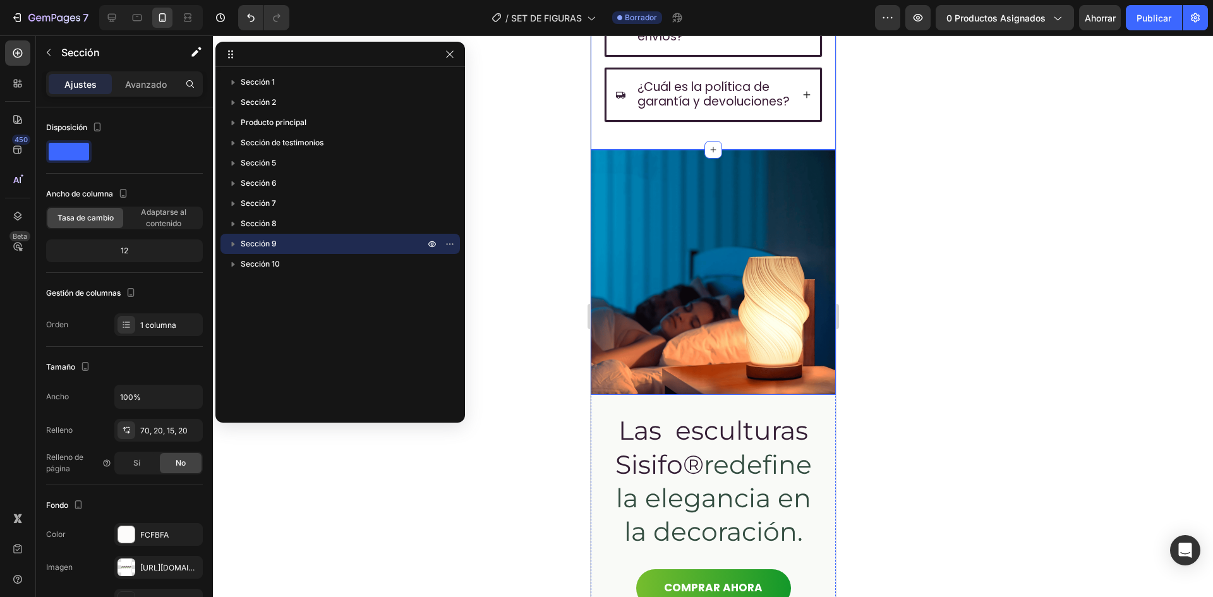
click at [760, 329] on img at bounding box center [712, 272] width 245 height 245
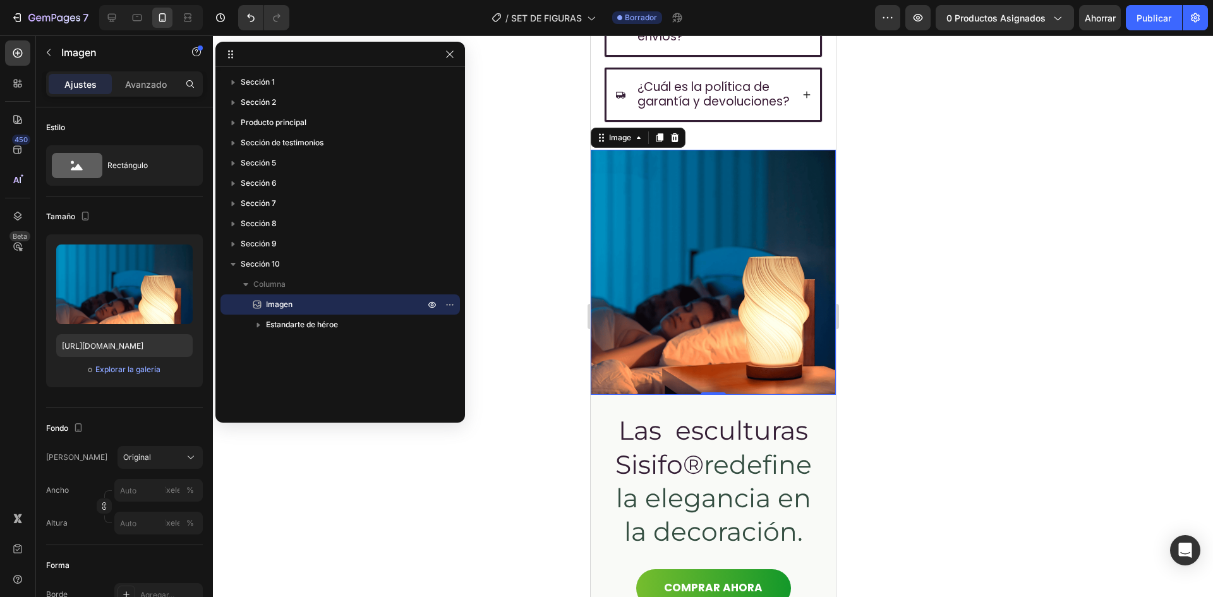
click at [671, 303] on img at bounding box center [712, 272] width 245 height 245
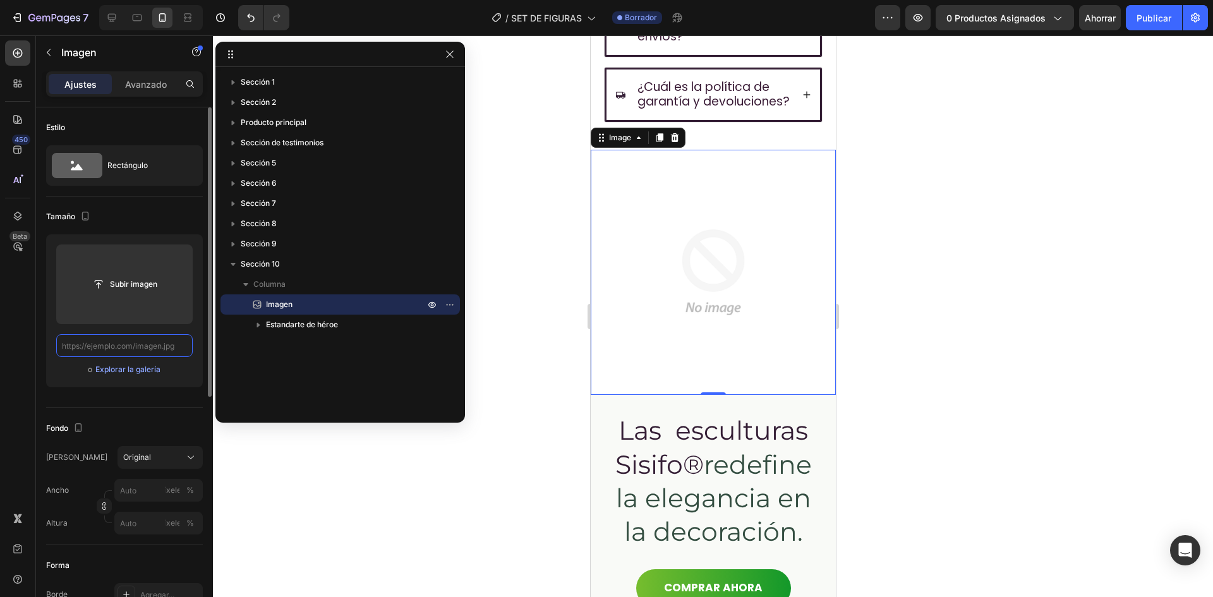
scroll to position [0, 0]
paste input "[URL][DOMAIN_NAME]"
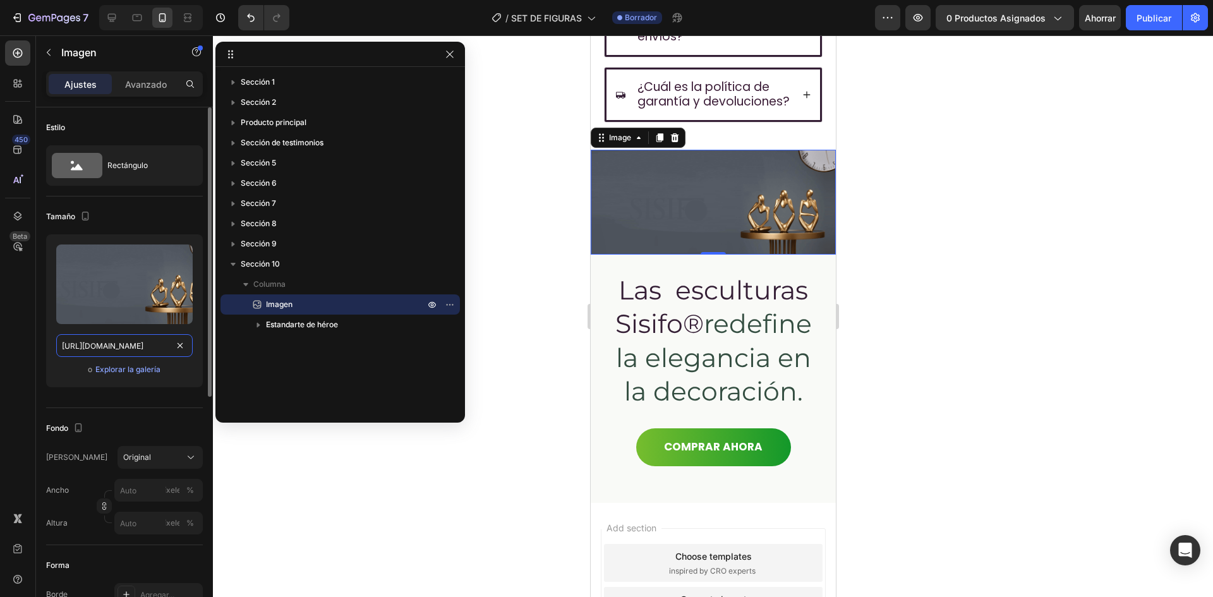
scroll to position [0, 34]
type input "[URL][DOMAIN_NAME]"
click at [148, 340] on input "[URL][DOMAIN_NAME]" at bounding box center [124, 345] width 136 height 23
click at [571, 297] on div at bounding box center [713, 316] width 1000 height 562
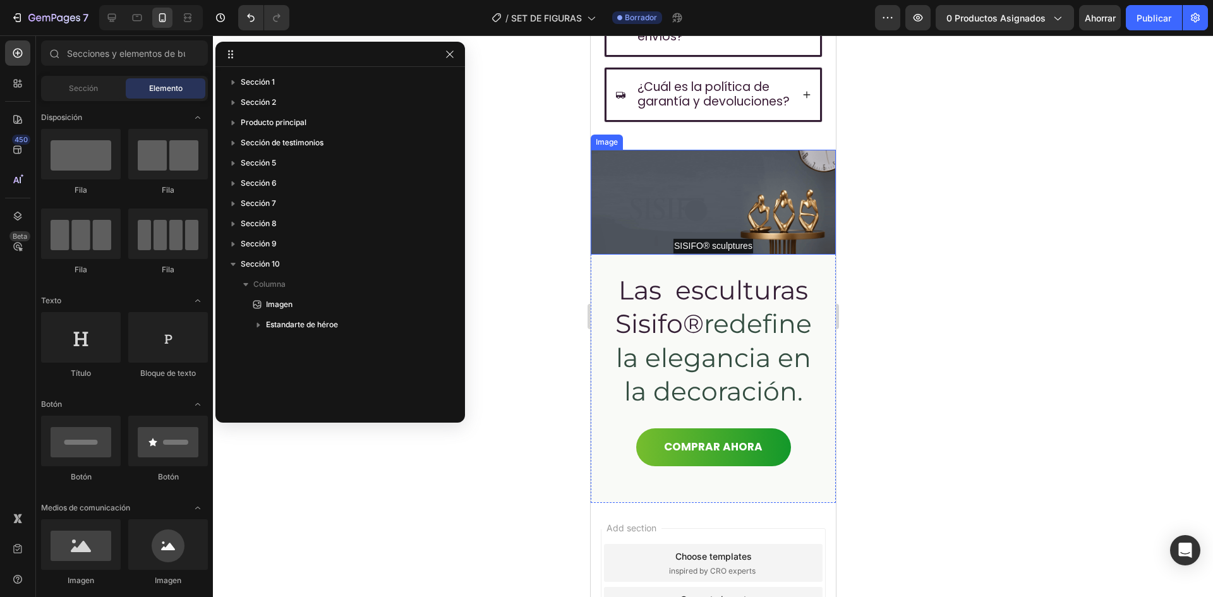
click at [718, 255] on img at bounding box center [712, 202] width 245 height 105
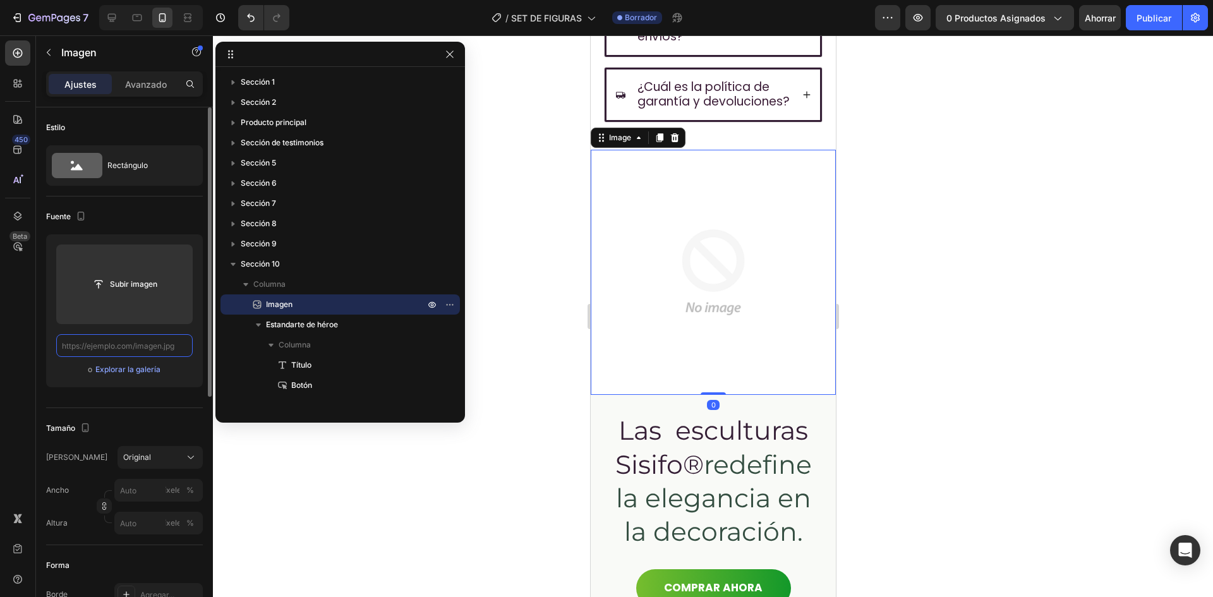
paste input "[URL][DOMAIN_NAME]"
type input "[URL][DOMAIN_NAME]"
click at [155, 351] on input "text" at bounding box center [124, 345] width 136 height 23
click at [567, 371] on div at bounding box center [713, 316] width 1000 height 562
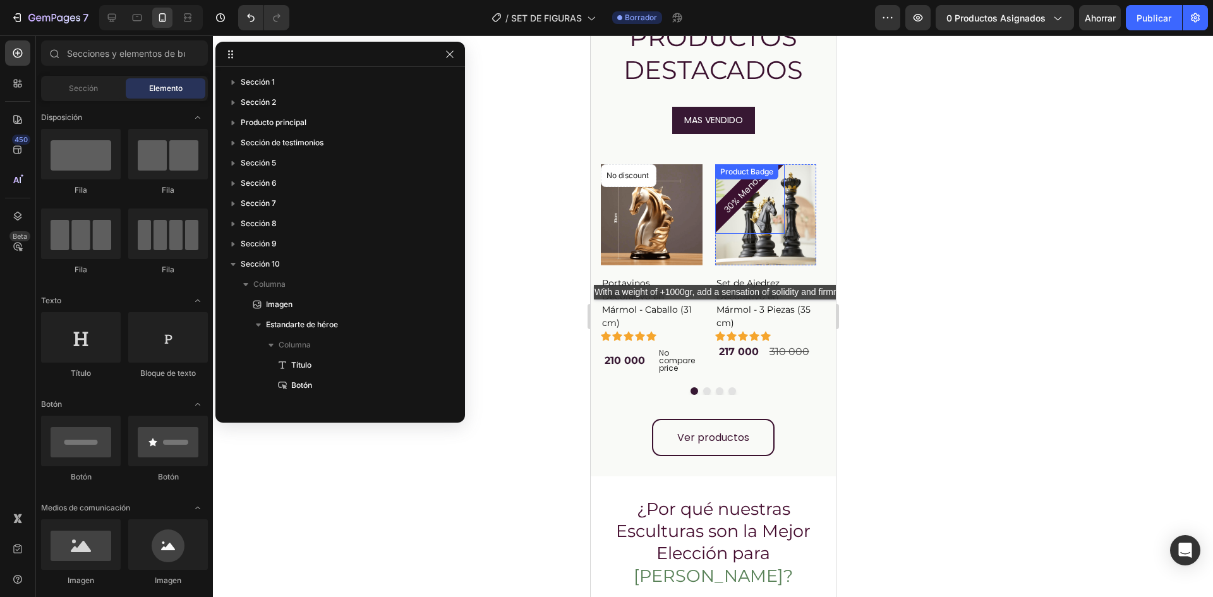
scroll to position [2382, 0]
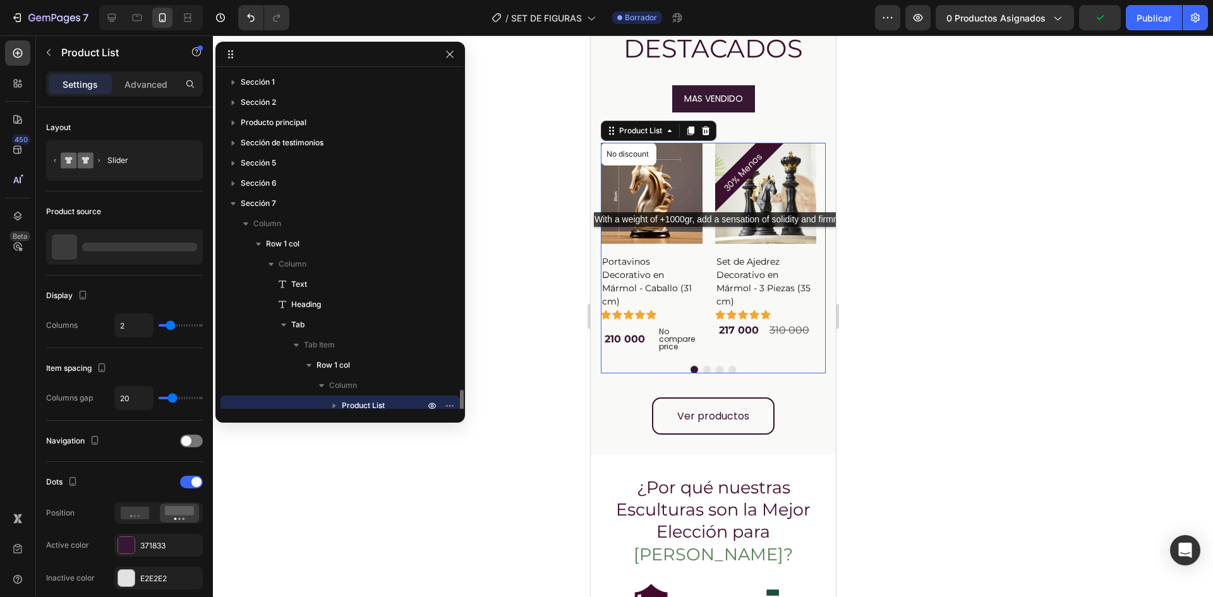
click at [711, 239] on div "No discount Not be displayed when published Product Badge Product Images Portav…" at bounding box center [712, 250] width 225 height 214
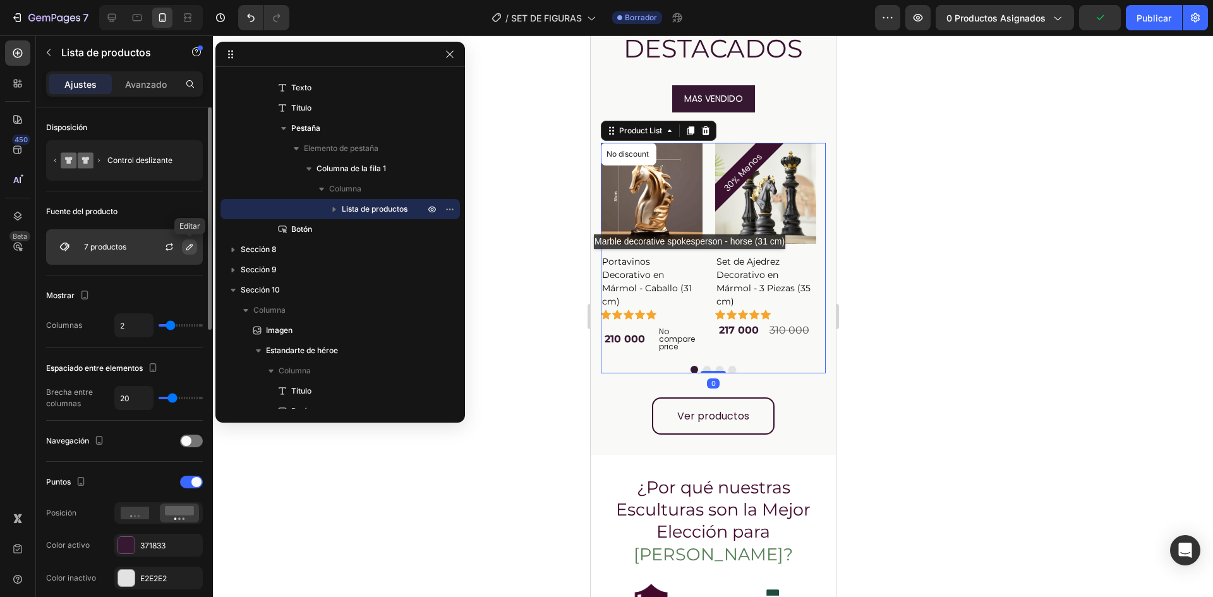
click at [184, 250] on icon "button" at bounding box center [189, 247] width 10 height 10
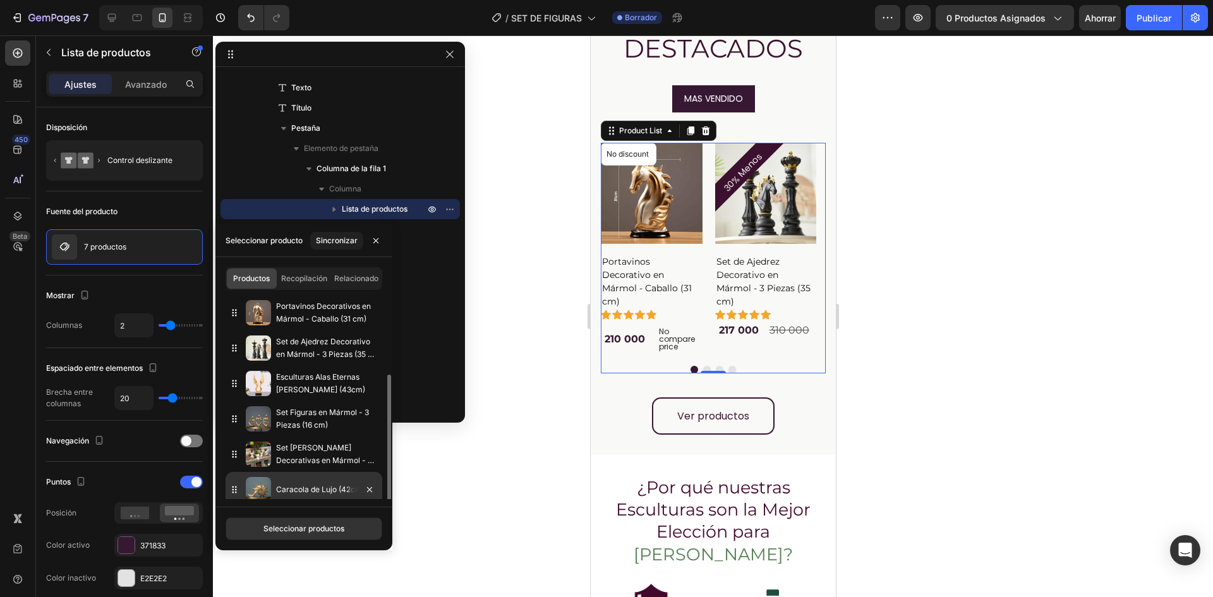
scroll to position [44, 0]
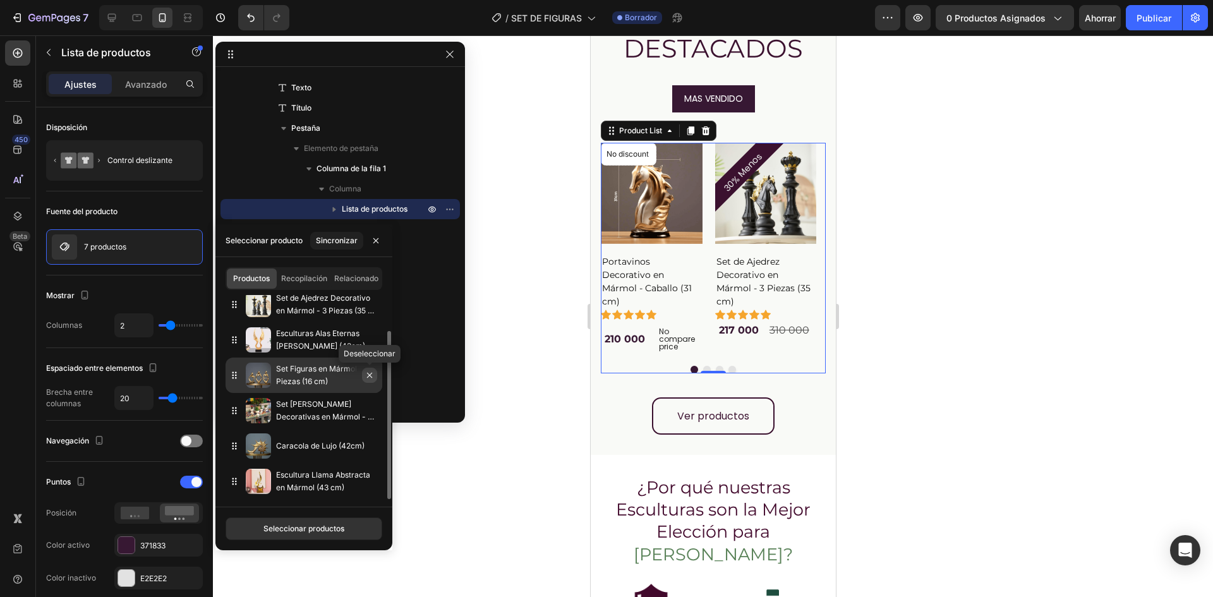
click at [371, 373] on icon "button" at bounding box center [369, 375] width 10 height 10
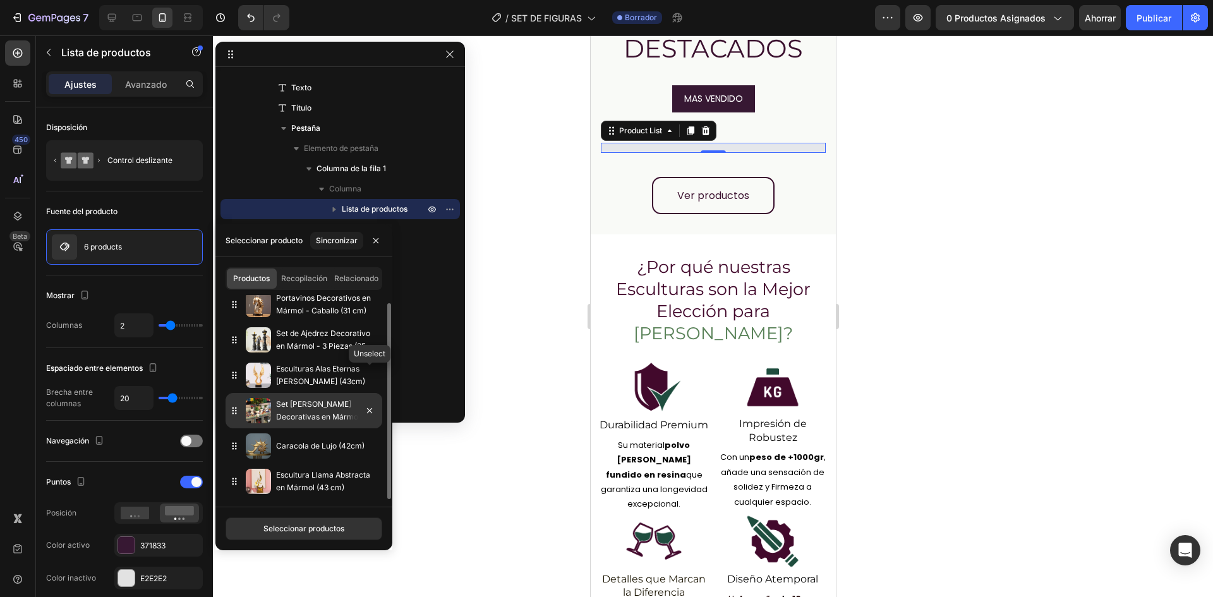
scroll to position [8, 0]
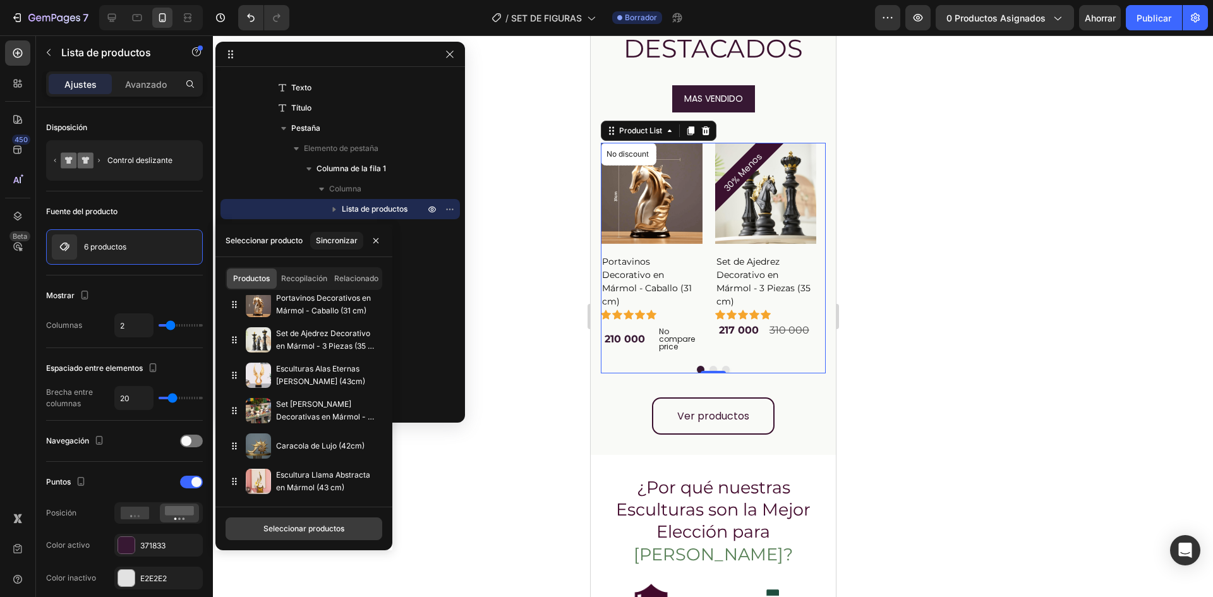
click at [334, 535] on button "Seleccionar productos" at bounding box center [304, 528] width 157 height 23
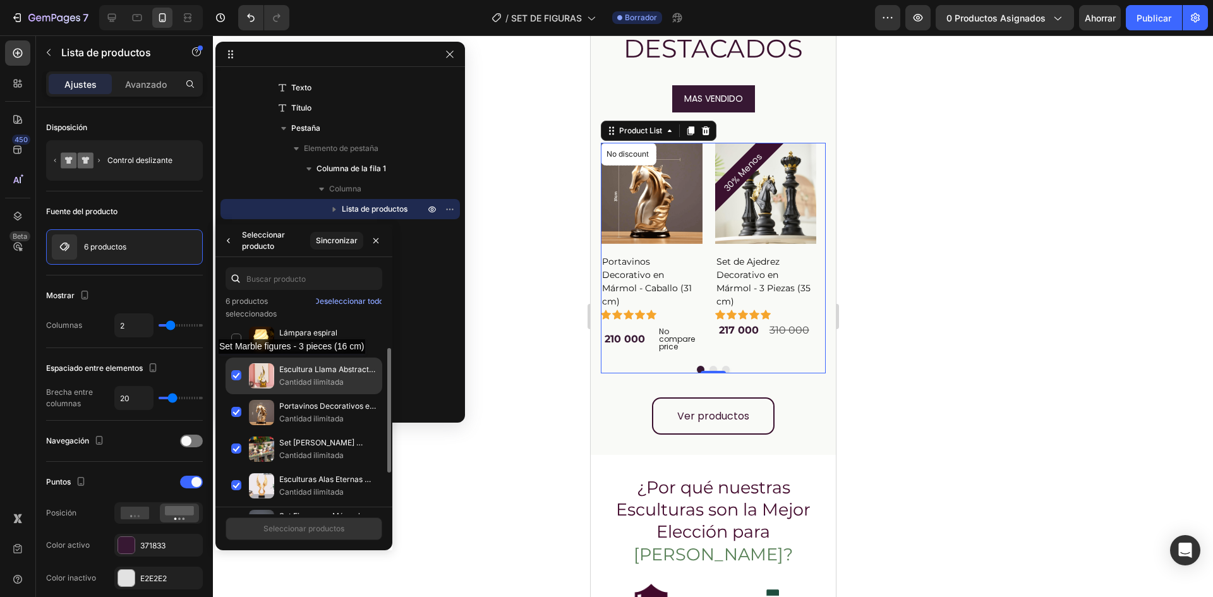
scroll to position [0, 0]
click at [291, 378] on p "Cantidad ilimitada" at bounding box center [327, 384] width 97 height 13
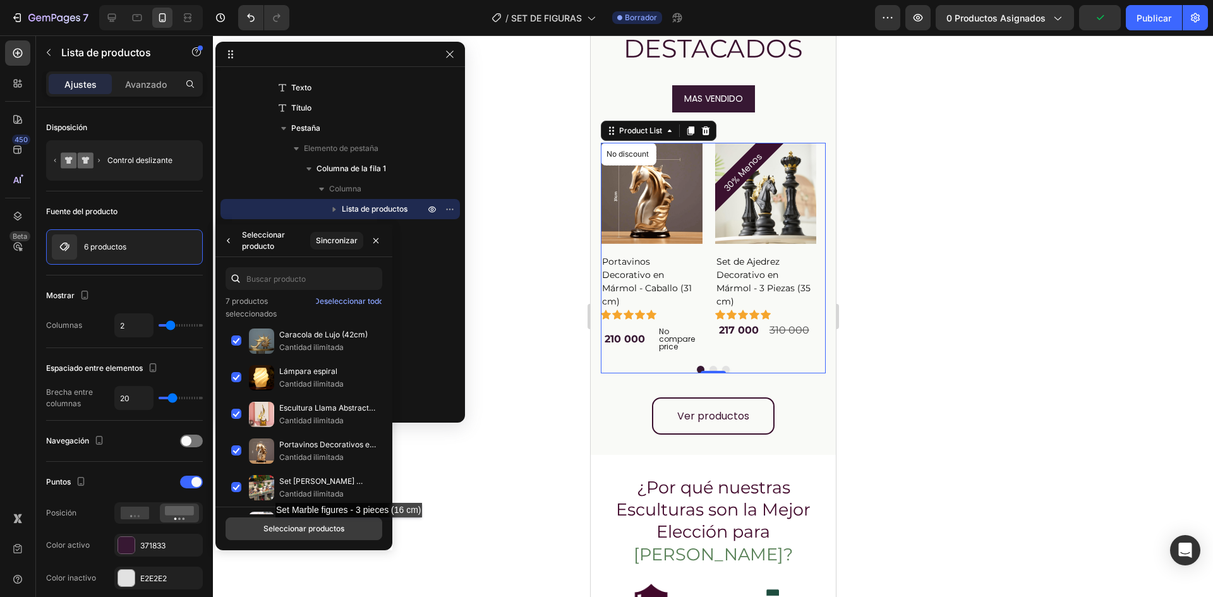
click at [353, 530] on button "Seleccionar productos" at bounding box center [304, 528] width 157 height 23
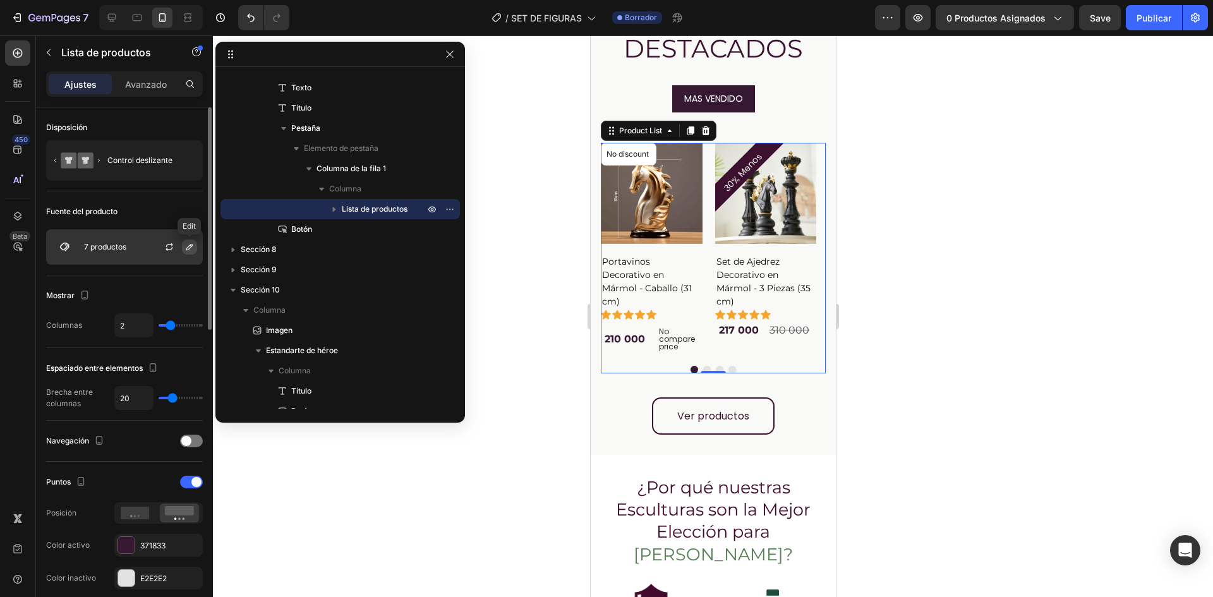
click at [185, 248] on icon "button" at bounding box center [189, 247] width 10 height 10
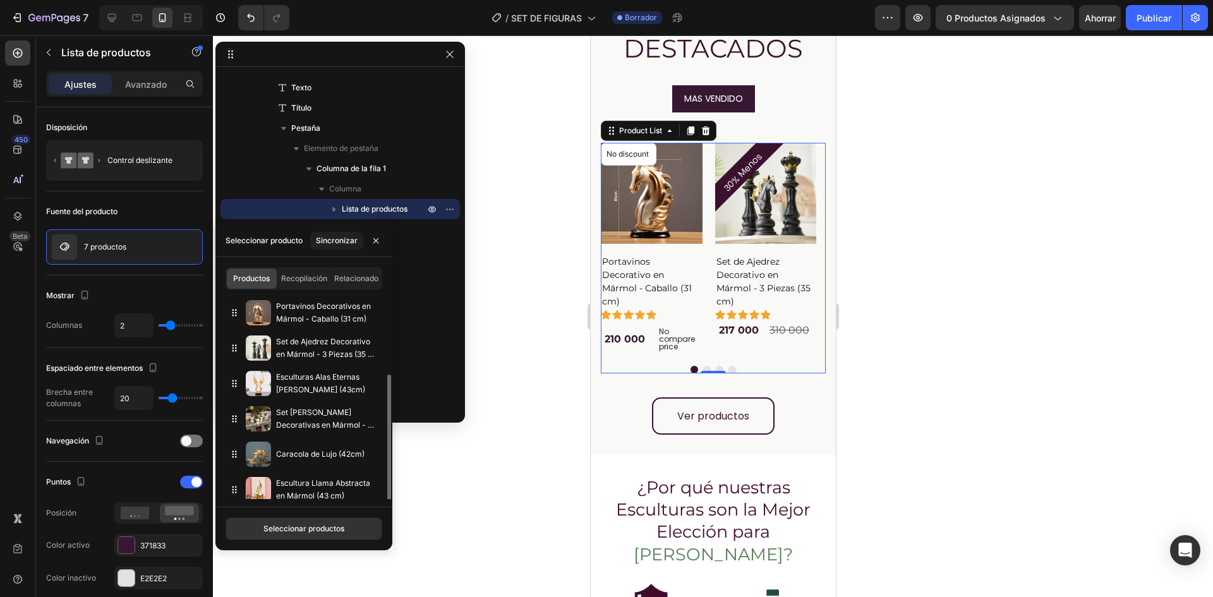
scroll to position [44, 0]
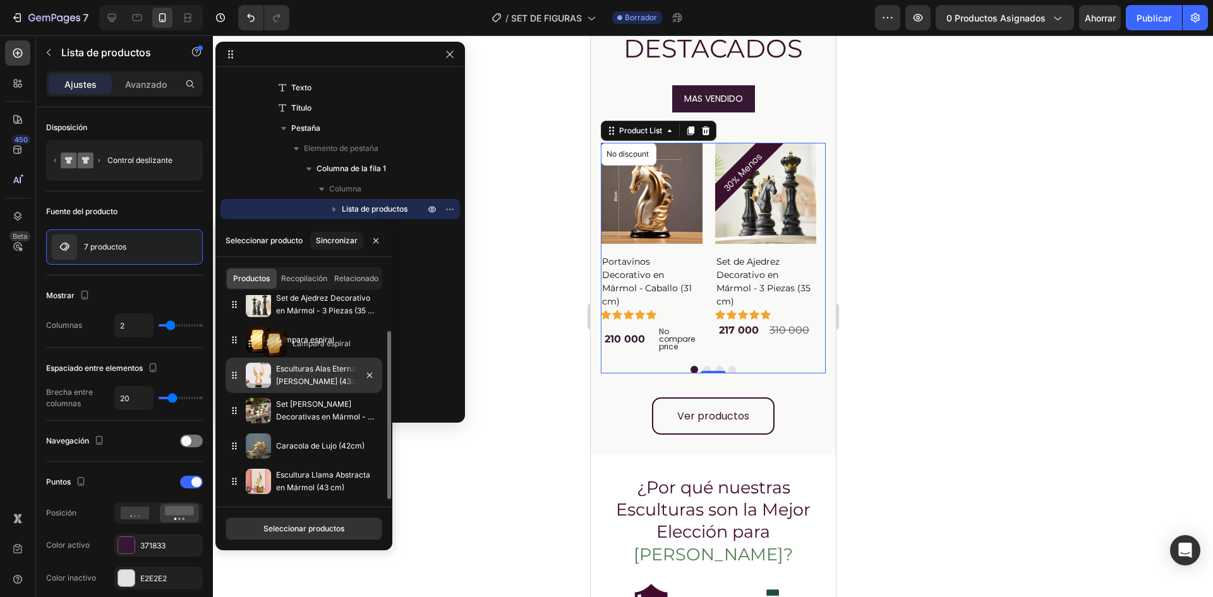
drag, startPoint x: 236, startPoint y: 484, endPoint x: 252, endPoint y: 346, distance: 139.2
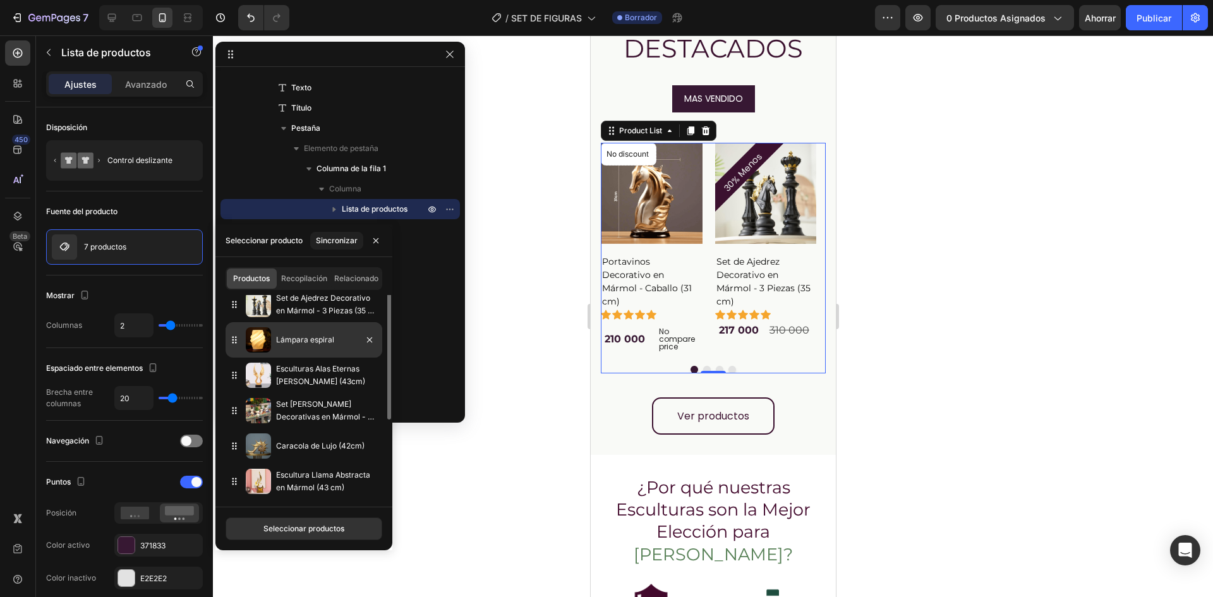
scroll to position [0, 0]
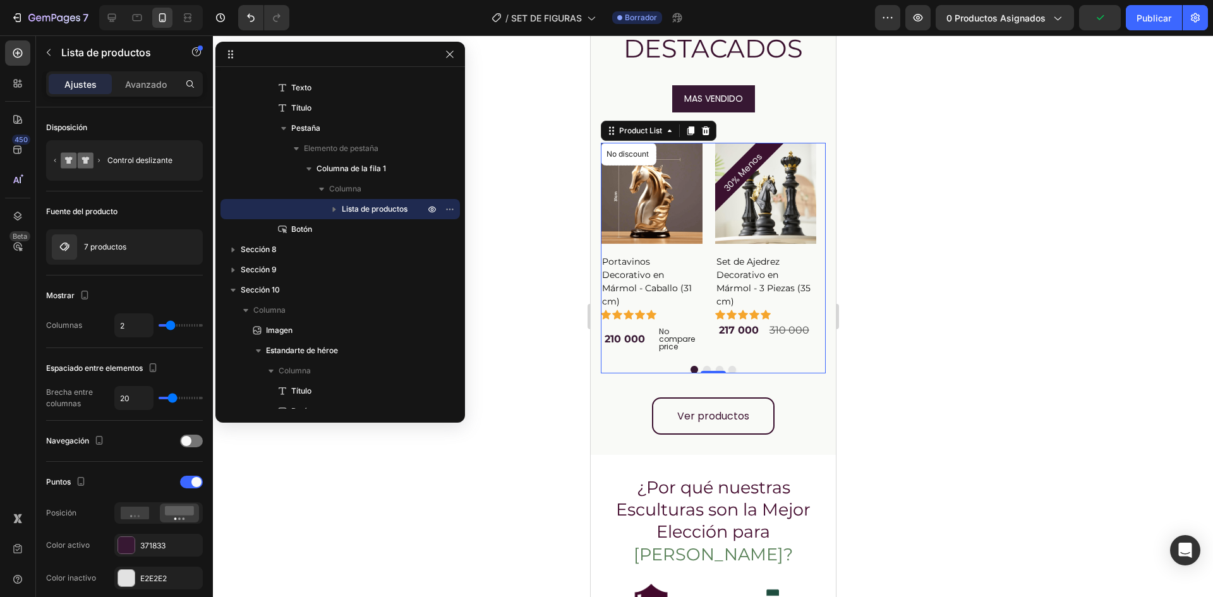
click at [558, 337] on div at bounding box center [713, 316] width 1000 height 562
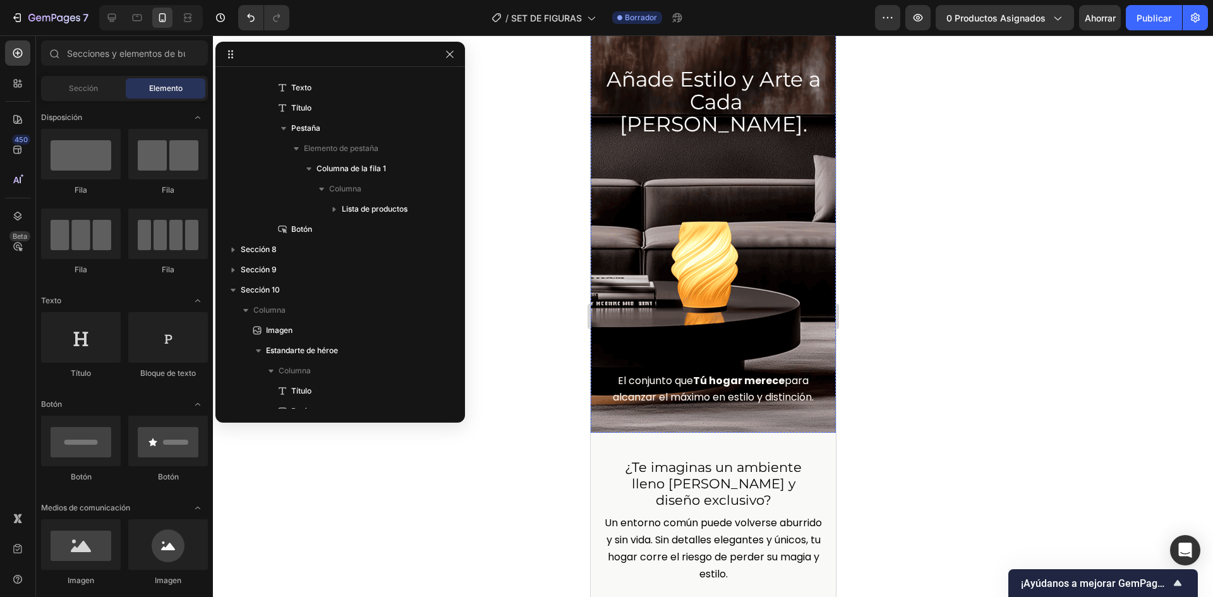
scroll to position [30, 0]
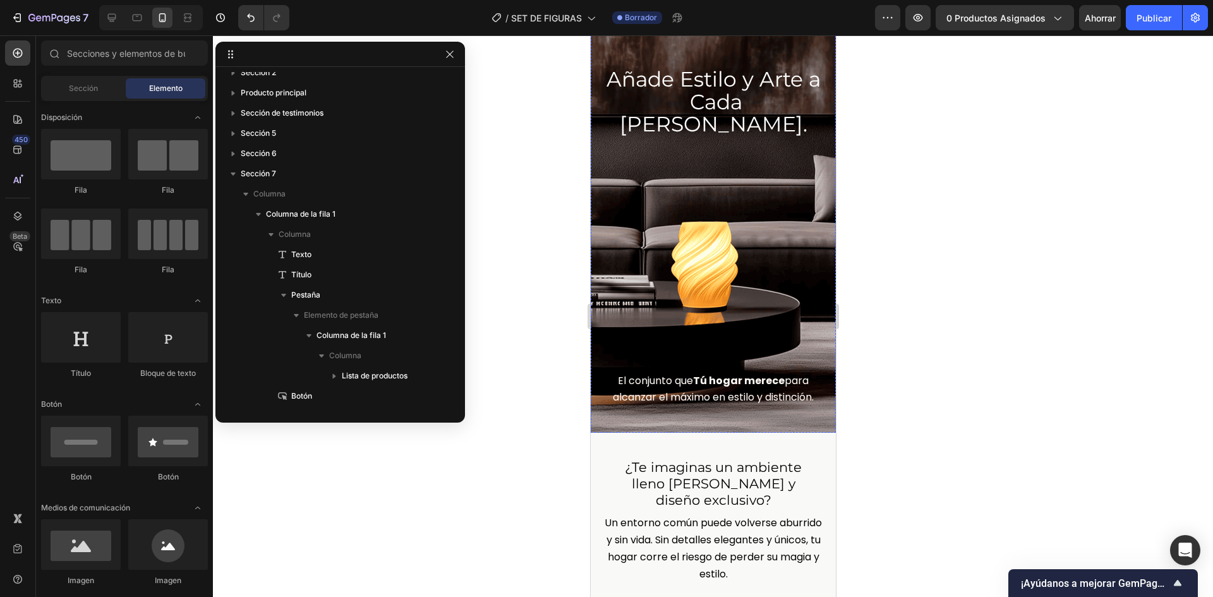
click at [646, 148] on img at bounding box center [713, 259] width 196 height 225
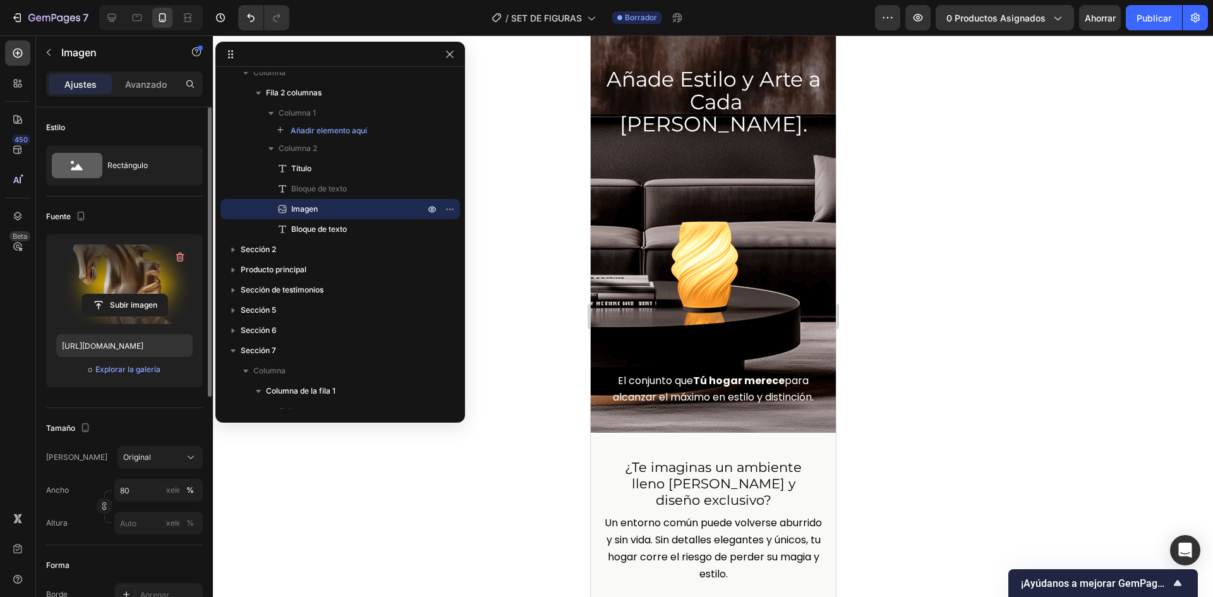
click at [88, 287] on label at bounding box center [124, 284] width 136 height 80
click at [88, 294] on input "file" at bounding box center [124, 304] width 85 height 21
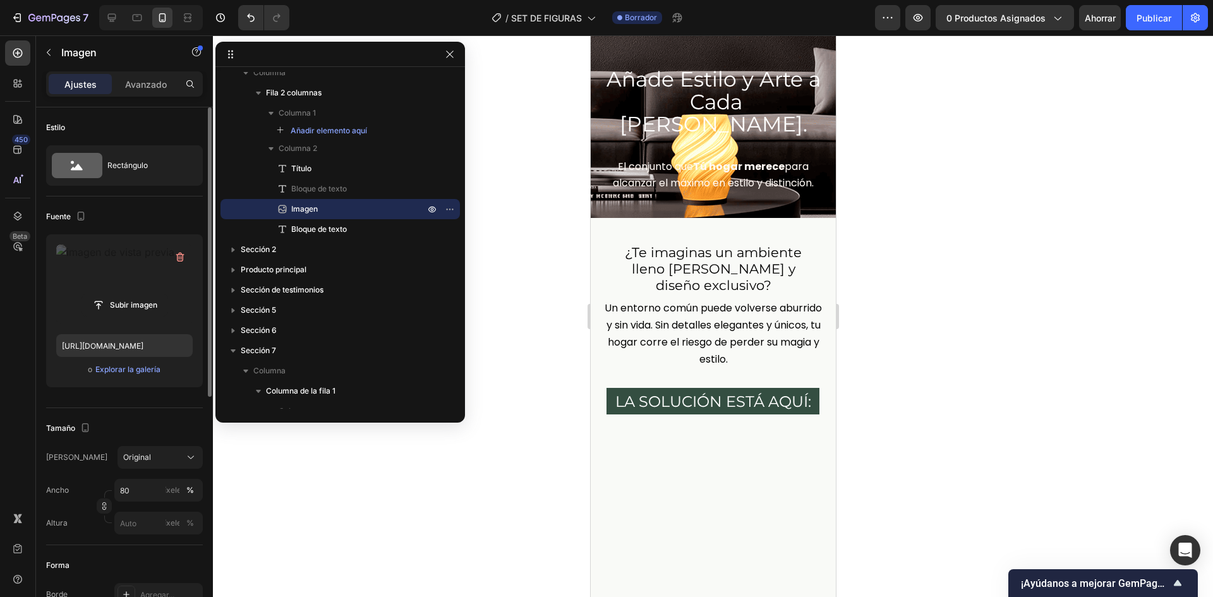
click at [779, 157] on img at bounding box center [713, 152] width 196 height 10
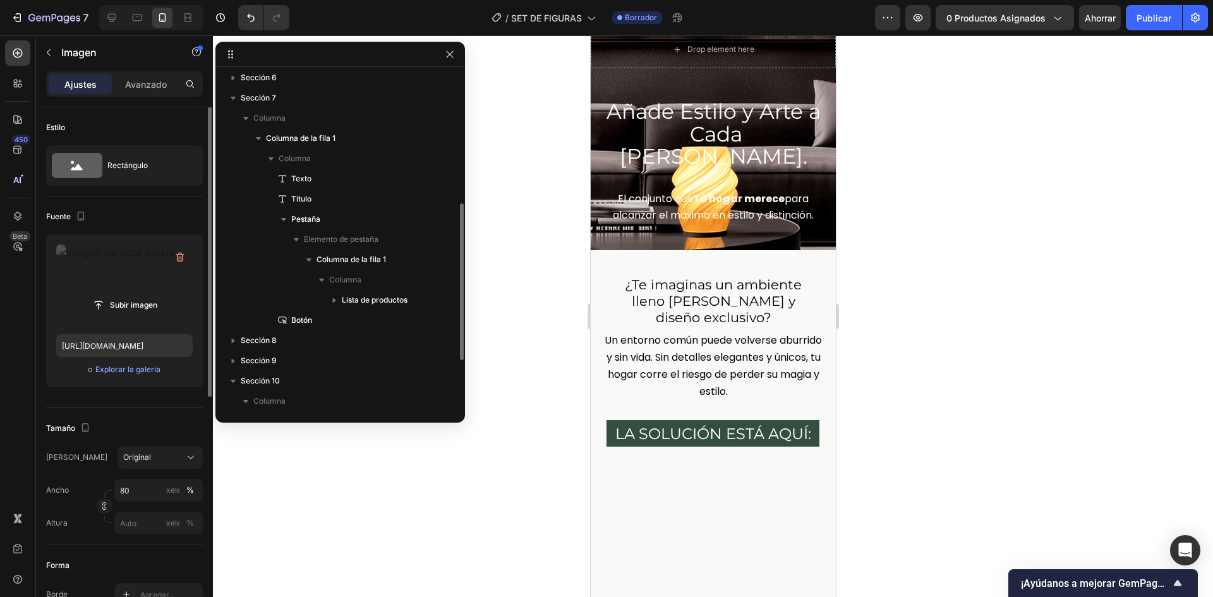
scroll to position [0, 0]
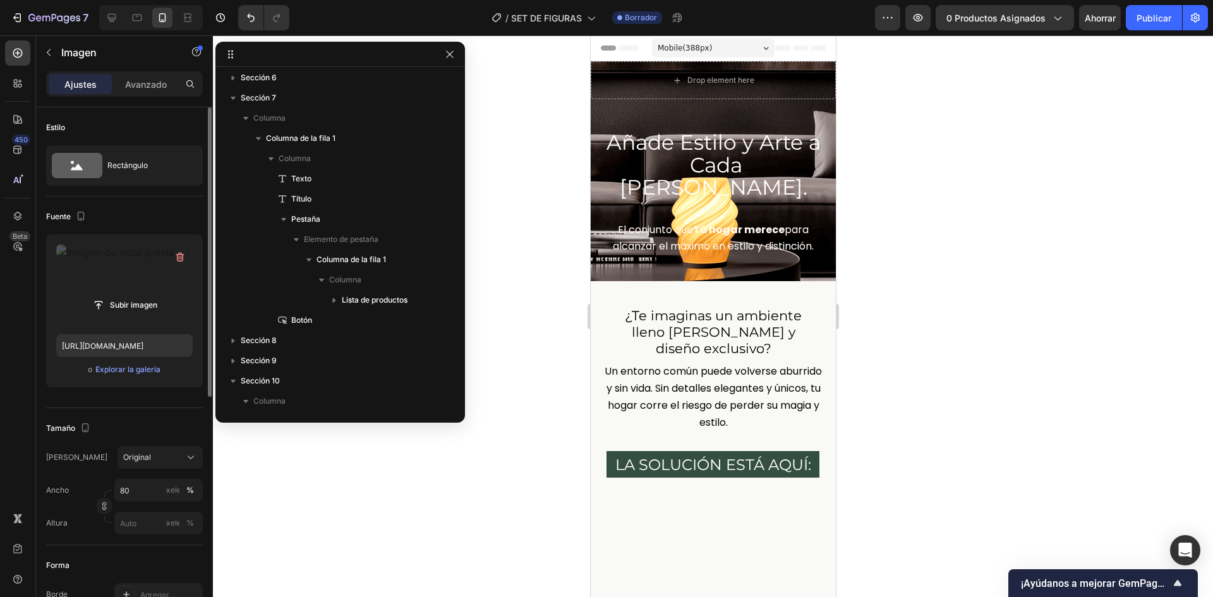
click at [162, 209] on div "Fuente" at bounding box center [124, 217] width 157 height 20
click at [248, 22] on icon "Deshacer/Rehacer" at bounding box center [250, 17] width 13 height 13
click at [252, 19] on icon "Deshacer/Rehacer" at bounding box center [250, 17] width 13 height 13
type input "https://i.ibb.co/cwnv93j/IMAGEN-FLOTANTE-PORTADA.png"
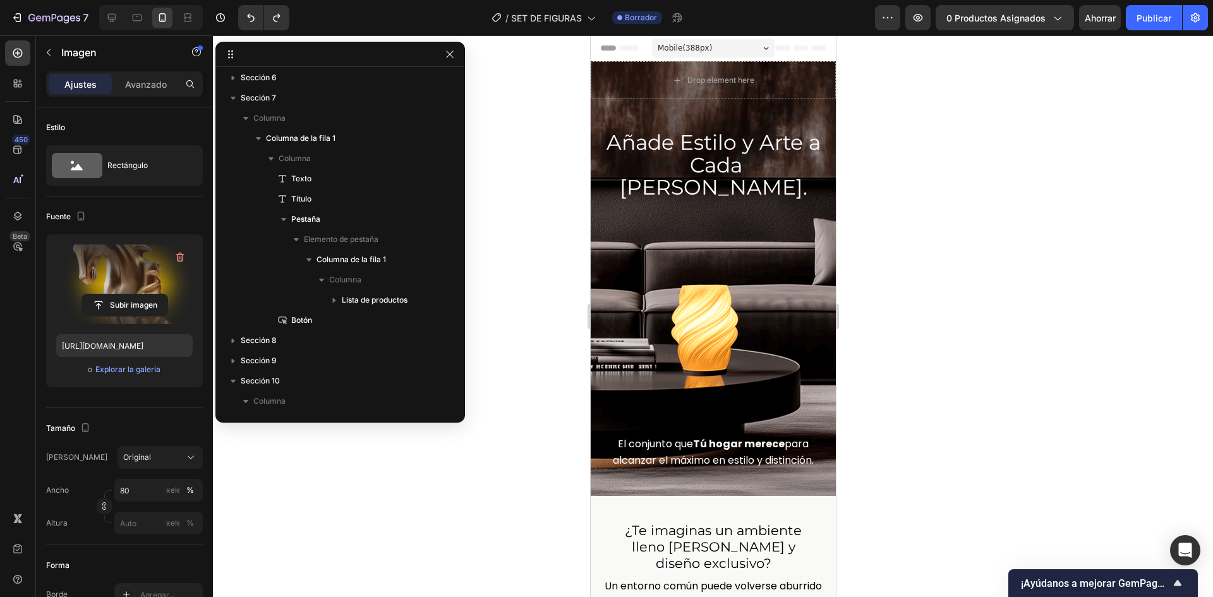
click at [817, 322] on div at bounding box center [712, 322] width 245 height 225
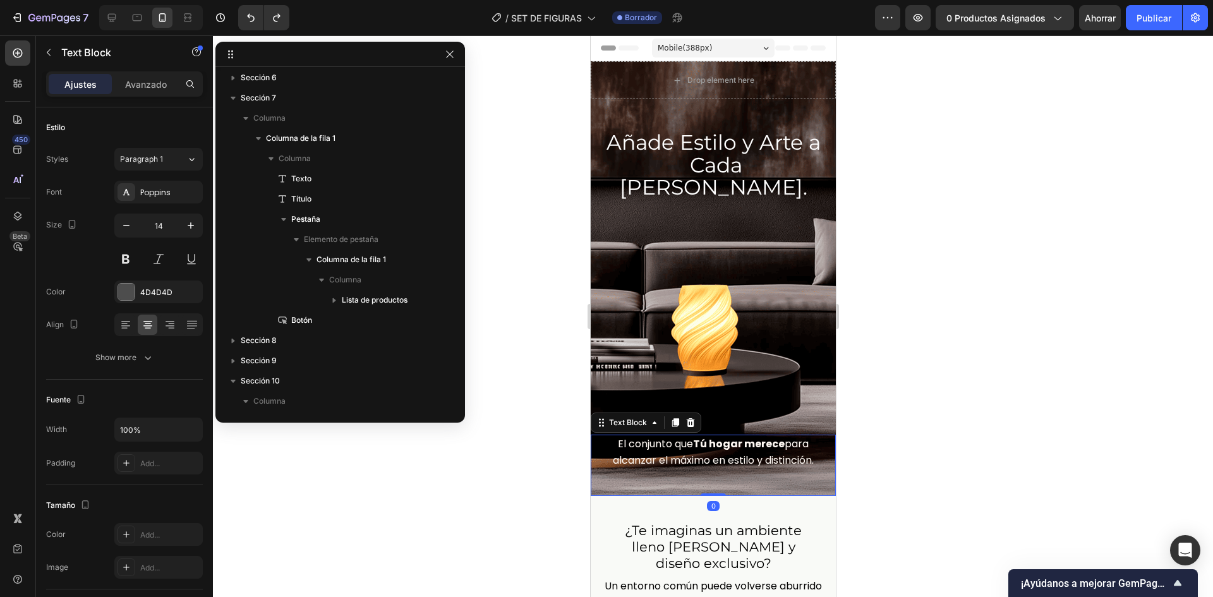
scroll to position [50, 0]
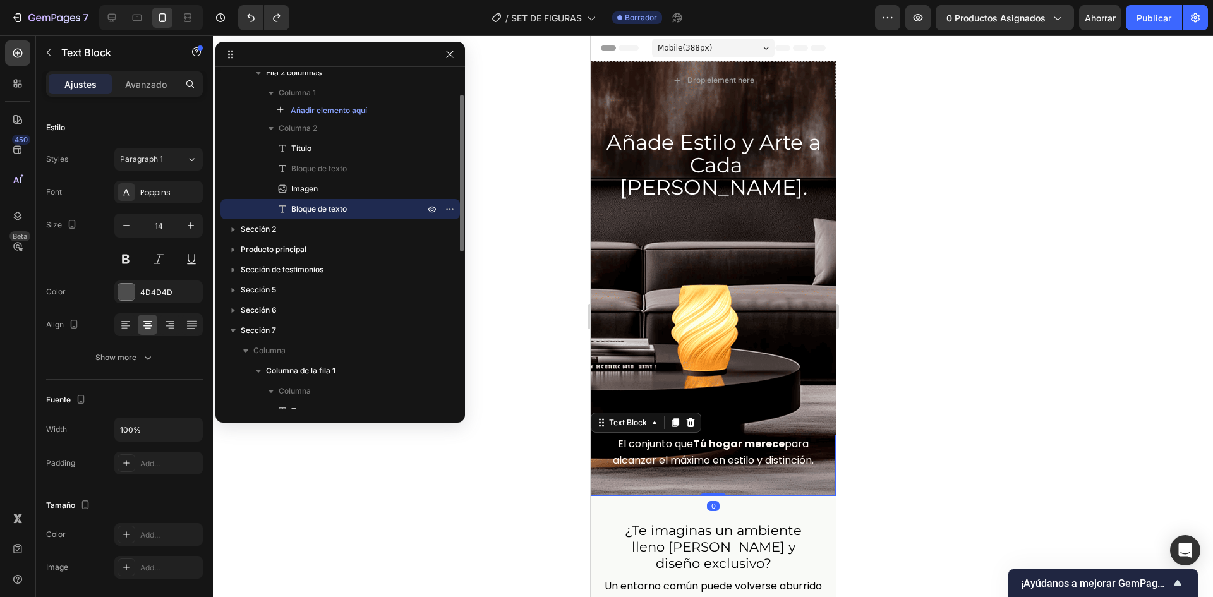
click at [611, 460] on div "El conjunto que Tú hogar merece para alcanzar el máximo en estilo y distinción.…" at bounding box center [712, 465] width 245 height 61
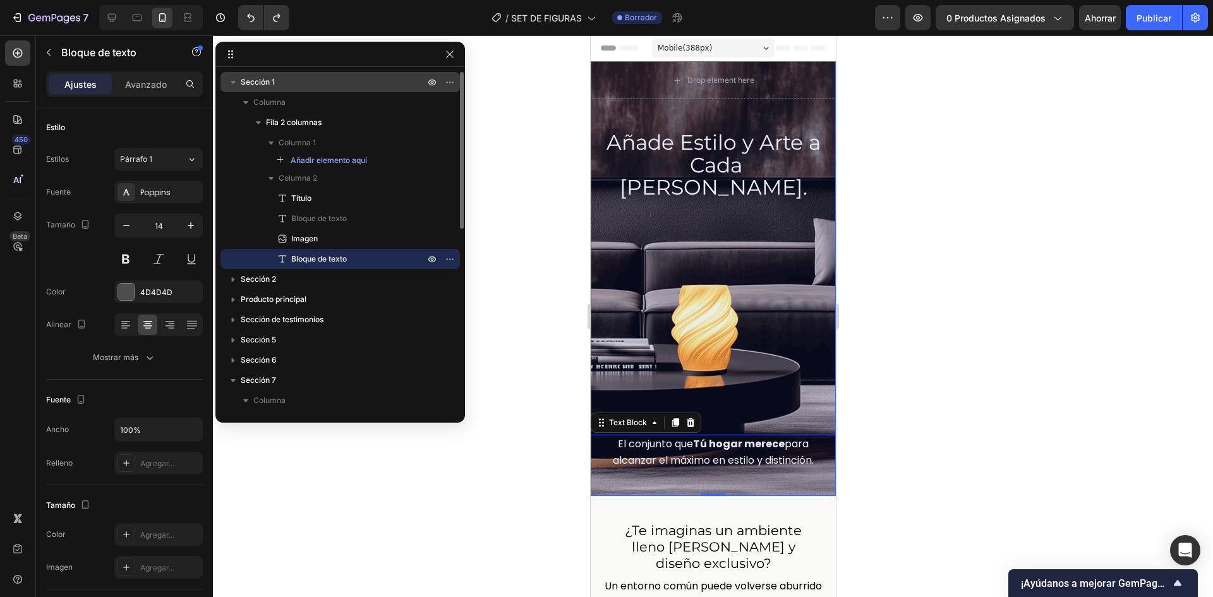
click at [292, 83] on p "Sección 1" at bounding box center [334, 82] width 186 height 13
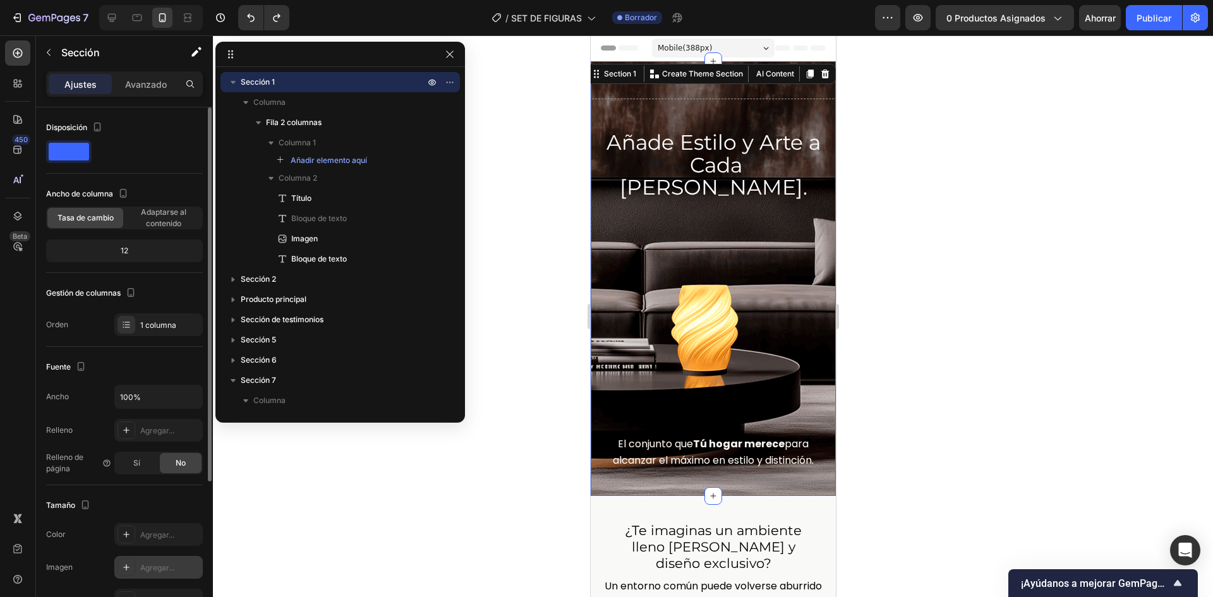
scroll to position [212, 0]
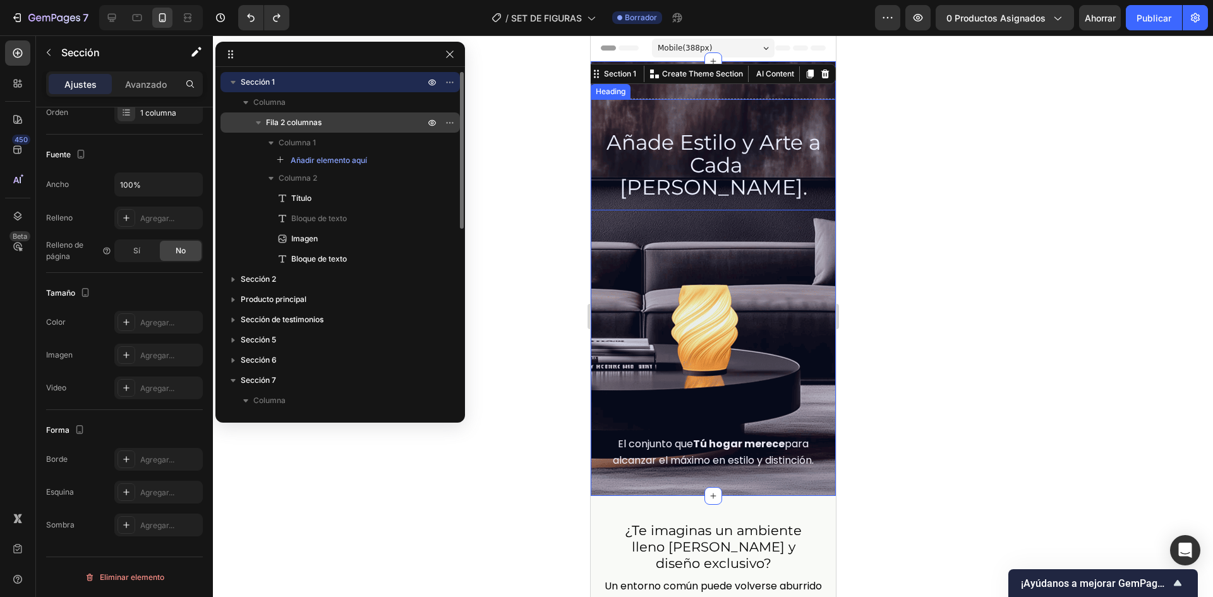
click at [292, 123] on font "Fila 2 columnas" at bounding box center [294, 121] width 56 height 9
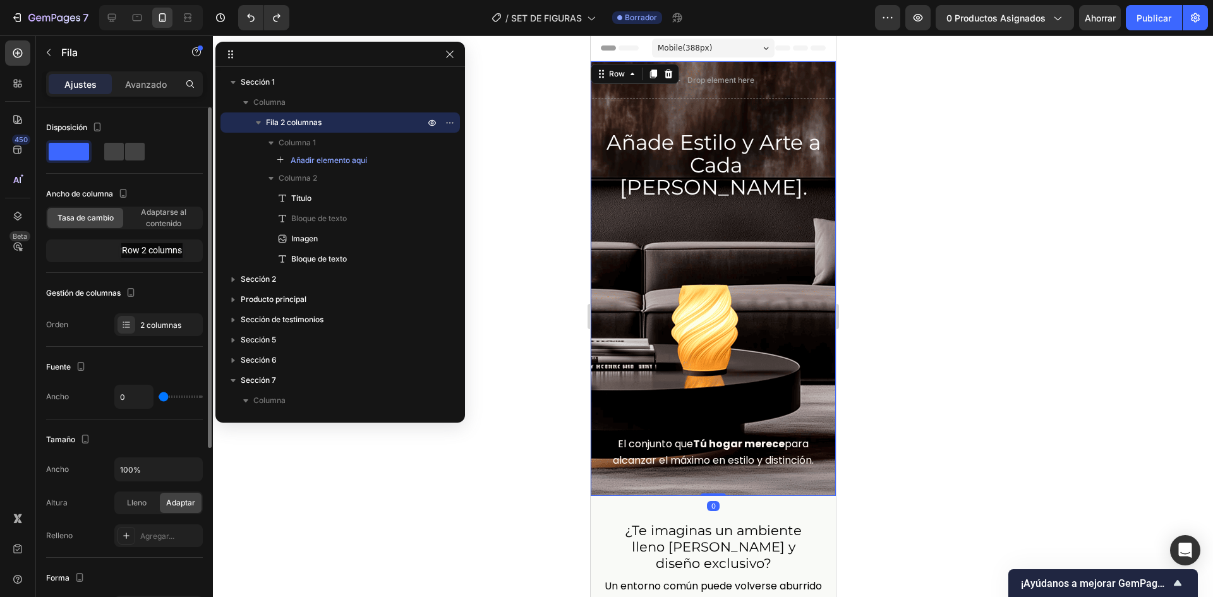
scroll to position [285, 0]
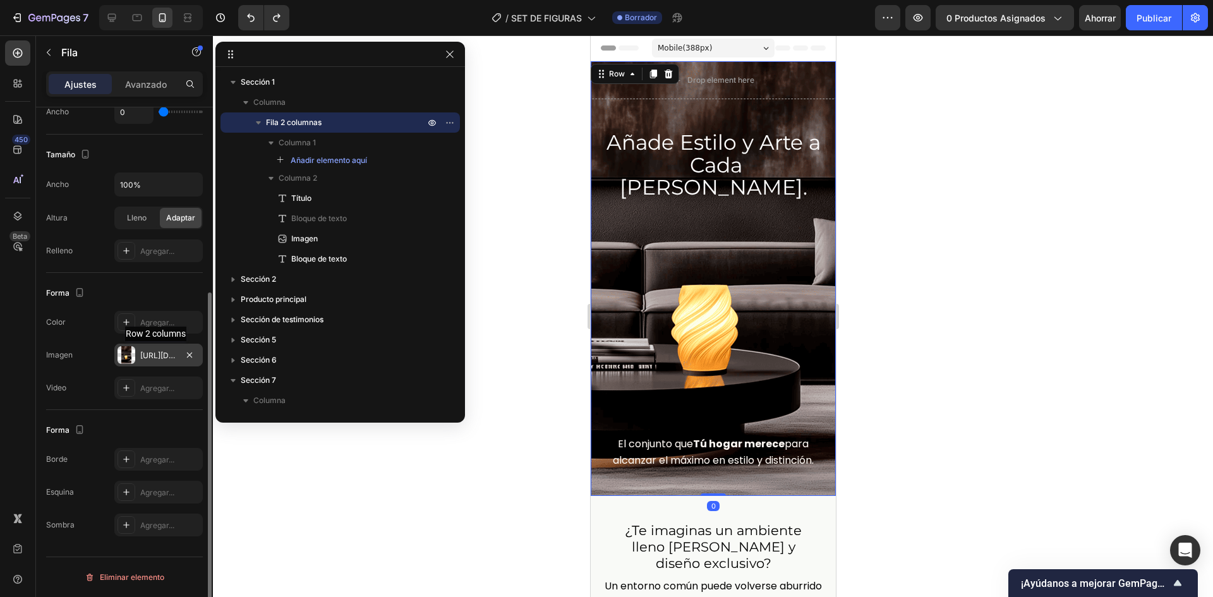
click at [161, 354] on font "https://i.ibb.co/p6xRkFCC/fondolampara-TELEFONO.png" at bounding box center [180, 355] width 81 height 9
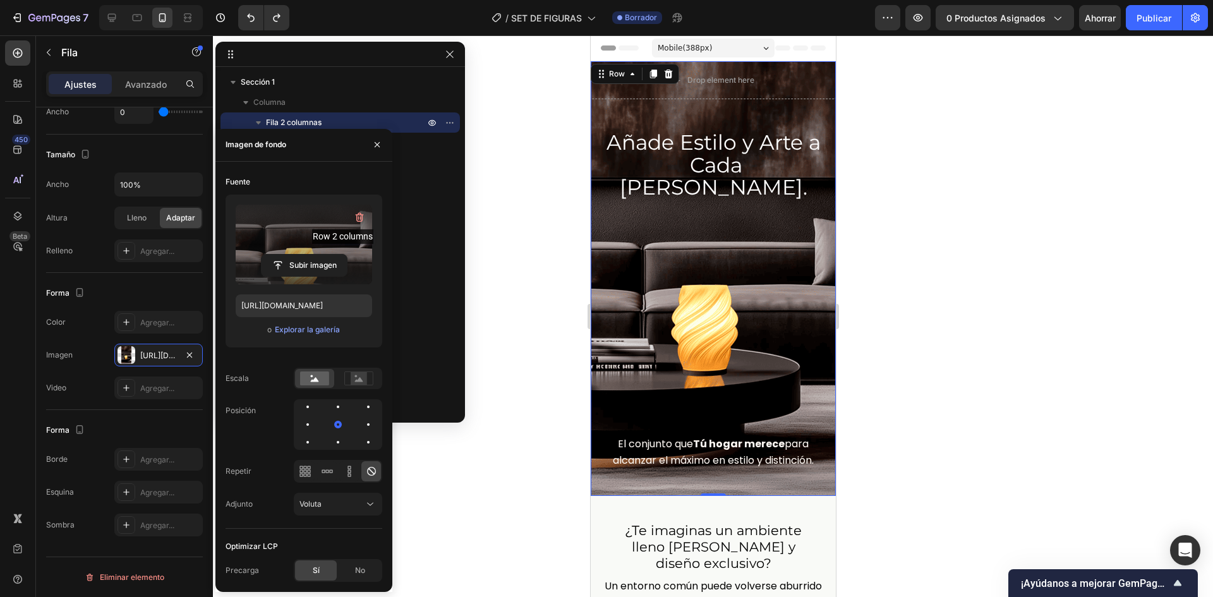
click at [348, 256] on div "Subir imagen" at bounding box center [304, 265] width 136 height 23
click at [318, 235] on label at bounding box center [304, 245] width 136 height 80
click at [318, 255] on input "file" at bounding box center [304, 265] width 85 height 21
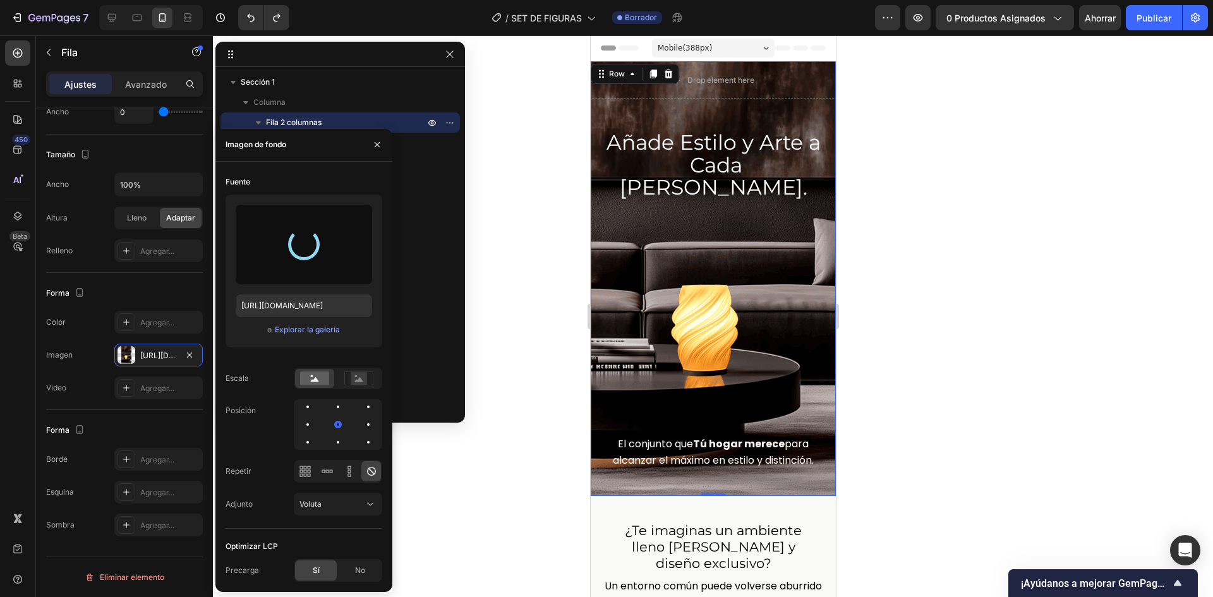
type input "https://cdn.shopify.com/s/files/1/0722/1310/2832/files/gempages_547657741171164…"
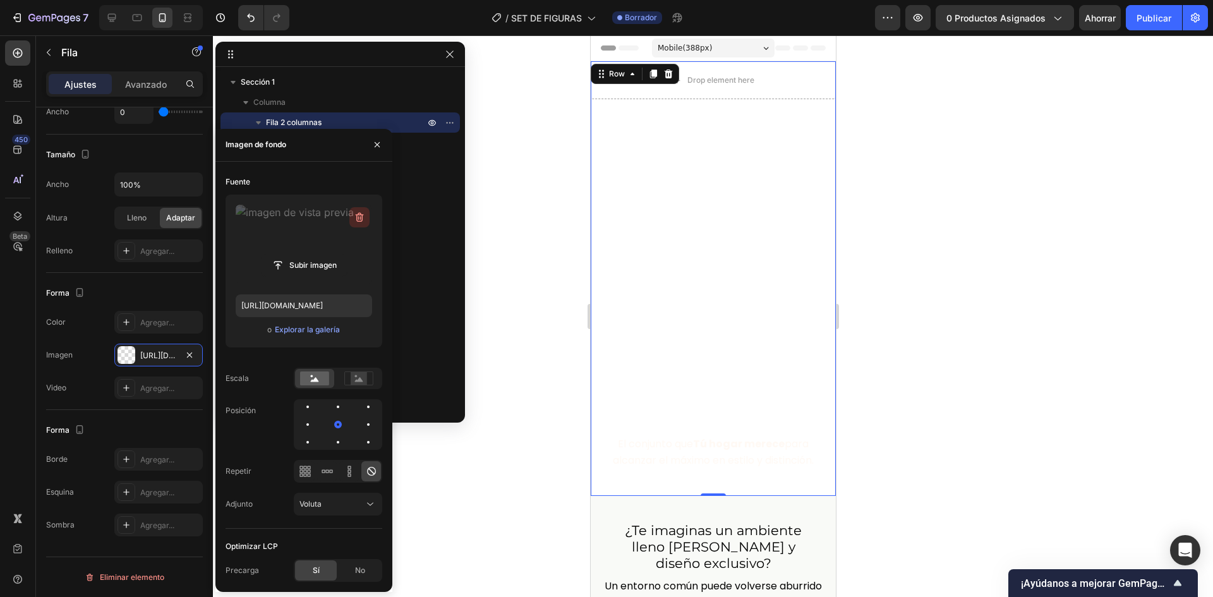
click at [357, 222] on icon "button" at bounding box center [359, 217] width 13 height 13
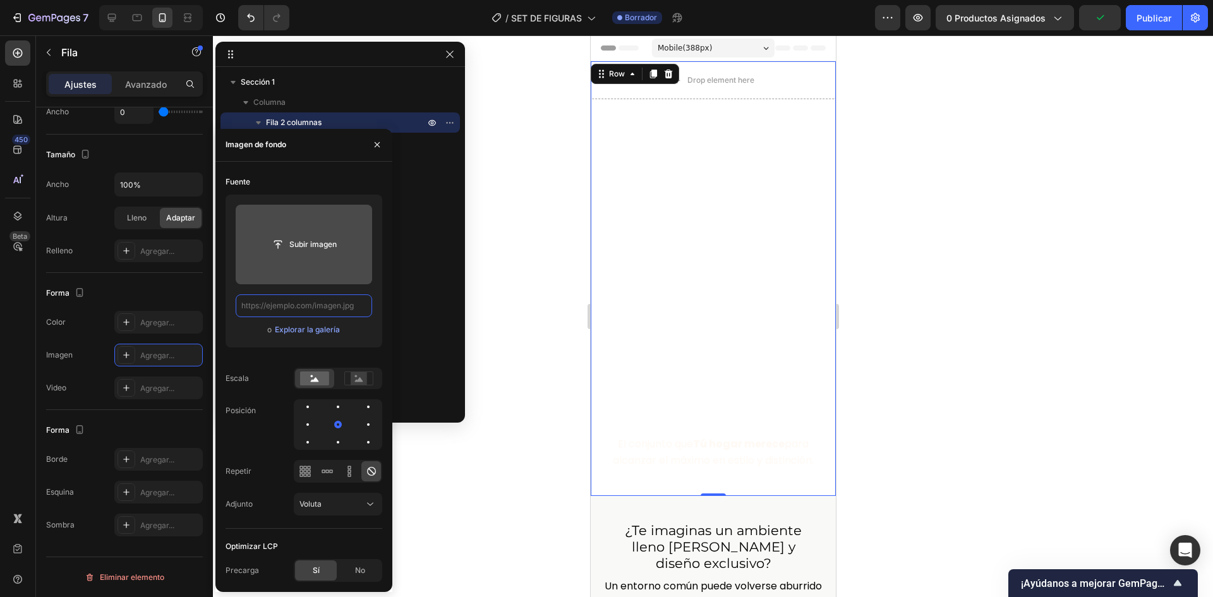
click at [274, 302] on input "text" at bounding box center [304, 305] width 136 height 23
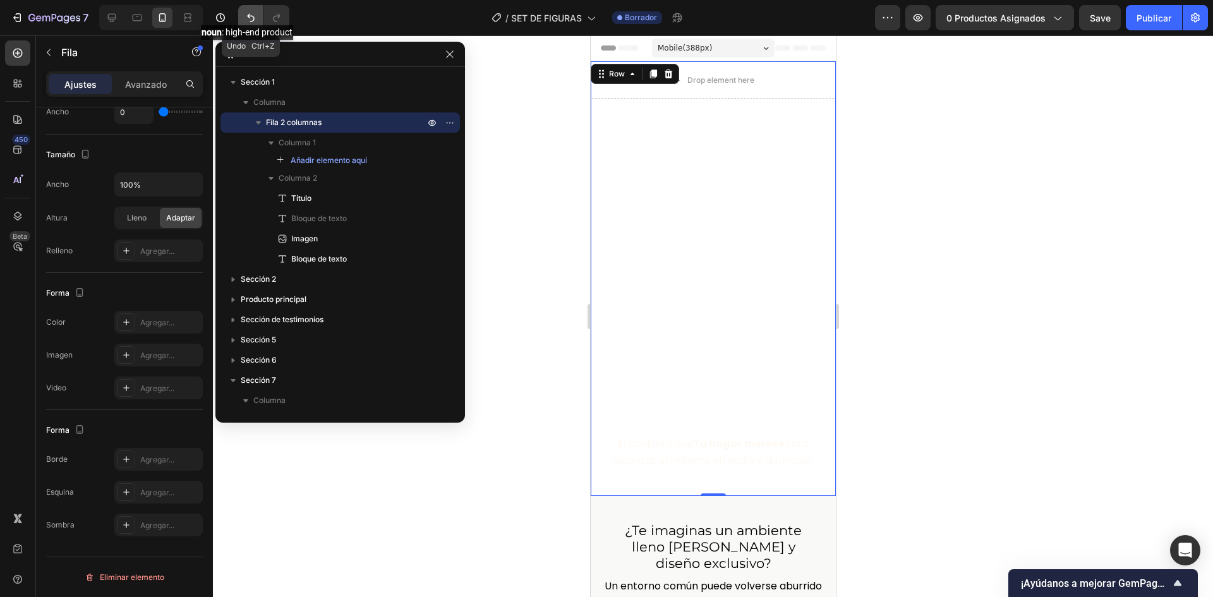
click at [255, 13] on icon "Deshacer/Rehacer" at bounding box center [250, 17] width 13 height 13
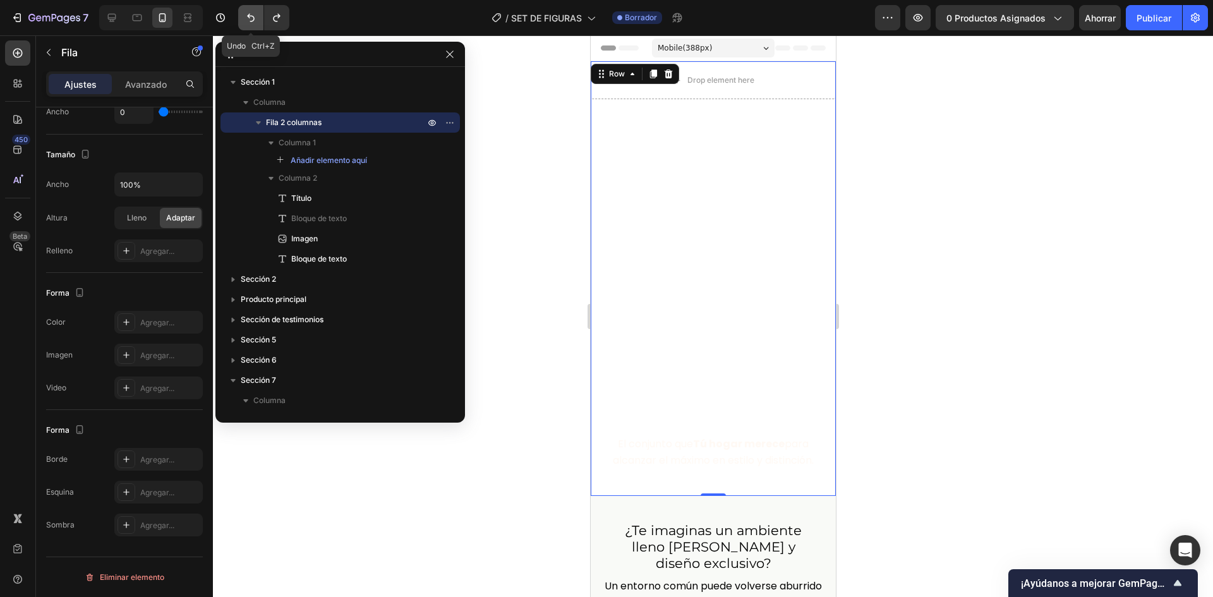
click at [255, 13] on icon "Deshacer/Rehacer" at bounding box center [250, 17] width 13 height 13
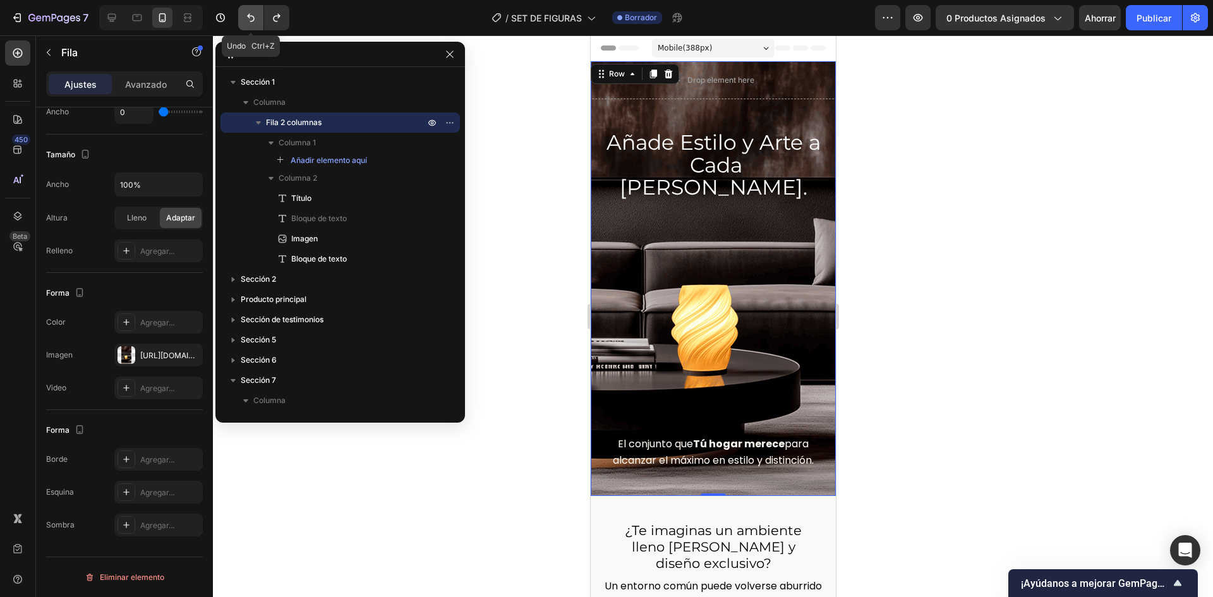
click at [255, 13] on icon "Deshacer/Rehacer" at bounding box center [250, 17] width 13 height 13
click at [726, 253] on img at bounding box center [713, 322] width 196 height 225
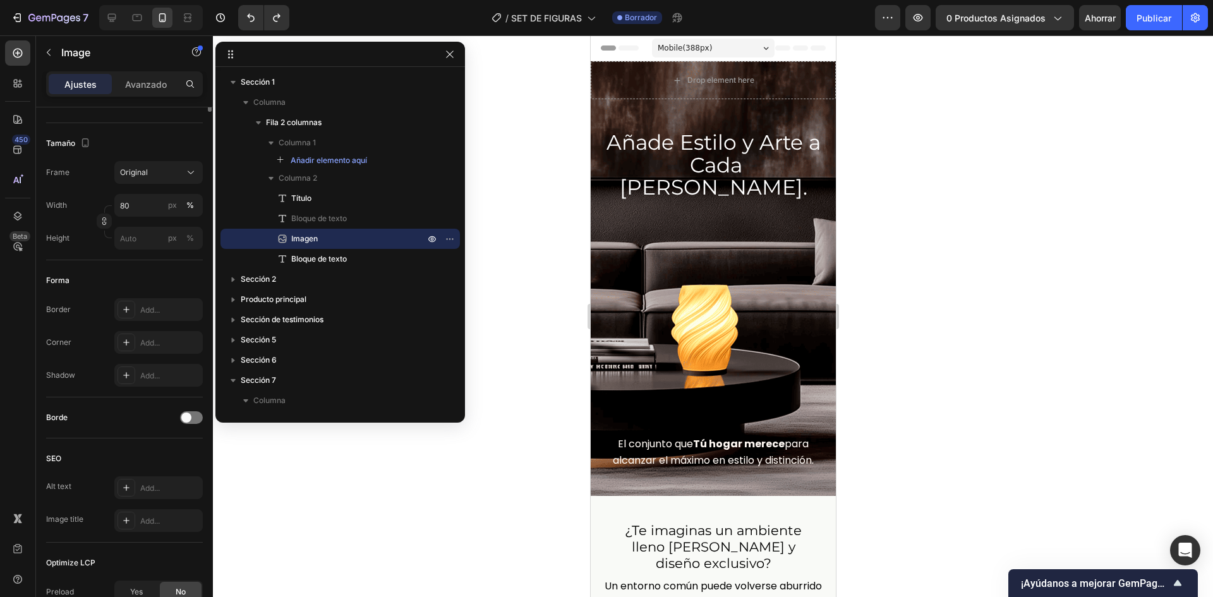
scroll to position [0, 0]
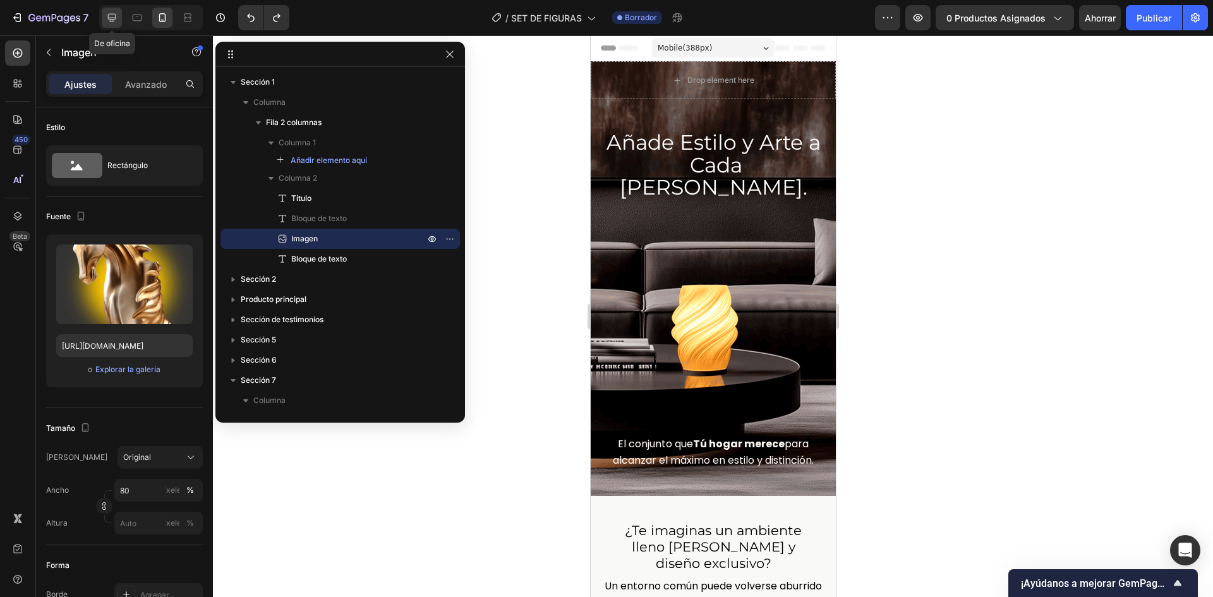
click at [112, 19] on icon at bounding box center [112, 18] width 8 height 8
type input "https://i.ibb.co/NsSJxbZ/figurin.png"
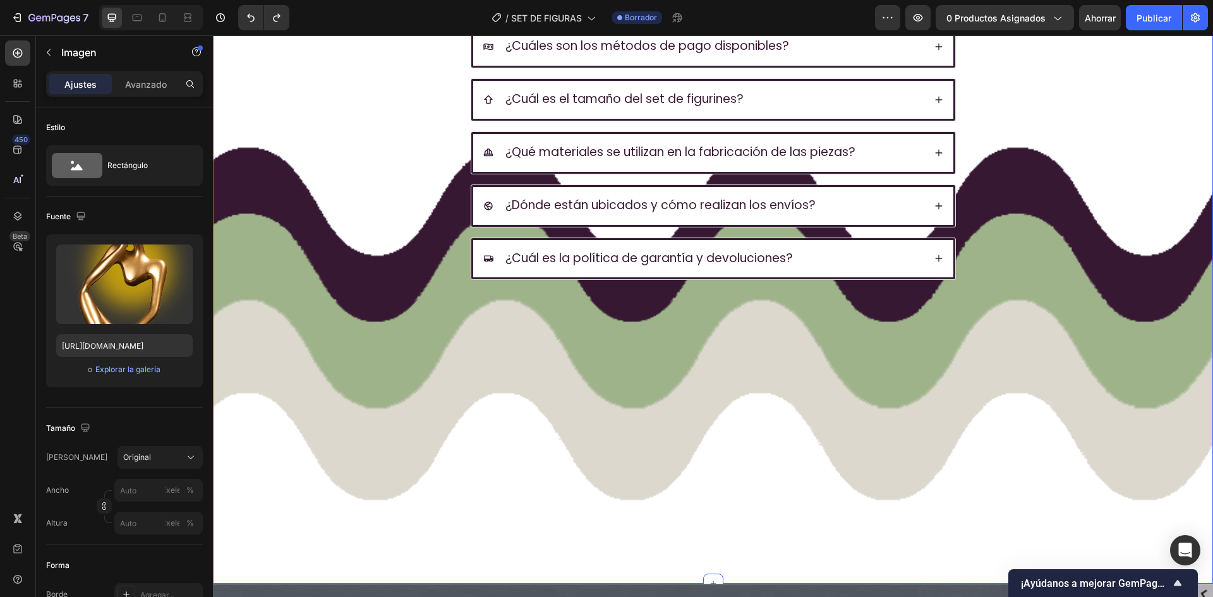
scroll to position [3505, 0]
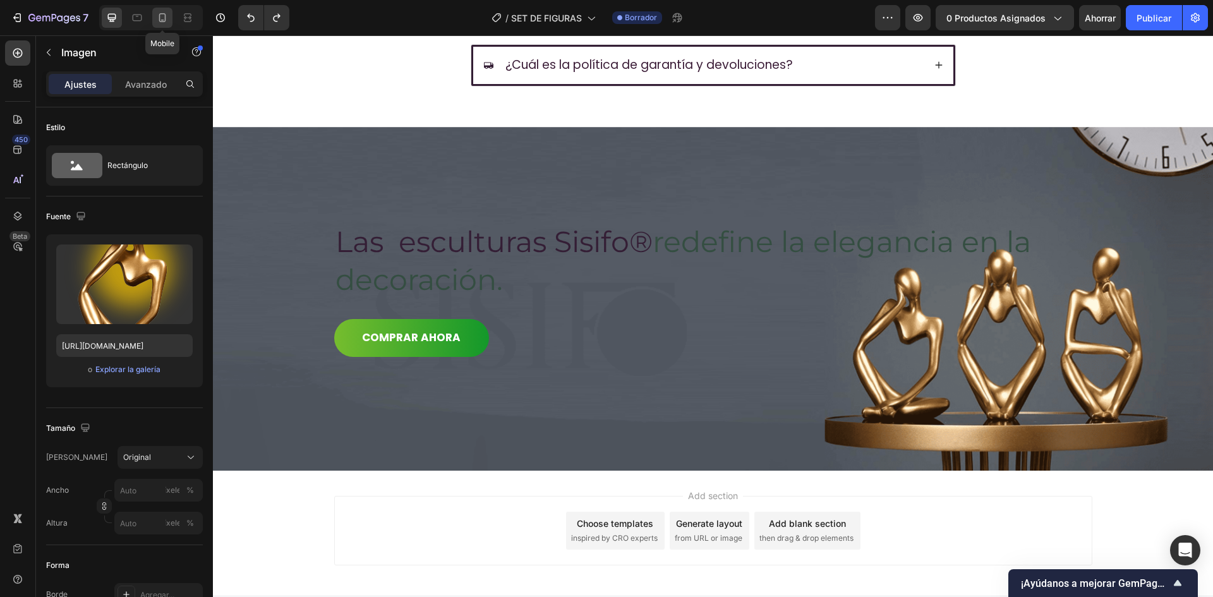
click at [165, 14] on icon at bounding box center [162, 17] width 13 height 13
type input "https://i.ibb.co/cwnv93j/IMAGEN-FLOTANTE-PORTADA.png"
type input "80"
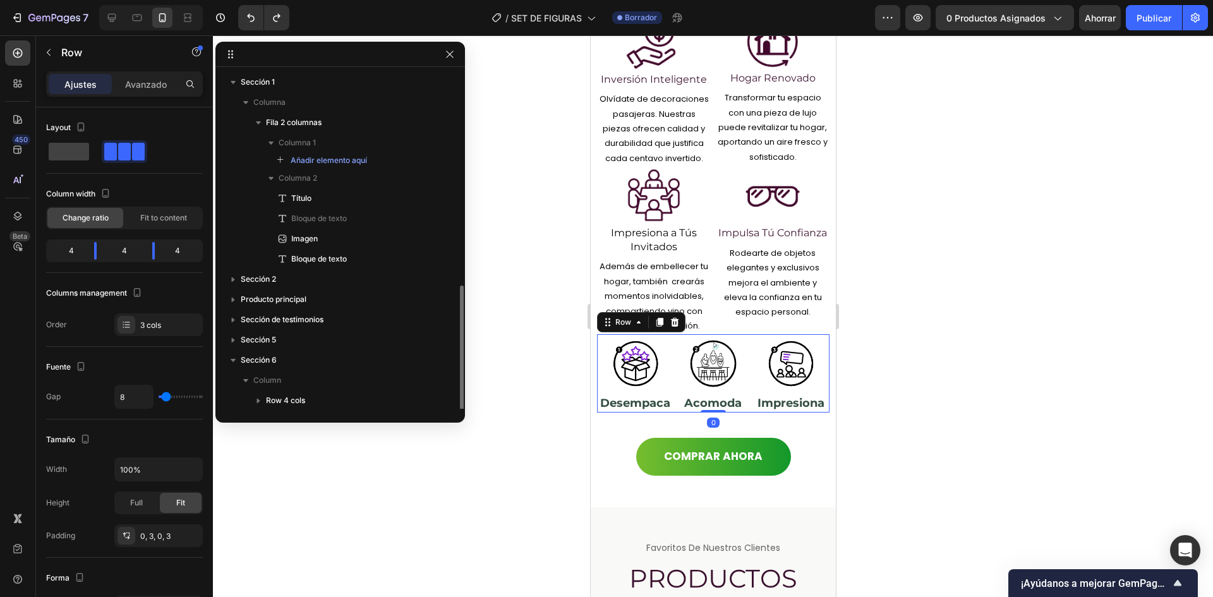
scroll to position [123, 0]
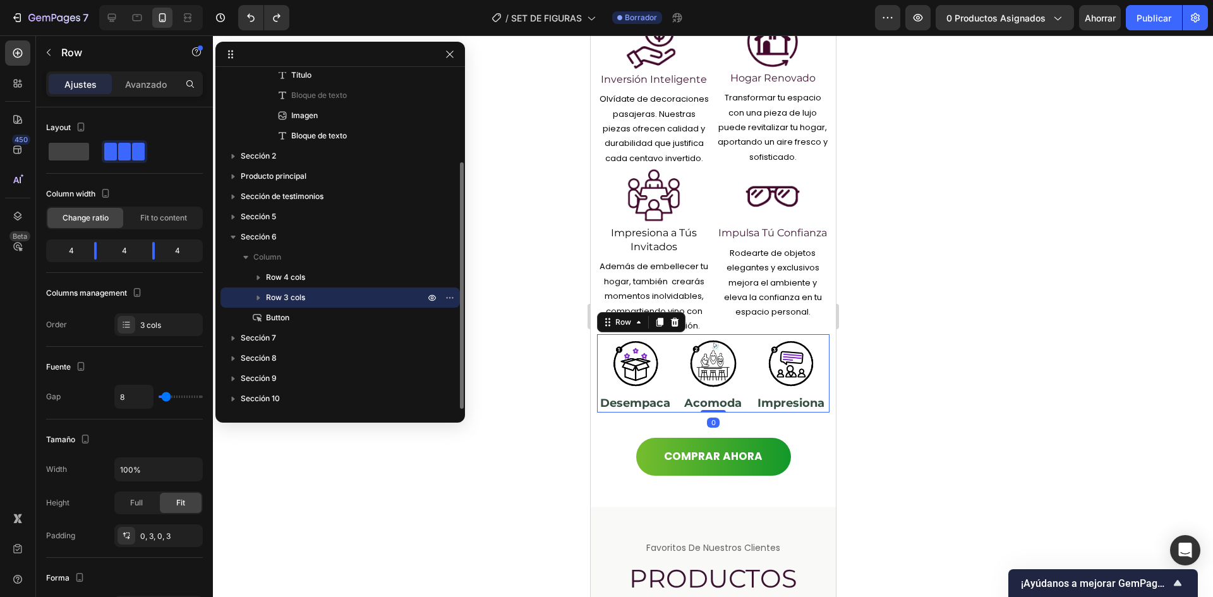
click at [670, 384] on div "Image Desempaca Heading Image Acomoda Heading Image Impresiona Heading Row 0" at bounding box center [712, 373] width 232 height 78
click at [139, 73] on div "Ajustes Avanzado" at bounding box center [124, 83] width 157 height 25
click at [145, 86] on font "Avanzado" at bounding box center [146, 84] width 42 height 11
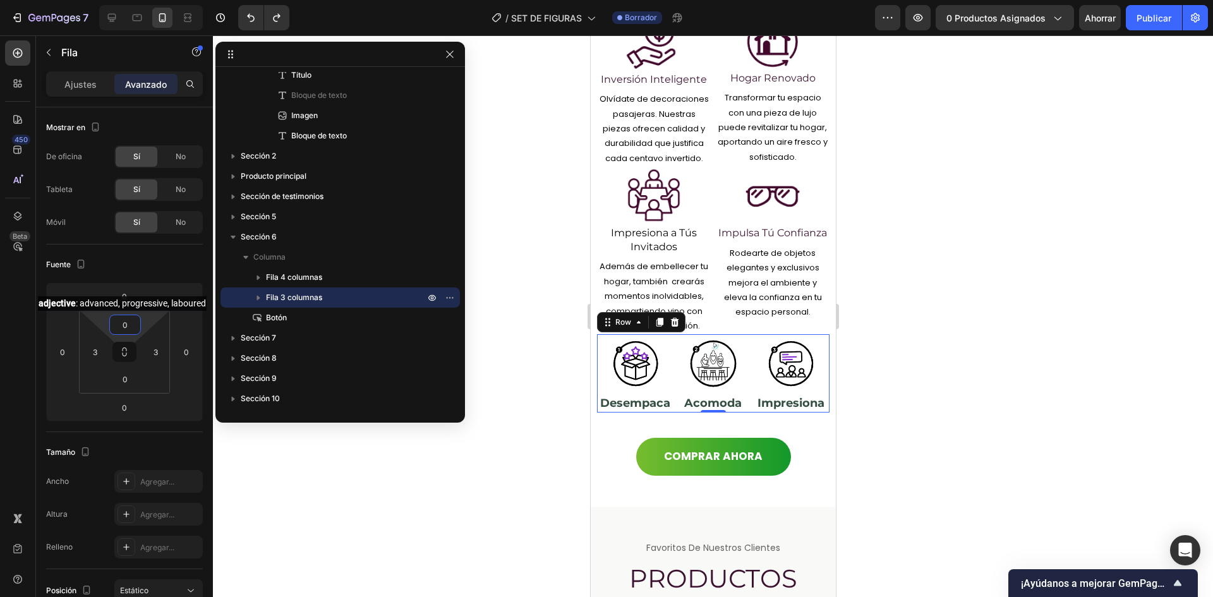
click at [128, 323] on input "0" at bounding box center [124, 324] width 25 height 19
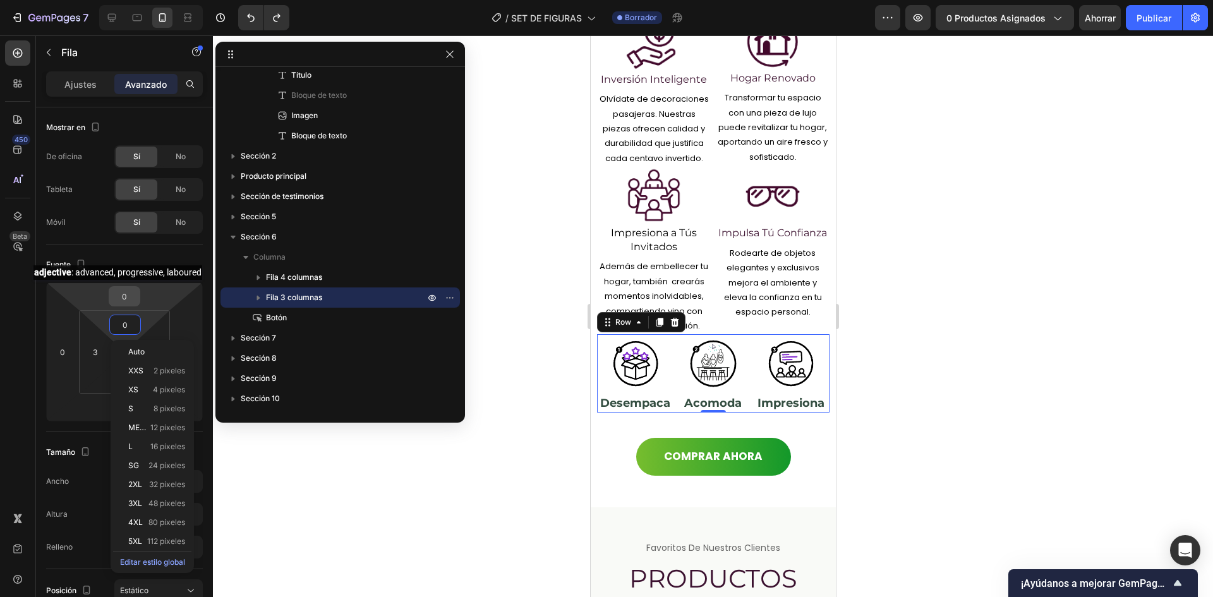
click at [124, 292] on input "0" at bounding box center [124, 296] width 25 height 19
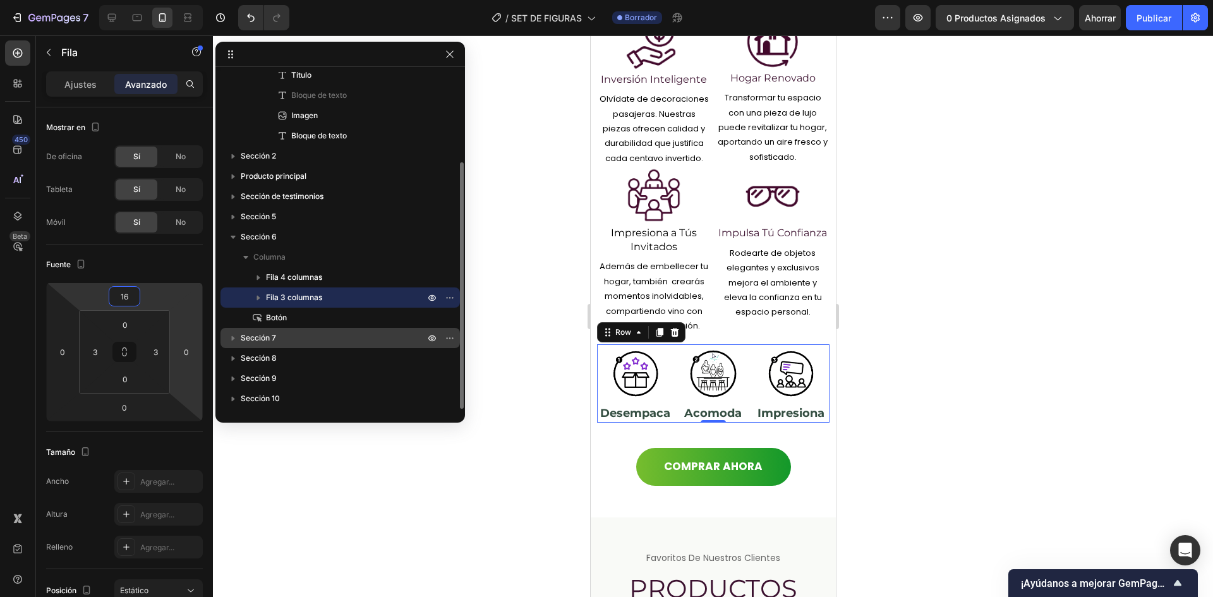
type input "15"
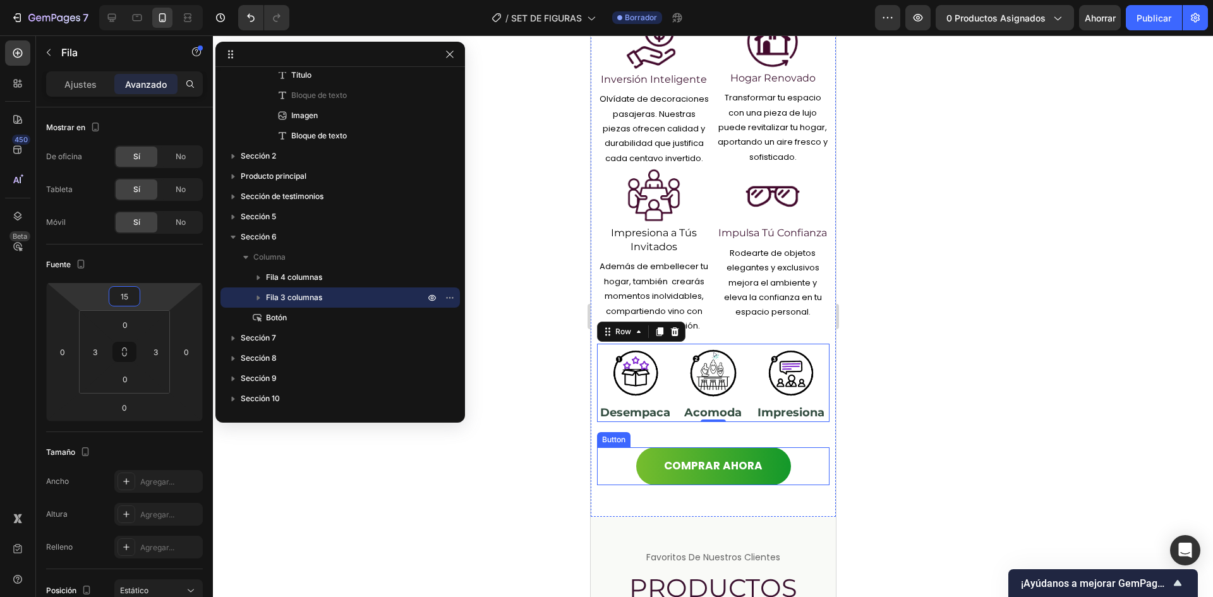
click at [610, 480] on div "COMPRAR AHORA Button" at bounding box center [712, 466] width 232 height 38
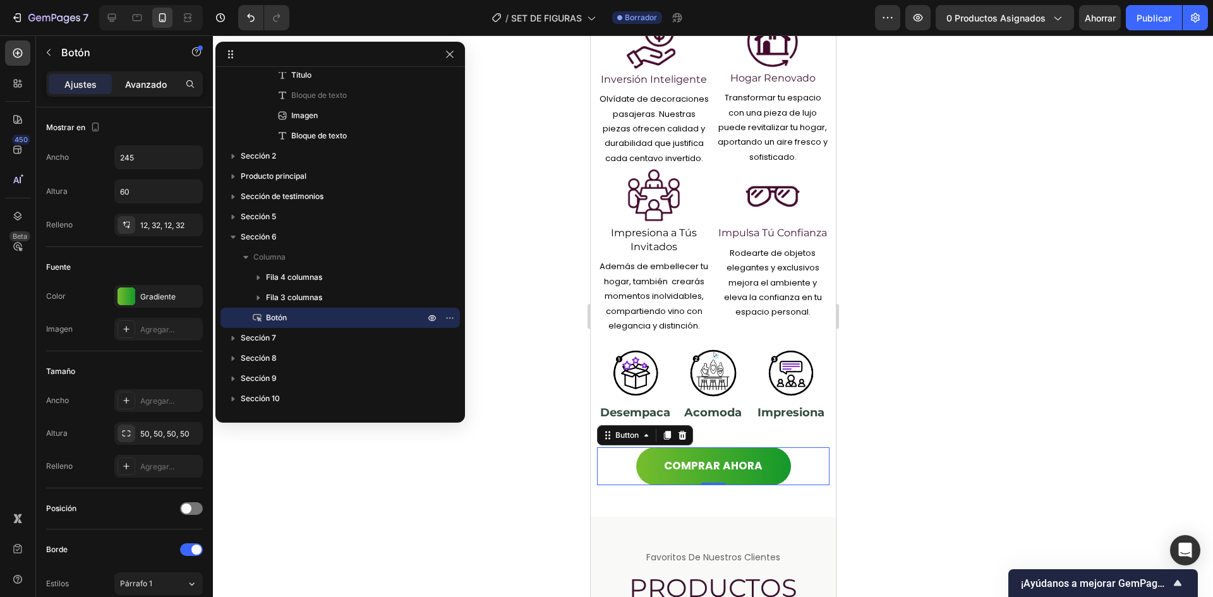
click at [144, 84] on font "Avanzado" at bounding box center [146, 84] width 42 height 11
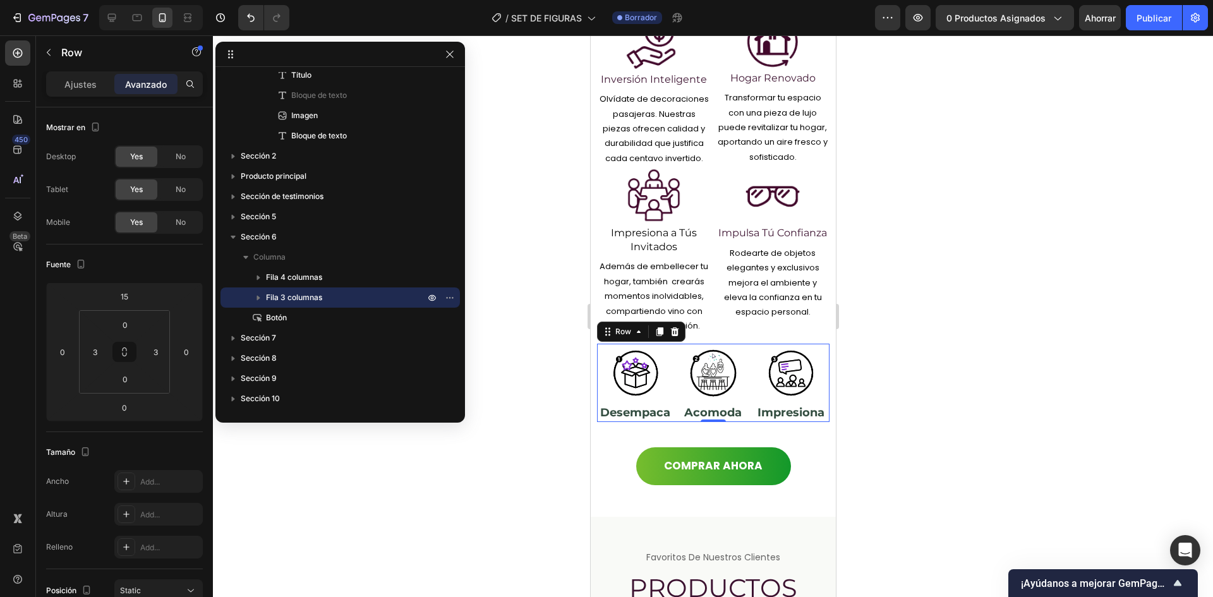
click at [668, 355] on div "Image Desempaca Heading Image Acomoda Heading Image Impresiona Heading Row 0" at bounding box center [712, 383] width 232 height 78
click at [133, 295] on input "15" at bounding box center [124, 296] width 25 height 19
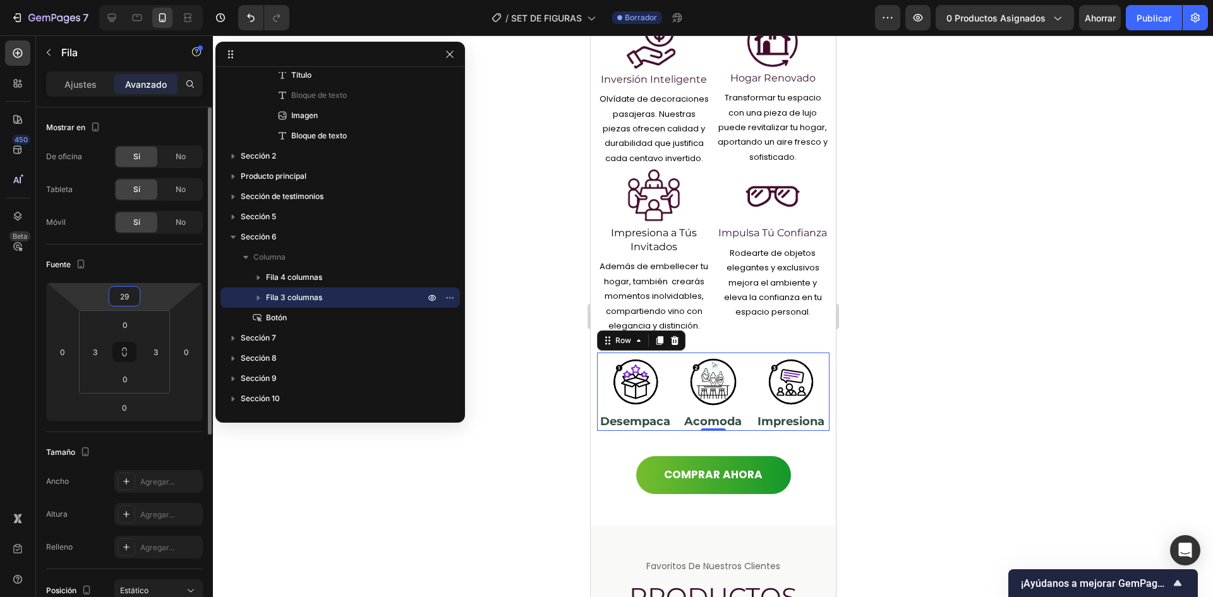
type input "30"
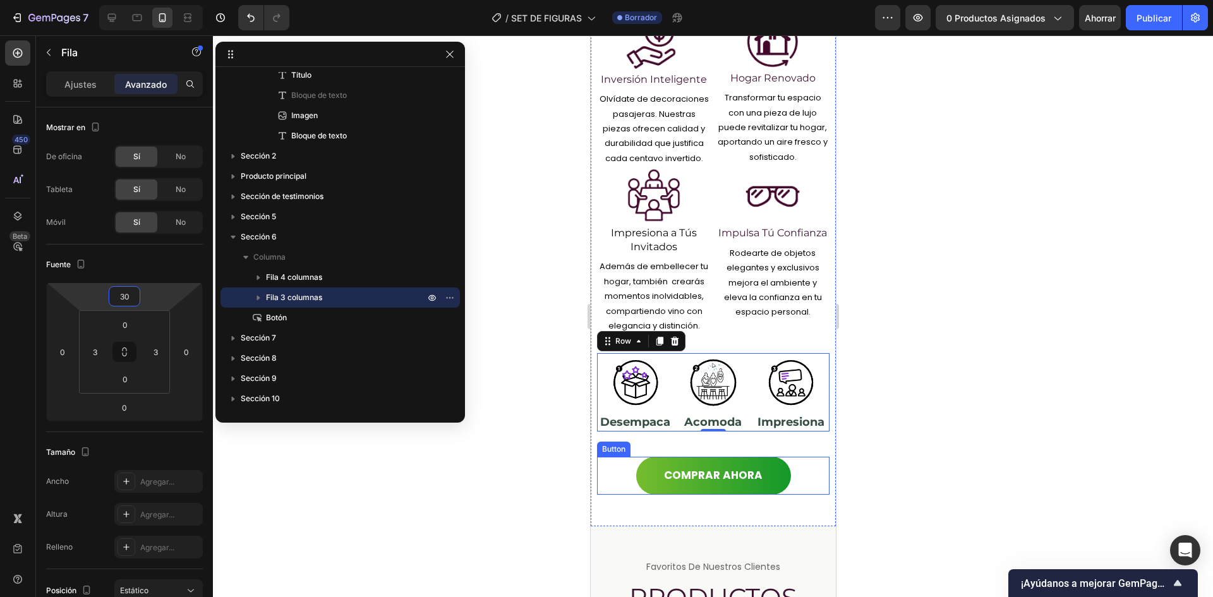
click at [613, 480] on div "COMPRAR AHORA Button" at bounding box center [712, 476] width 232 height 38
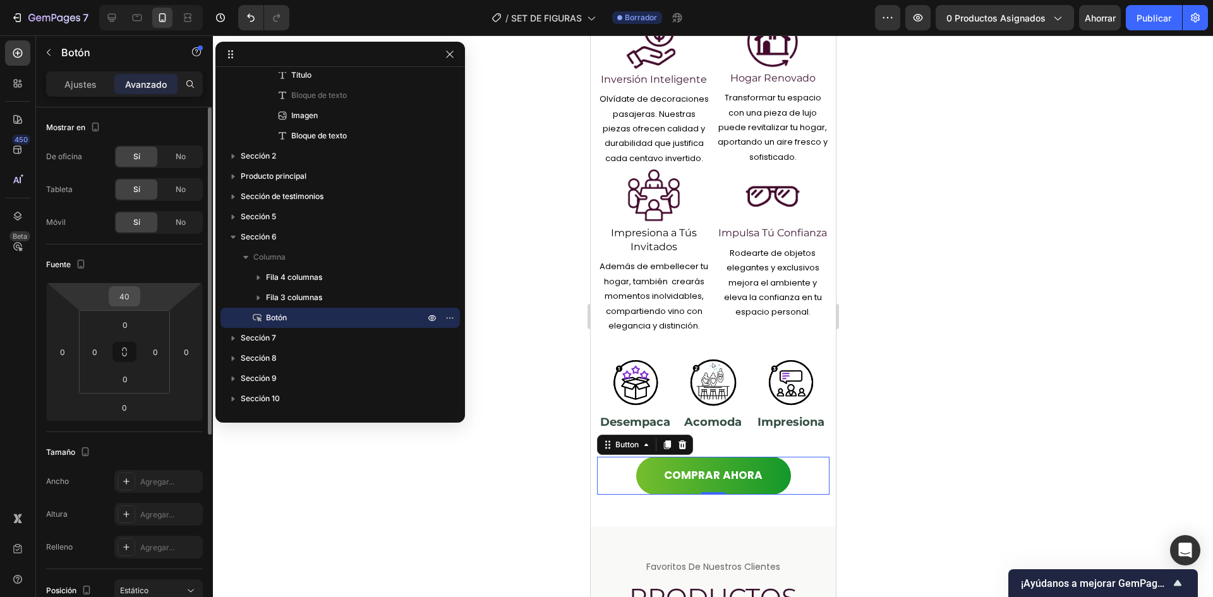
click at [124, 296] on input "40" at bounding box center [124, 296] width 25 height 19
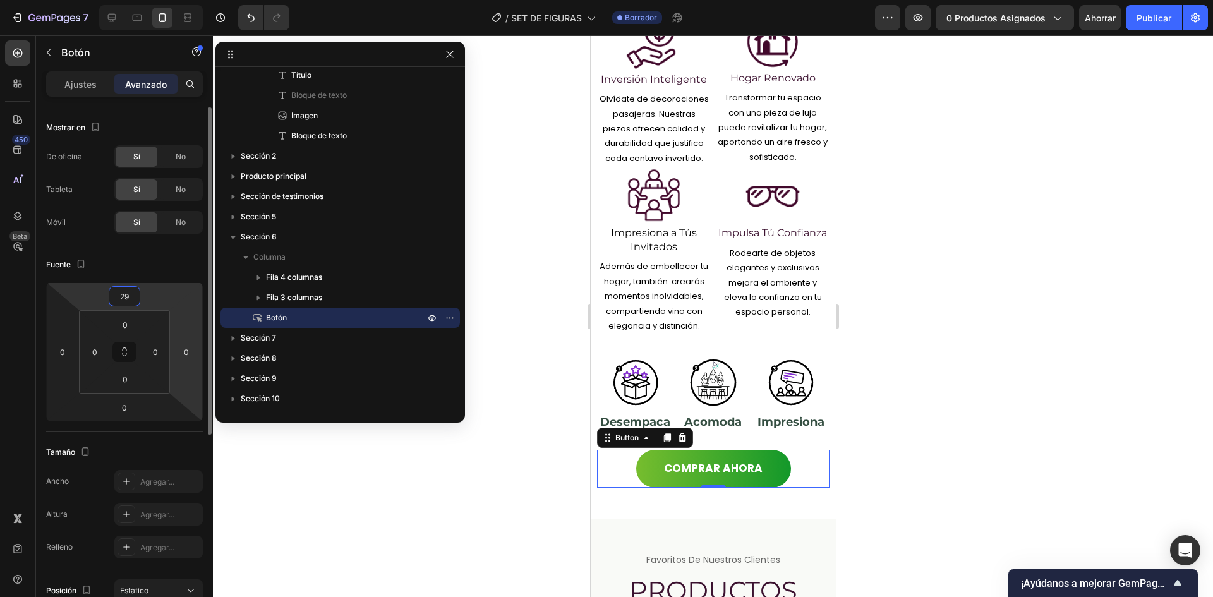
type input "30"
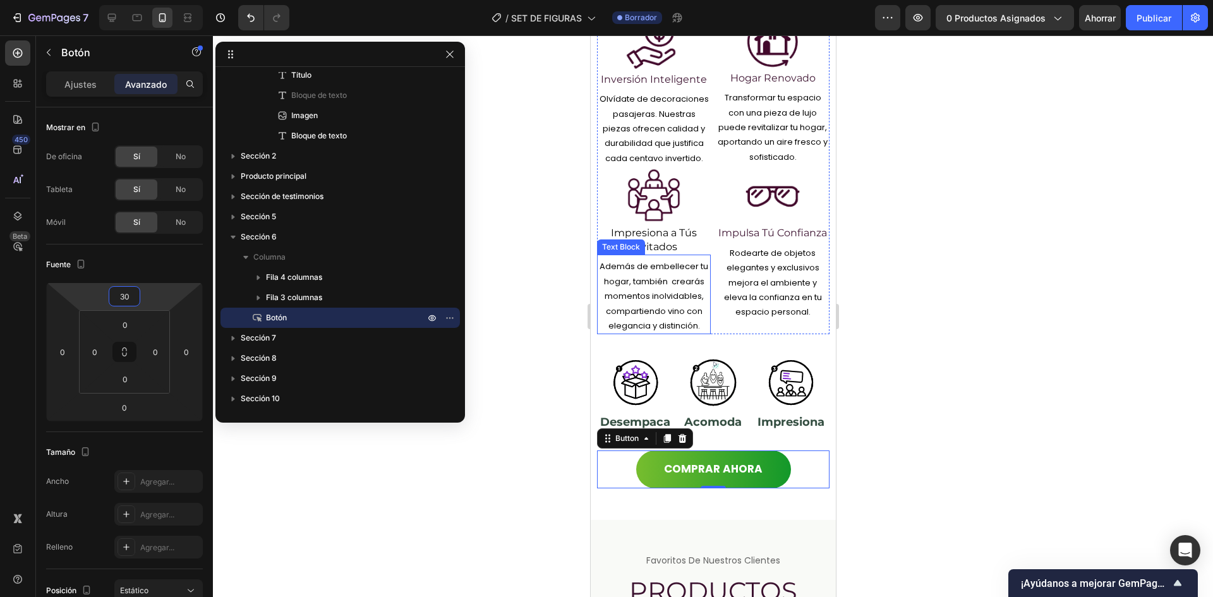
click at [606, 281] on span "Además de embellecer tu hogar, también crearás momentos inolvidables, compartie…" at bounding box center [653, 295] width 109 height 71
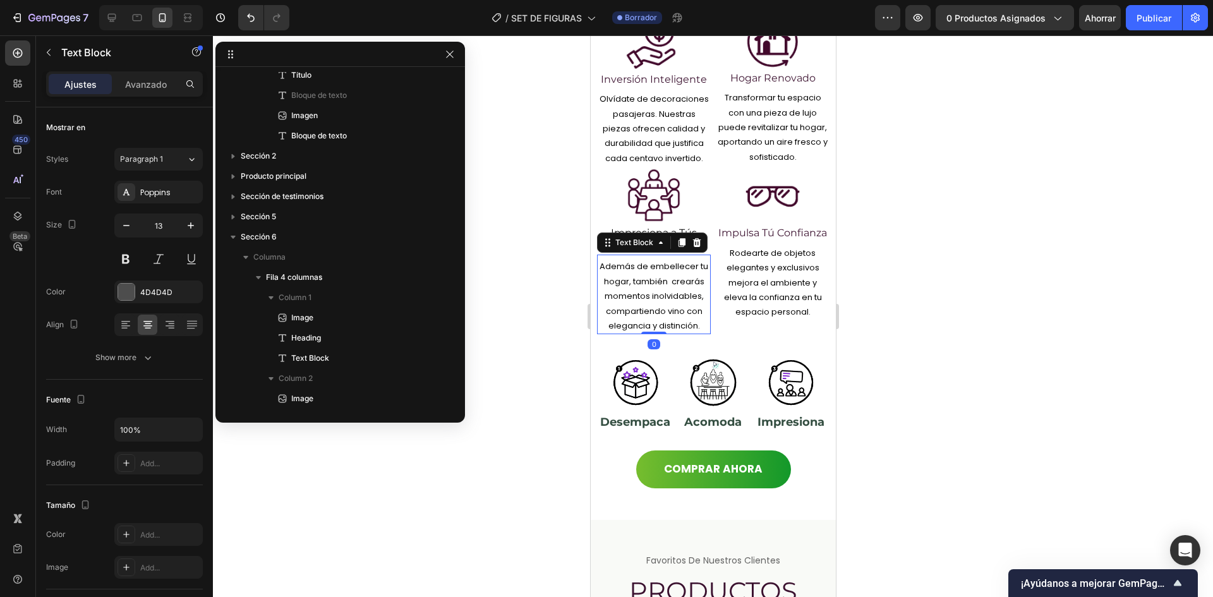
scroll to position [434, 0]
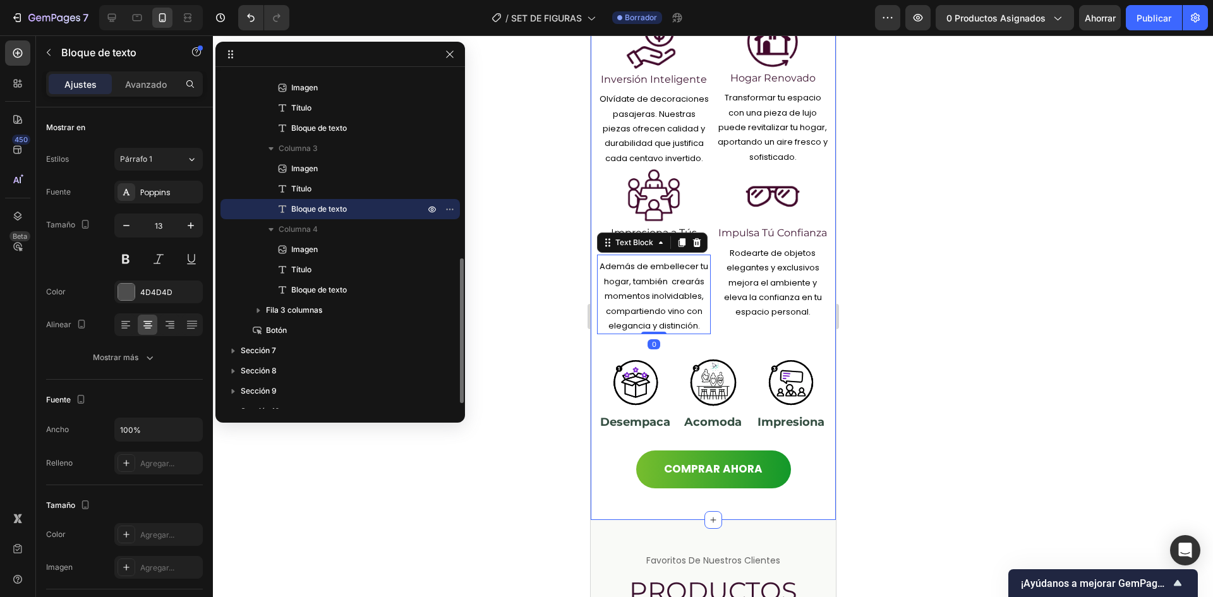
click at [565, 298] on div at bounding box center [713, 316] width 1000 height 562
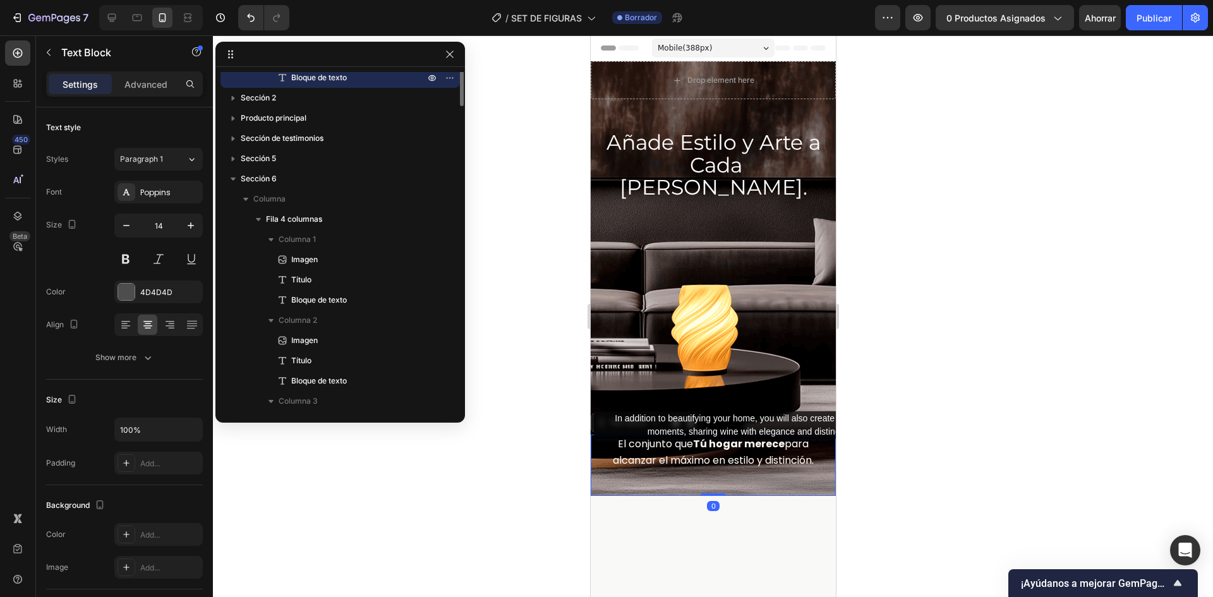
scroll to position [50, 0]
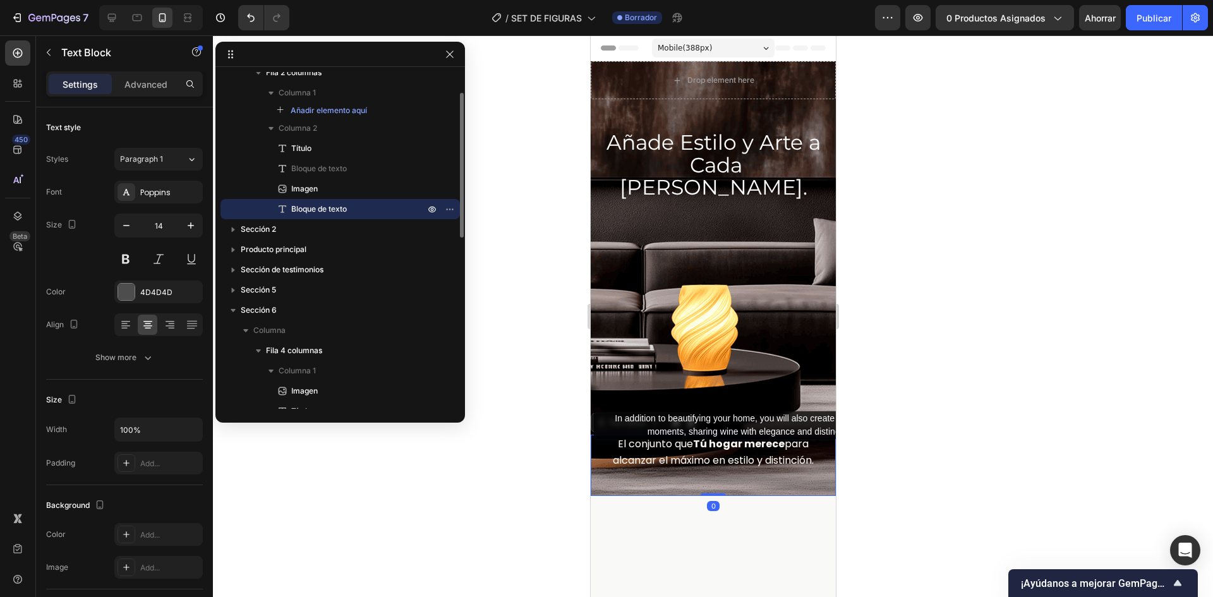
click at [815, 452] on div "El conjunto que Tú hogar merece para alcanzar el máximo en estilo y distinción.…" at bounding box center [712, 465] width 245 height 61
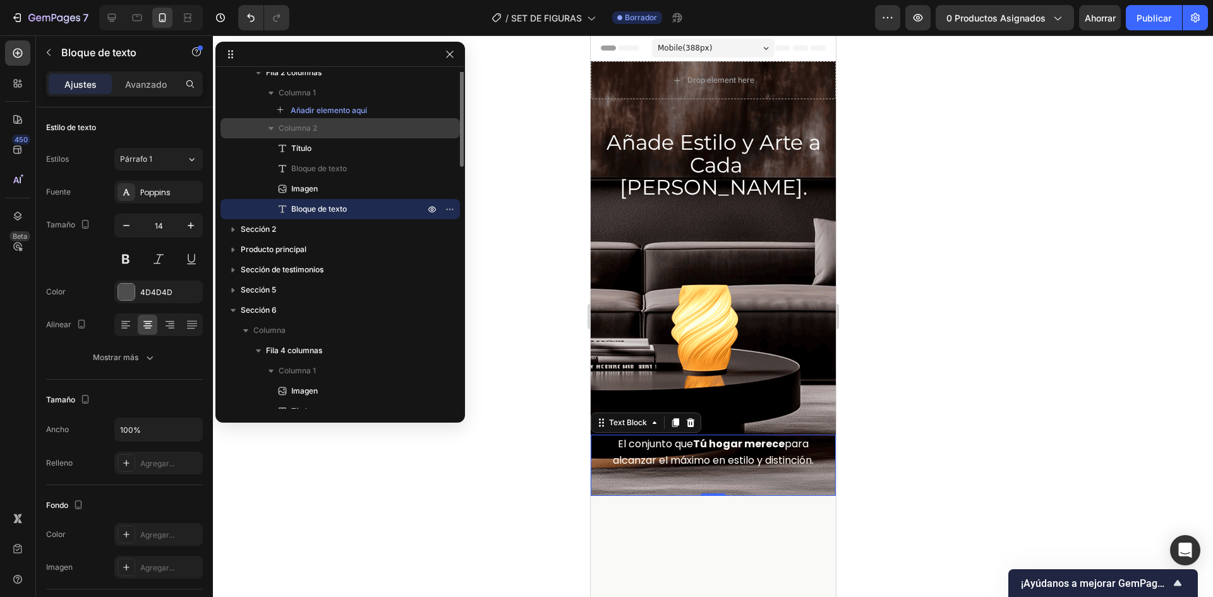
scroll to position [0, 0]
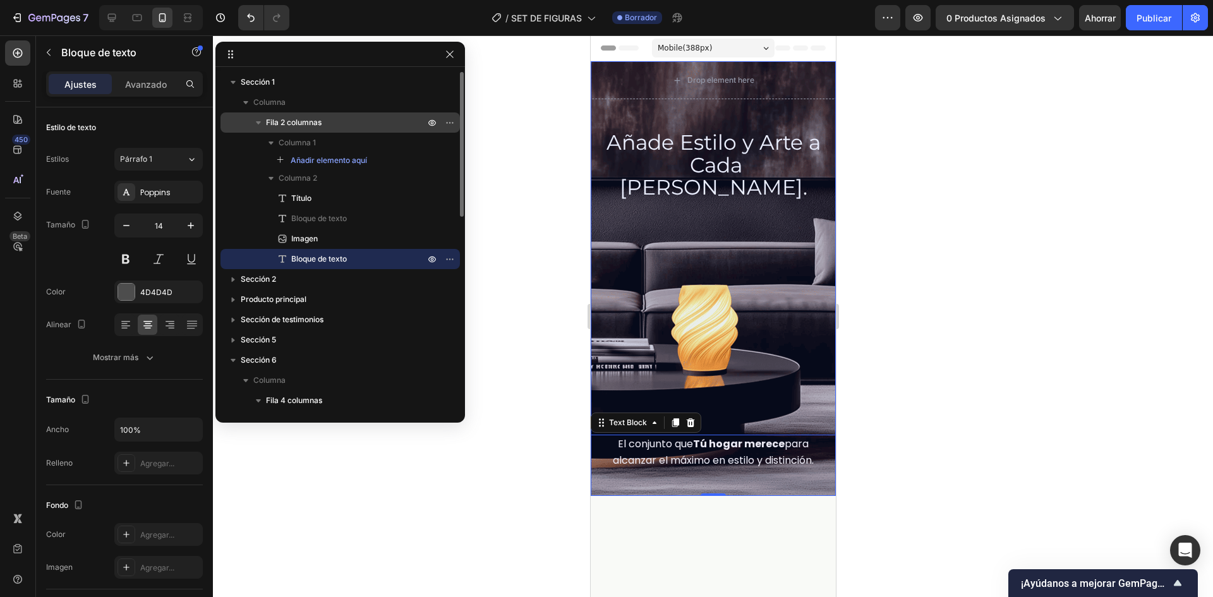
click at [301, 126] on font "Fila 2 columnas" at bounding box center [294, 121] width 56 height 9
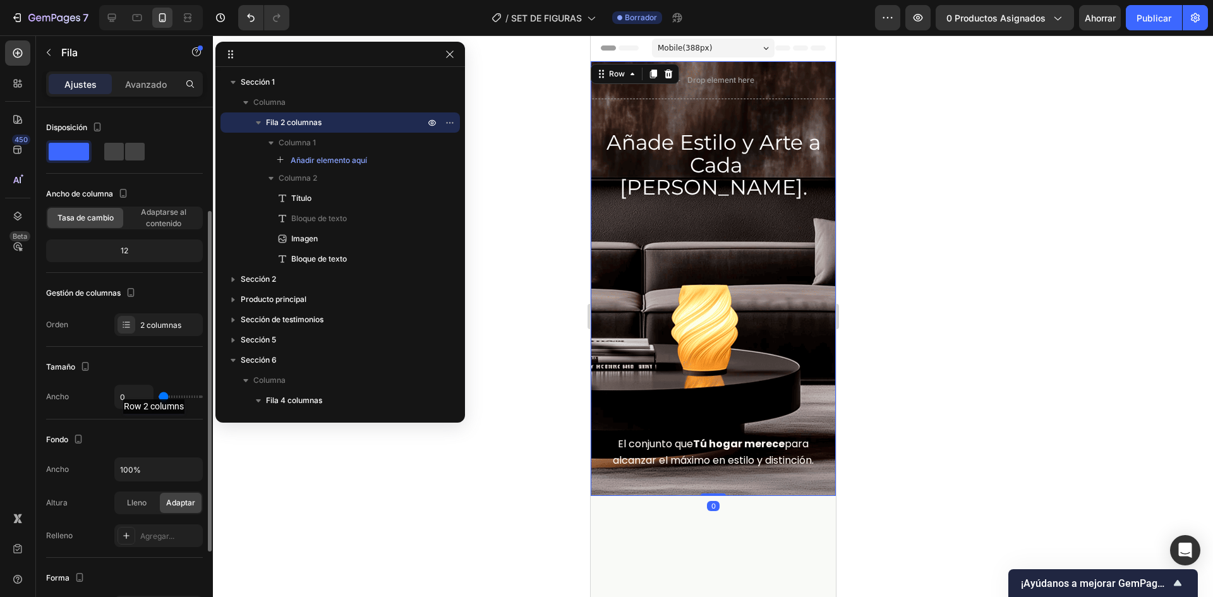
scroll to position [253, 0]
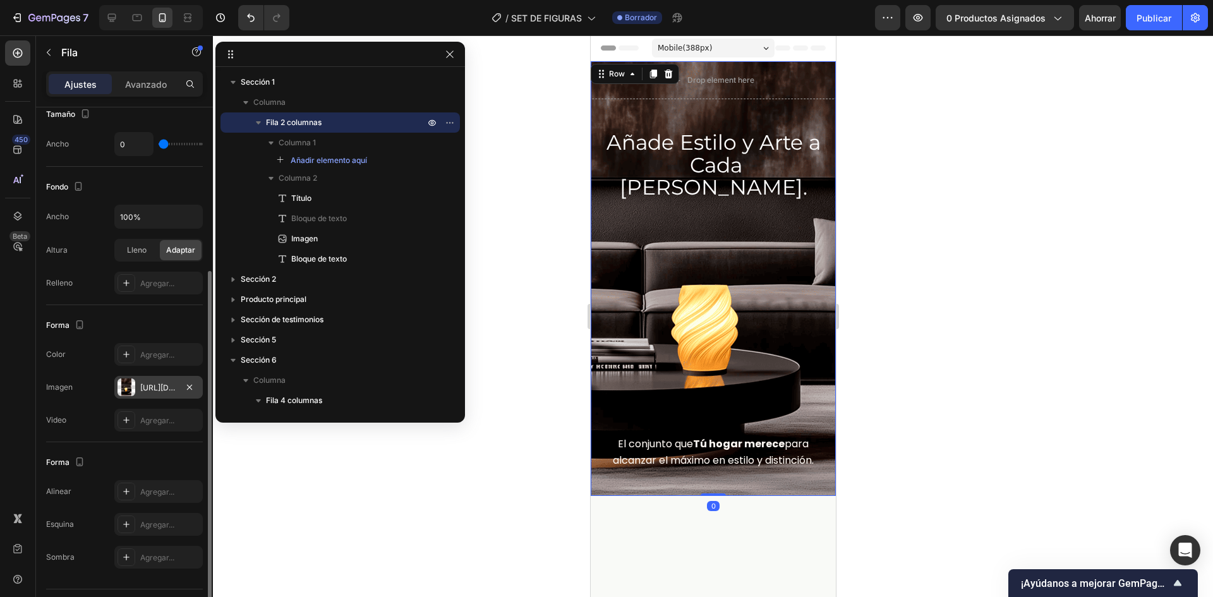
drag, startPoint x: 167, startPoint y: 389, endPoint x: 180, endPoint y: 388, distance: 12.6
click at [168, 389] on font "https://i.ibb.co/p6xRkFCC/fondolampara-TELEFONO.png" at bounding box center [180, 387] width 81 height 9
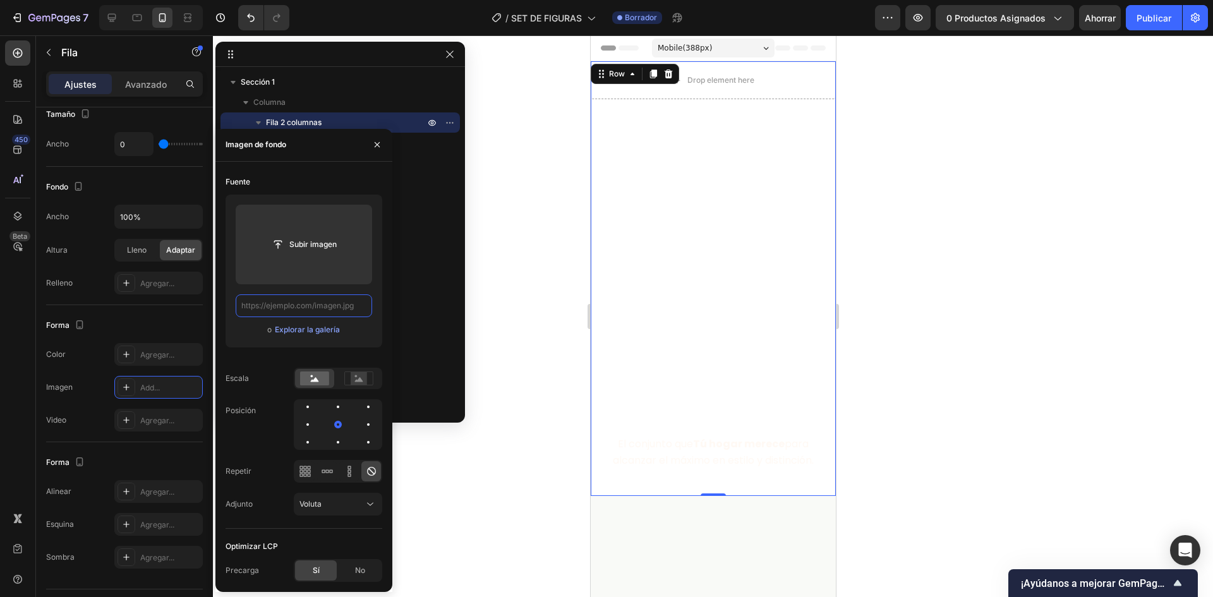
scroll to position [0, 0]
paste input "https://i.ibb.co/vv4jKCGX/portadatelefono.png"
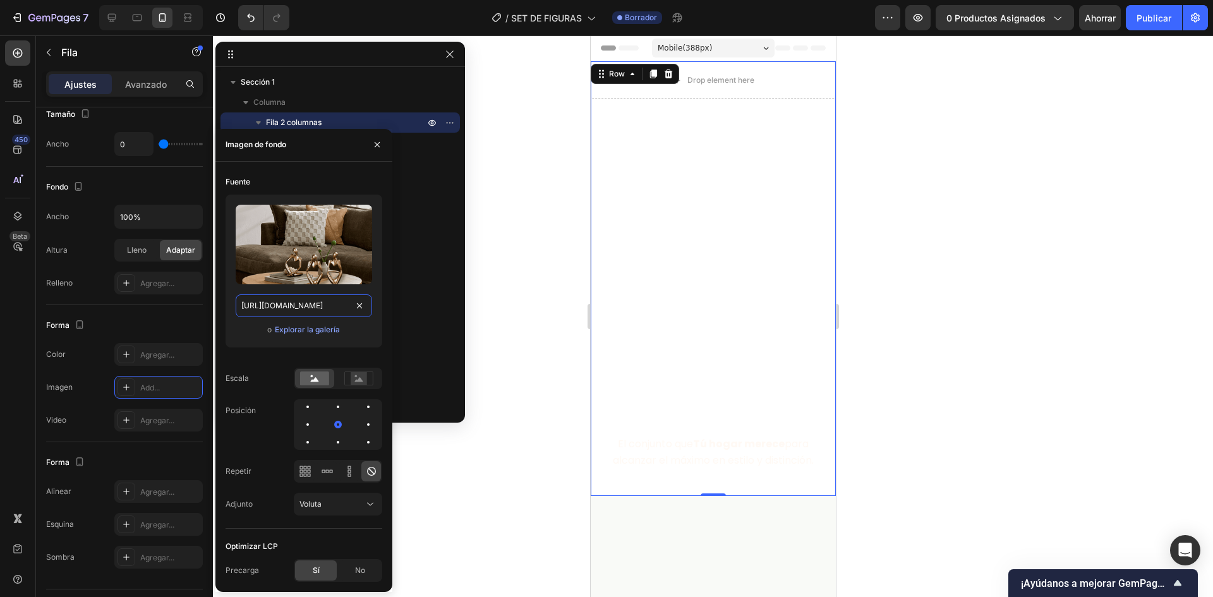
scroll to position [0, 62]
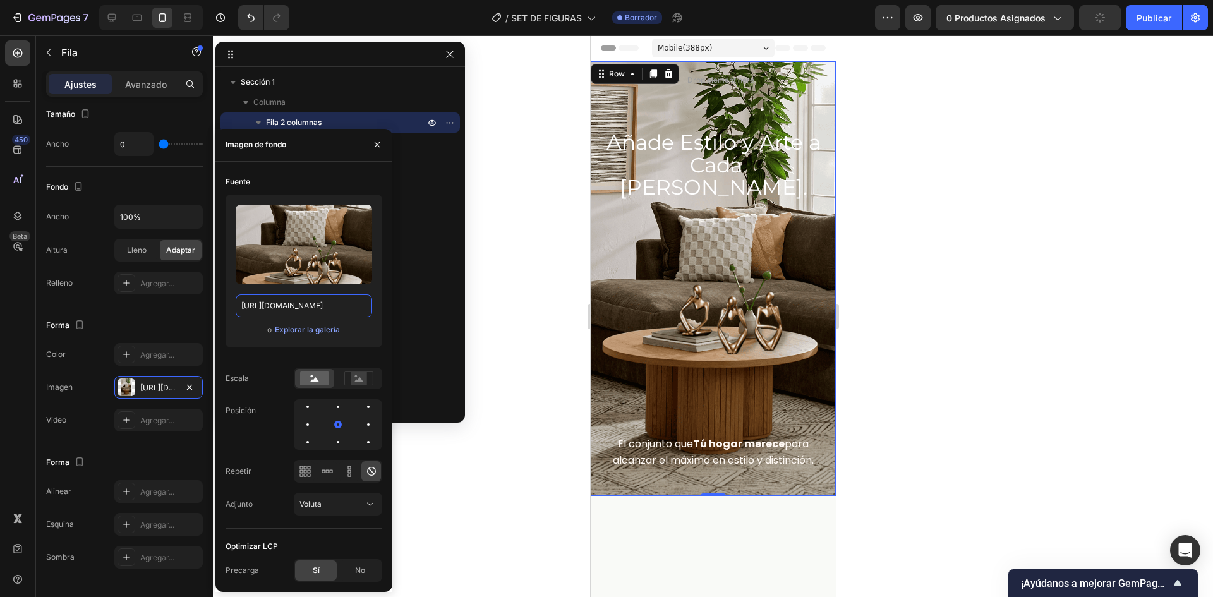
type input "https://i.ibb.co/vv4jKCGX/portadatelefono.png"
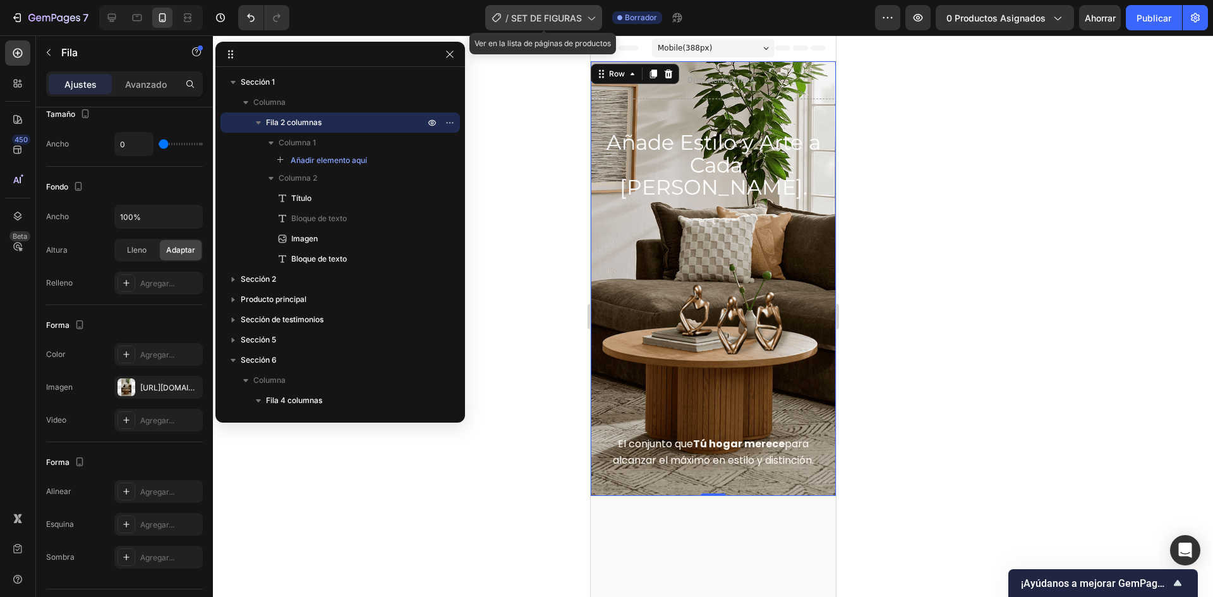
click at [582, 11] on span "SET DE FIGURAS" at bounding box center [546, 17] width 71 height 13
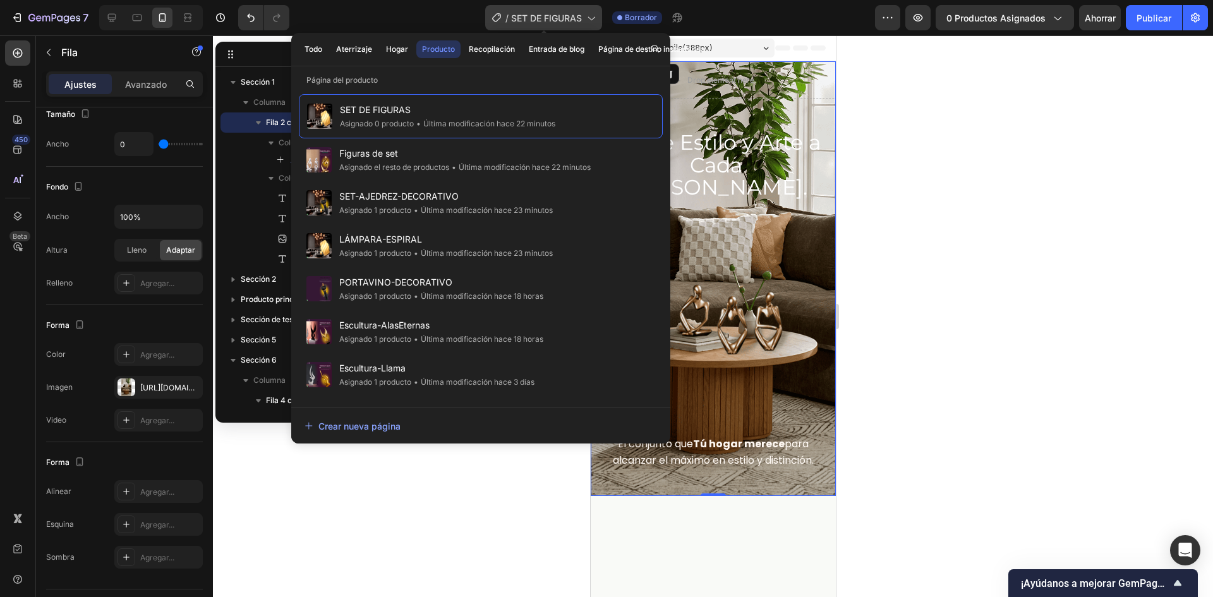
click at [548, 16] on font "SET DE FIGURAS" at bounding box center [546, 18] width 71 height 11
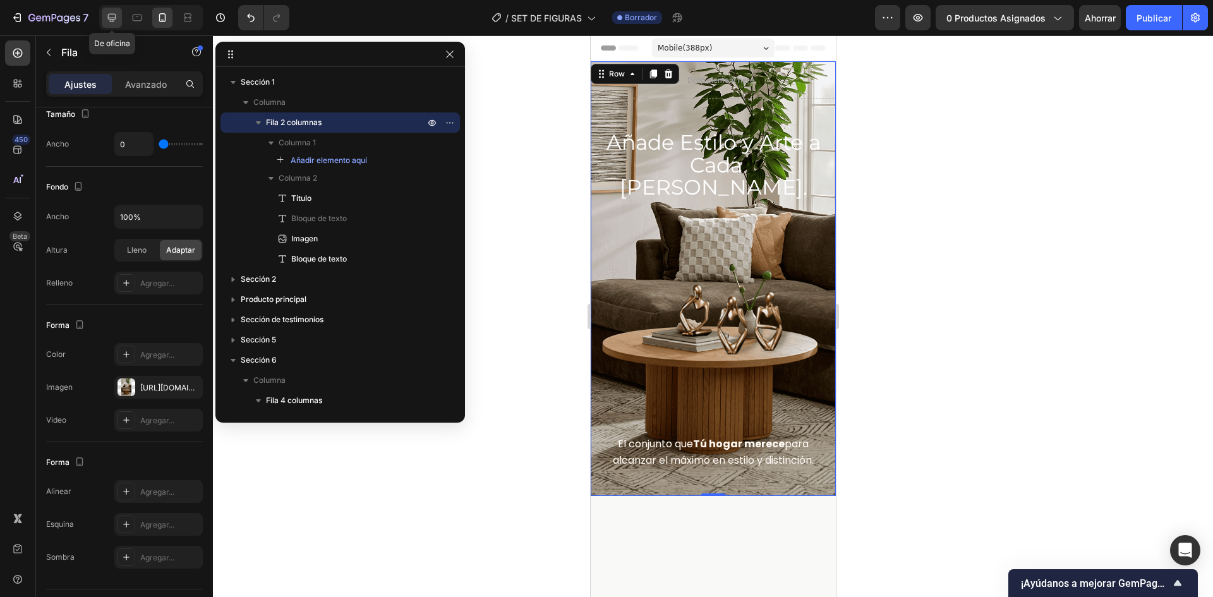
click at [114, 13] on icon at bounding box center [111, 17] width 13 height 13
type input "8"
type input "1200"
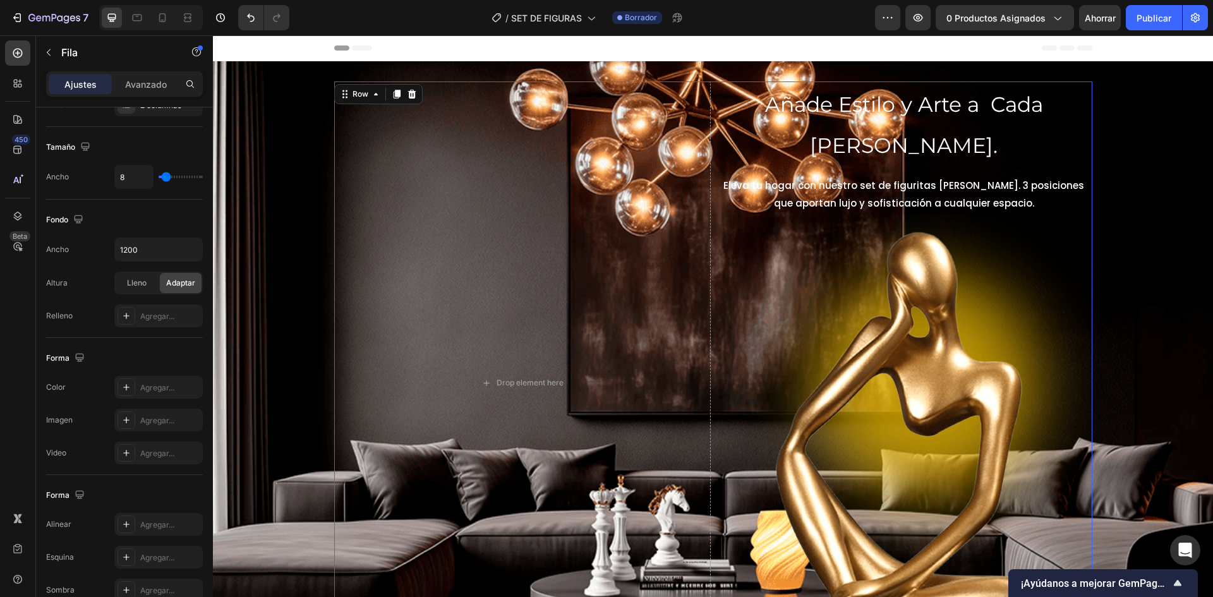
scroll to position [2, 0]
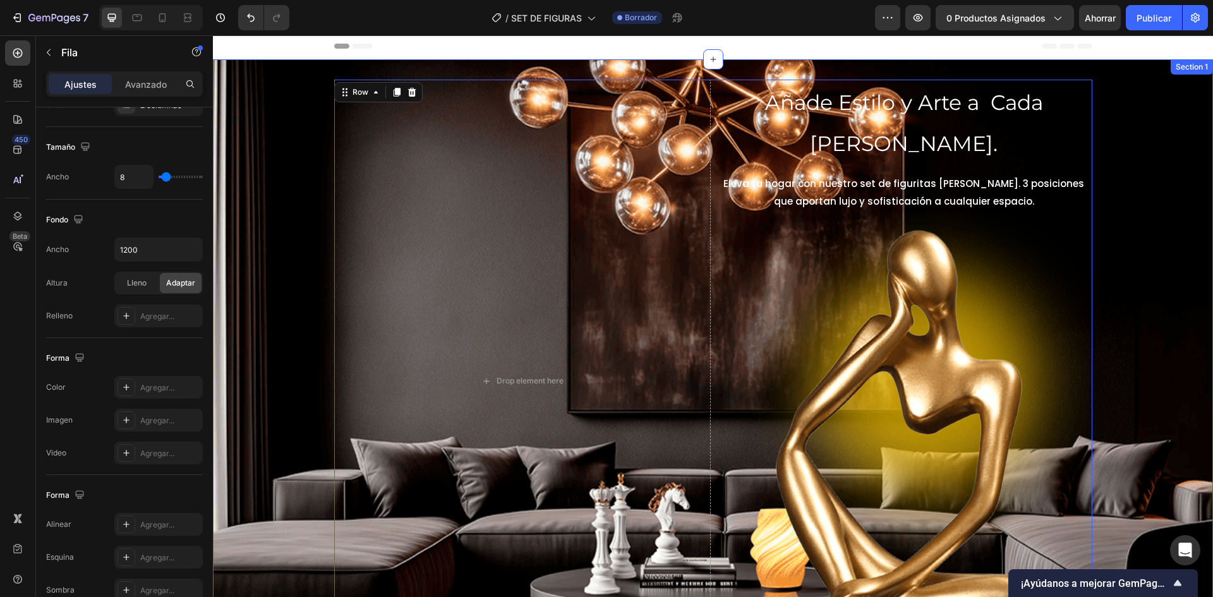
click at [284, 206] on div "Drop element here Añade Estilo y Arte a Cada Rincón. Heading Eleva tu hogar con…" at bounding box center [713, 381] width 1000 height 603
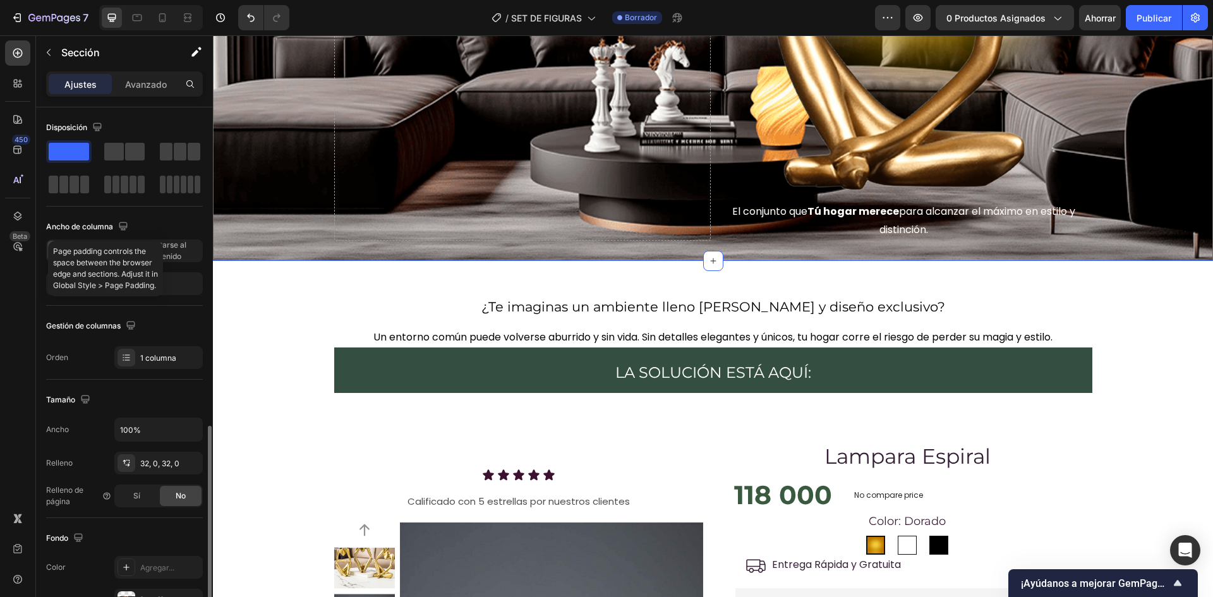
scroll to position [190, 0]
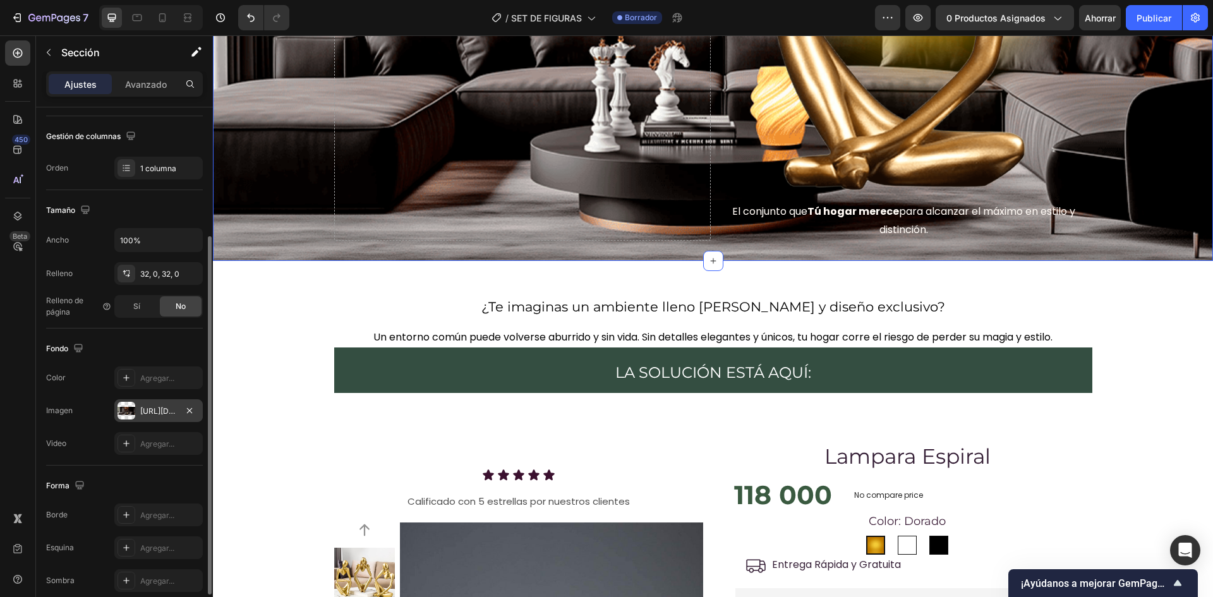
click at [164, 407] on font "https://i.ibb.co/3mMXrJmQ/ajedrezportada.png" at bounding box center [180, 410] width 81 height 9
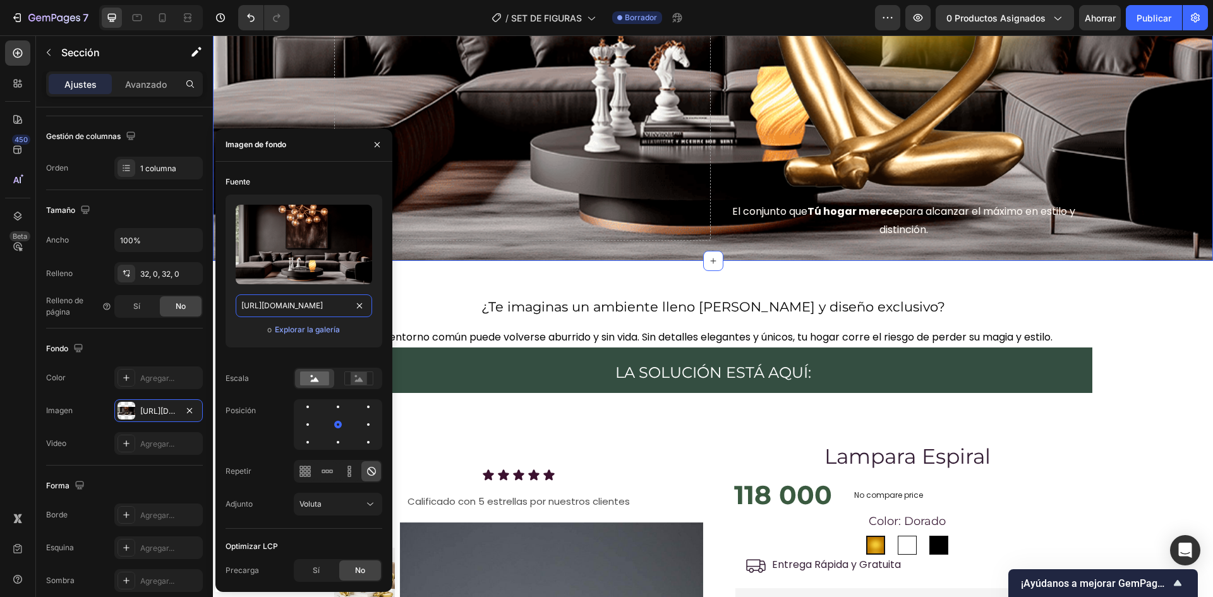
click at [331, 304] on input "https://i.ibb.co/3mMXrJmQ/ajedrezportada.png" at bounding box center [304, 305] width 136 height 23
paste input "SXr0hNpv/portadapc"
type input "https://i.ibb.co/SXr0hNpv/portadapc.png"
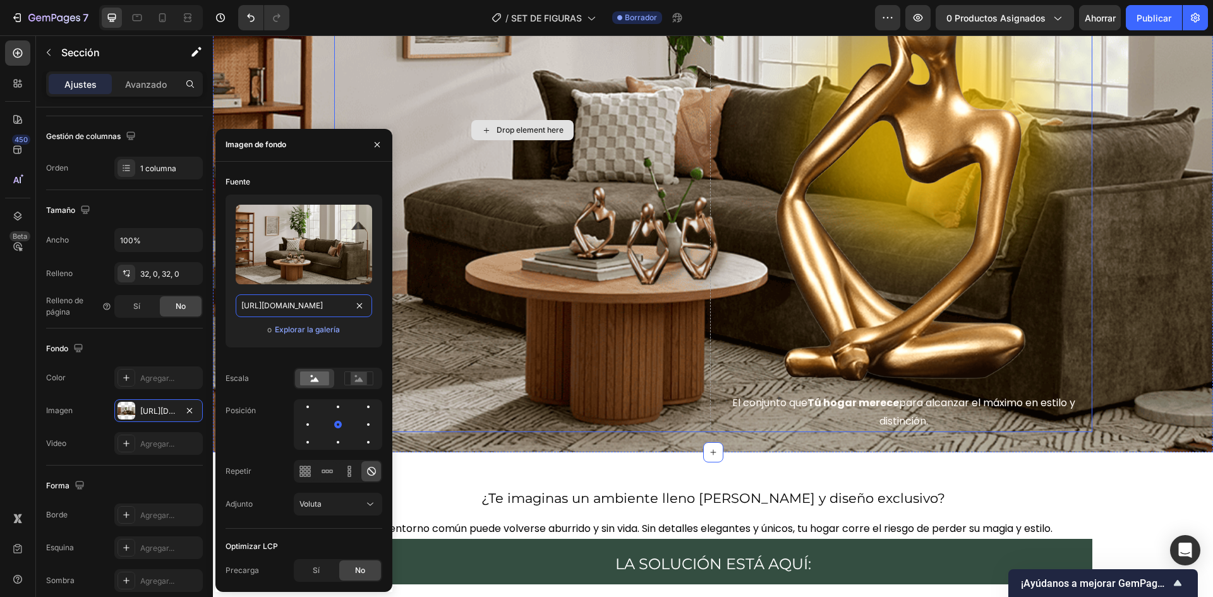
scroll to position [128, 0]
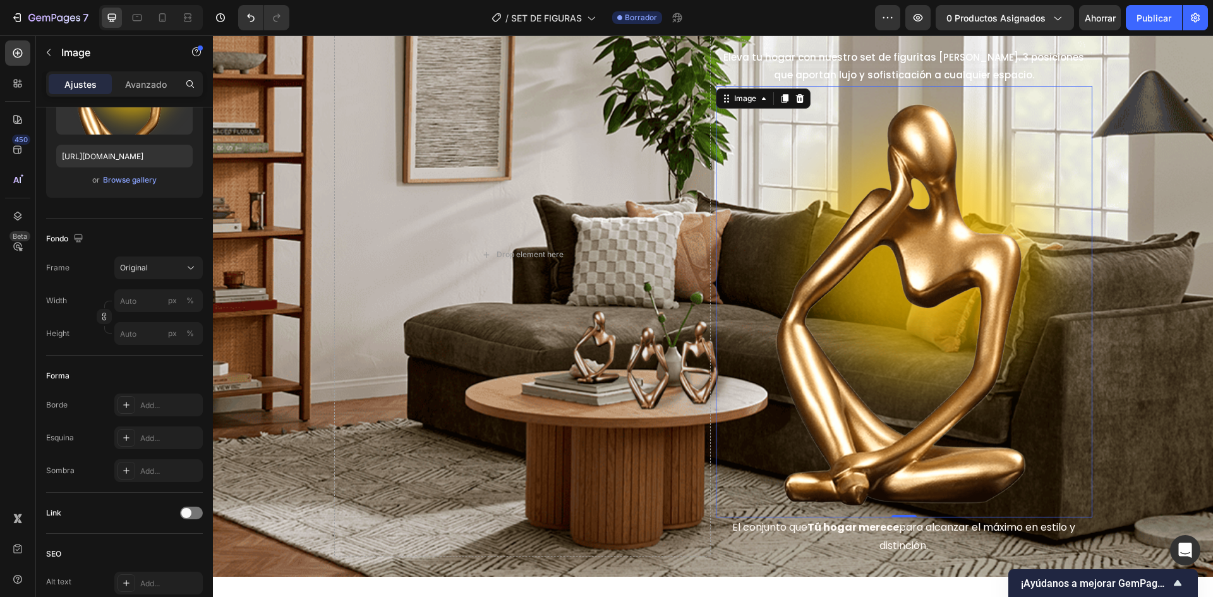
click at [771, 286] on img at bounding box center [904, 301] width 376 height 431
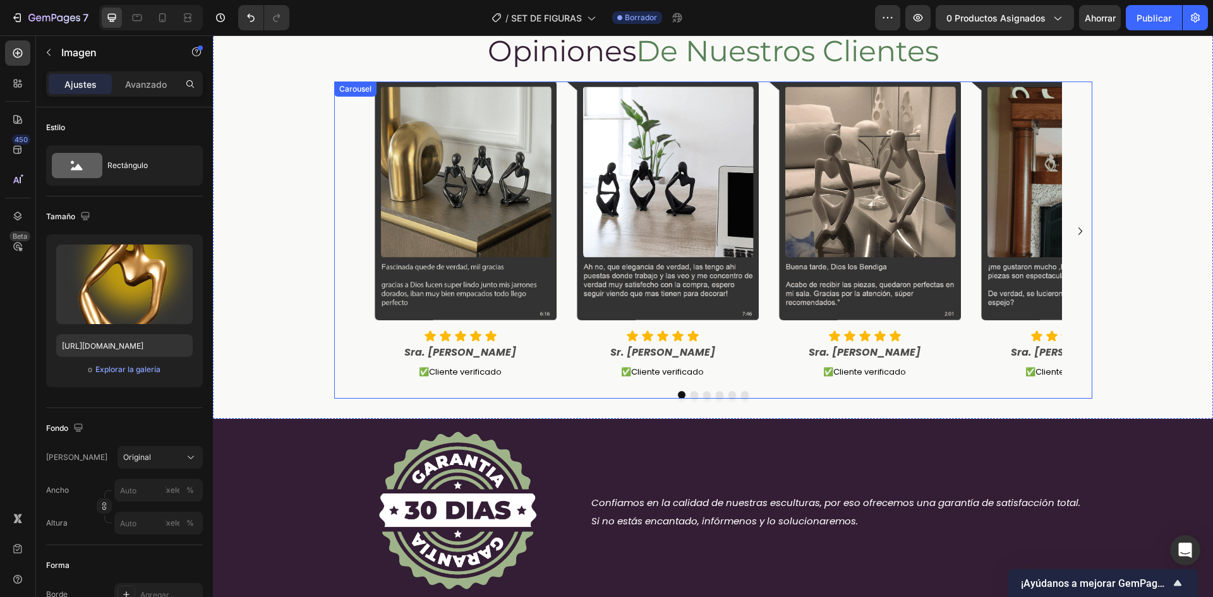
scroll to position [1137, 0]
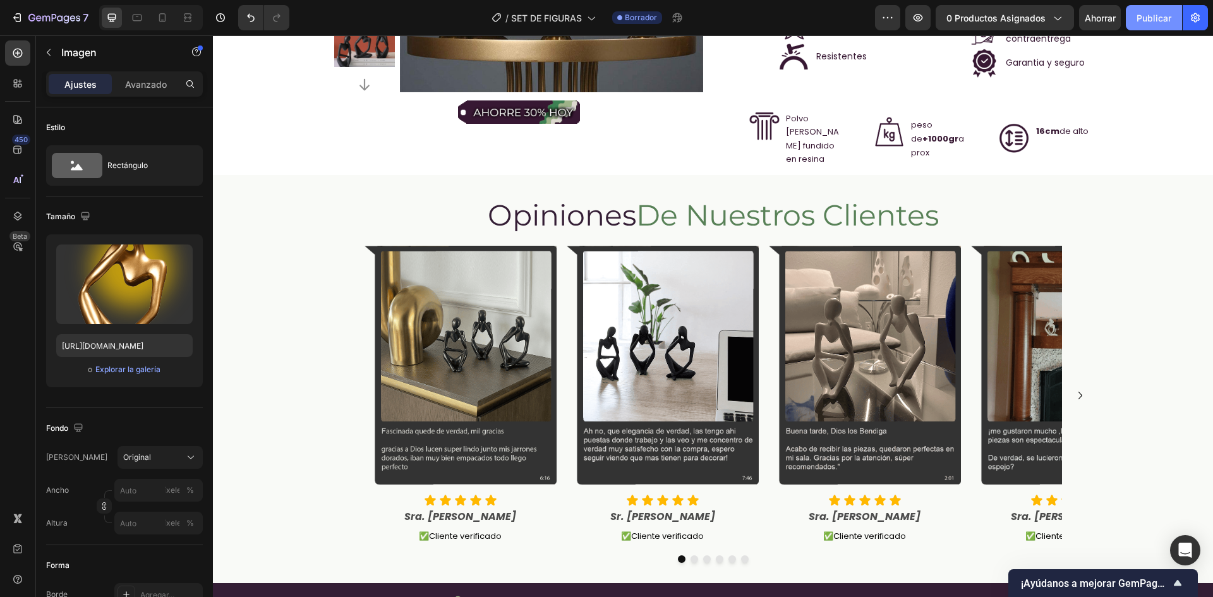
click at [1145, 17] on font "Publicar" at bounding box center [1153, 18] width 35 height 11
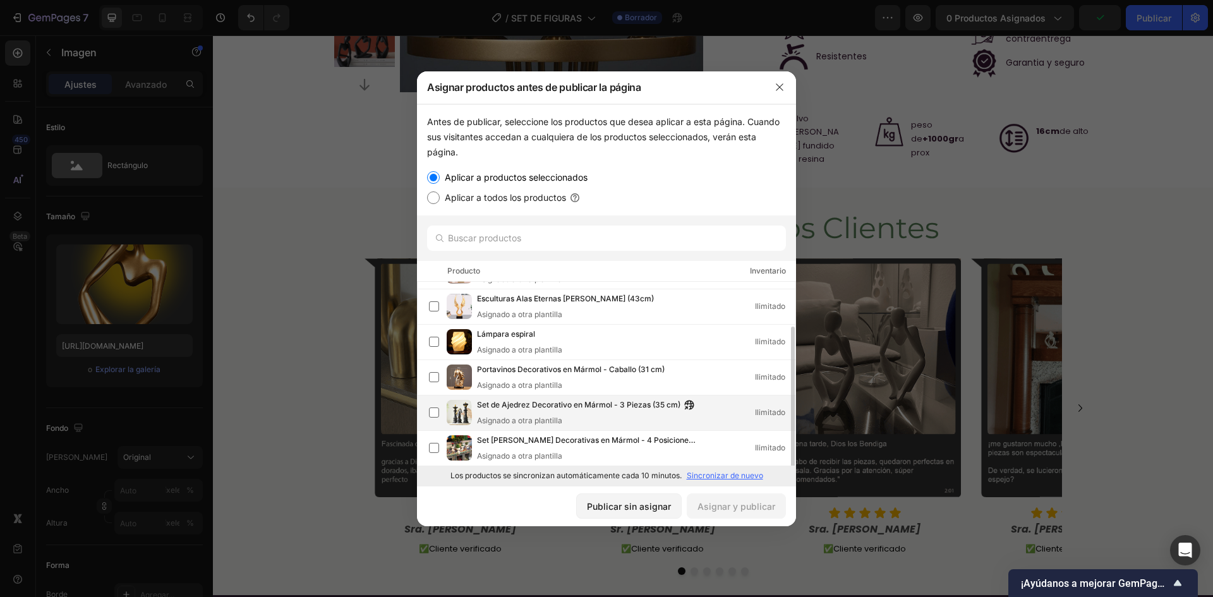
scroll to position [81, 0]
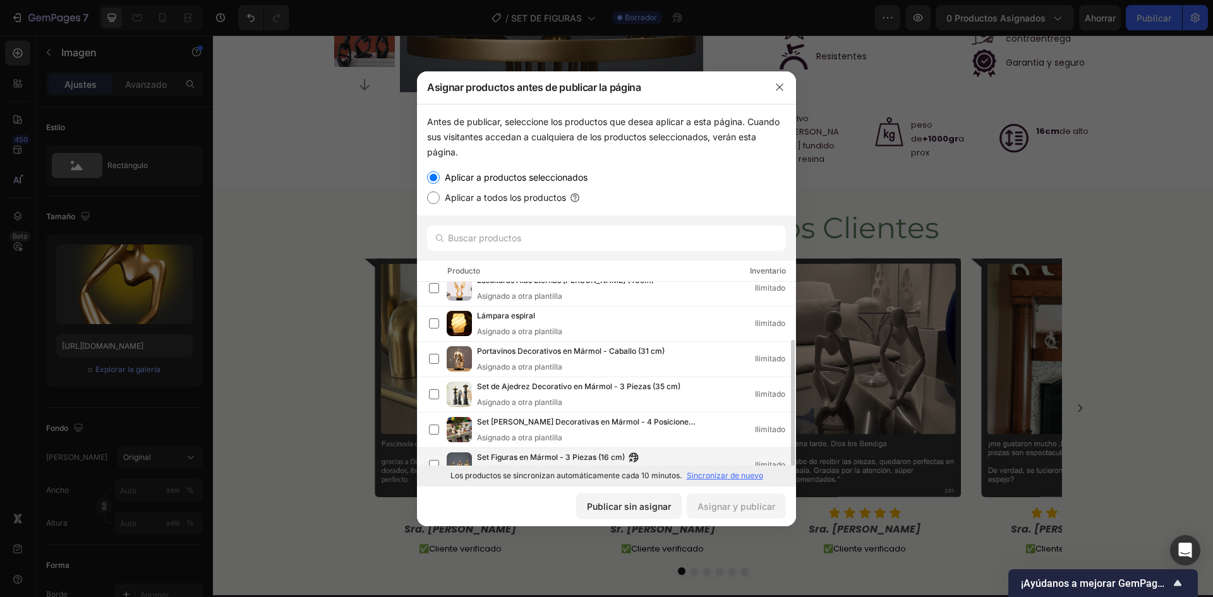
click at [462, 448] on div "Set Figuras en Mármol - 3 Piezas (16 cm) Asignado a otra plantilla Ilimitado" at bounding box center [606, 465] width 379 height 35
click at [737, 504] on font "Asignar y publicar" at bounding box center [736, 506] width 78 height 11
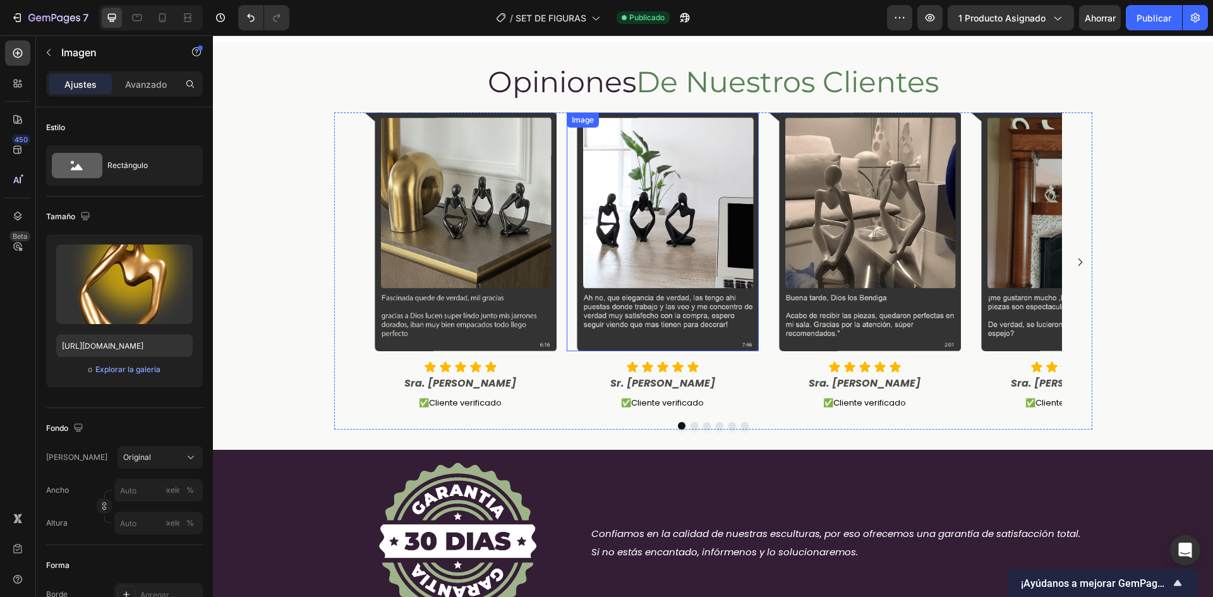
scroll to position [1137, 0]
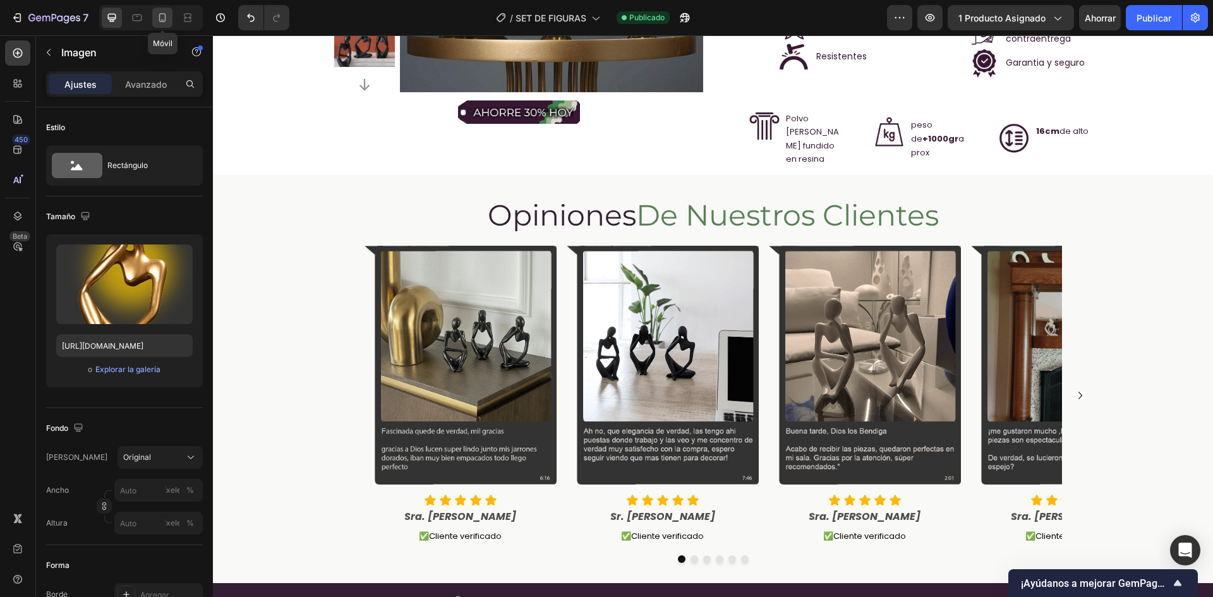
click at [167, 17] on icon at bounding box center [162, 17] width 13 height 13
type input "https://i.ibb.co/cwnv93j/IMAGEN-FLOTANTE-PORTADA.png"
type input "80"
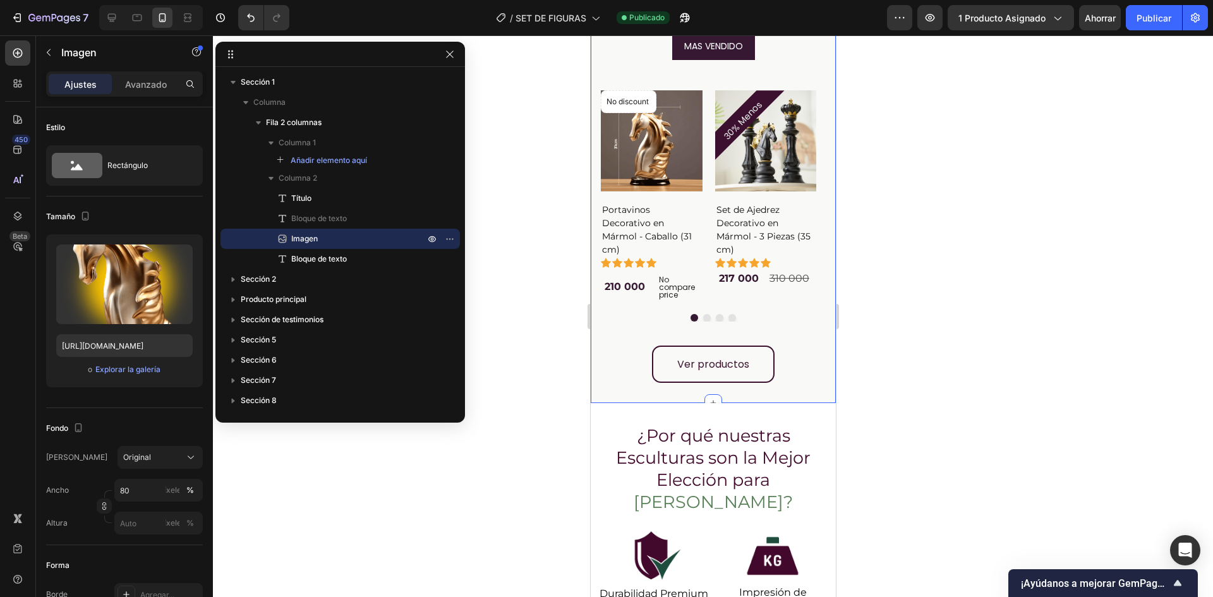
scroll to position [2779, 0]
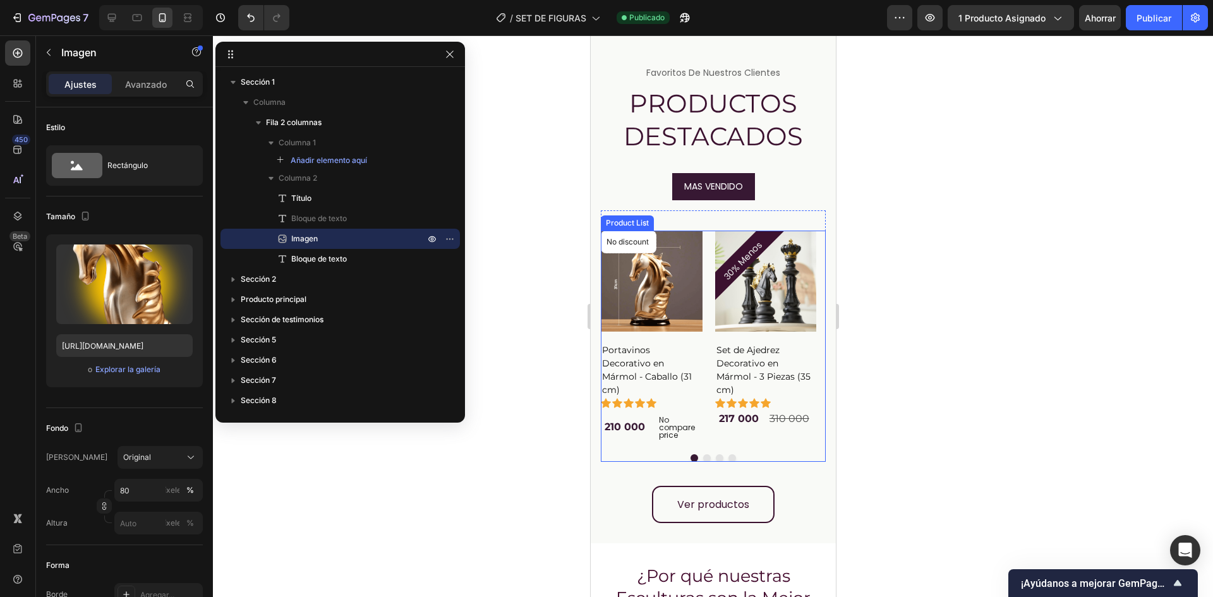
click at [709, 299] on div "No discount Not be displayed when published Product Badge Product Images Portav…" at bounding box center [712, 338] width 225 height 214
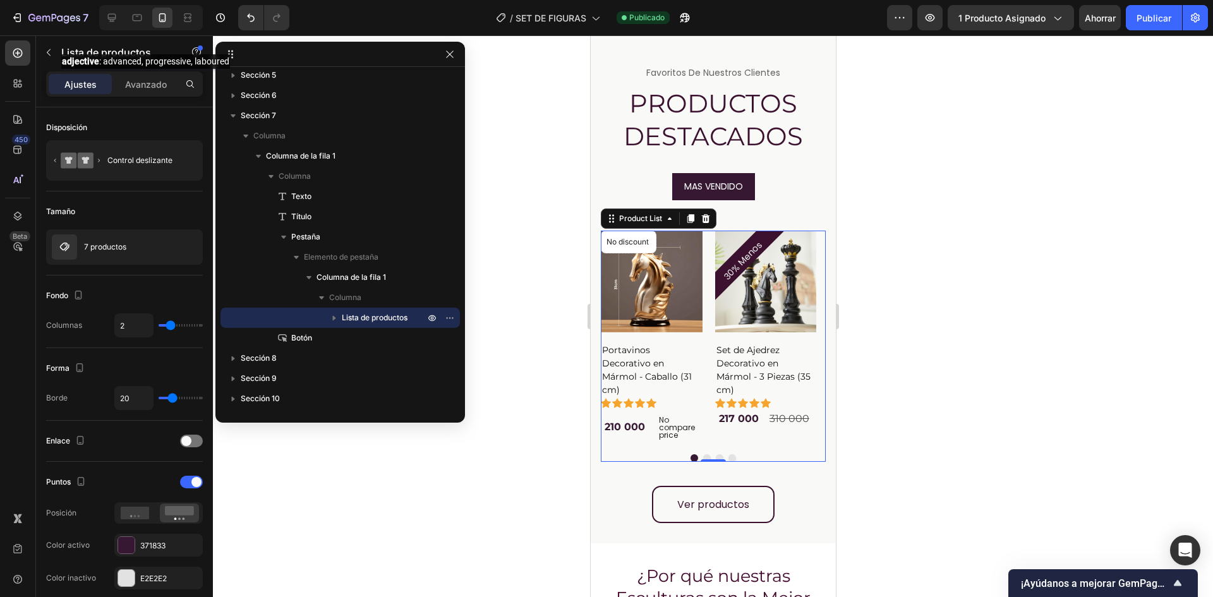
drag, startPoint x: 152, startPoint y: 81, endPoint x: 112, endPoint y: 82, distance: 39.2
click at [152, 81] on font "Avanzado" at bounding box center [146, 84] width 42 height 11
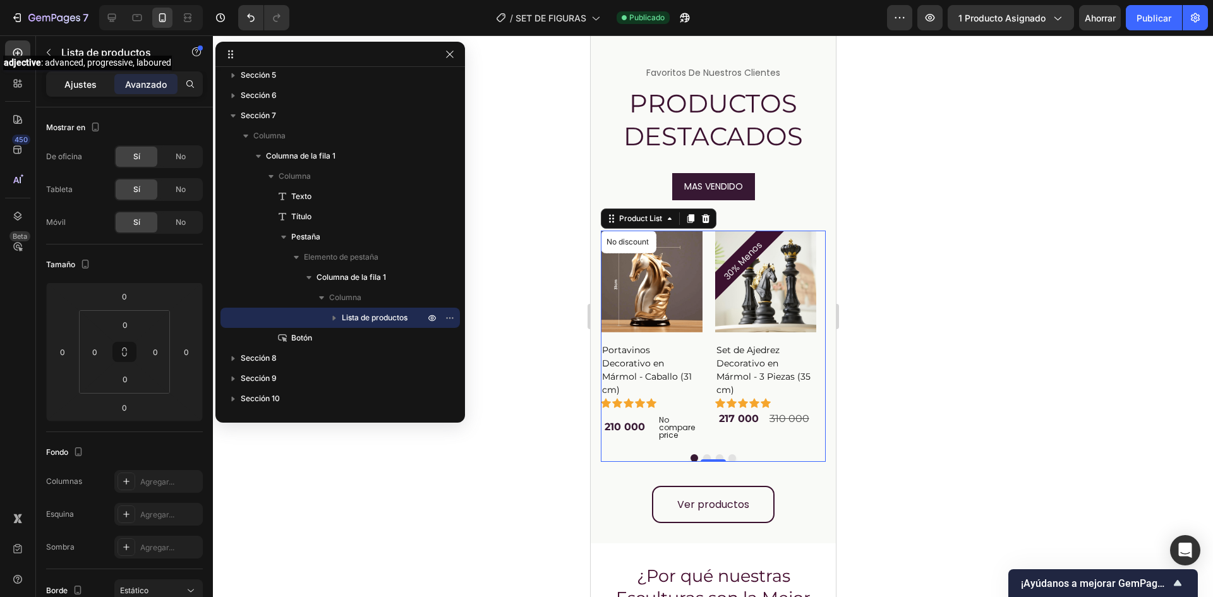
click at [69, 83] on font "Ajustes" at bounding box center [80, 84] width 32 height 11
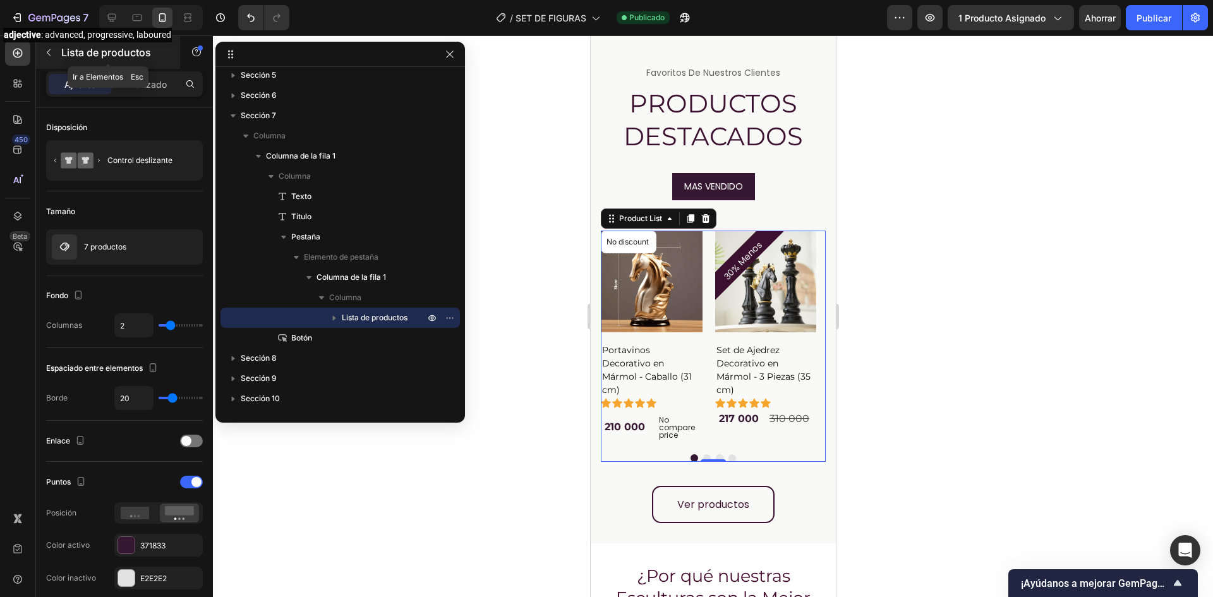
click at [69, 55] on font "Lista de productos" at bounding box center [106, 52] width 90 height 13
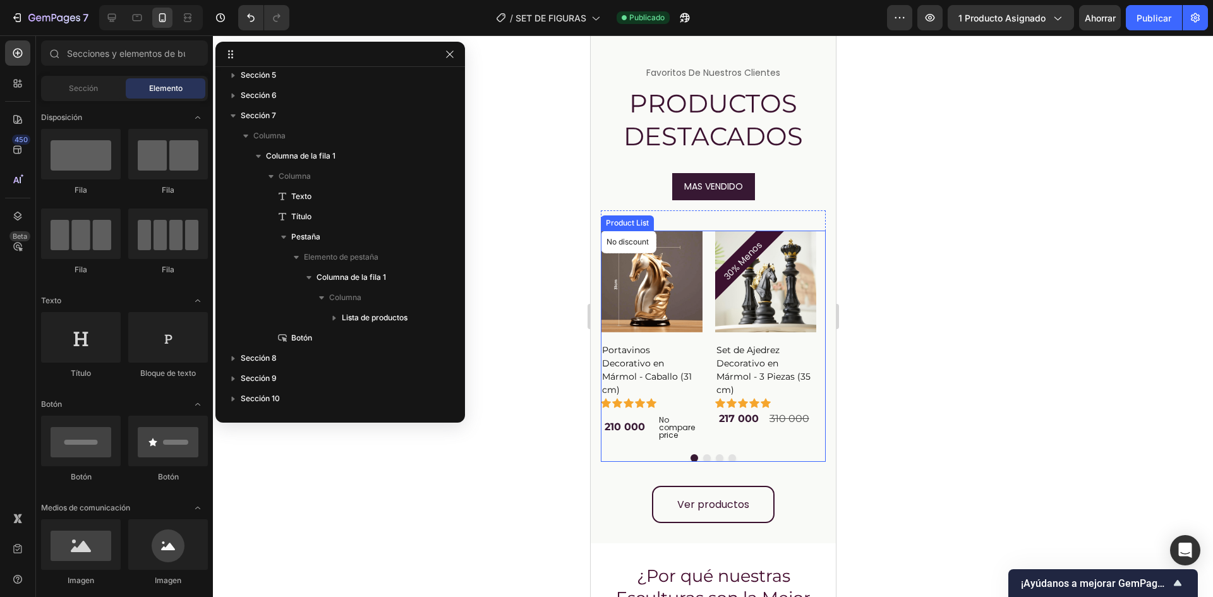
click at [710, 282] on div "No discount Not be displayed when published Product Badge Product Images Portav…" at bounding box center [712, 338] width 225 height 214
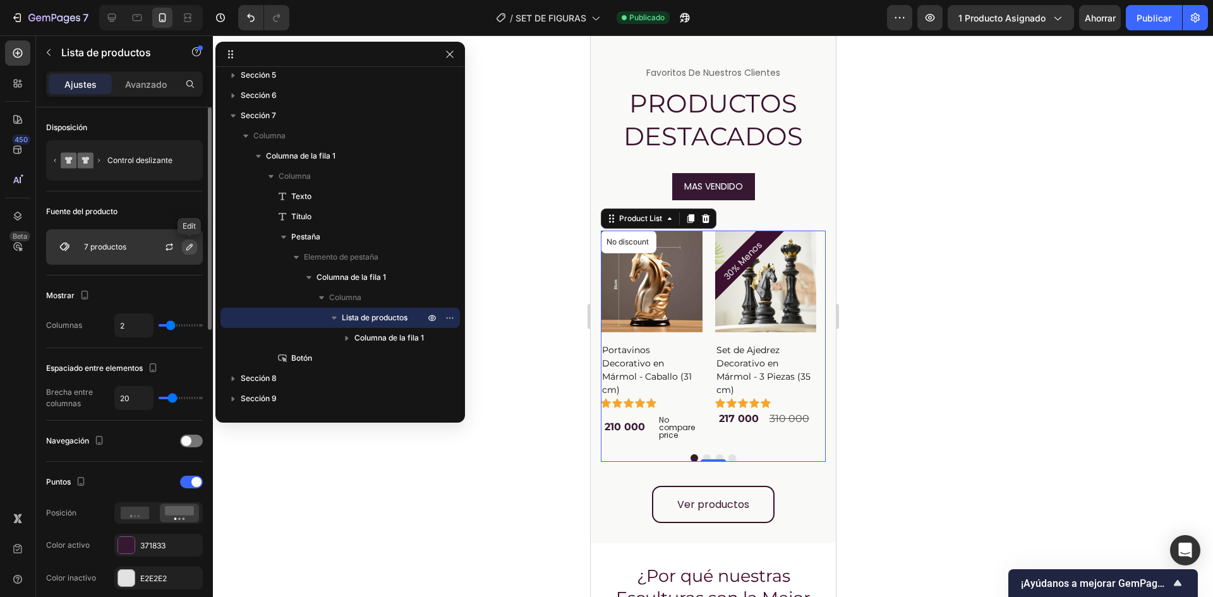
click at [188, 245] on icon "button" at bounding box center [189, 247] width 10 height 10
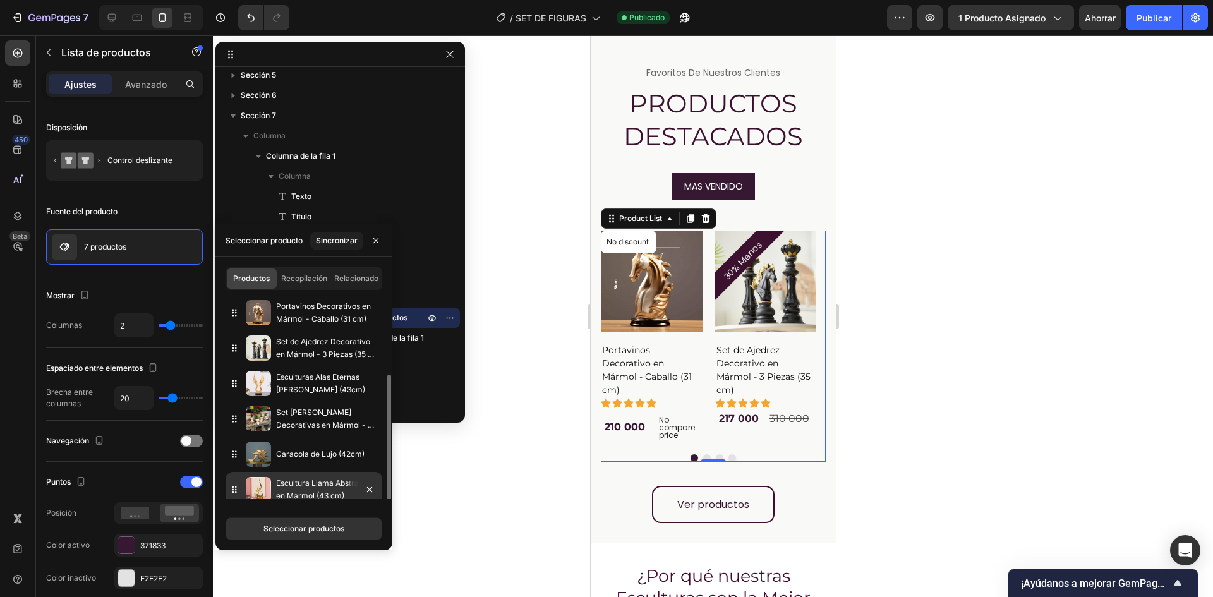
scroll to position [44, 0]
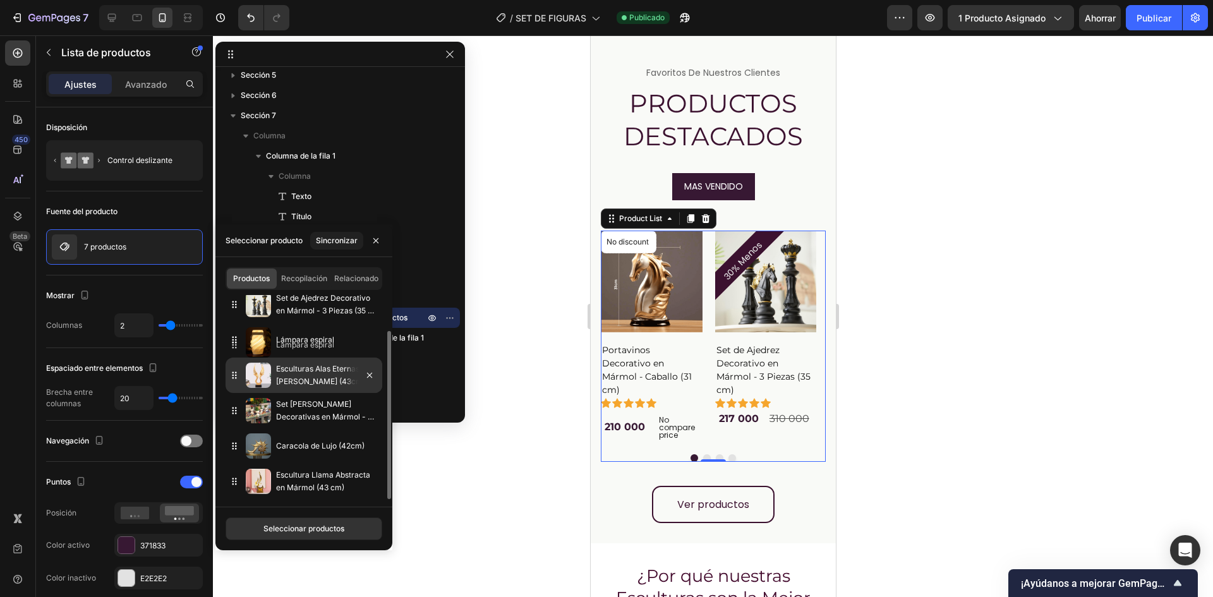
drag, startPoint x: 308, startPoint y: 478, endPoint x: 323, endPoint y: 383, distance: 95.2
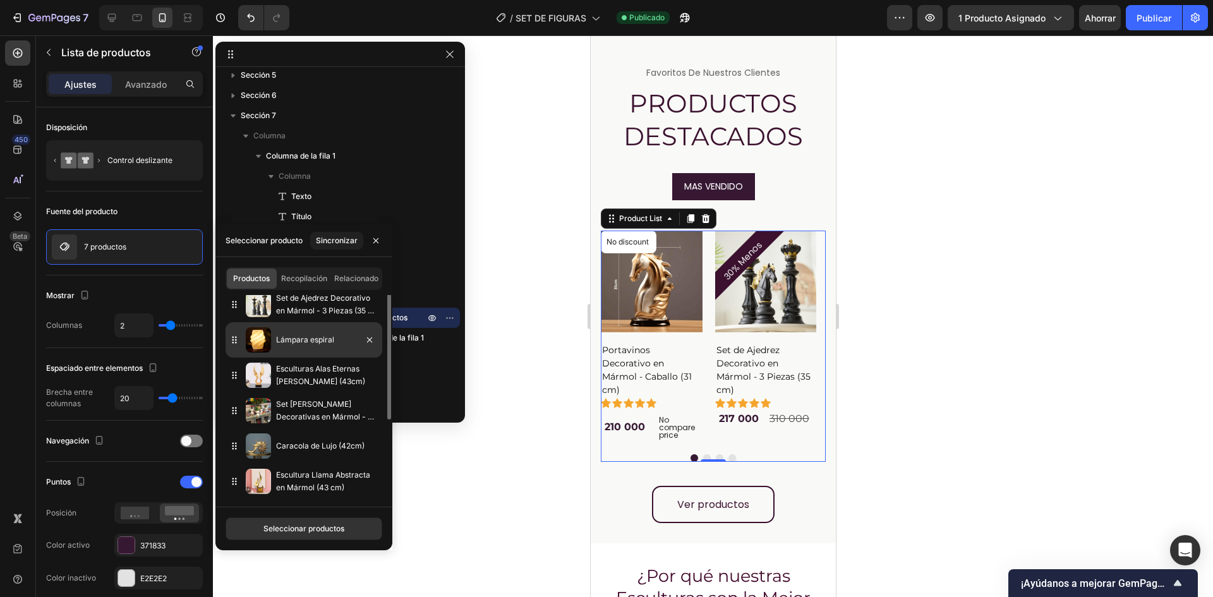
scroll to position [0, 0]
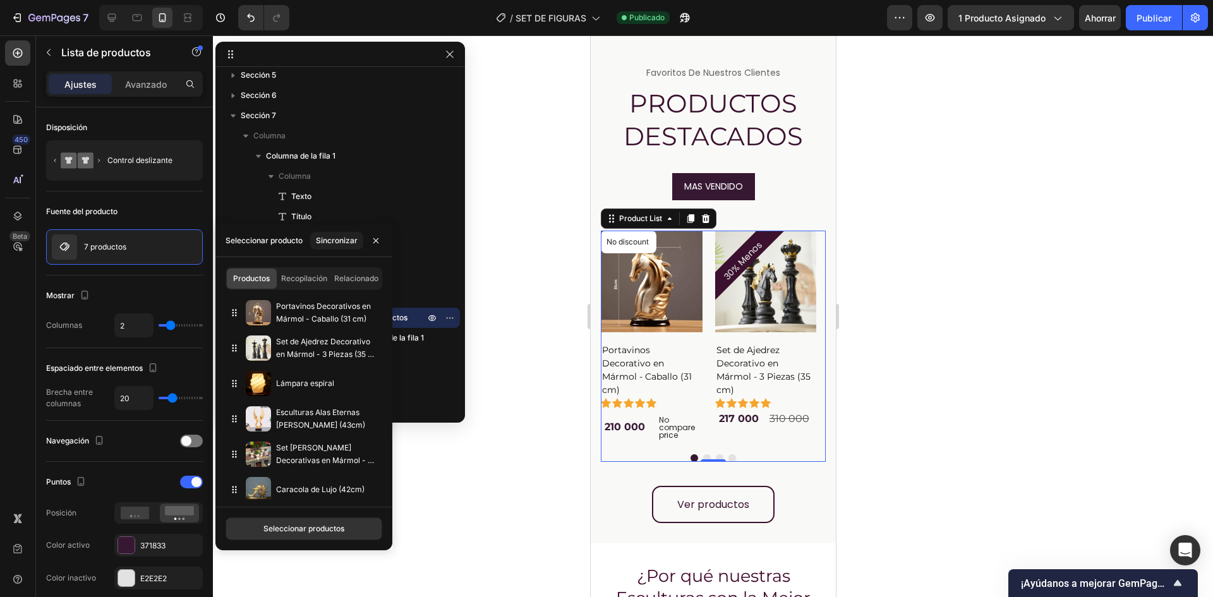
click at [495, 492] on div at bounding box center [713, 316] width 1000 height 562
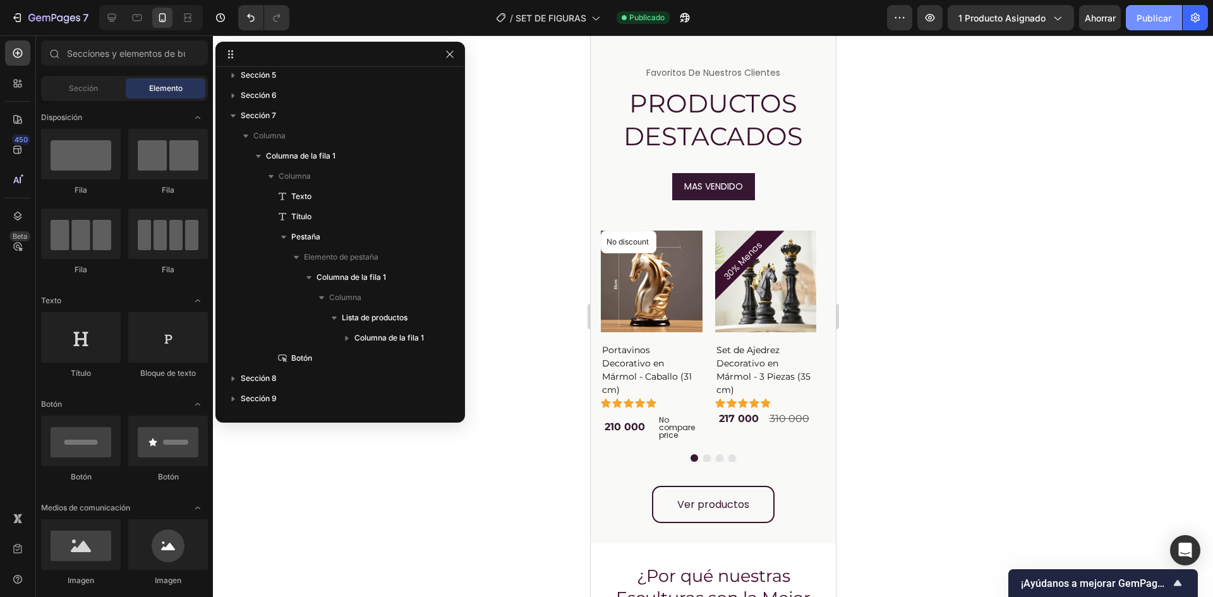
click at [1158, 25] on button "Publicar" at bounding box center [1154, 17] width 56 height 25
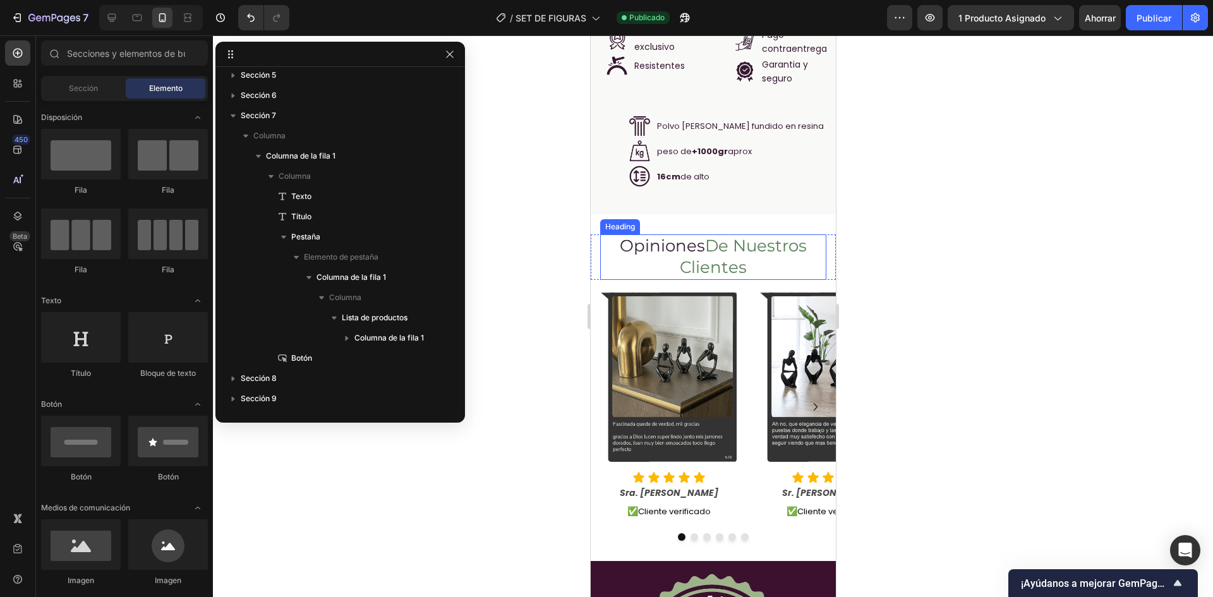
scroll to position [1516, 0]
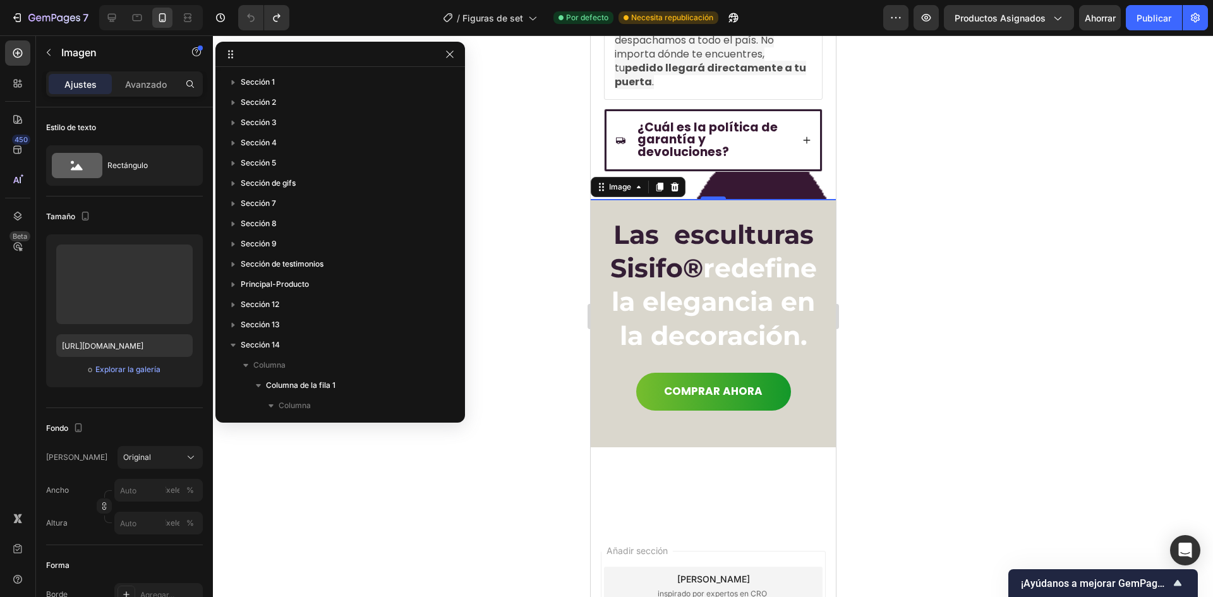
scroll to position [209, 0]
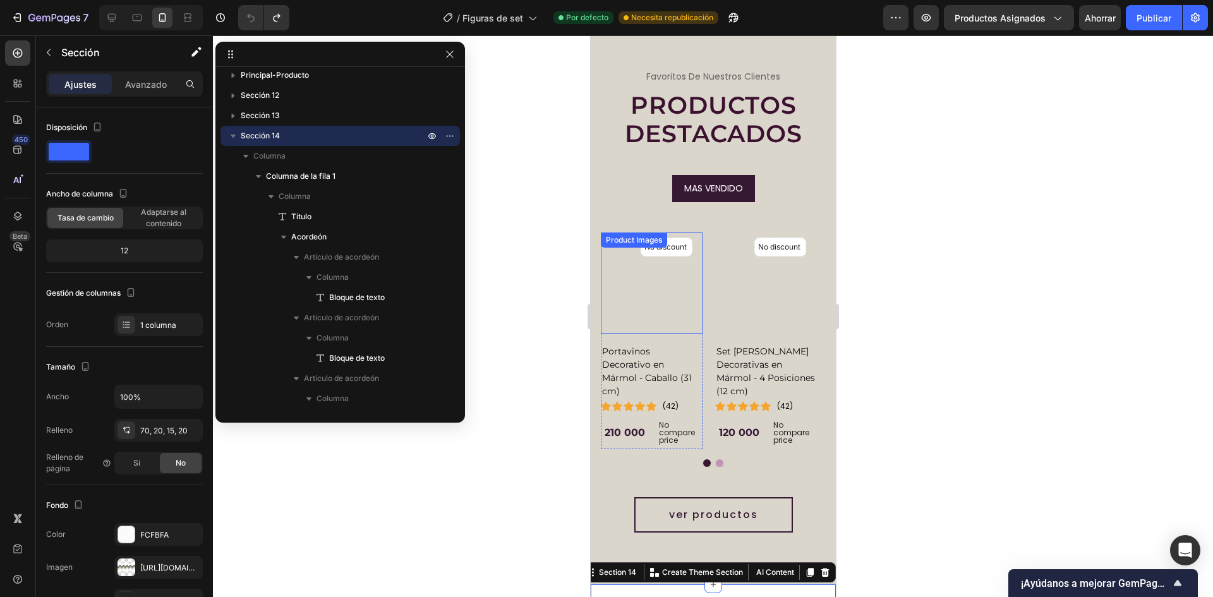
scroll to position [3321, 0]
